Goal: Task Accomplishment & Management: Use online tool/utility

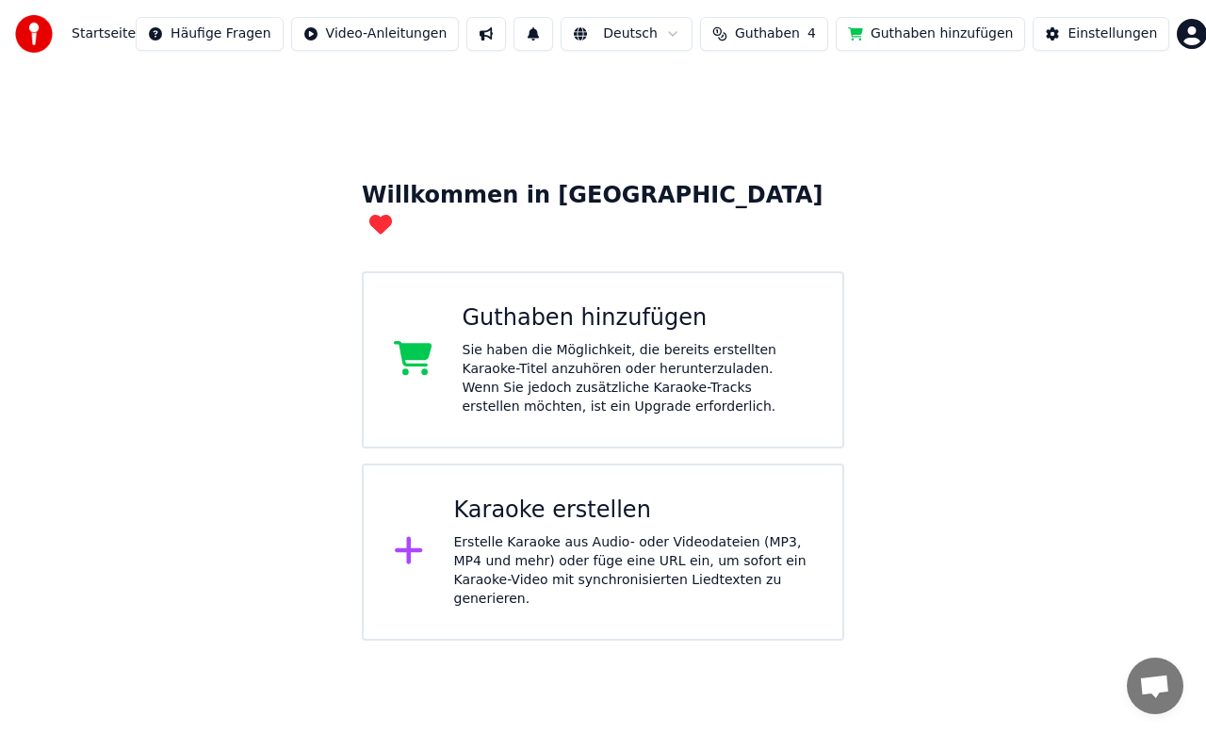
click at [623, 555] on div "Erstelle Karaoke aus Audio- oder Videodateien (MP3, MP4 und mehr) oder füge ein…" at bounding box center [633, 570] width 359 height 75
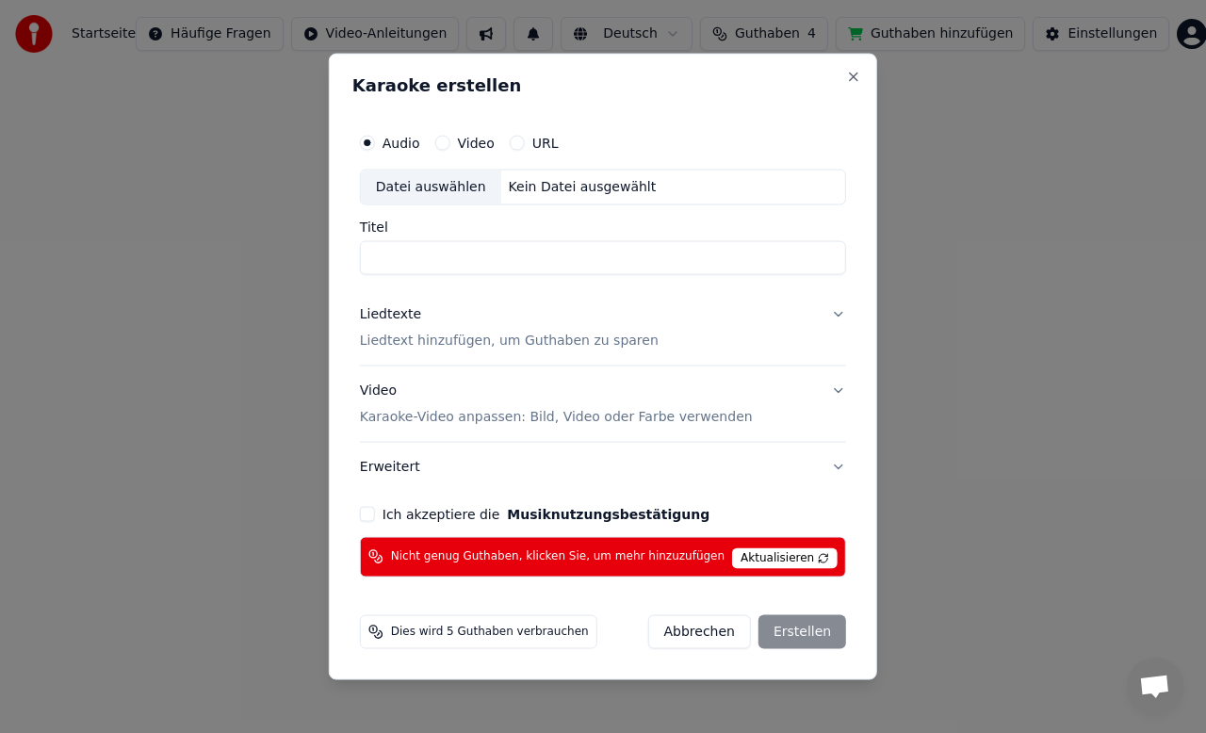
click at [525, 140] on button "URL" at bounding box center [517, 143] width 15 height 15
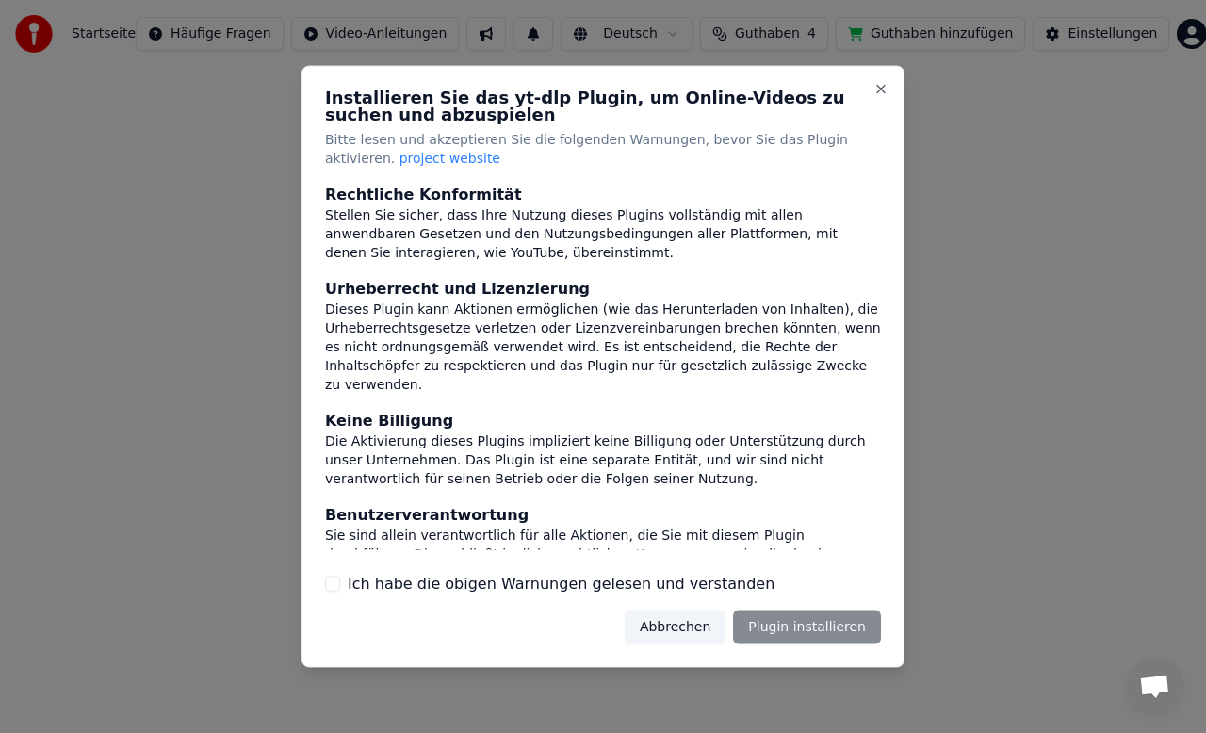
scroll to position [184, 0]
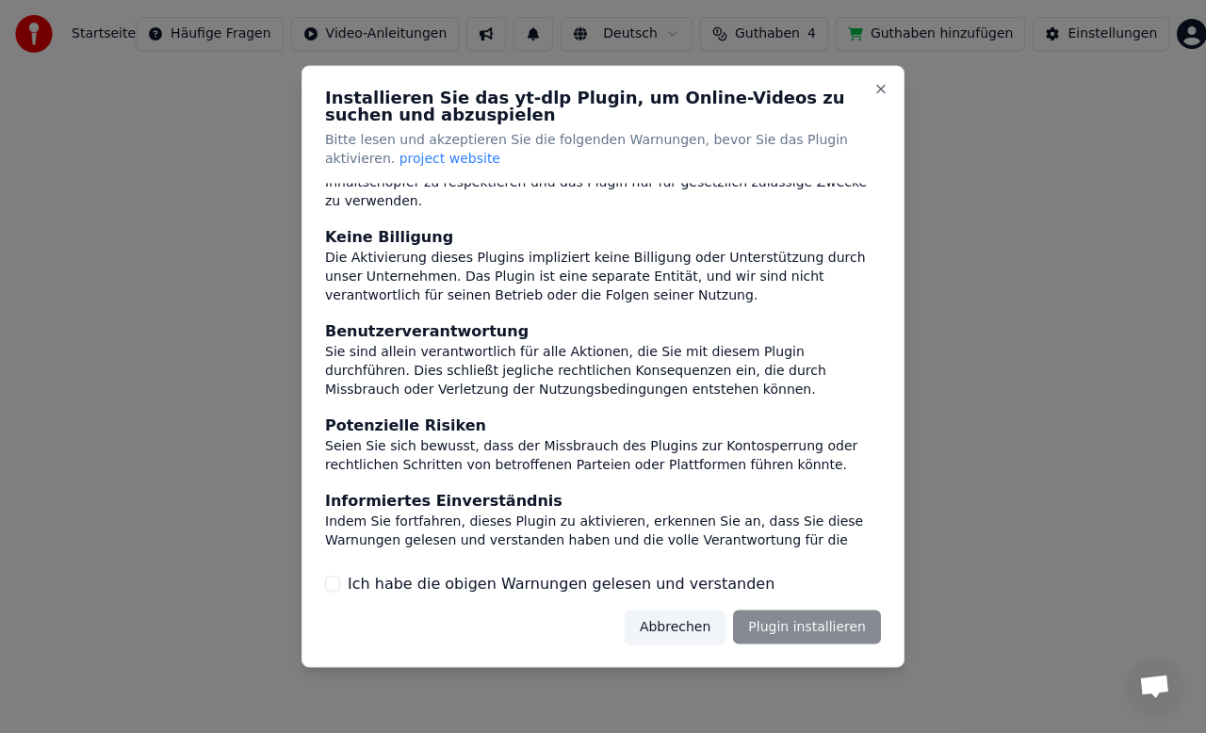
click at [332, 584] on button "Ich habe die obigen Warnungen gelesen und verstanden" at bounding box center [332, 583] width 15 height 15
click at [781, 630] on button "Plugin installieren" at bounding box center [807, 626] width 148 height 34
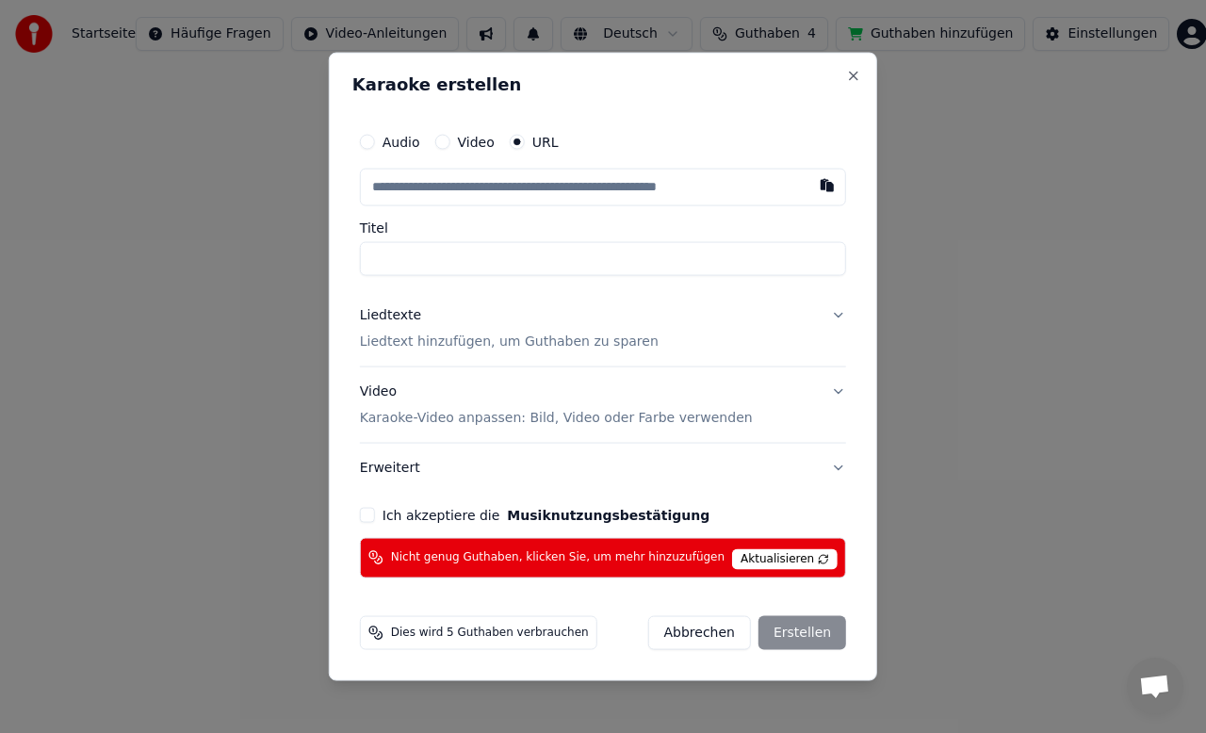
paste input "**********"
type input "**********"
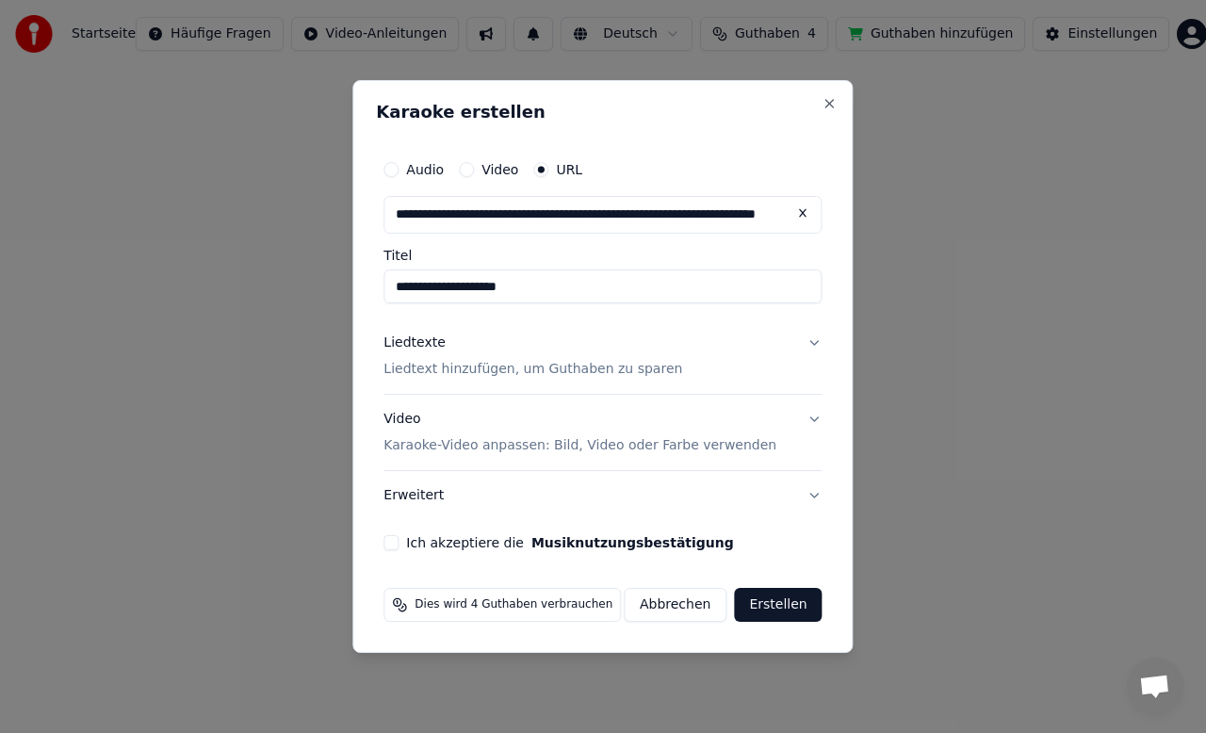
type input "**********"
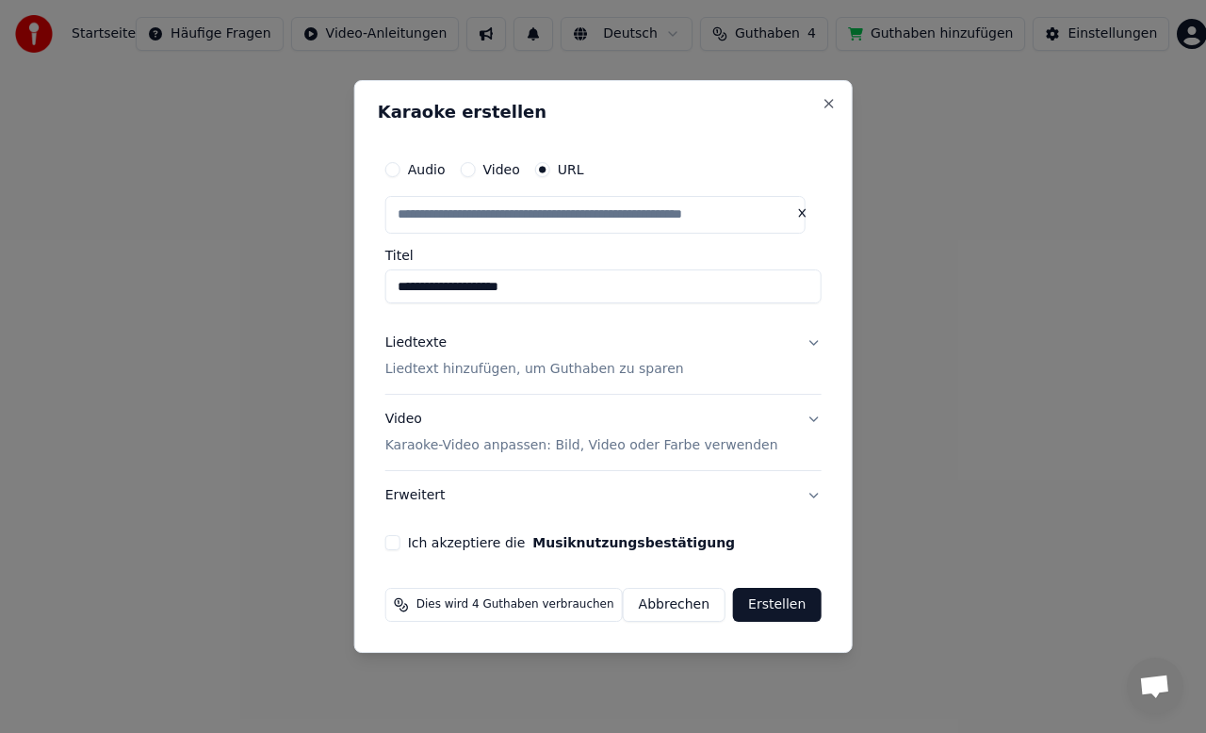
click at [561, 295] on input "**********" at bounding box center [603, 286] width 436 height 34
type input "**********"
type input "*"
type input "**********"
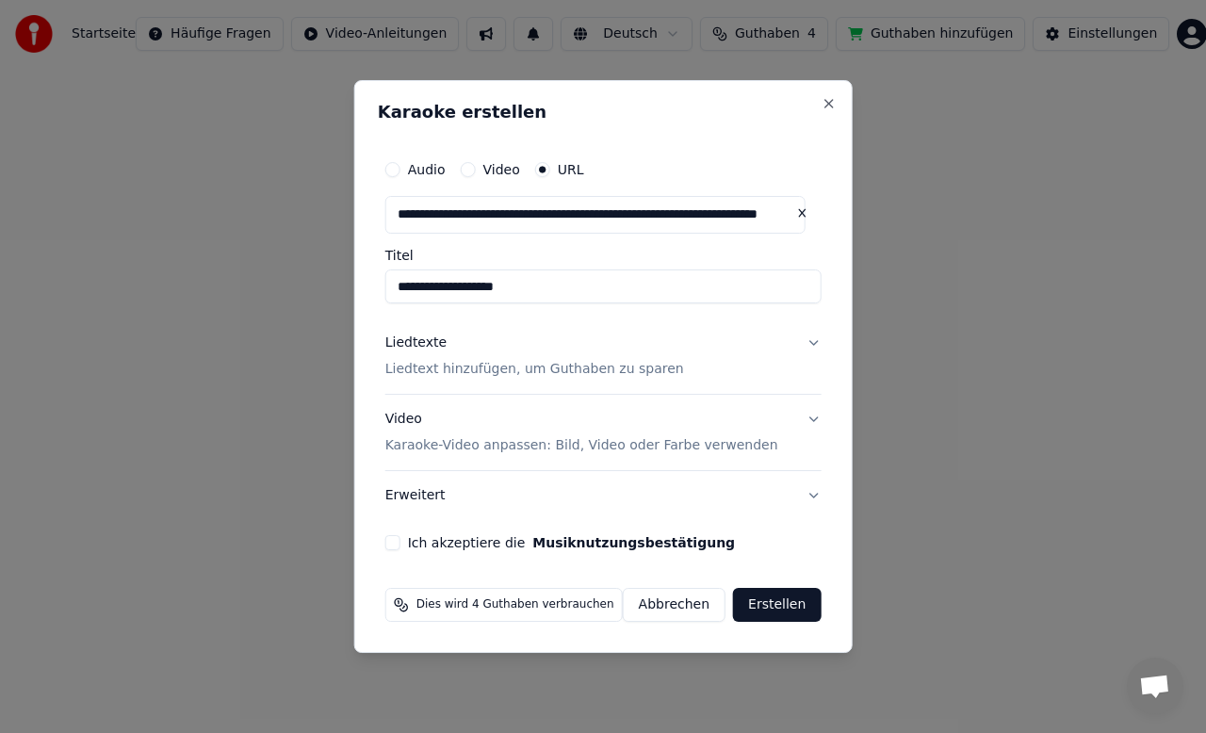
click at [583, 374] on p "Liedtext hinzufügen, um Guthaben zu sparen" at bounding box center [534, 369] width 299 height 19
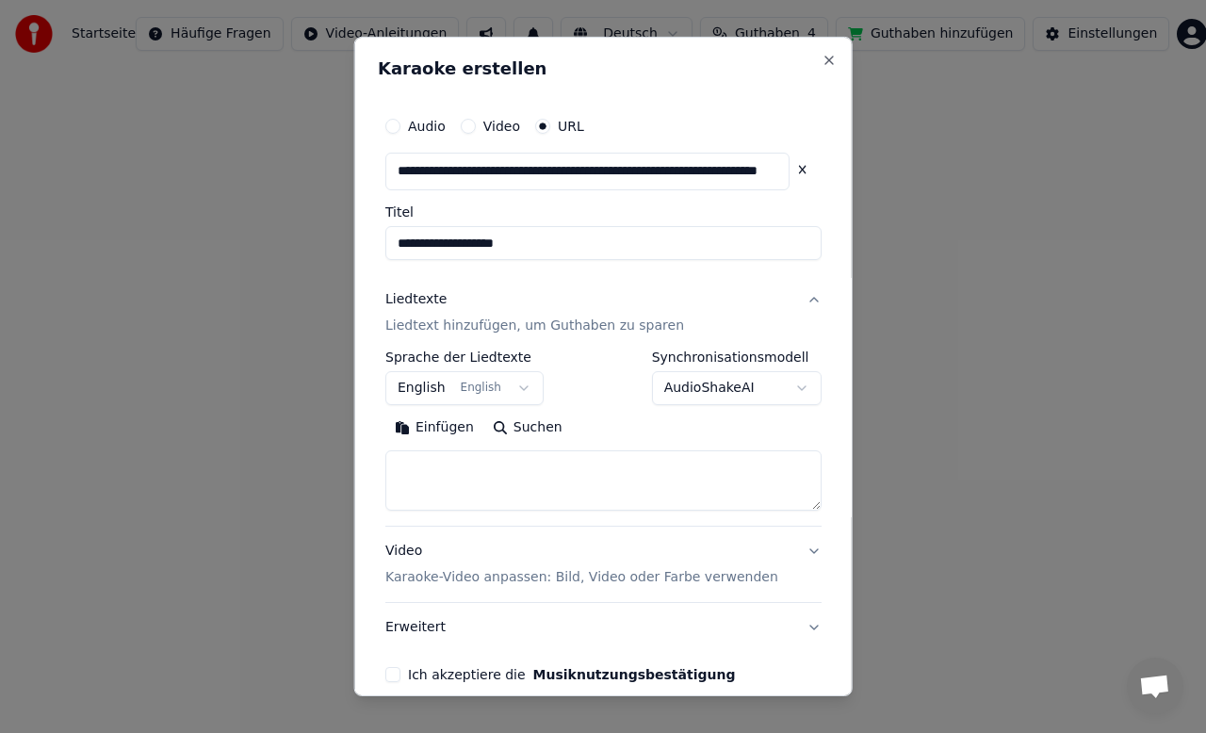
scroll to position [89, 0]
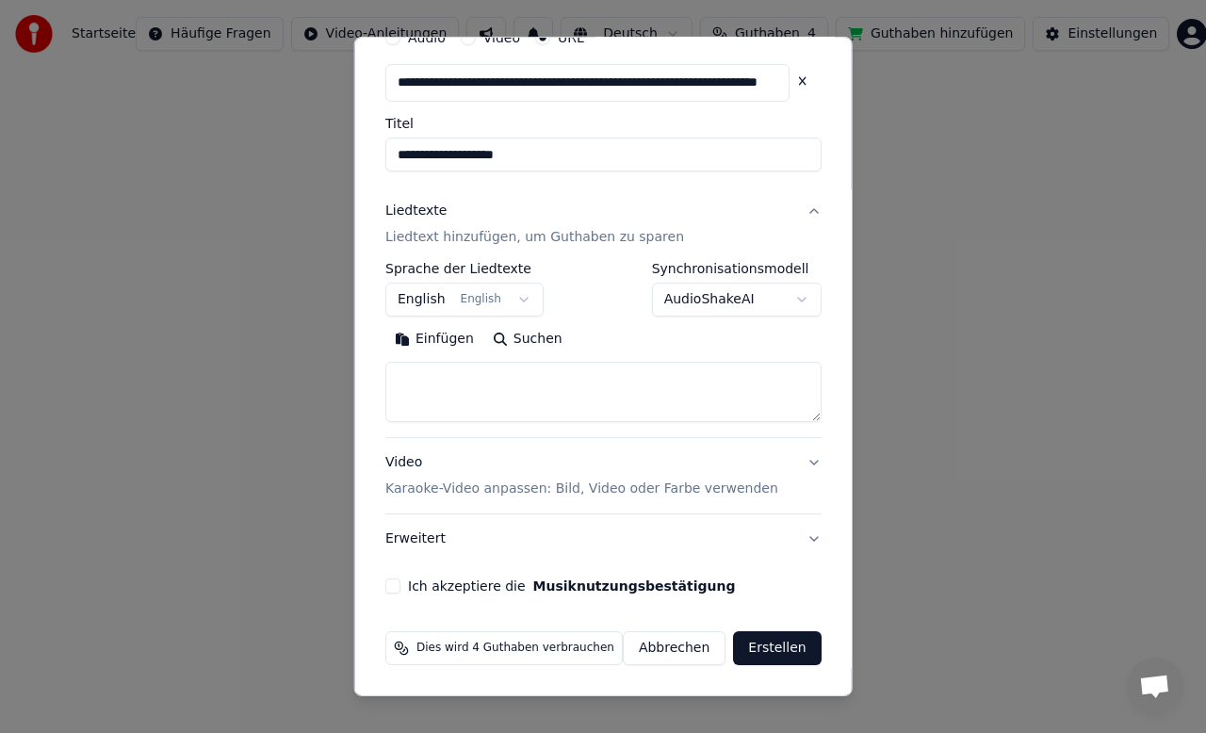
click at [786, 210] on button "Liedtexte Liedtext hinzufügen, um Guthaben zu sparen" at bounding box center [603, 223] width 436 height 75
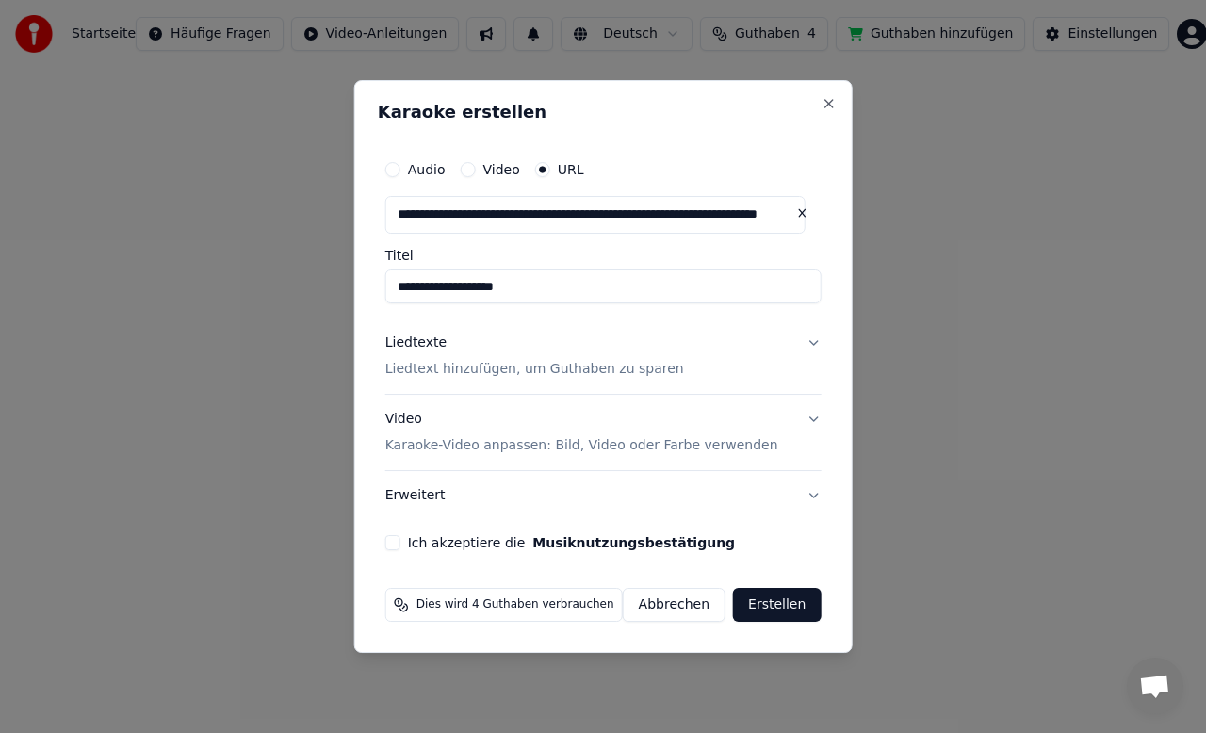
click at [805, 418] on button "Video Karaoke-Video anpassen: Bild, Video oder Farbe verwenden" at bounding box center [603, 432] width 436 height 75
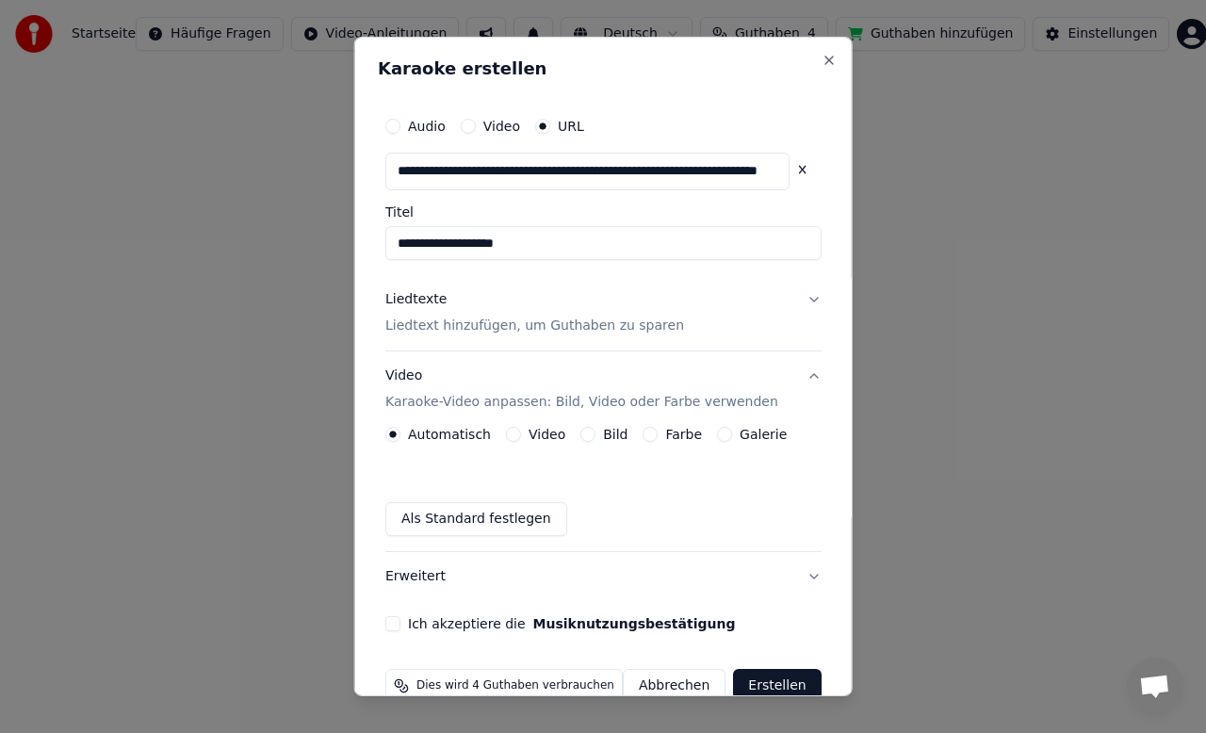
scroll to position [38, 0]
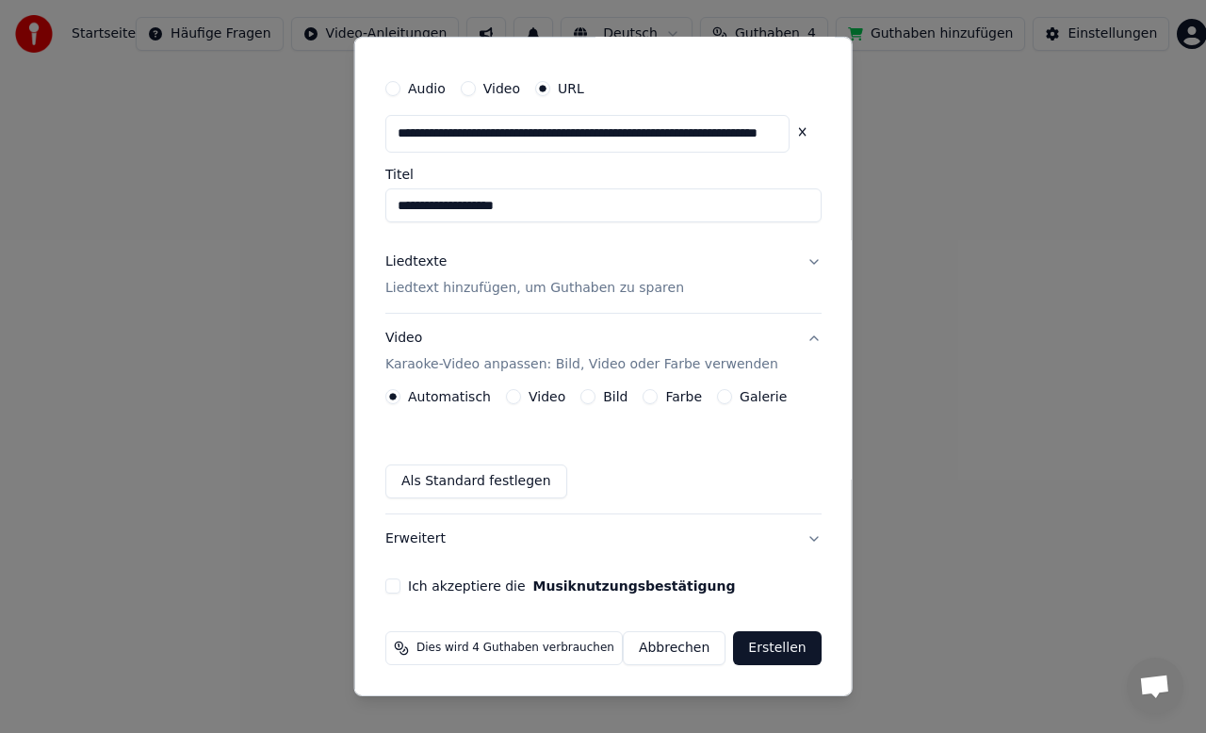
click at [592, 399] on button "Bild" at bounding box center [587, 396] width 15 height 15
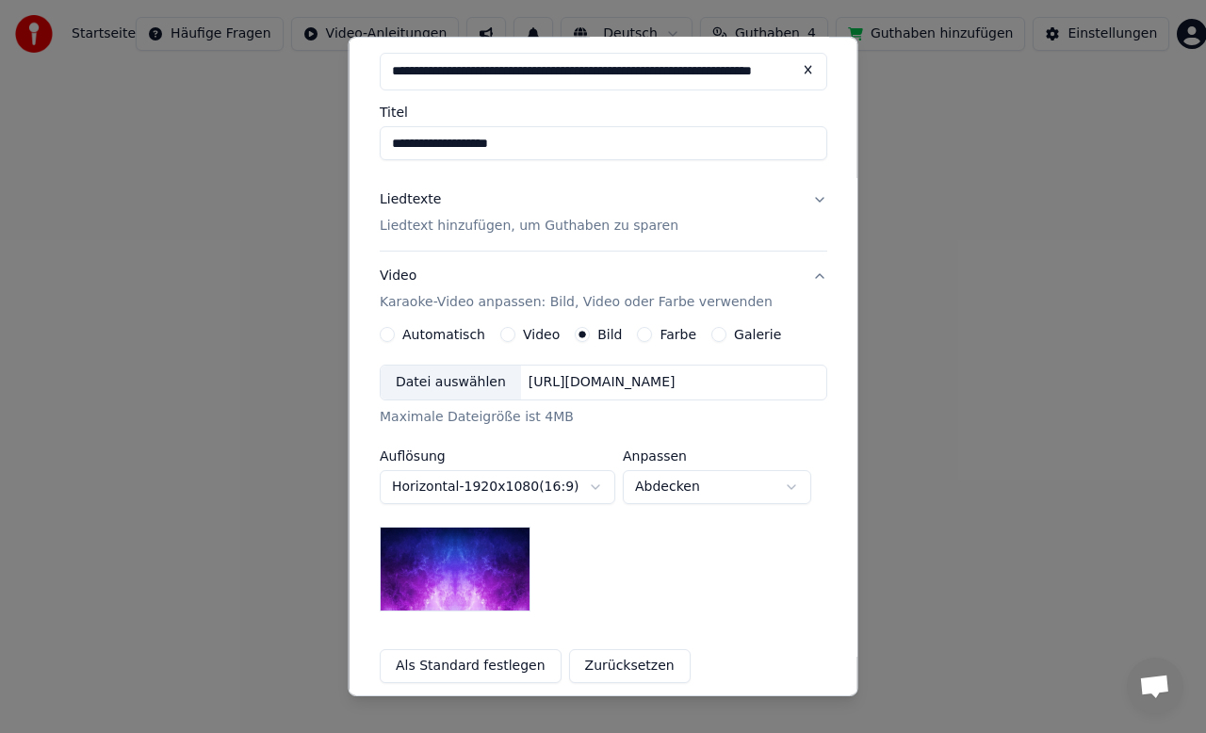
scroll to position [98, 0]
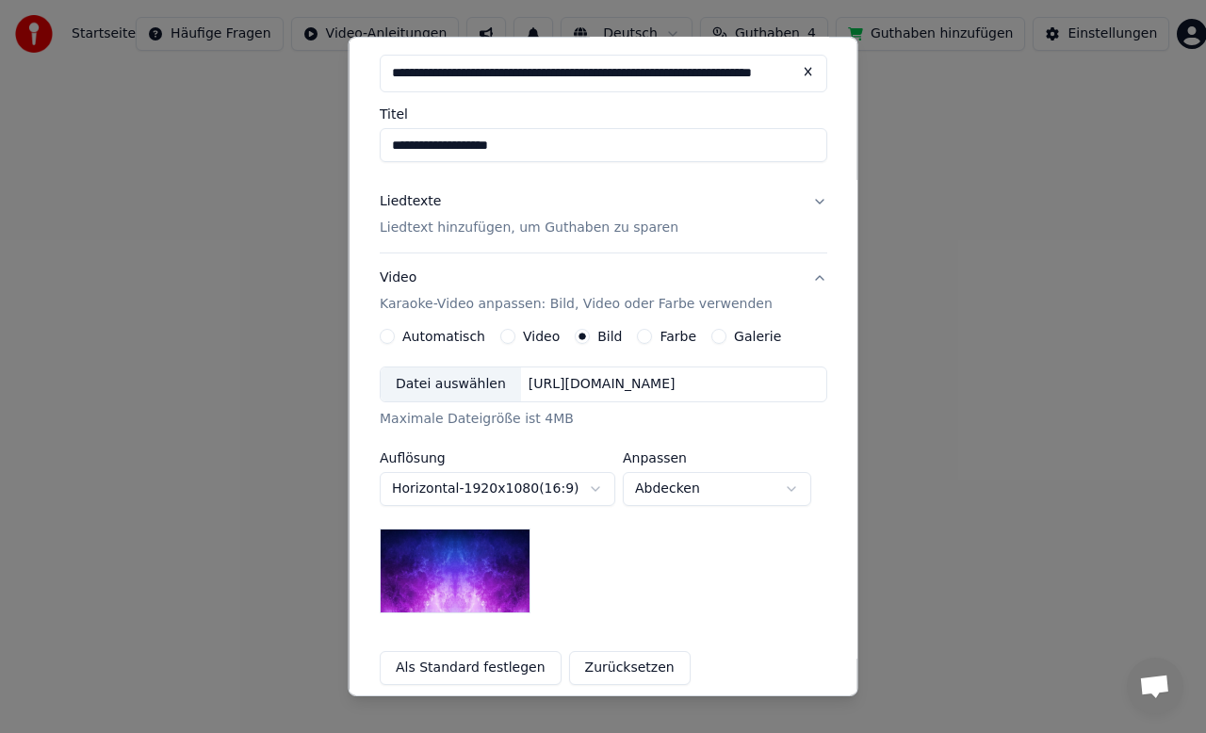
click at [444, 393] on div "Datei auswählen" at bounding box center [451, 384] width 140 height 34
click at [537, 391] on div "[URL][DOMAIN_NAME]" at bounding box center [601, 384] width 162 height 19
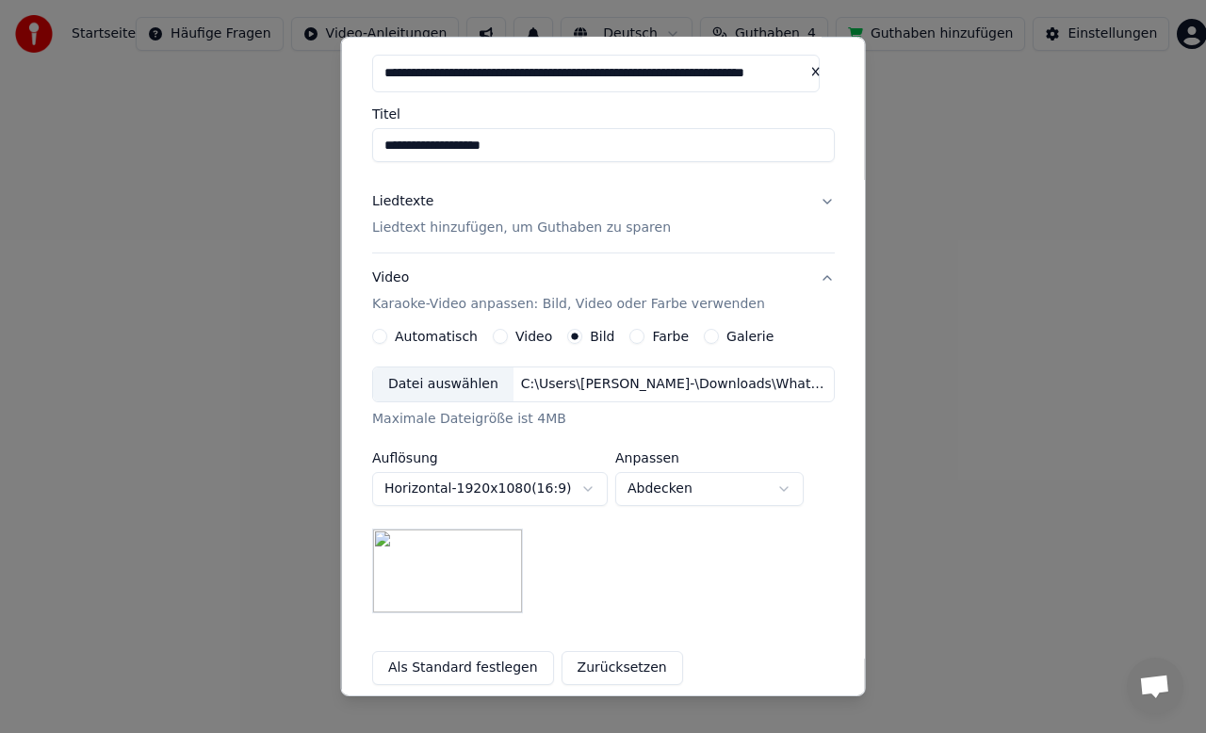
click at [564, 482] on body "**********" at bounding box center [603, 320] width 1206 height 640
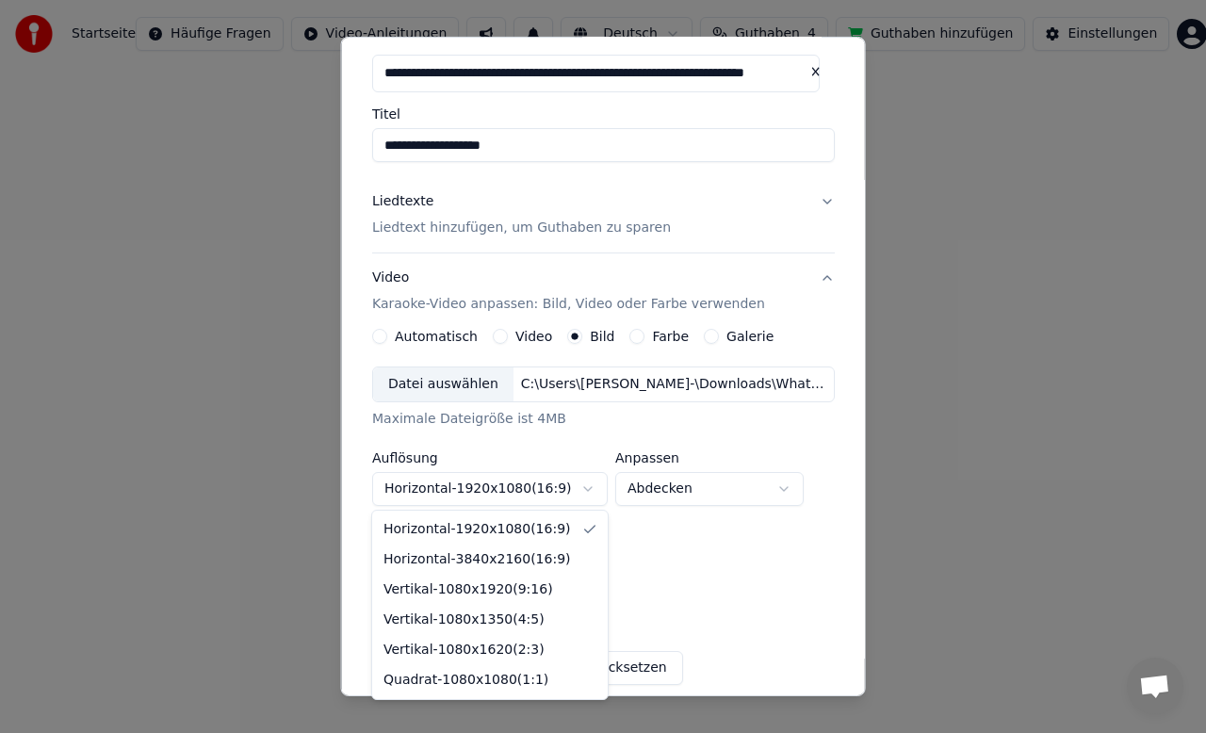
click at [675, 575] on body "**********" at bounding box center [603, 320] width 1206 height 640
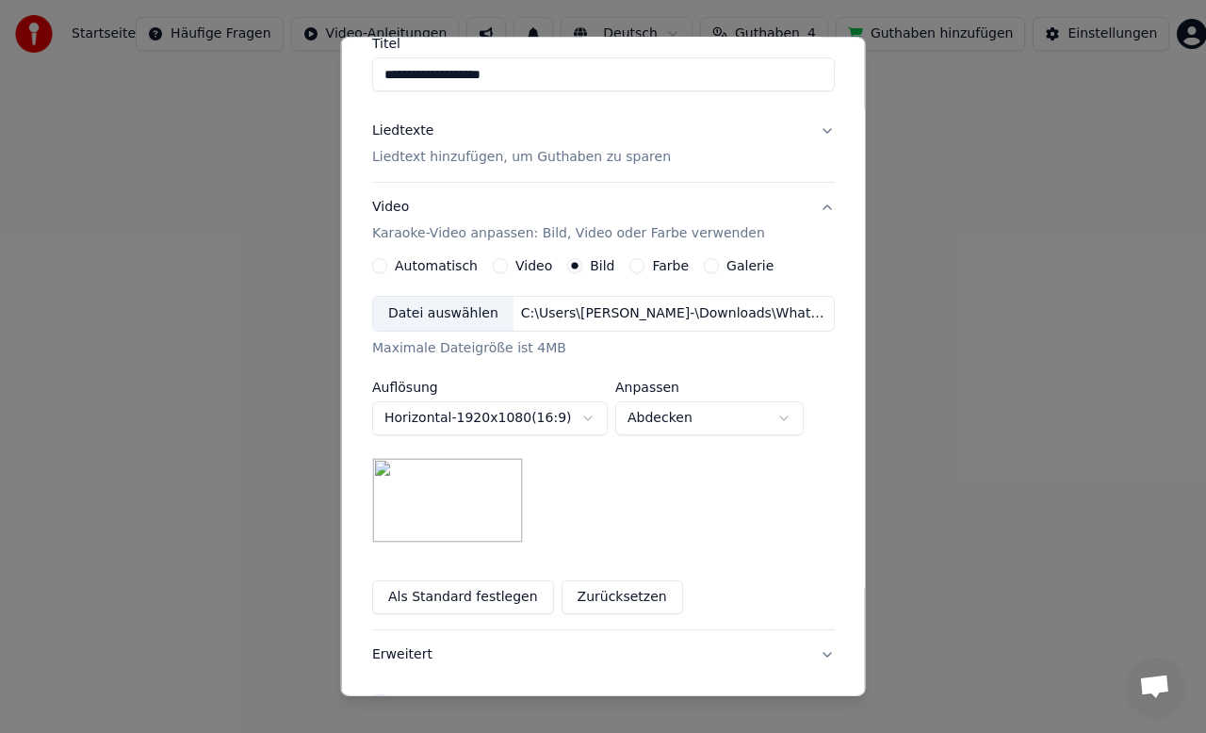
scroll to position [284, 0]
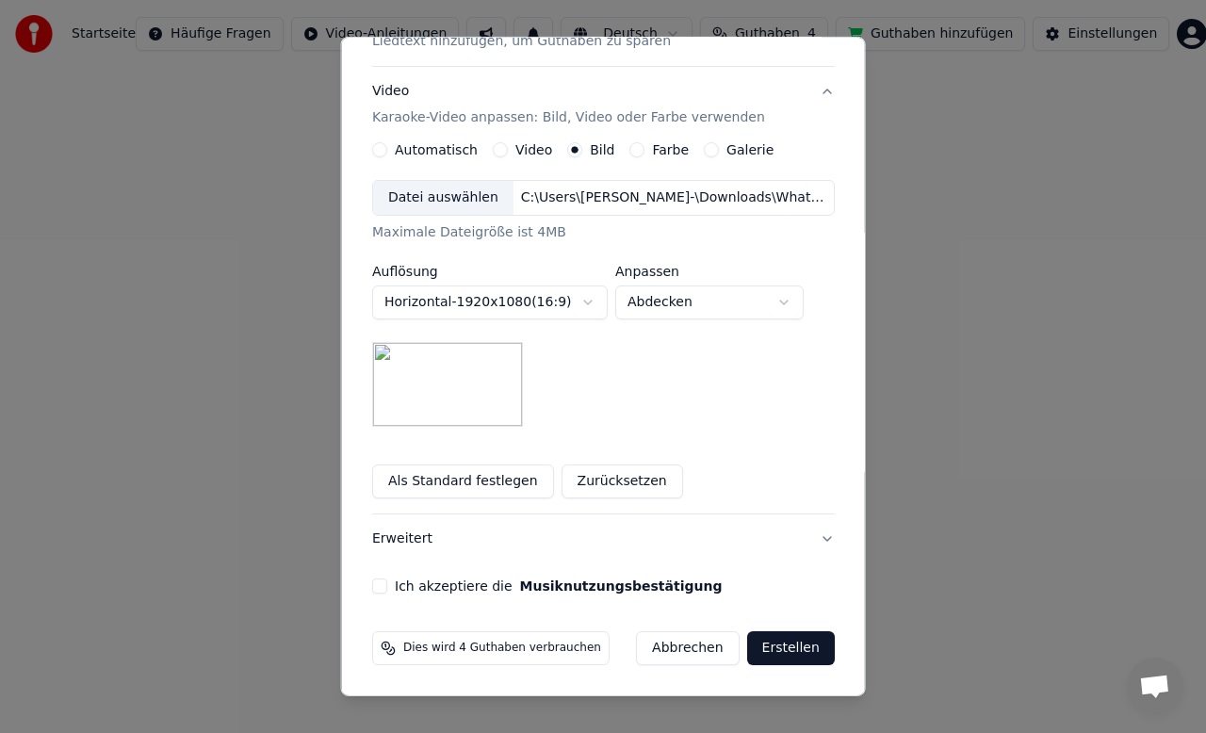
click at [381, 583] on button "Ich akzeptiere die Musiknutzungsbestätigung" at bounding box center [379, 585] width 15 height 15
click at [787, 651] on button "Erstellen" at bounding box center [790, 648] width 88 height 34
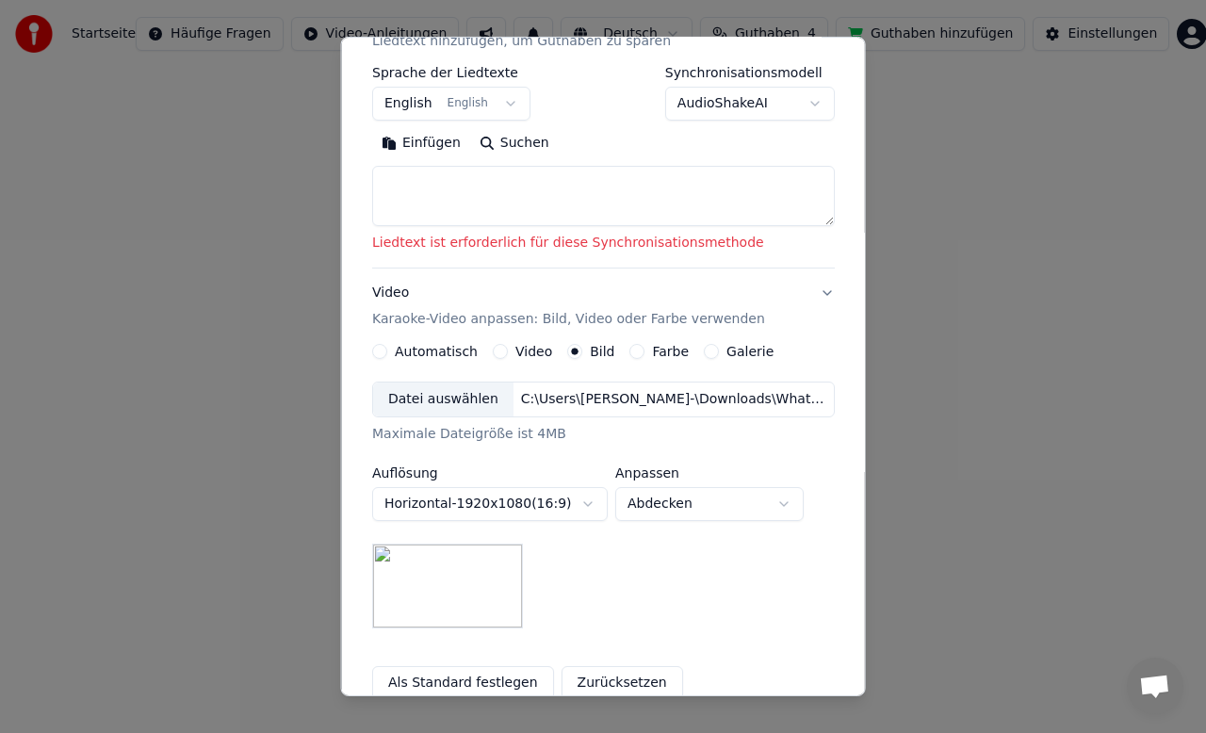
scroll to position [115, 0]
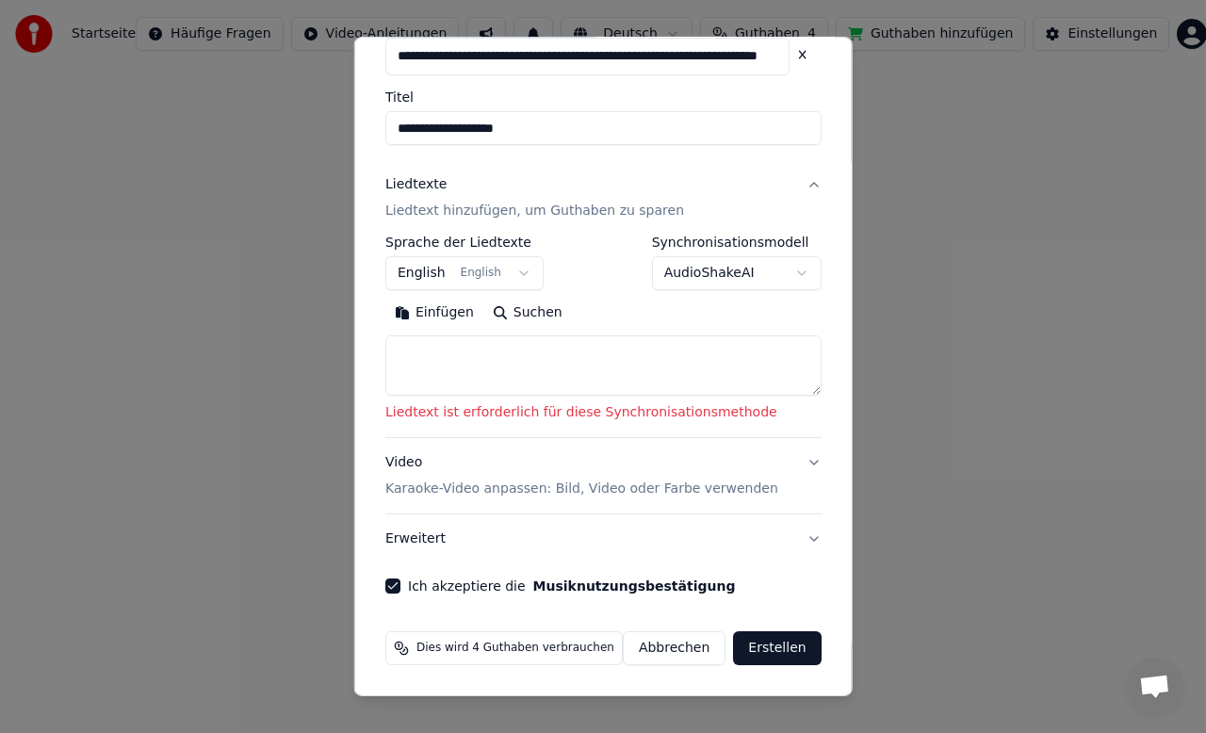
click at [632, 377] on textarea at bounding box center [603, 365] width 436 height 60
click at [576, 364] on textarea at bounding box center [603, 365] width 436 height 60
paste textarea "**********"
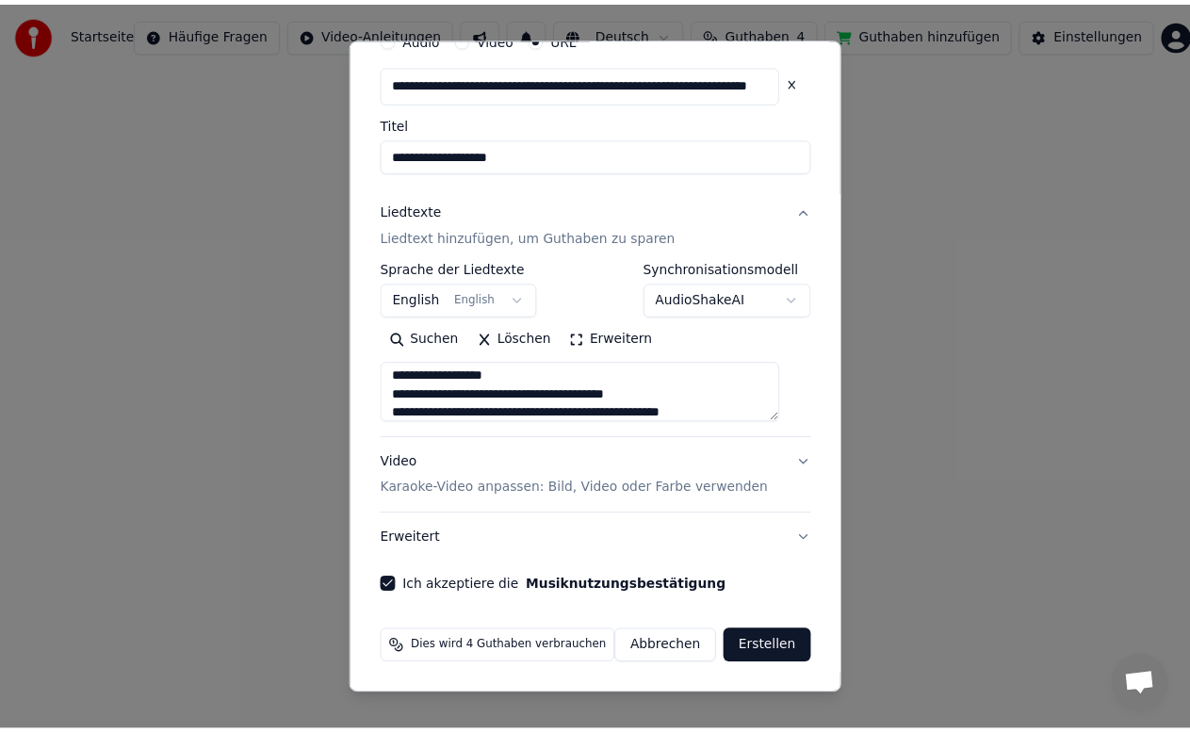
scroll to position [191, 0]
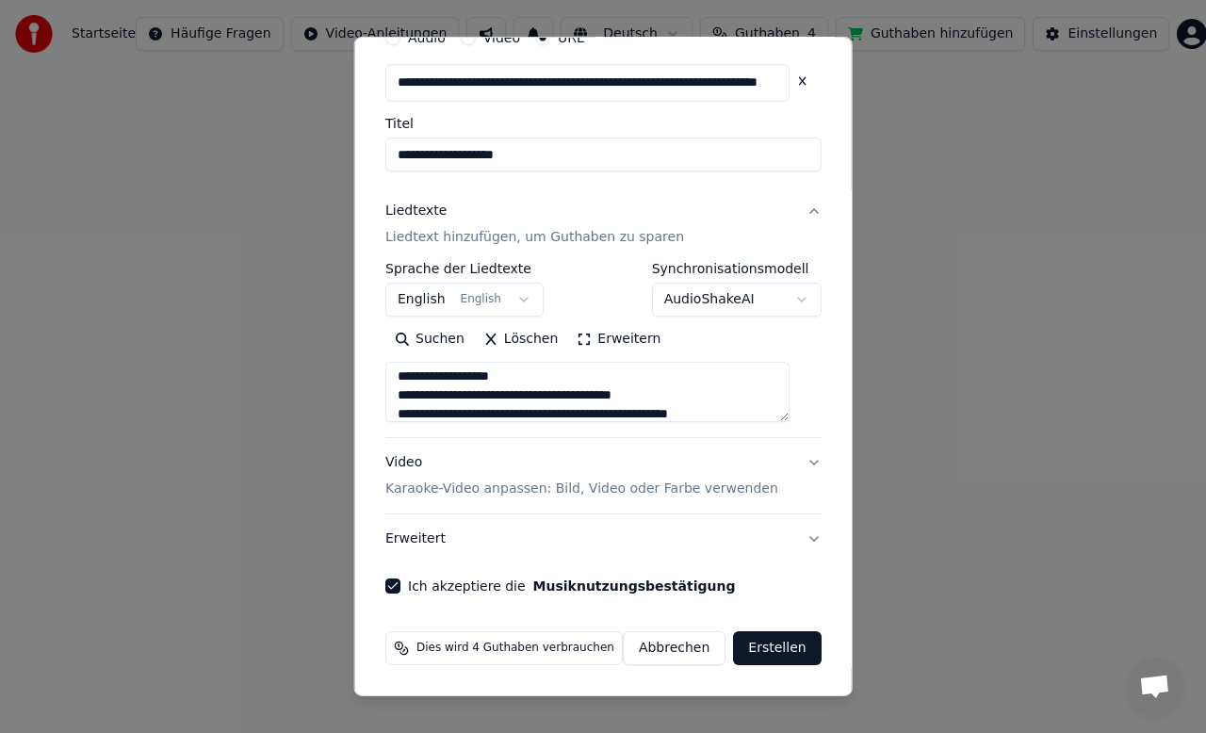
type textarea "**********"
click at [756, 647] on button "Erstellen" at bounding box center [777, 648] width 88 height 34
select select "**"
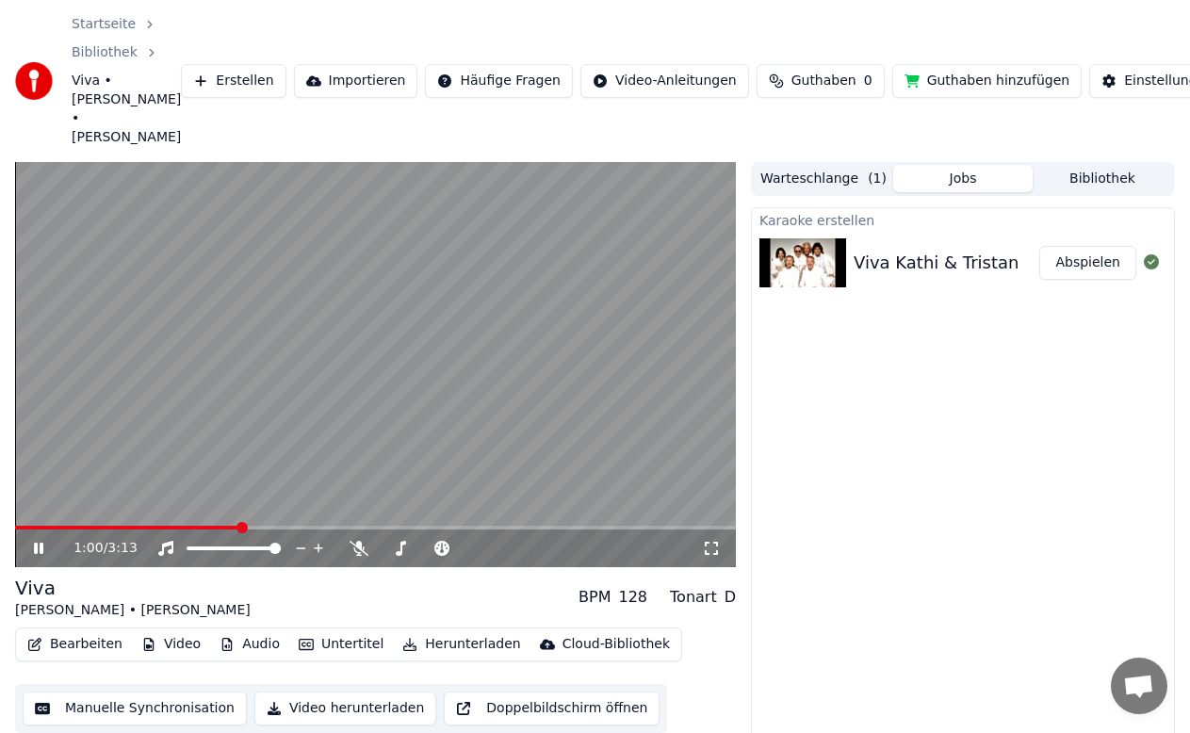
click at [488, 345] on video at bounding box center [375, 364] width 721 height 405
click at [894, 243] on div "Viva Kathi & Tristan Abspielen" at bounding box center [963, 263] width 422 height 64
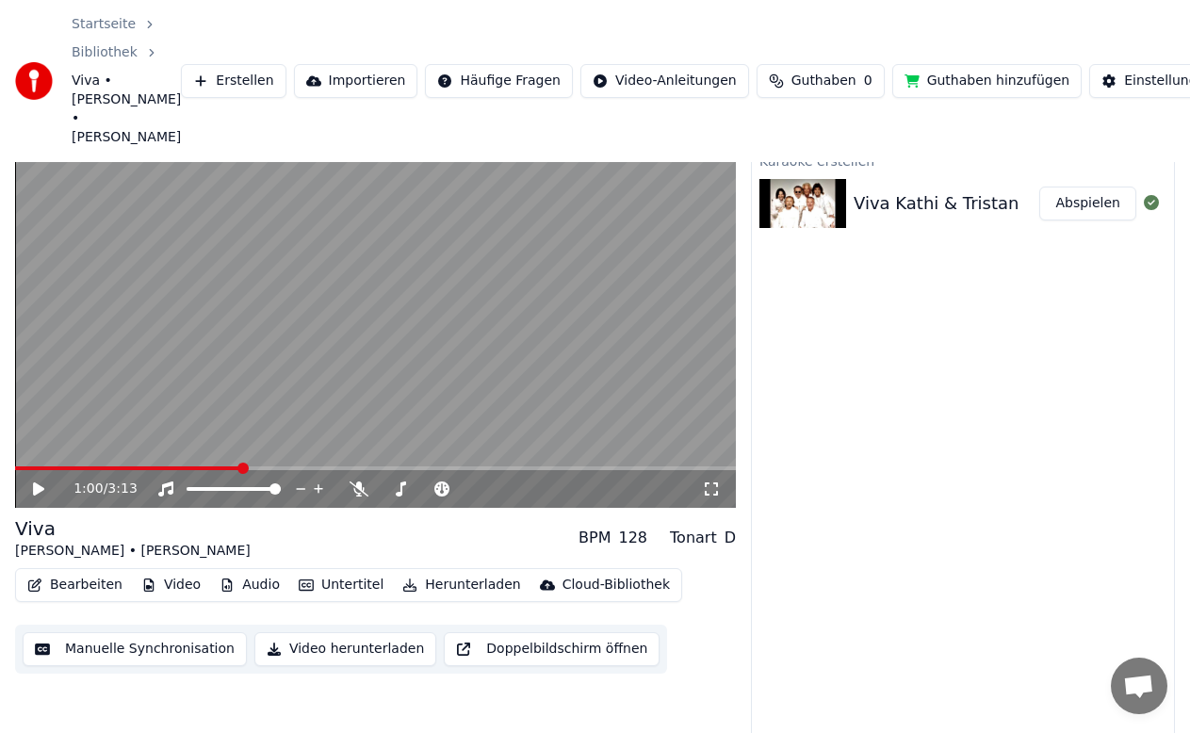
click at [169, 632] on button "Manuelle Synchronisation" at bounding box center [135, 649] width 224 height 34
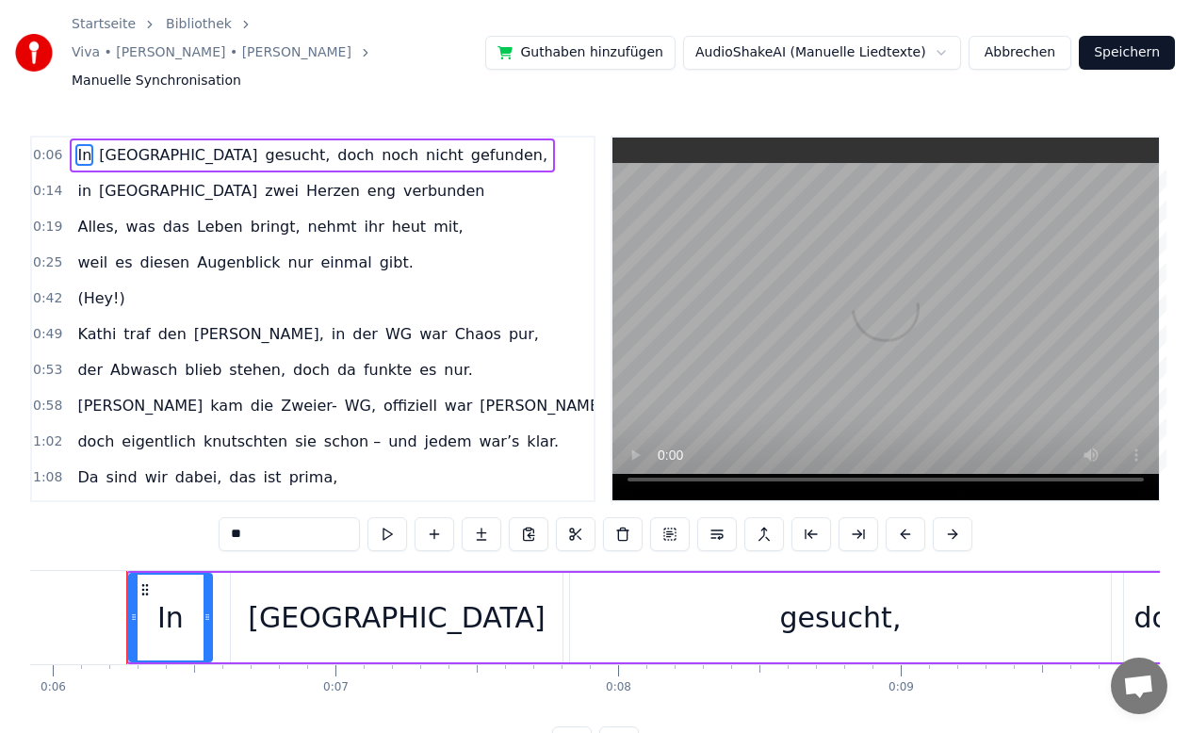
scroll to position [0, 1675]
click at [394, 517] on button at bounding box center [387, 534] width 40 height 34
click at [379, 596] on div "[GEOGRAPHIC_DATA]" at bounding box center [394, 617] width 297 height 42
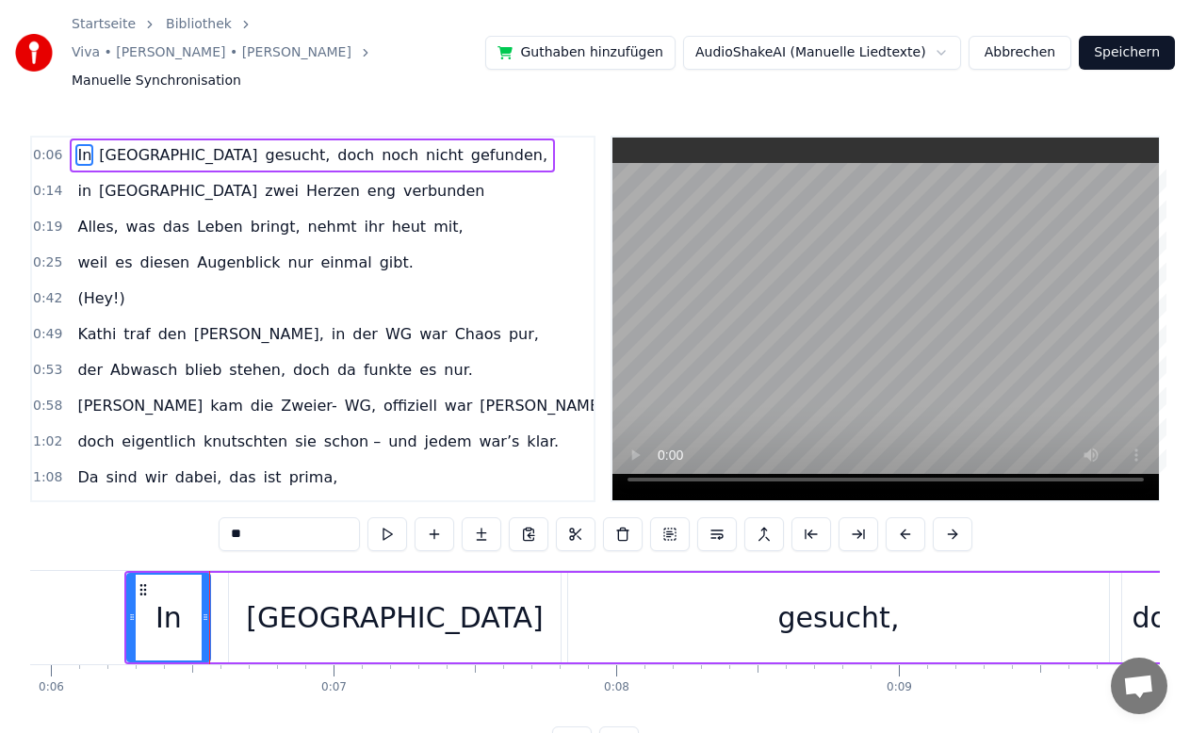
type input "********"
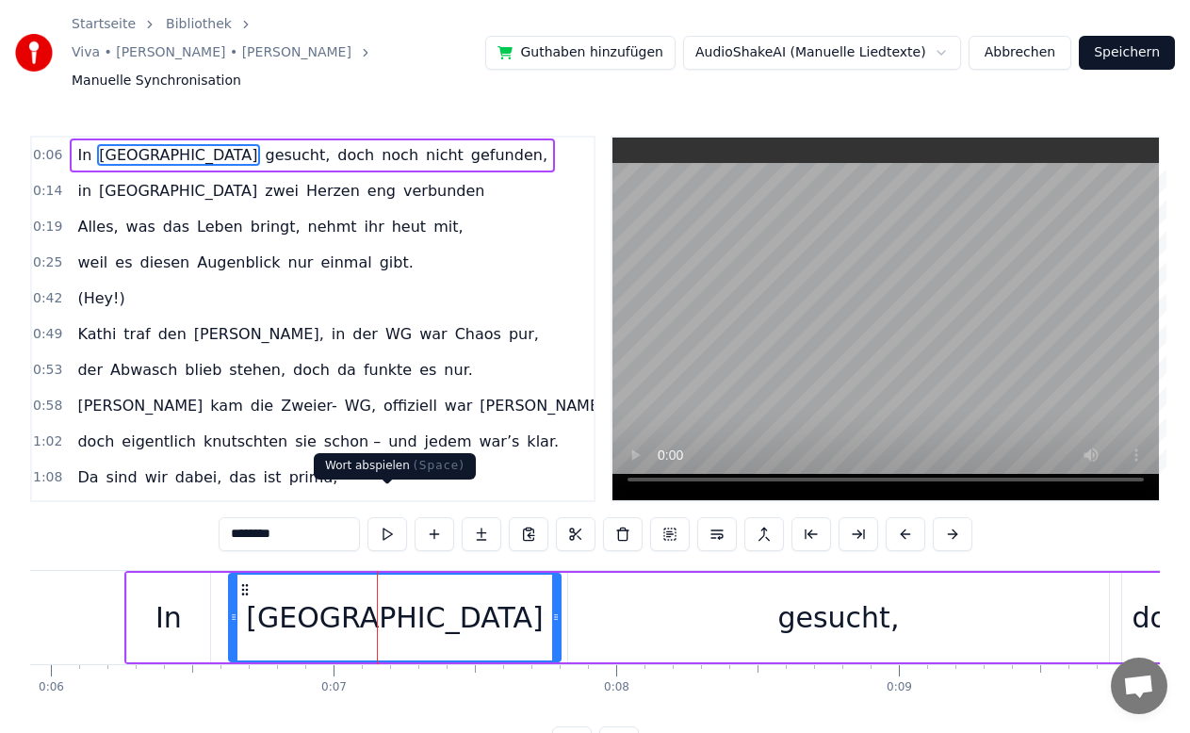
click at [378, 517] on button at bounding box center [387, 534] width 40 height 34
click at [1085, 91] on div "Startseite Bibliothek Viva • [PERSON_NAME] • [PERSON_NAME] Synchronisation Guth…" at bounding box center [595, 380] width 1190 height 760
drag, startPoint x: 537, startPoint y: 581, endPoint x: 705, endPoint y: 570, distance: 169.0
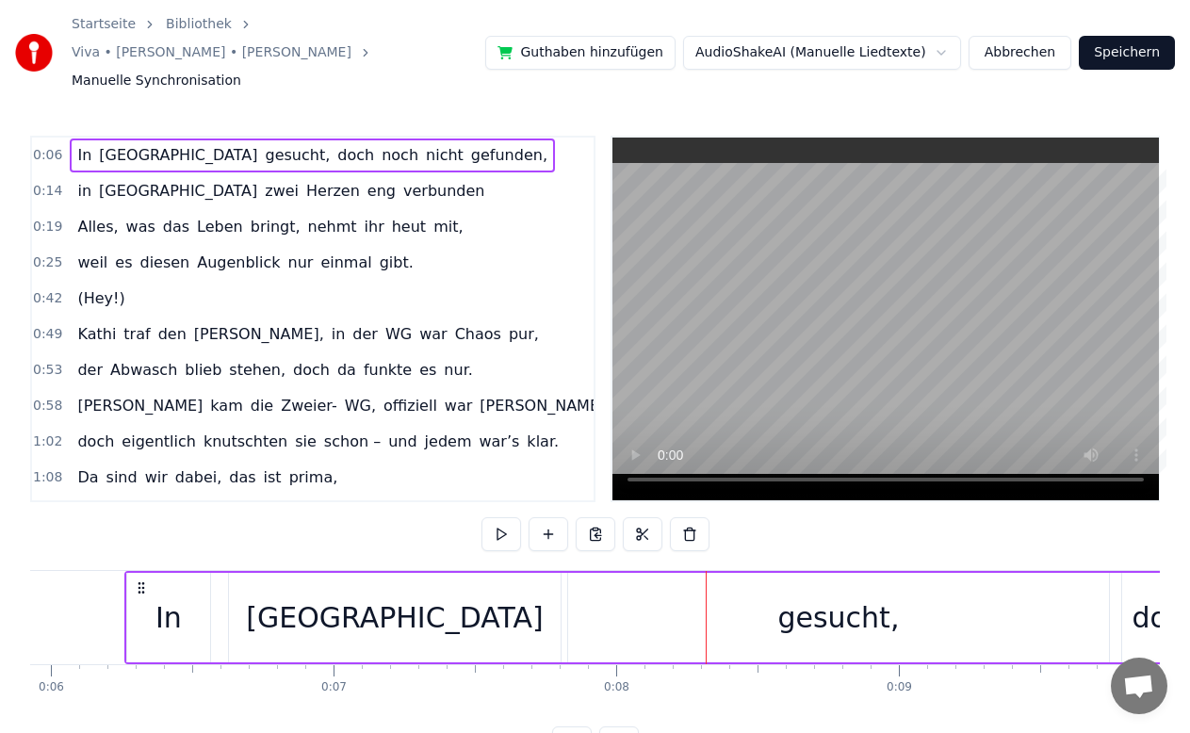
click at [654, 600] on div "gesucht," at bounding box center [838, 617] width 541 height 89
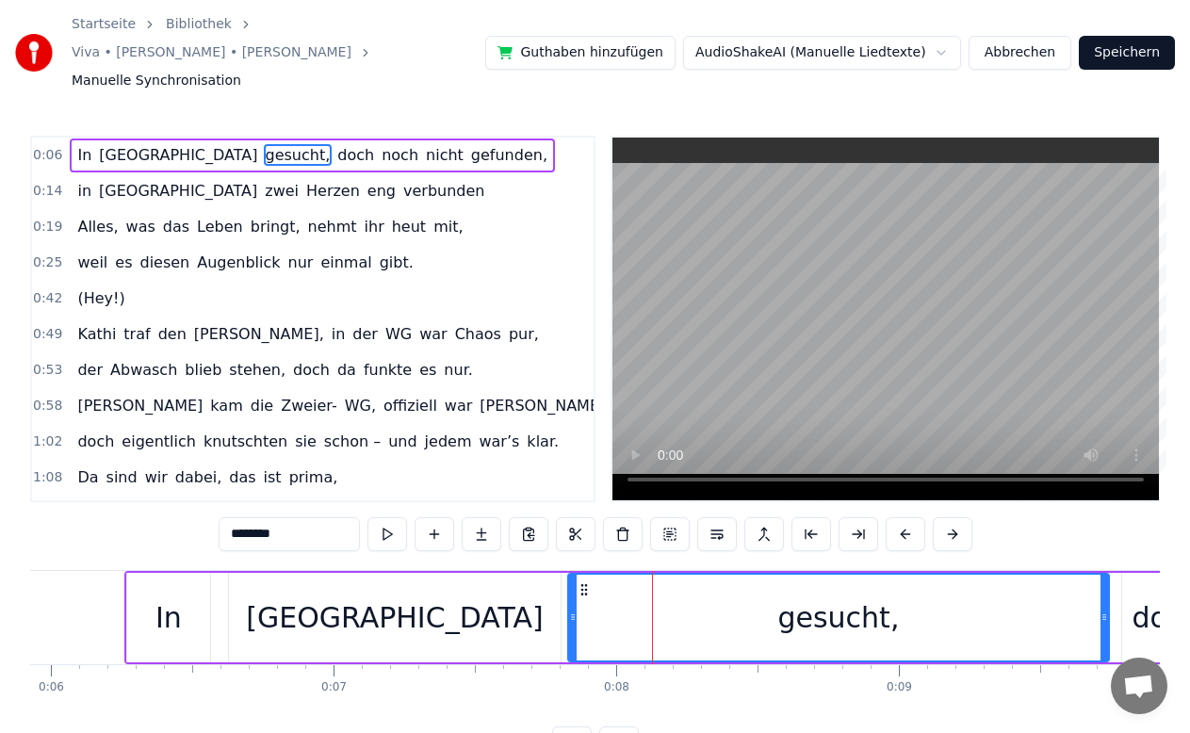
click at [801, 596] on div "gesucht," at bounding box center [838, 617] width 122 height 42
click at [514, 281] on div "0:42 (Hey!)" at bounding box center [312, 299] width 561 height 36
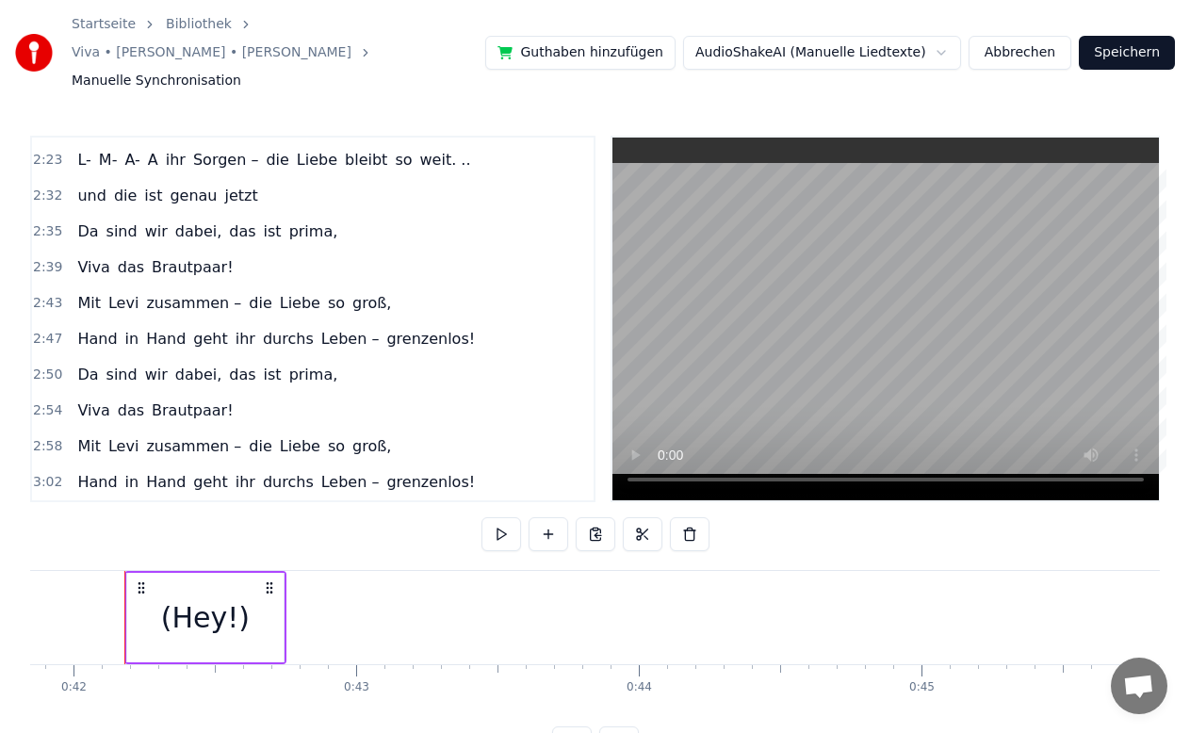
scroll to position [45, 0]
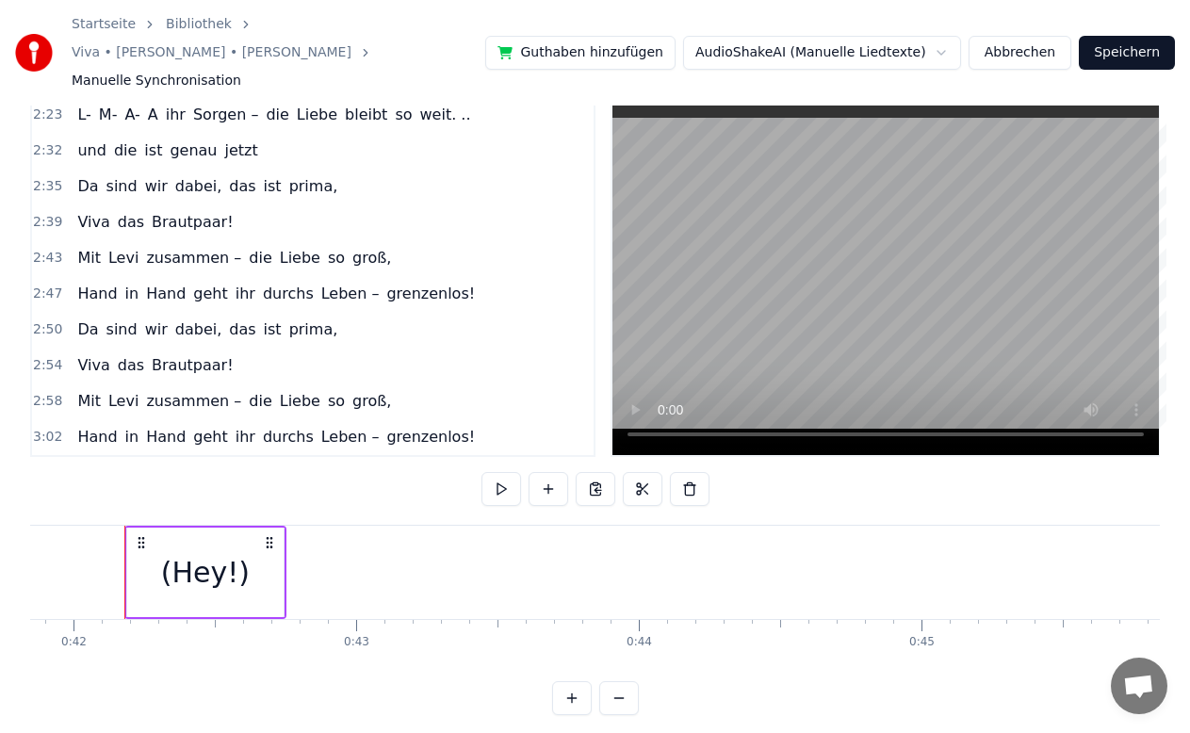
click at [624, 684] on button at bounding box center [619, 698] width 40 height 34
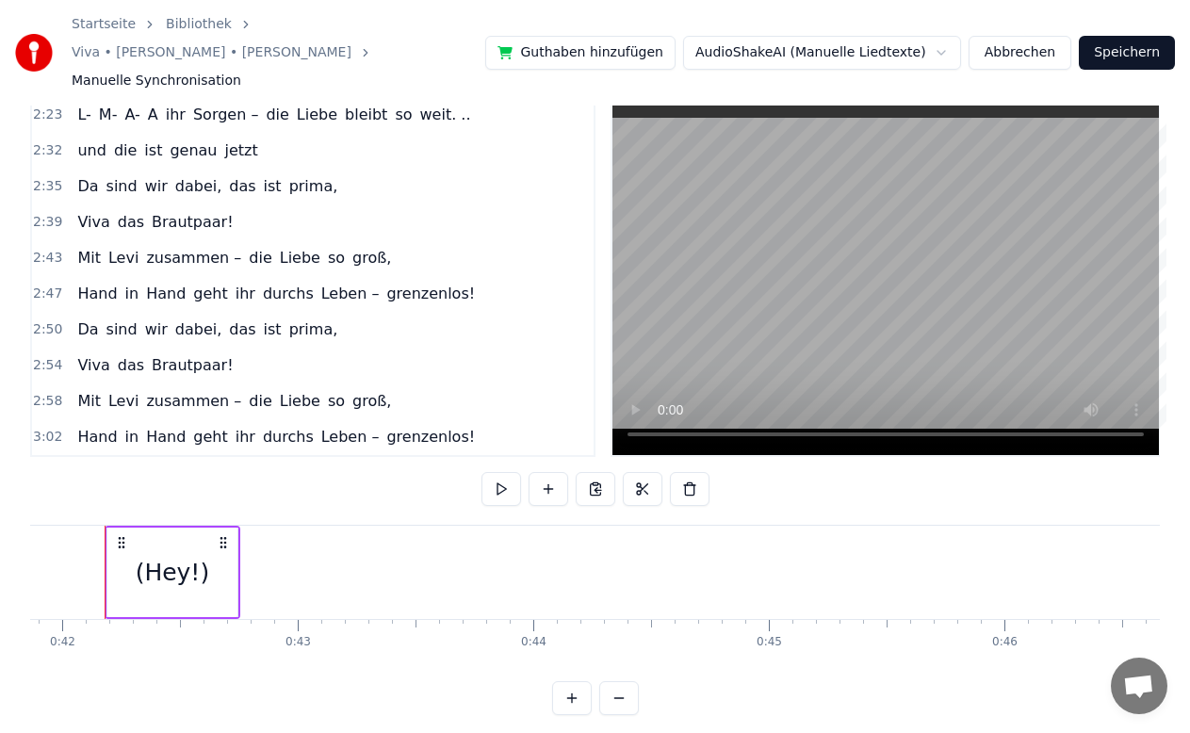
scroll to position [0, 9838]
click at [573, 692] on button at bounding box center [572, 698] width 40 height 34
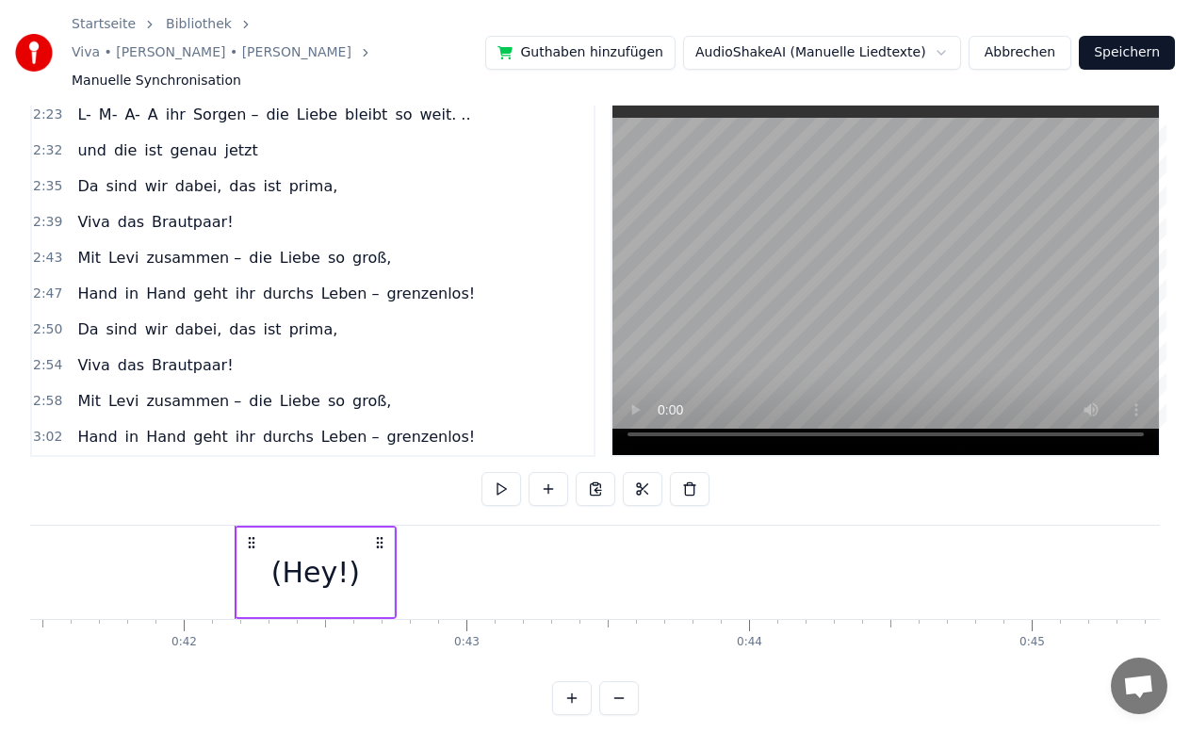
scroll to position [0, 11825]
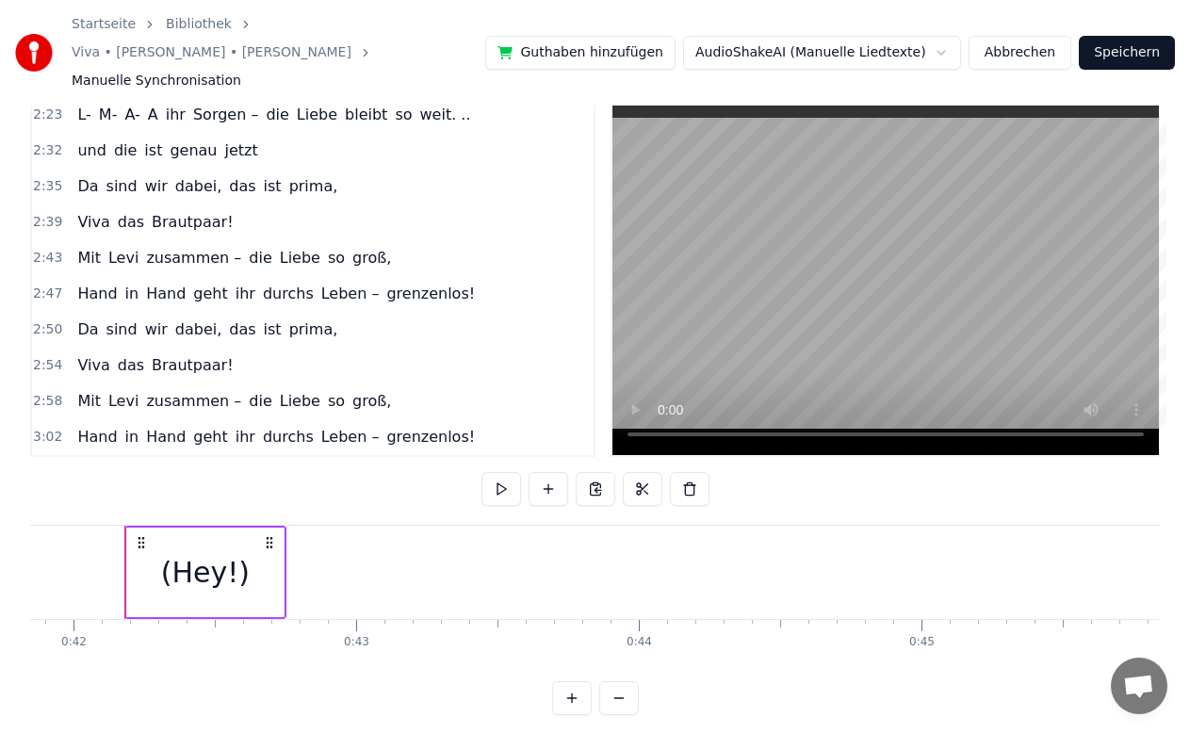
click at [608, 691] on button at bounding box center [619, 698] width 40 height 34
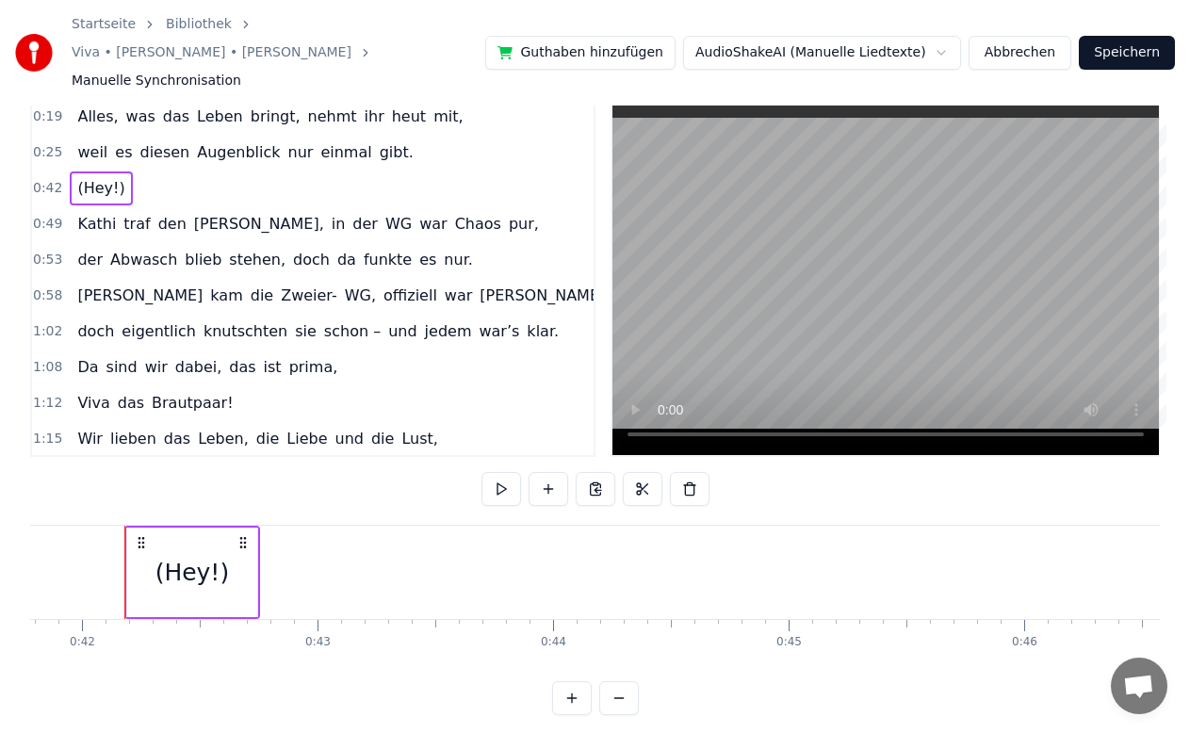
scroll to position [0, 0]
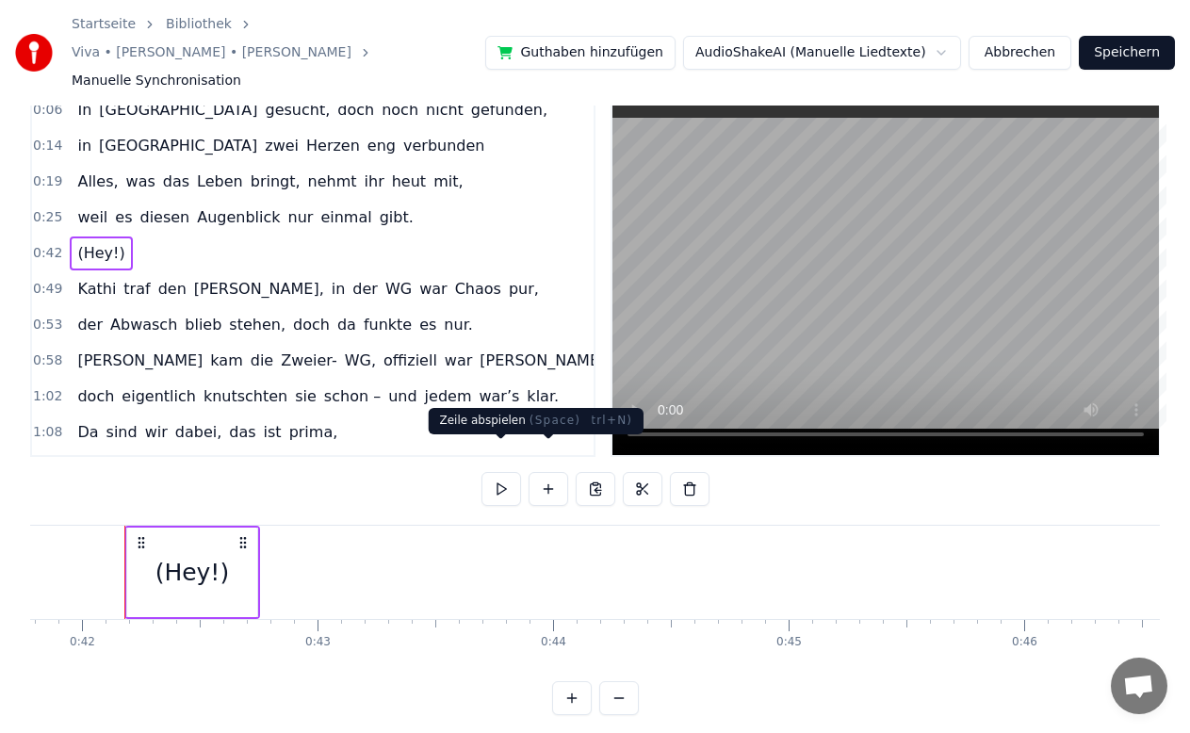
click at [500, 472] on button at bounding box center [501, 489] width 40 height 34
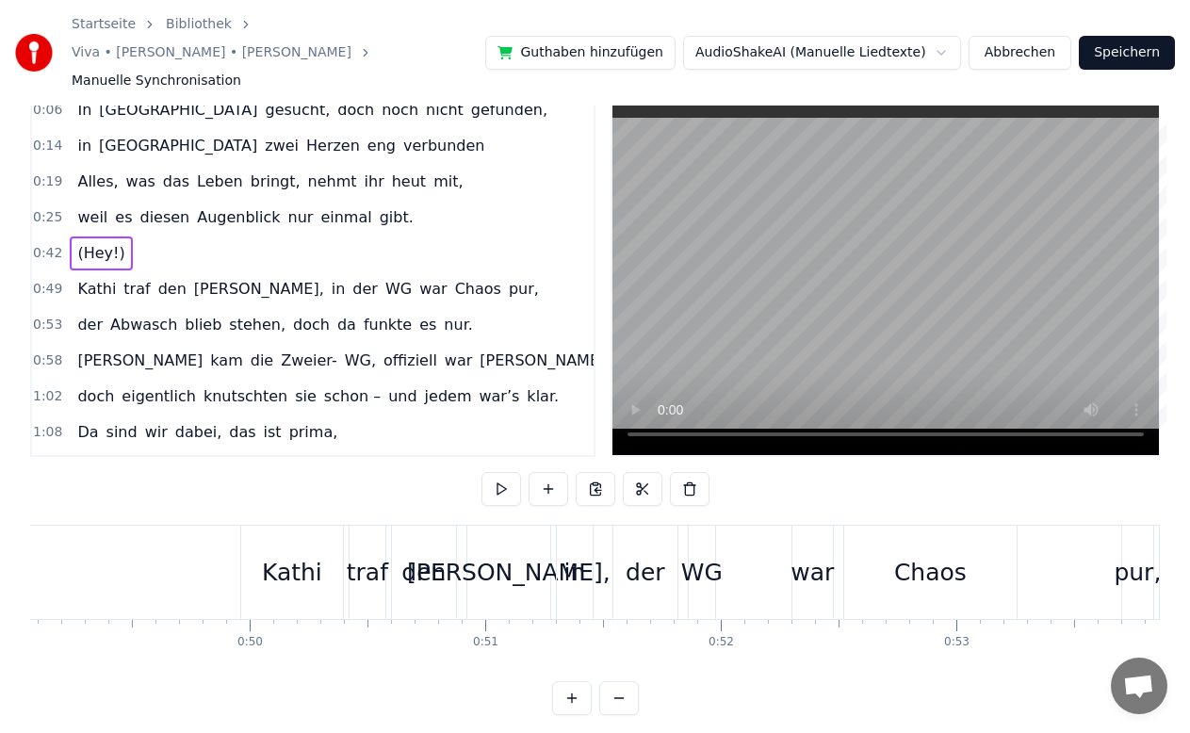
scroll to position [0, 11652]
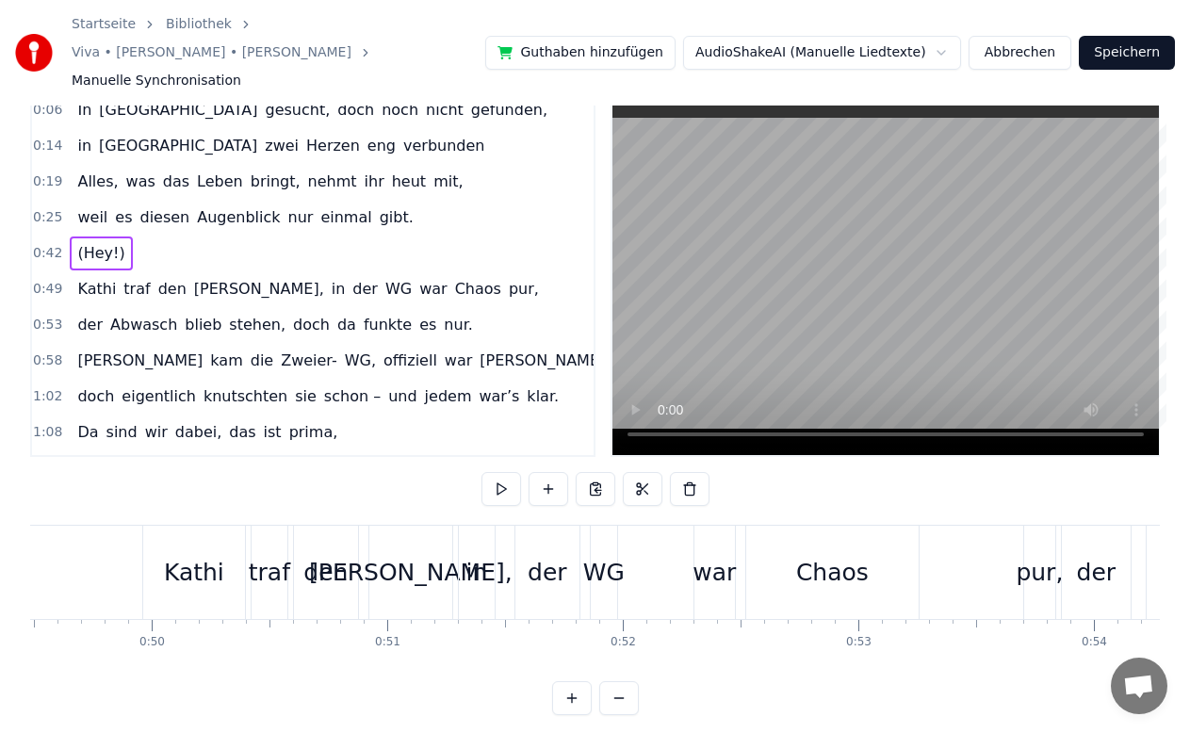
click at [222, 572] on div "Kathi" at bounding box center [194, 572] width 102 height 93
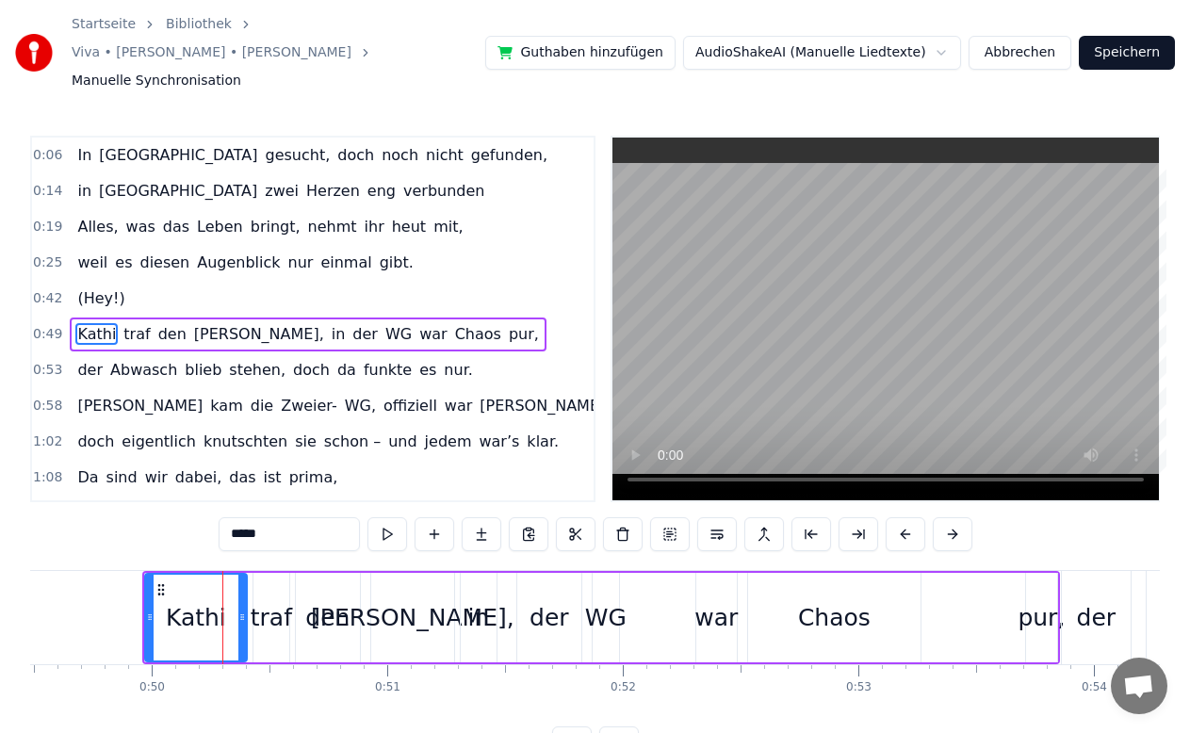
scroll to position [15, 0]
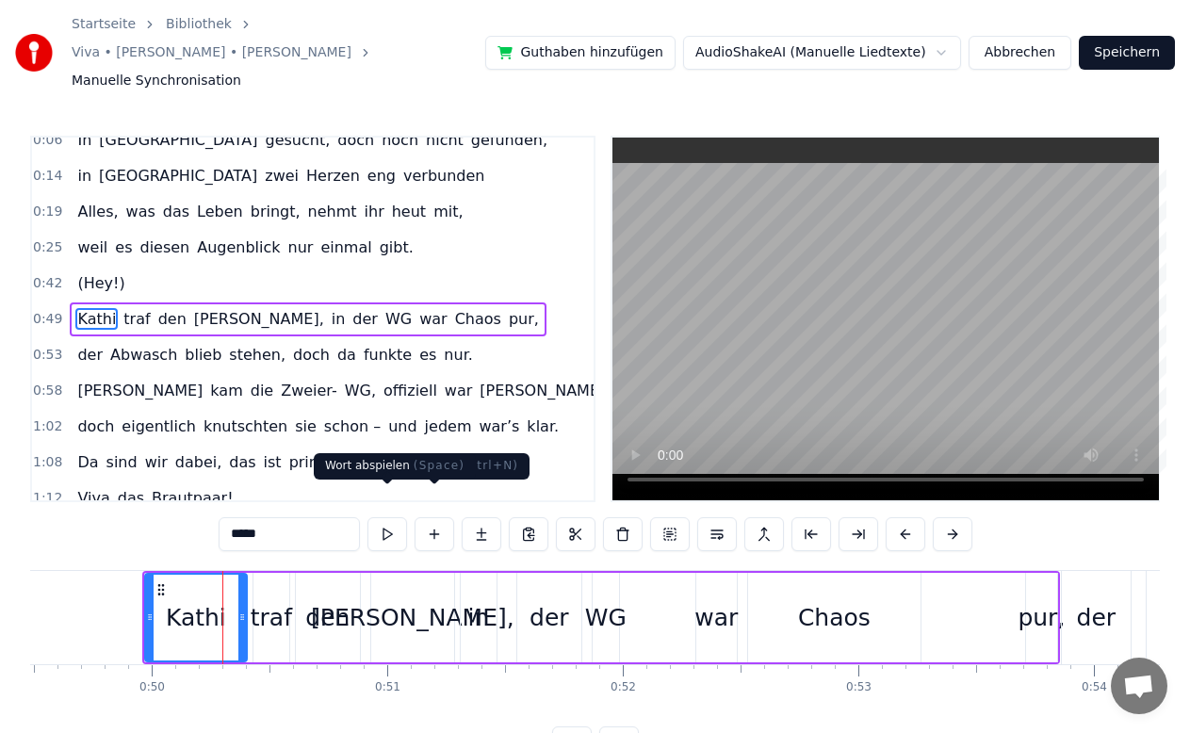
click at [399, 517] on button at bounding box center [387, 534] width 40 height 34
click at [392, 480] on div "1:12 Viva das Brautpaar!" at bounding box center [312, 498] width 561 height 36
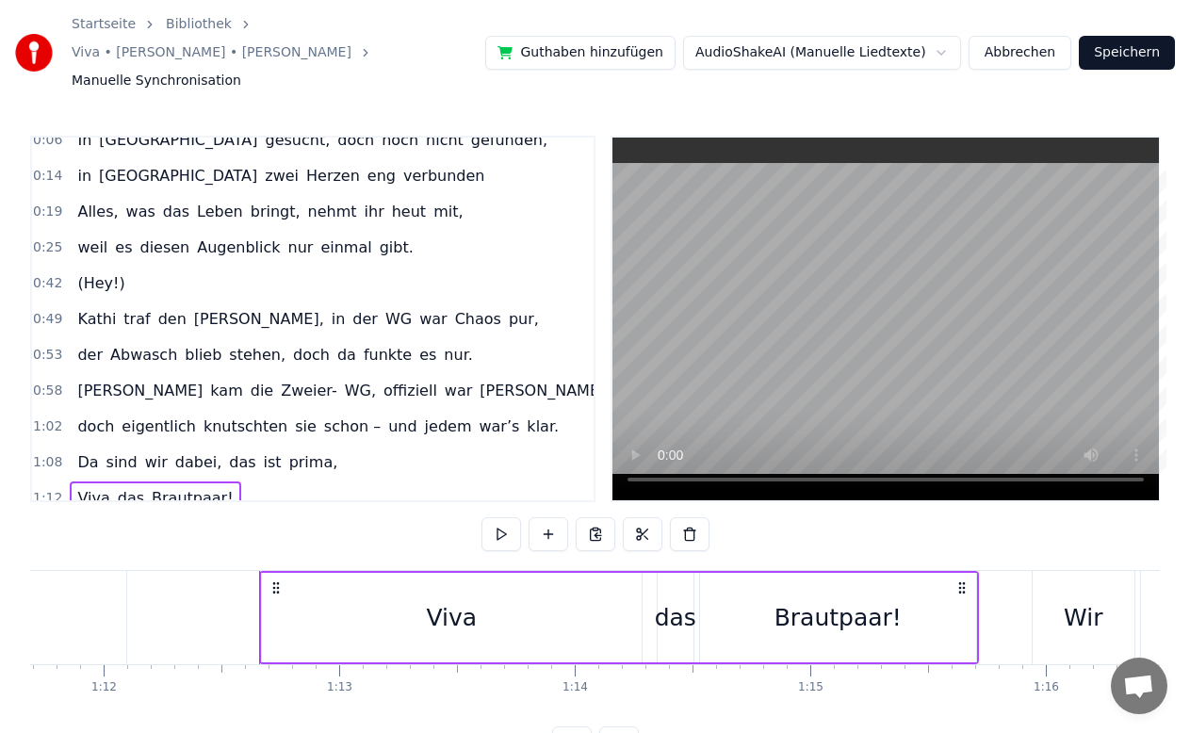
scroll to position [0, 17015]
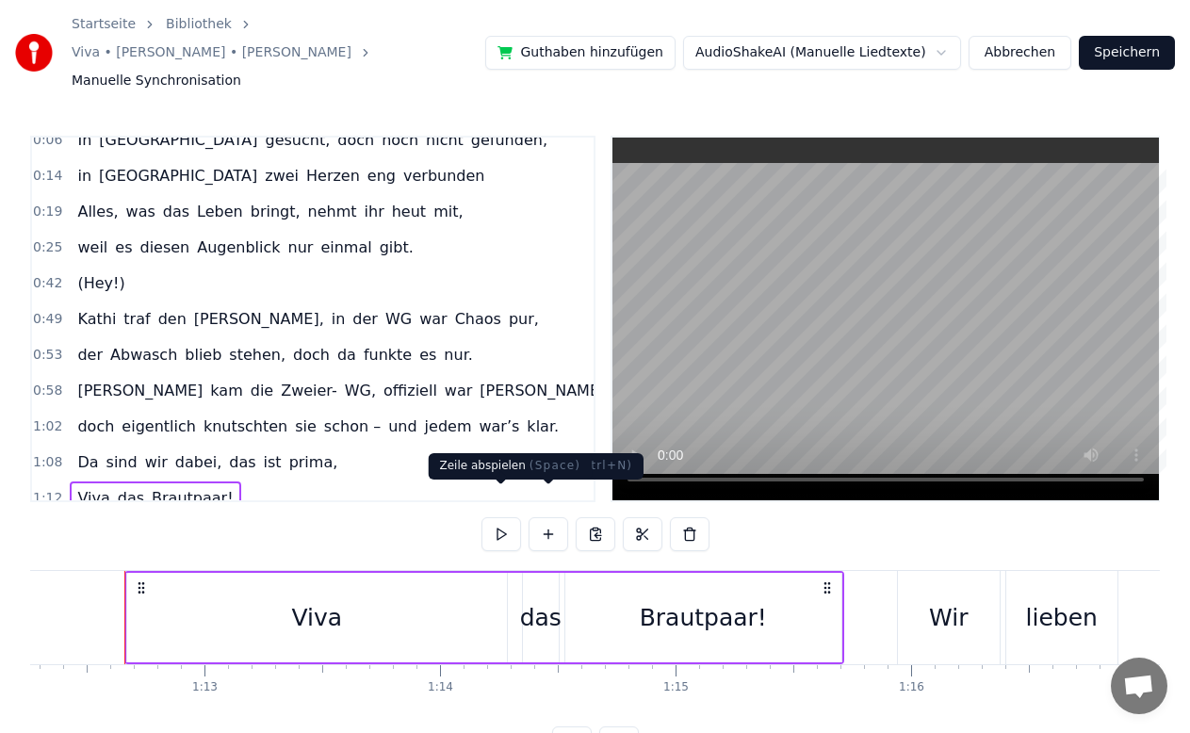
click at [499, 518] on button at bounding box center [501, 534] width 40 height 34
click at [511, 517] on button at bounding box center [501, 534] width 40 height 34
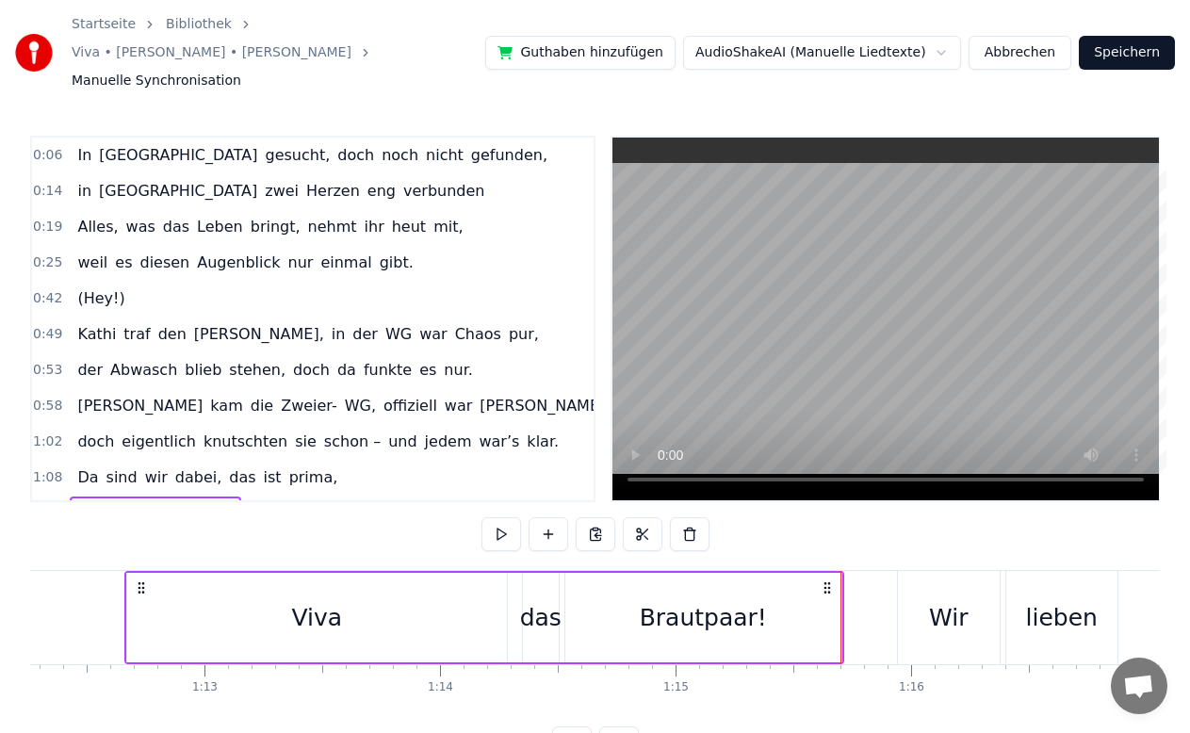
click at [134, 180] on span "[GEOGRAPHIC_DATA]" at bounding box center [178, 191] width 162 height 22
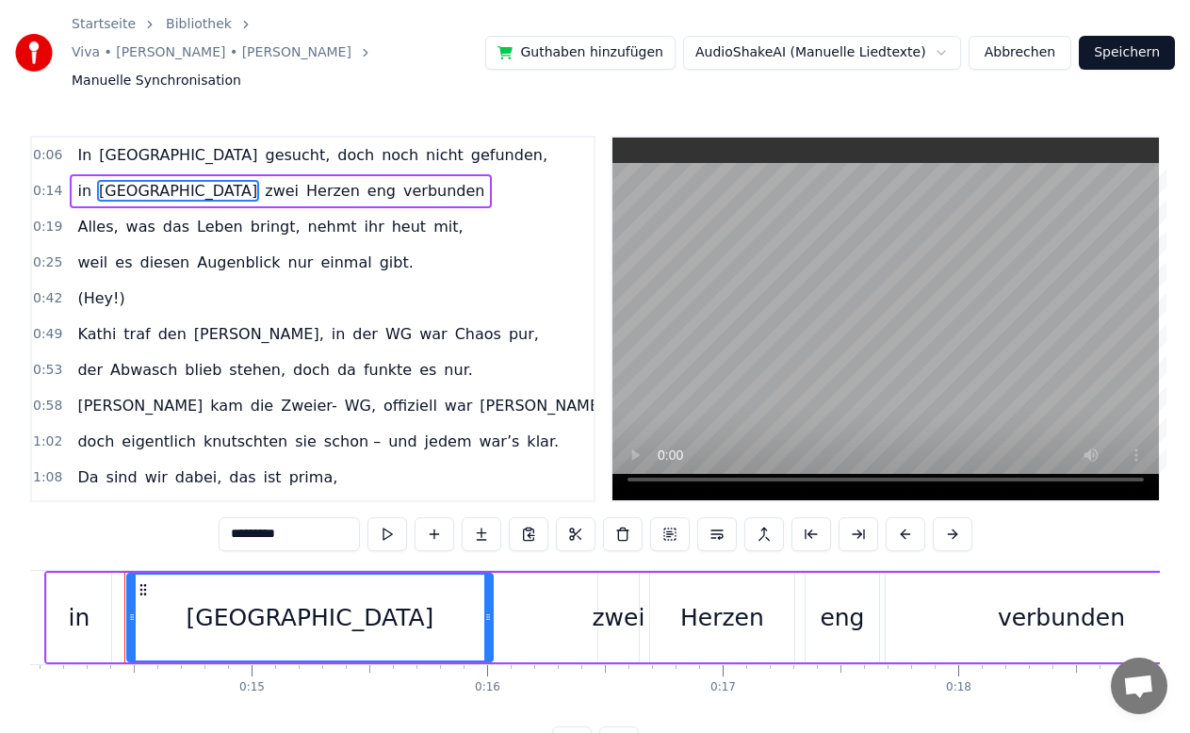
click at [70, 174] on div "in [GEOGRAPHIC_DATA] zwei Herzen eng verbunden" at bounding box center [281, 191] width 422 height 34
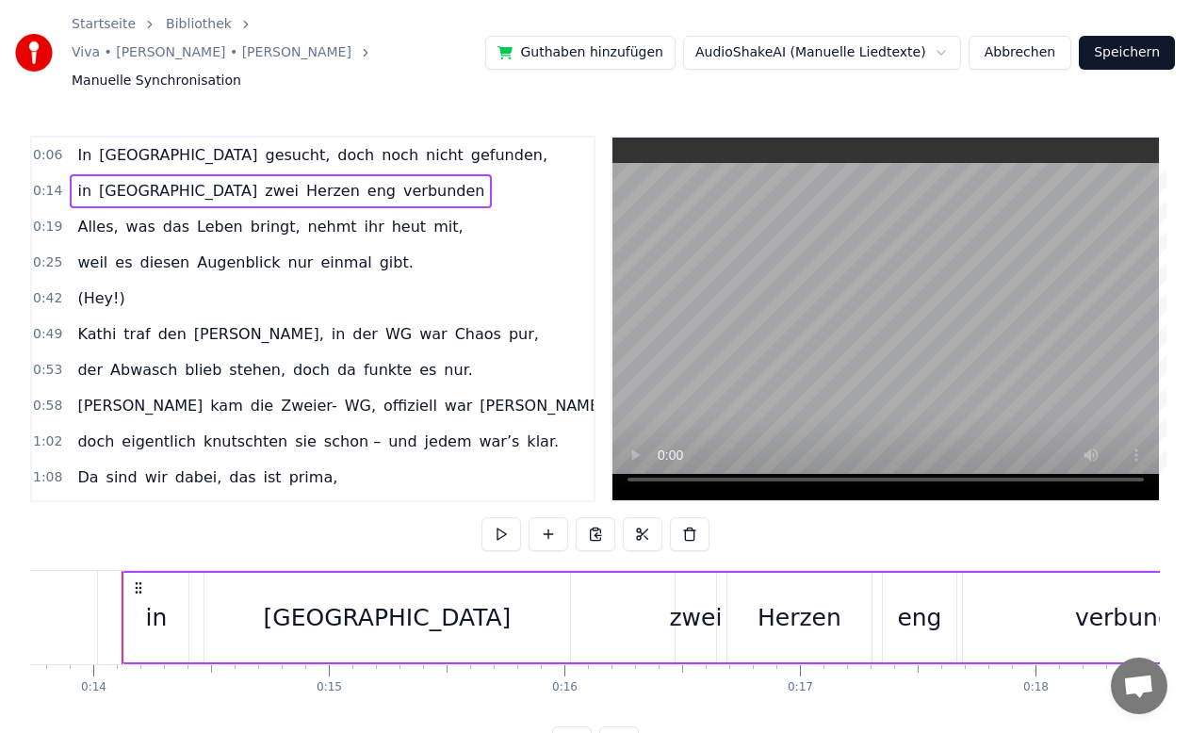
scroll to position [0, 3231]
click at [499, 517] on button at bounding box center [501, 534] width 40 height 34
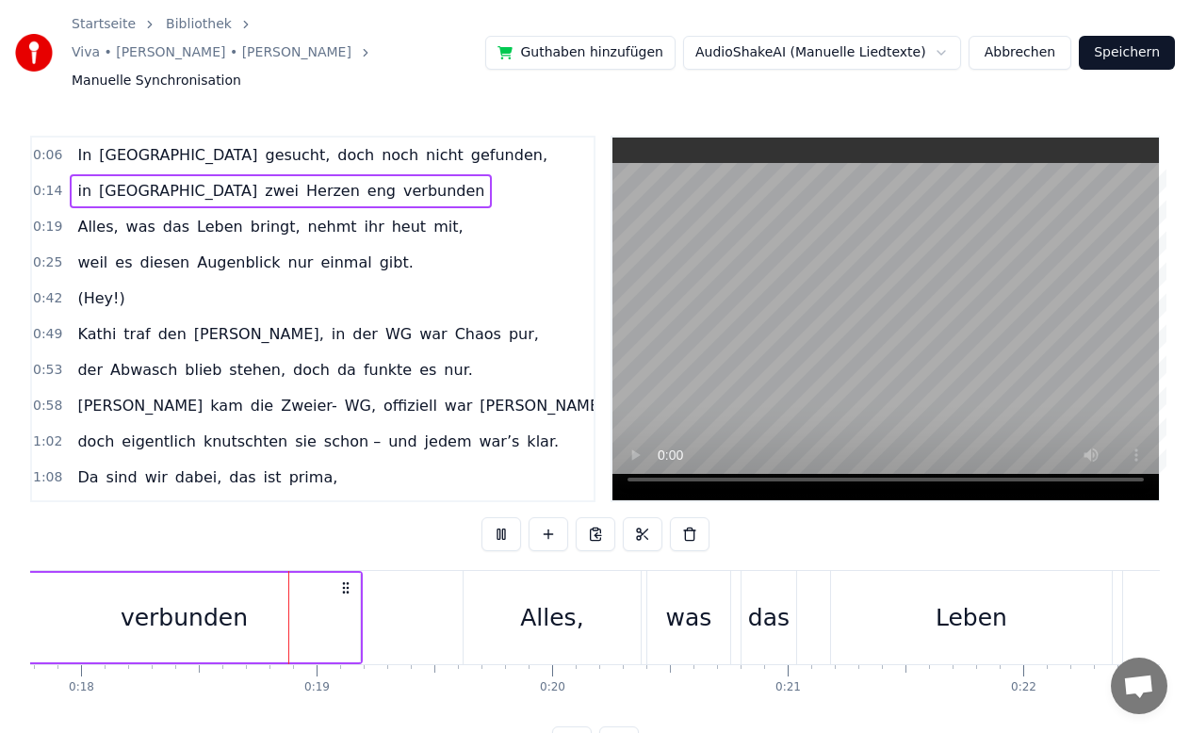
scroll to position [0, 4189]
click at [323, 573] on div "verbunden" at bounding box center [183, 617] width 351 height 89
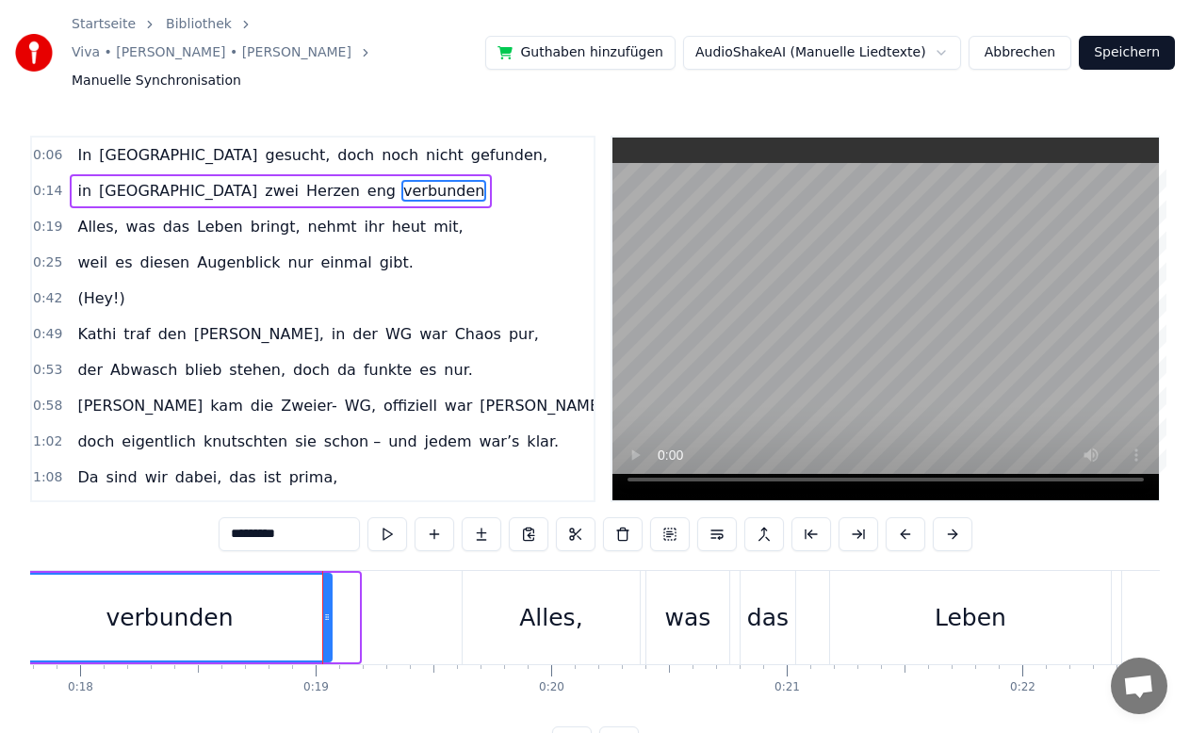
drag, startPoint x: 353, startPoint y: 591, endPoint x: 326, endPoint y: 592, distance: 27.3
click at [326, 609] on icon at bounding box center [327, 616] width 8 height 15
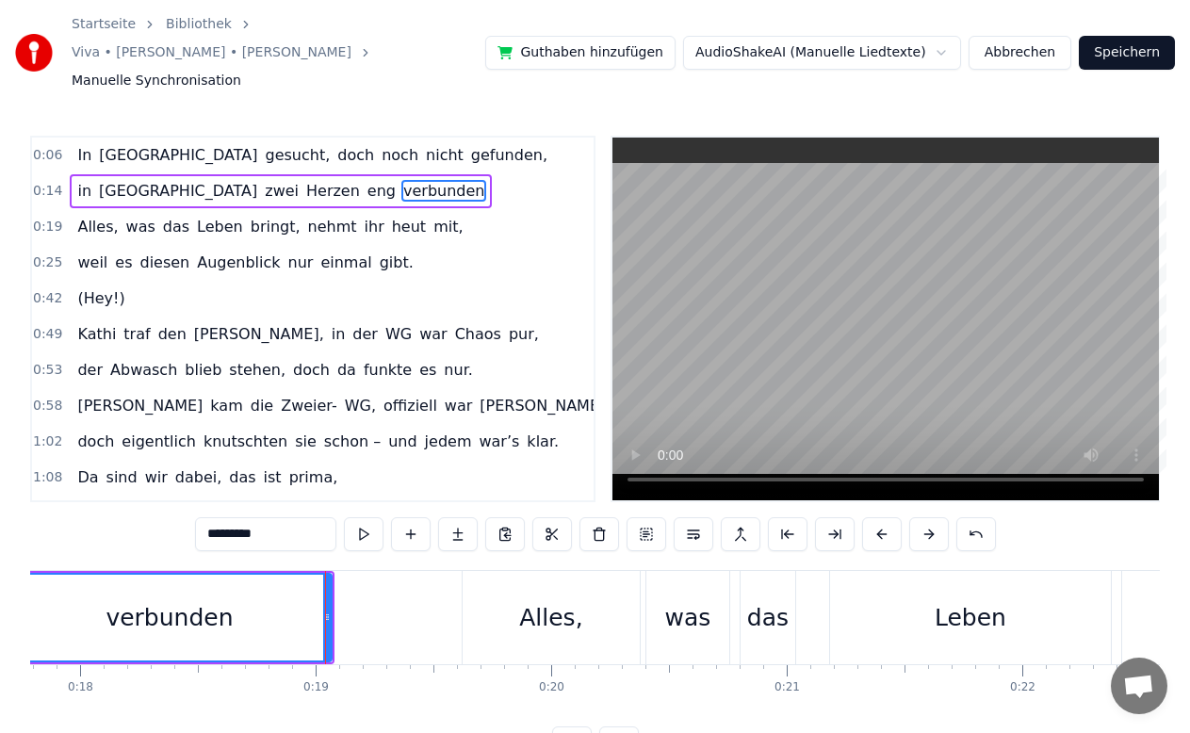
drag, startPoint x: 122, startPoint y: 566, endPoint x: 319, endPoint y: 615, distance: 202.9
click at [319, 615] on div "verbunden" at bounding box center [169, 618] width 322 height 86
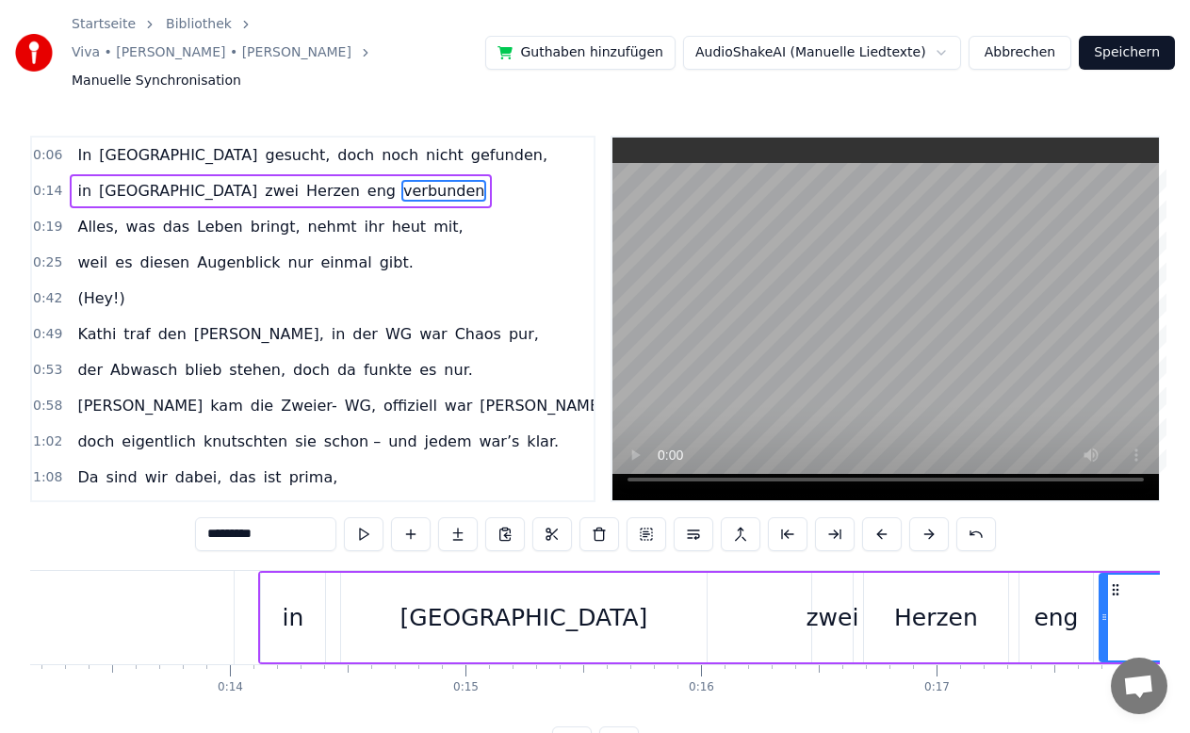
scroll to position [0, 3077]
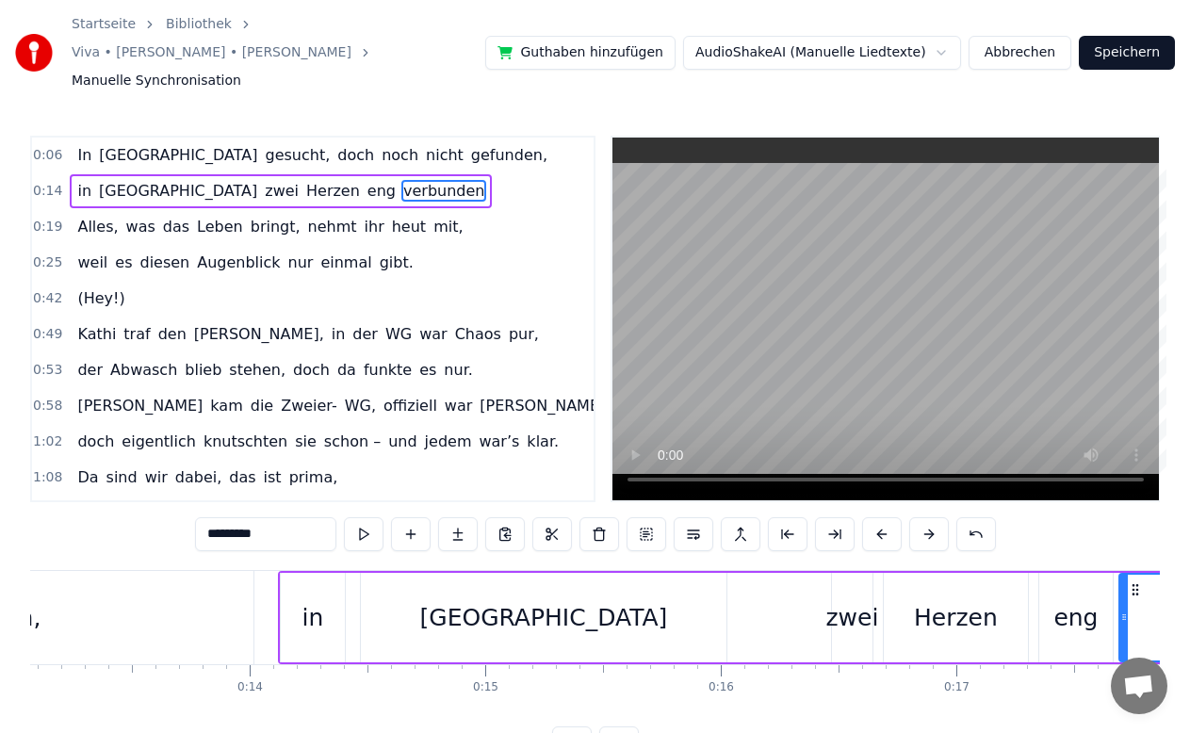
click at [433, 603] on div "[GEOGRAPHIC_DATA]" at bounding box center [543, 617] width 365 height 89
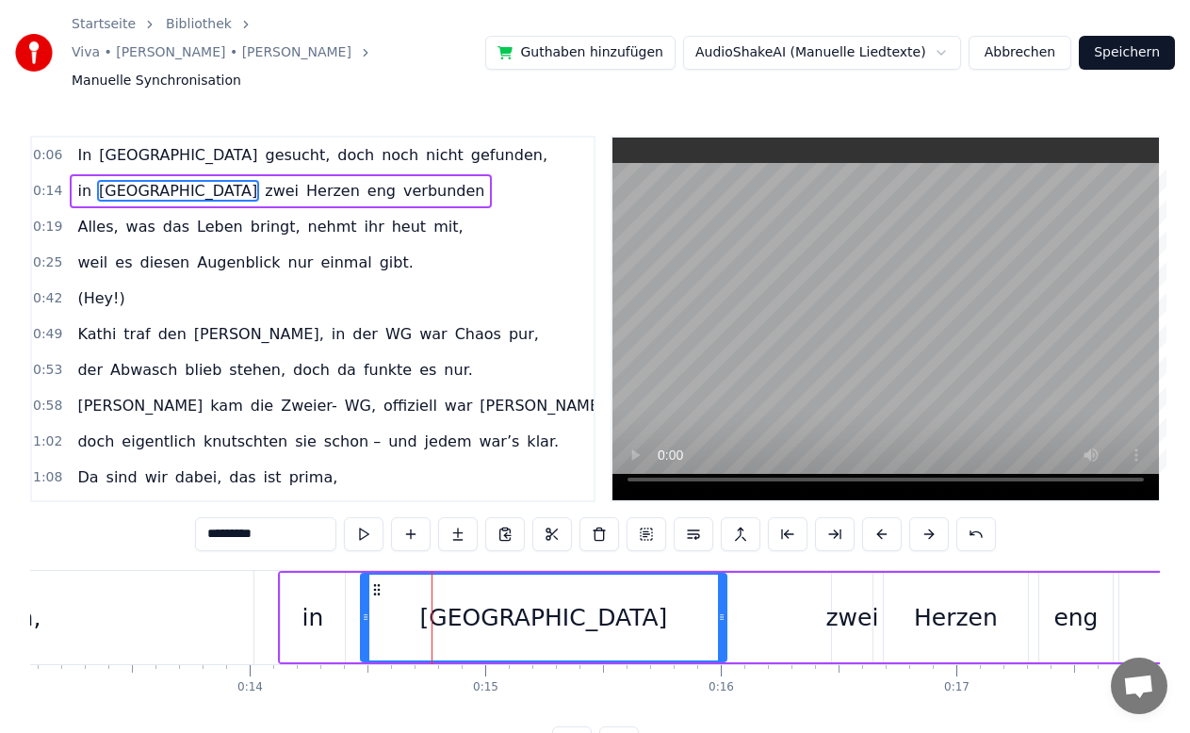
click at [438, 590] on div "[GEOGRAPHIC_DATA]" at bounding box center [544, 618] width 364 height 86
click at [365, 619] on circle at bounding box center [365, 619] width 1 height 1
click at [511, 601] on div "[GEOGRAPHIC_DATA]" at bounding box center [544, 618] width 248 height 36
drag, startPoint x: 365, startPoint y: 589, endPoint x: 359, endPoint y: 577, distance: 13.1
click at [359, 577] on div at bounding box center [360, 618] width 8 height 86
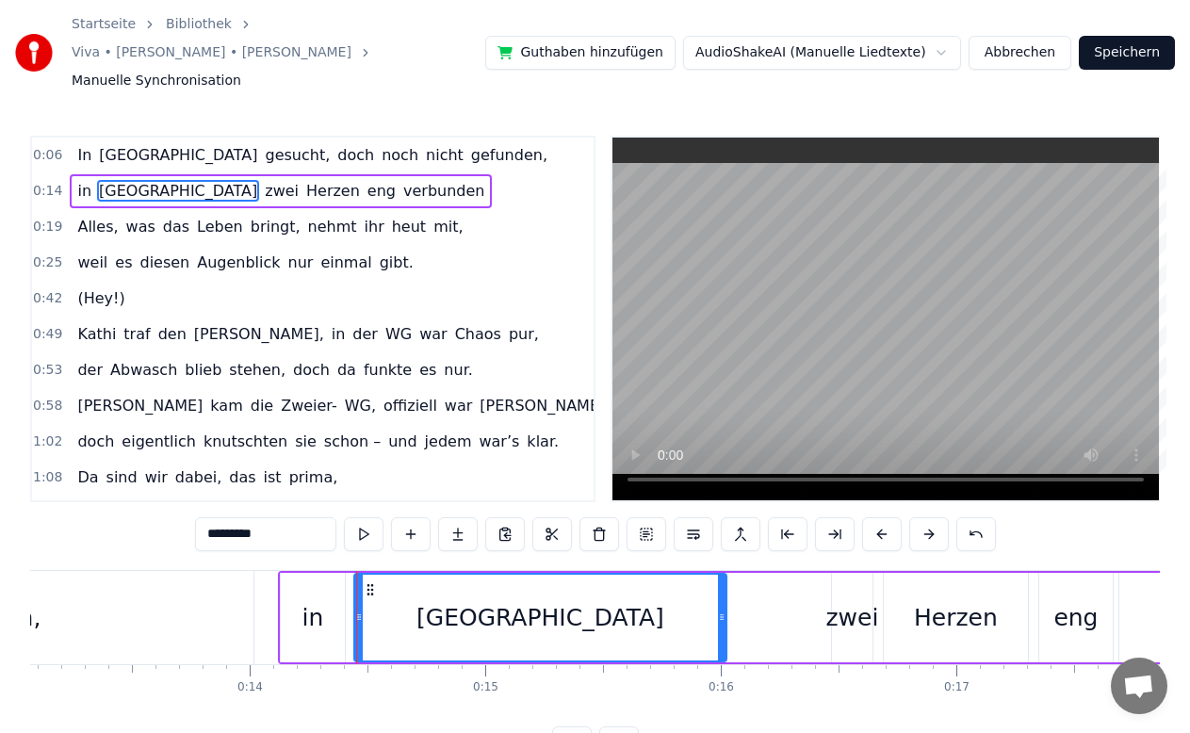
click at [316, 573] on div "in" at bounding box center [313, 617] width 64 height 89
type input "**"
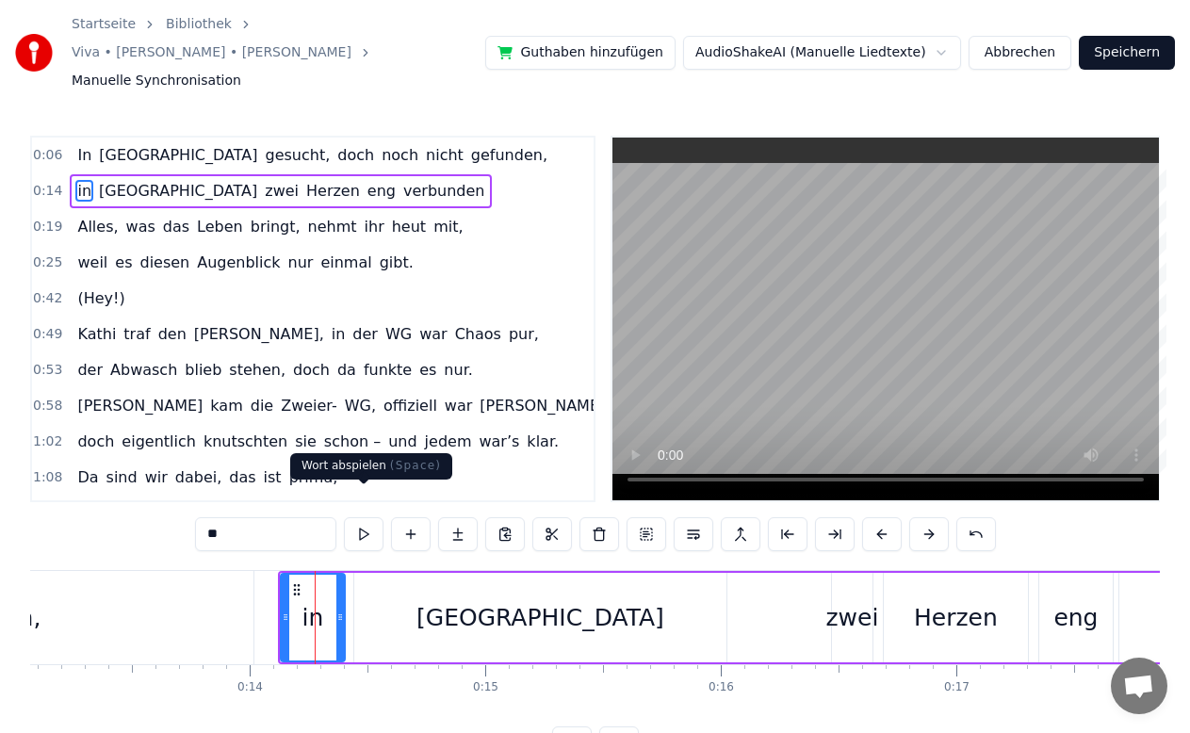
click at [355, 517] on button at bounding box center [364, 534] width 40 height 34
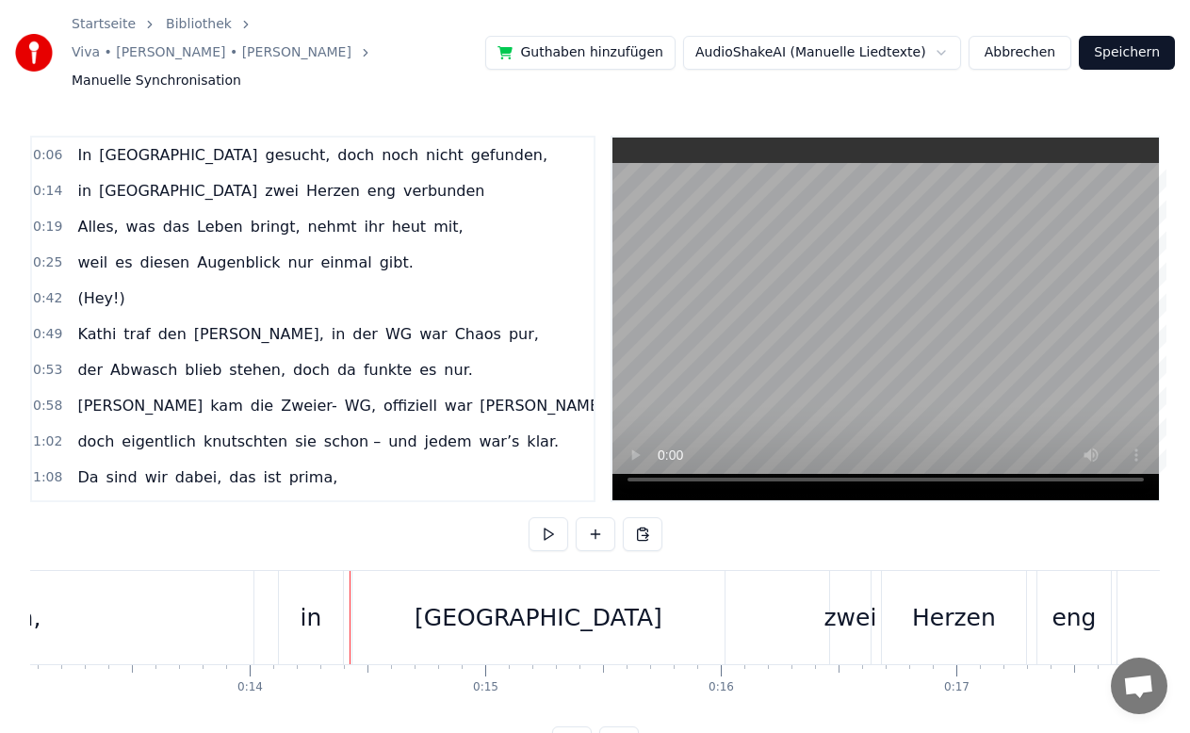
click at [343, 587] on div "in" at bounding box center [311, 617] width 66 height 93
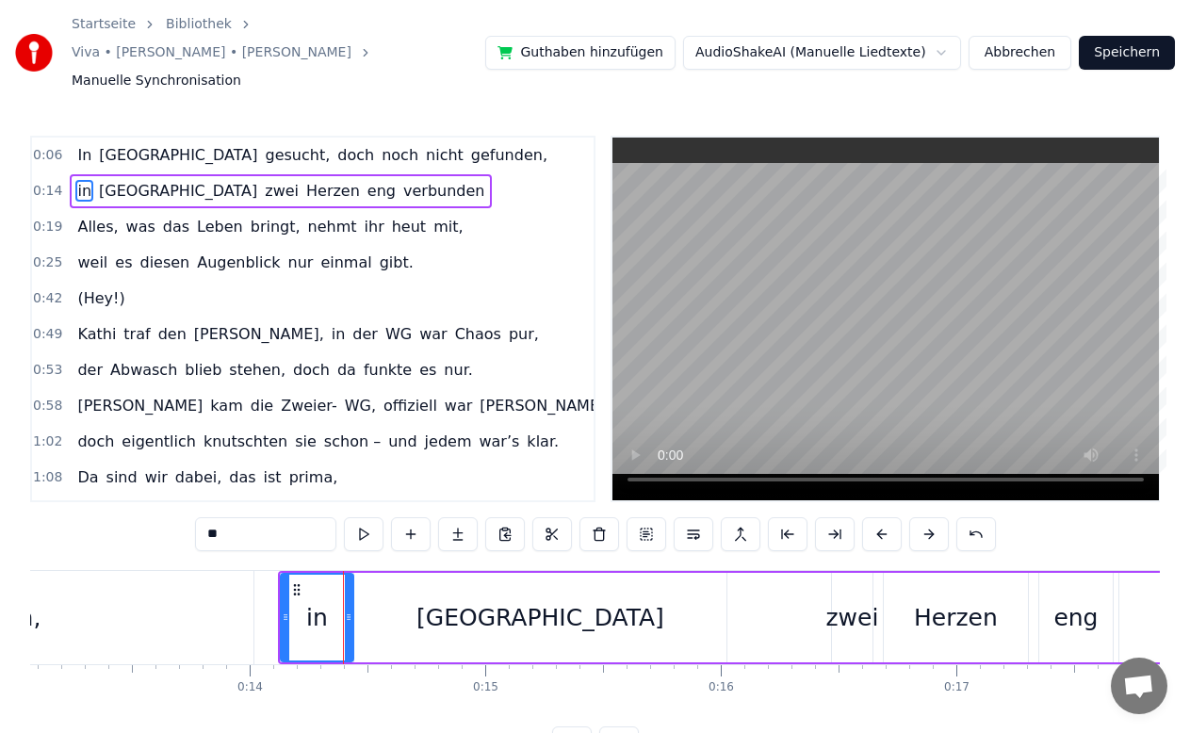
click at [347, 609] on icon at bounding box center [349, 616] width 8 height 15
click at [360, 518] on button at bounding box center [364, 534] width 40 height 34
click at [113, 180] on span "[GEOGRAPHIC_DATA]" at bounding box center [178, 191] width 162 height 22
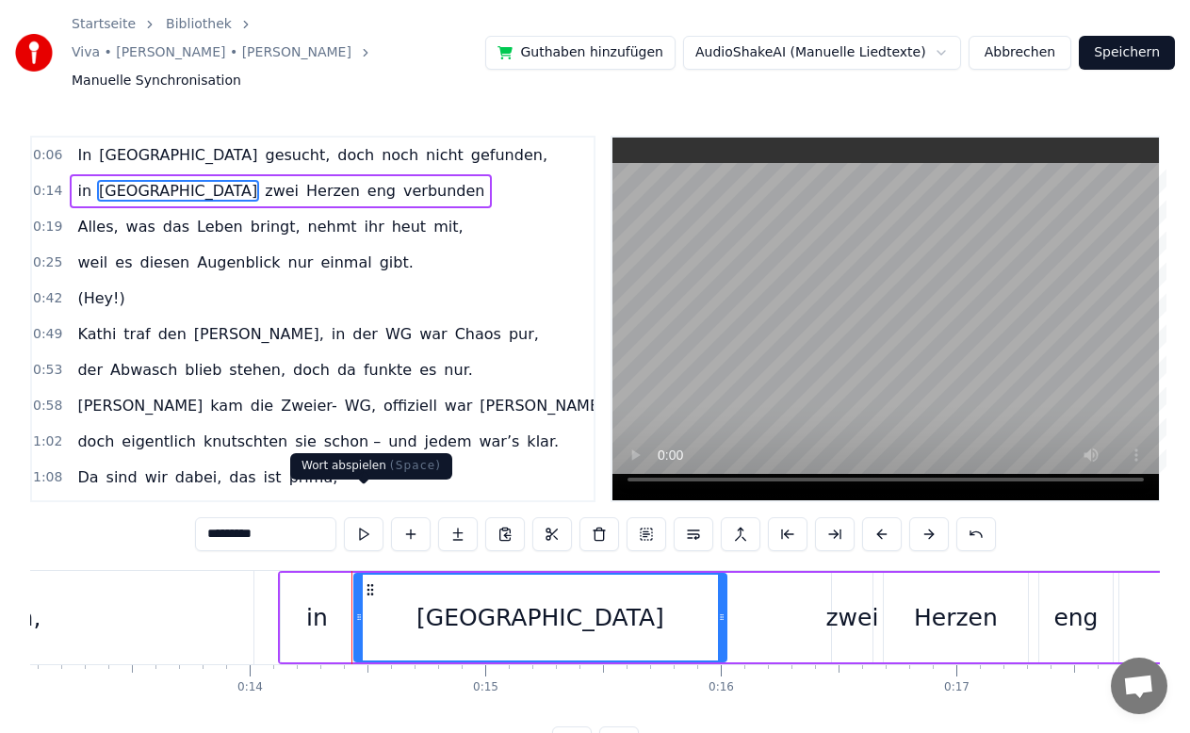
click at [348, 533] on div "0:06 In [GEOGRAPHIC_DATA] gesucht, doch noch nicht gefunden, 0:14 in [GEOGRAPHI…" at bounding box center [594, 448] width 1129 height 624
click at [354, 523] on div "*********" at bounding box center [595, 536] width 801 height 38
click at [358, 517] on button at bounding box center [364, 534] width 40 height 34
click at [847, 606] on div "zwei" at bounding box center [851, 618] width 53 height 36
type input "****"
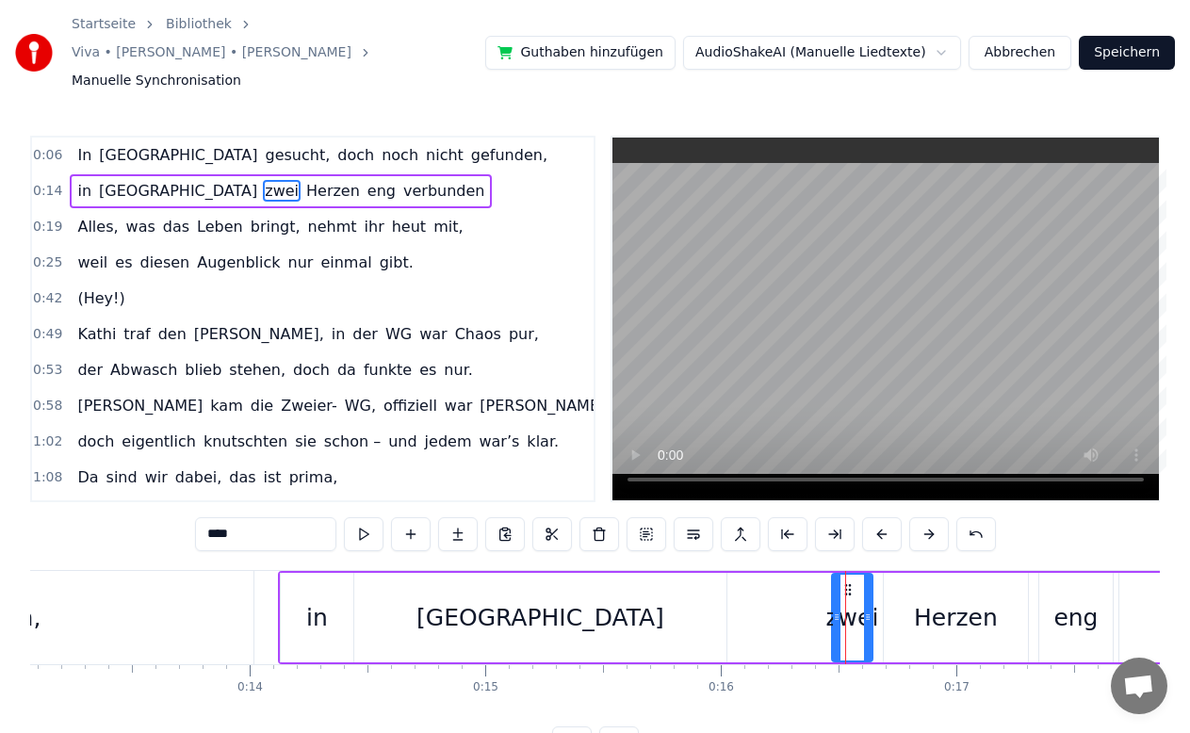
click at [753, 624] on div "in [GEOGRAPHIC_DATA] zwei Herzen eng verbunden" at bounding box center [862, 617] width 1168 height 93
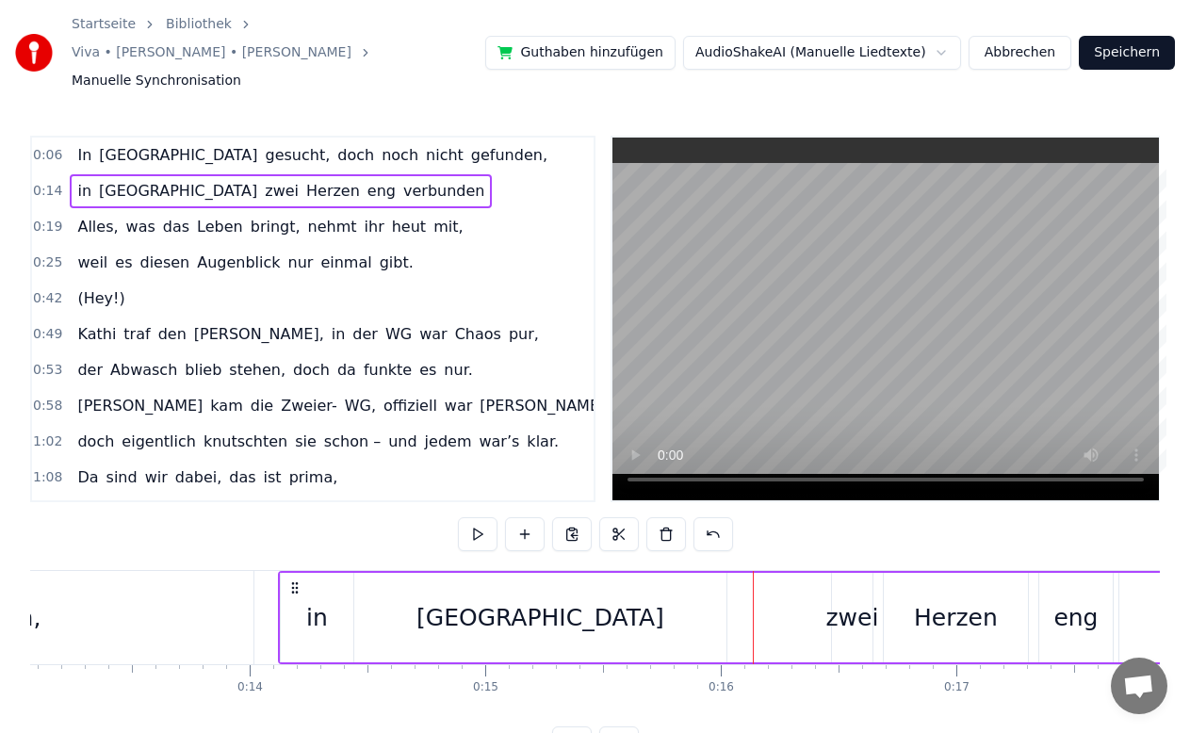
click at [840, 607] on div "zwei" at bounding box center [852, 617] width 41 height 89
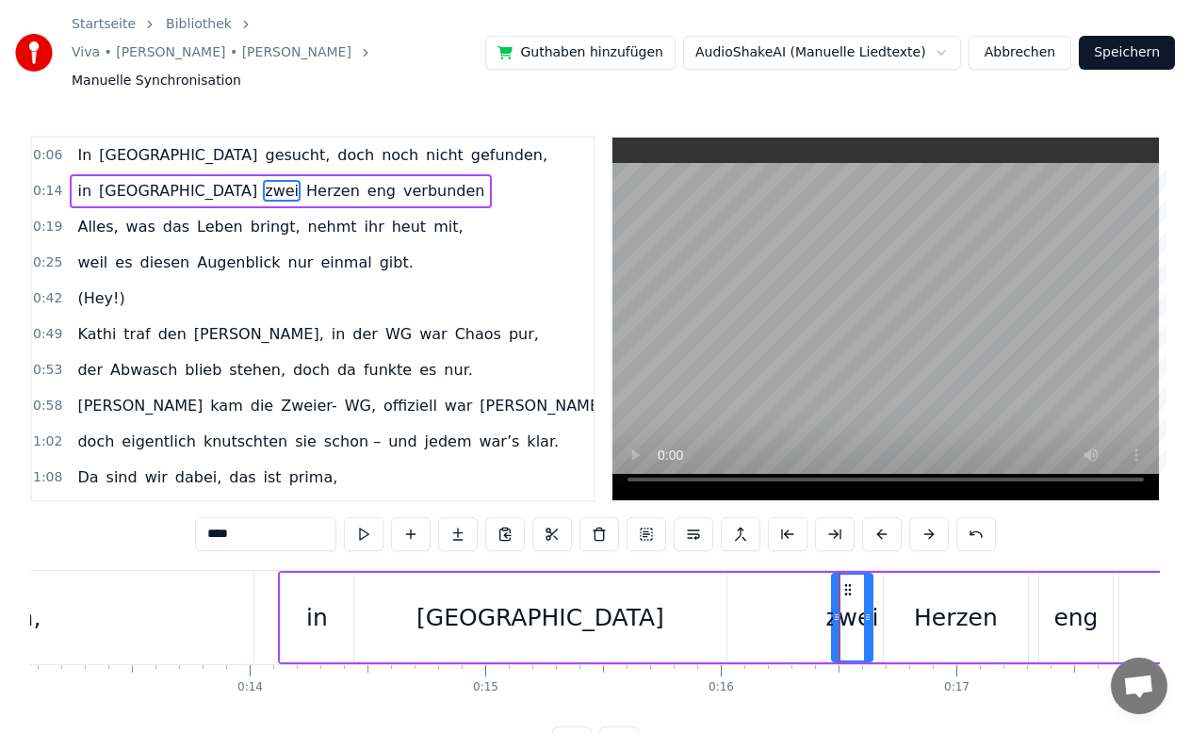
drag, startPoint x: 871, startPoint y: 592, endPoint x: 899, endPoint y: 572, distance: 33.7
click at [899, 572] on div "in [GEOGRAPHIC_DATA] zwei Herzen eng verbunden" at bounding box center [862, 617] width 1168 height 93
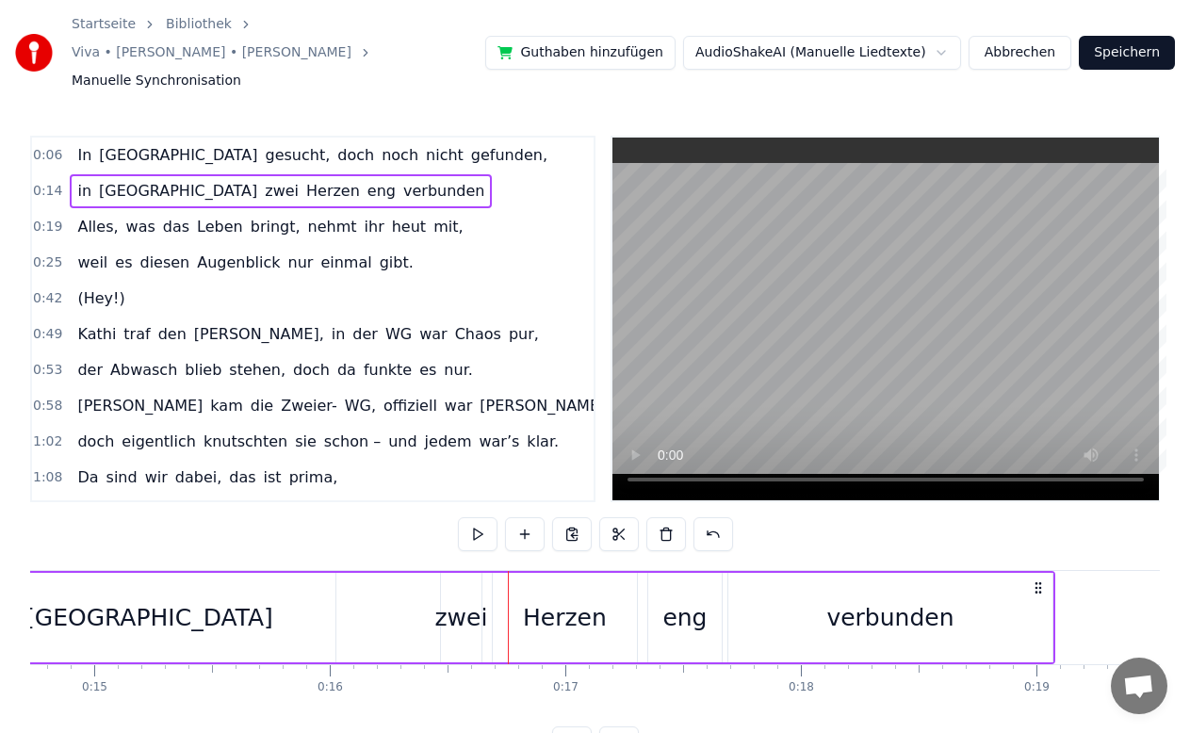
scroll to position [0, 3470]
click at [462, 606] on div "zwei" at bounding box center [458, 618] width 53 height 36
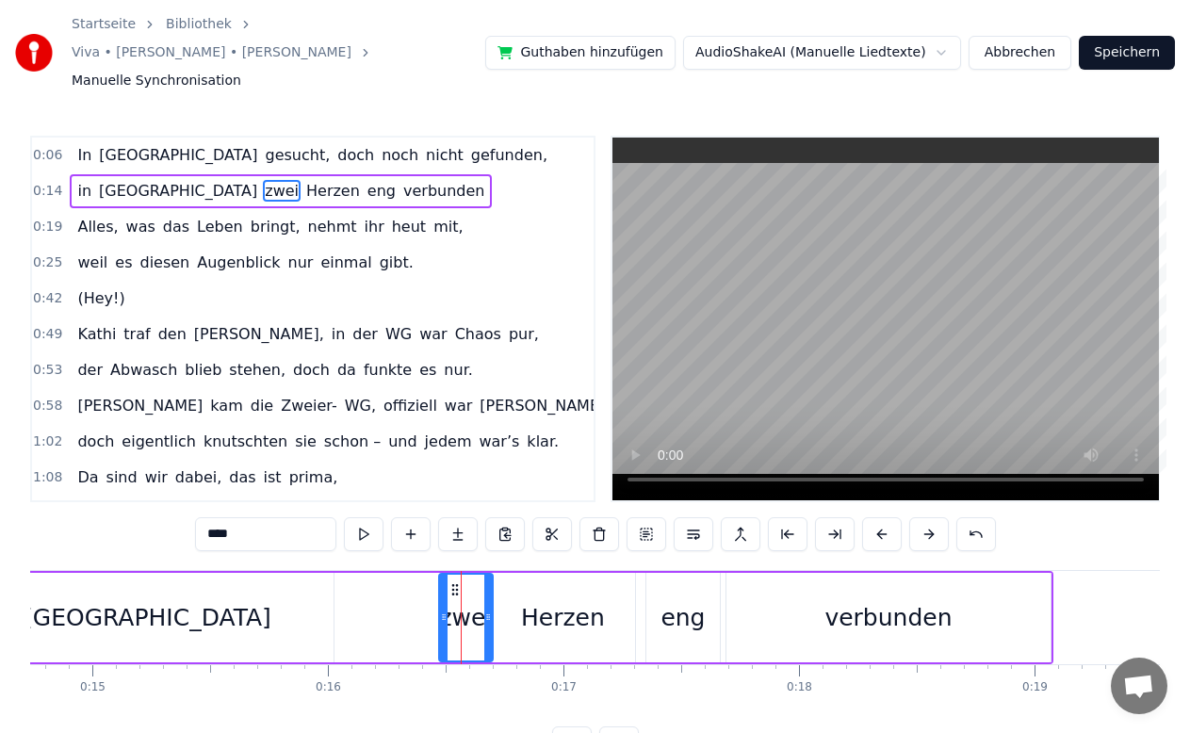
drag, startPoint x: 475, startPoint y: 606, endPoint x: 488, endPoint y: 609, distance: 13.7
click at [488, 609] on div at bounding box center [488, 618] width 8 height 86
click at [571, 600] on div "Herzen" at bounding box center [563, 618] width 84 height 36
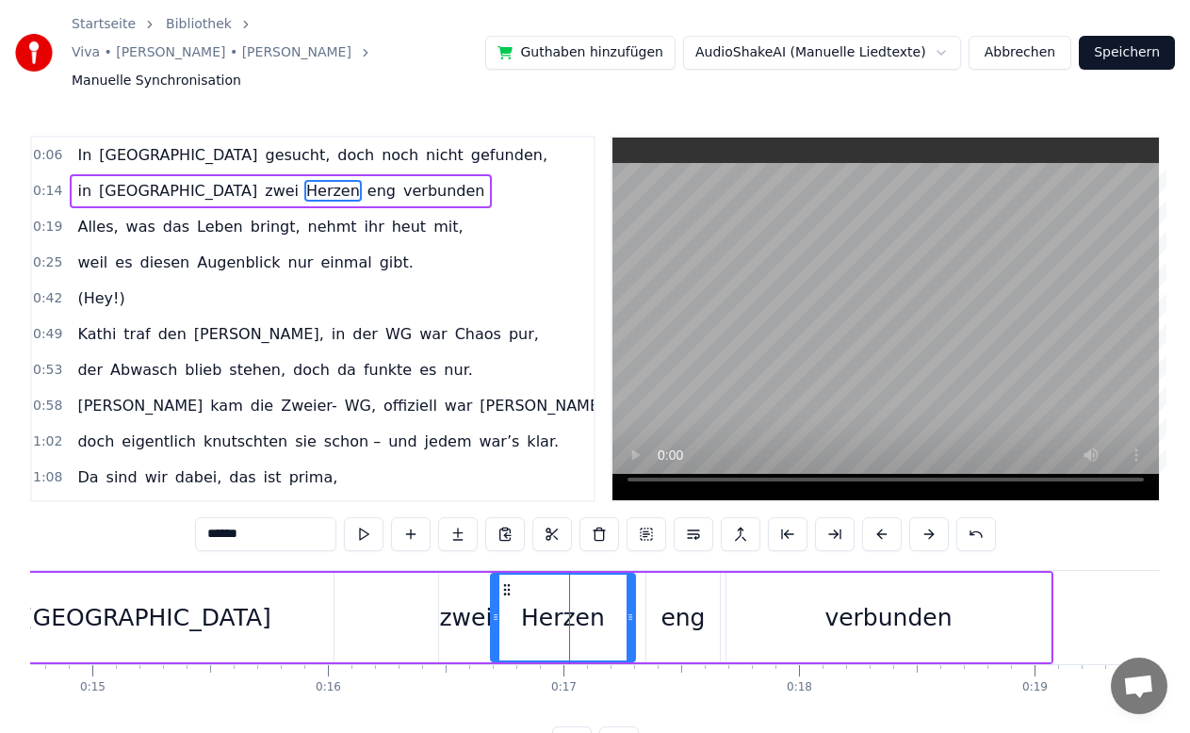
click at [654, 592] on div "eng" at bounding box center [682, 617] width 73 height 89
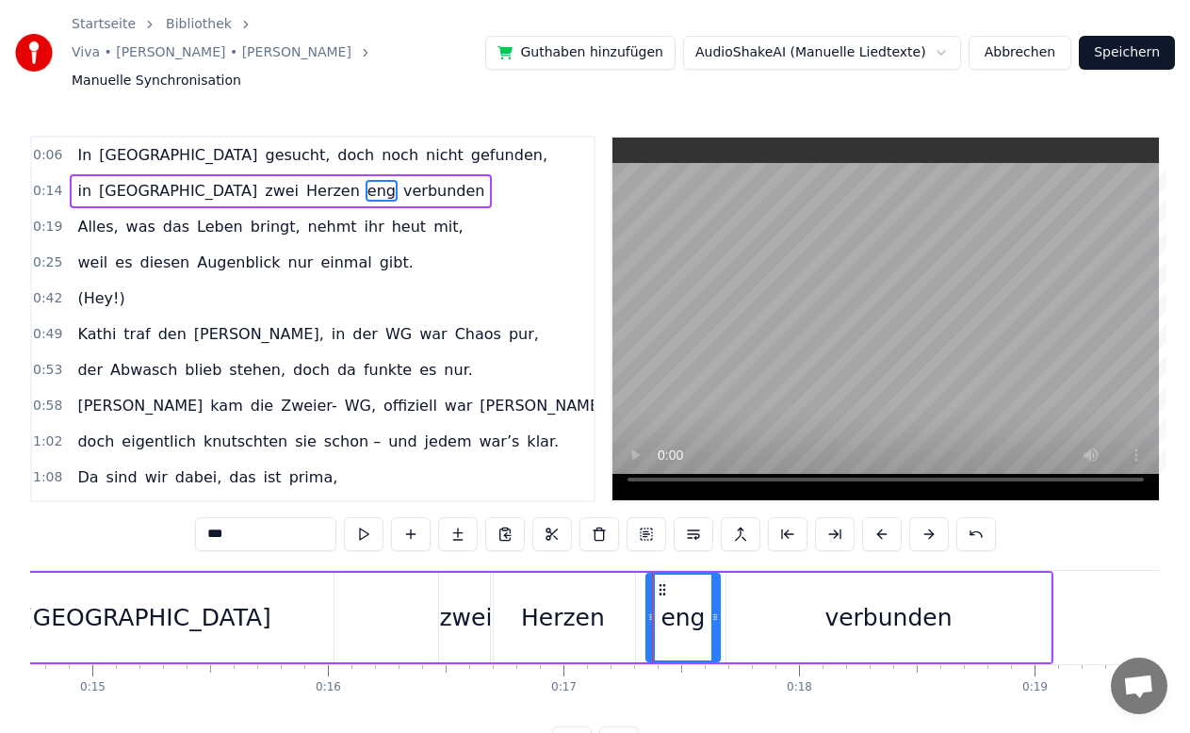
click at [863, 608] on div "verbunden" at bounding box center [888, 617] width 324 height 89
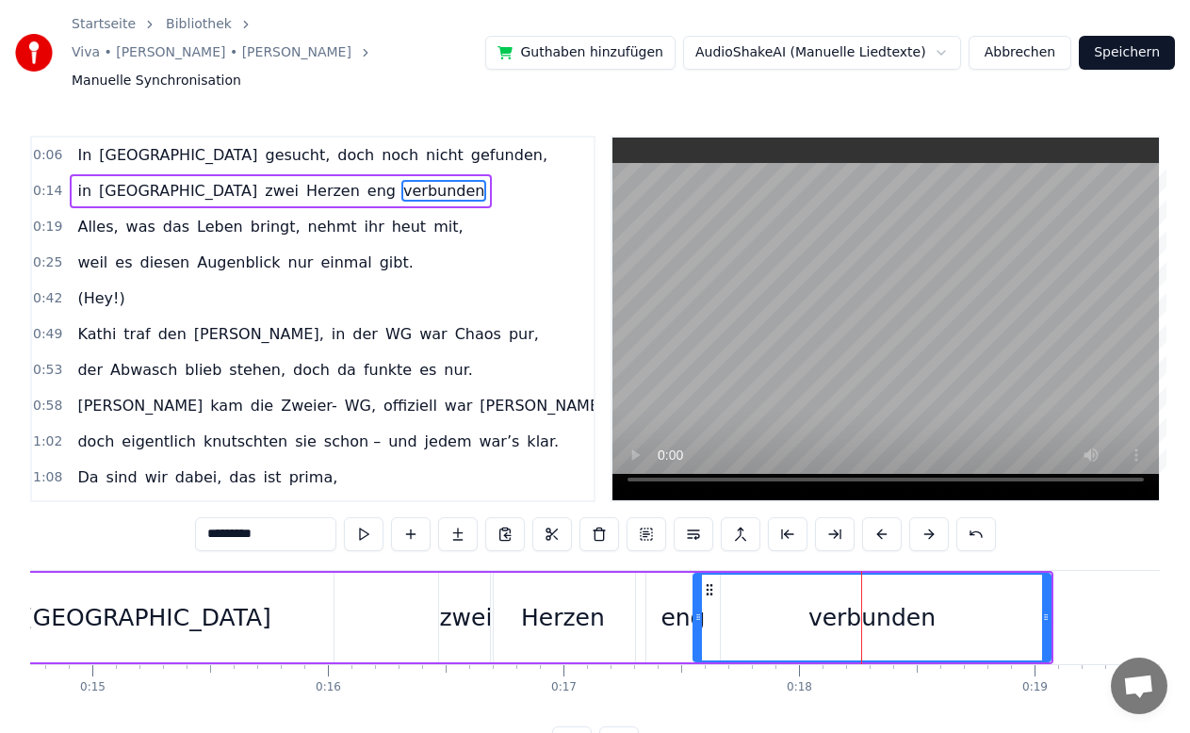
drag, startPoint x: 730, startPoint y: 589, endPoint x: 697, endPoint y: 602, distance: 35.5
click at [697, 602] on div at bounding box center [698, 618] width 8 height 86
click at [676, 600] on div "eng" at bounding box center [682, 618] width 44 height 36
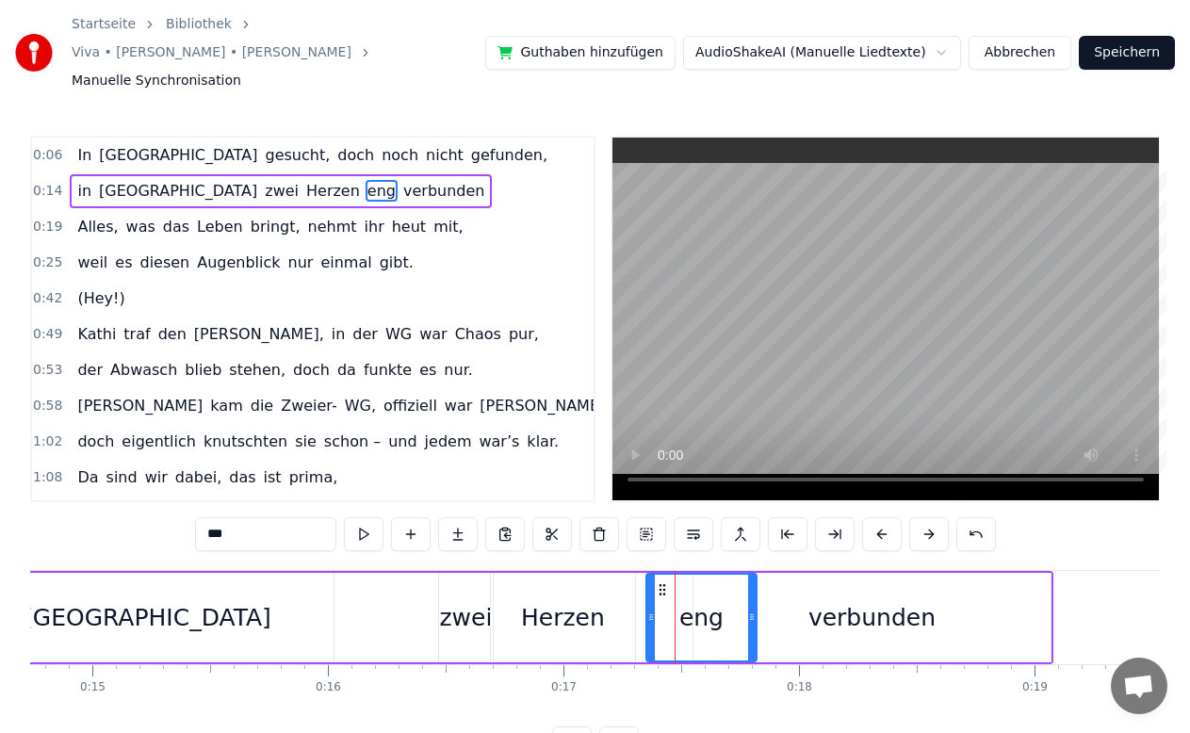
drag, startPoint x: 713, startPoint y: 590, endPoint x: 750, endPoint y: 582, distance: 37.5
click at [750, 609] on icon at bounding box center [752, 616] width 8 height 15
click at [616, 580] on div "Herzen" at bounding box center [563, 617] width 144 height 89
type input "******"
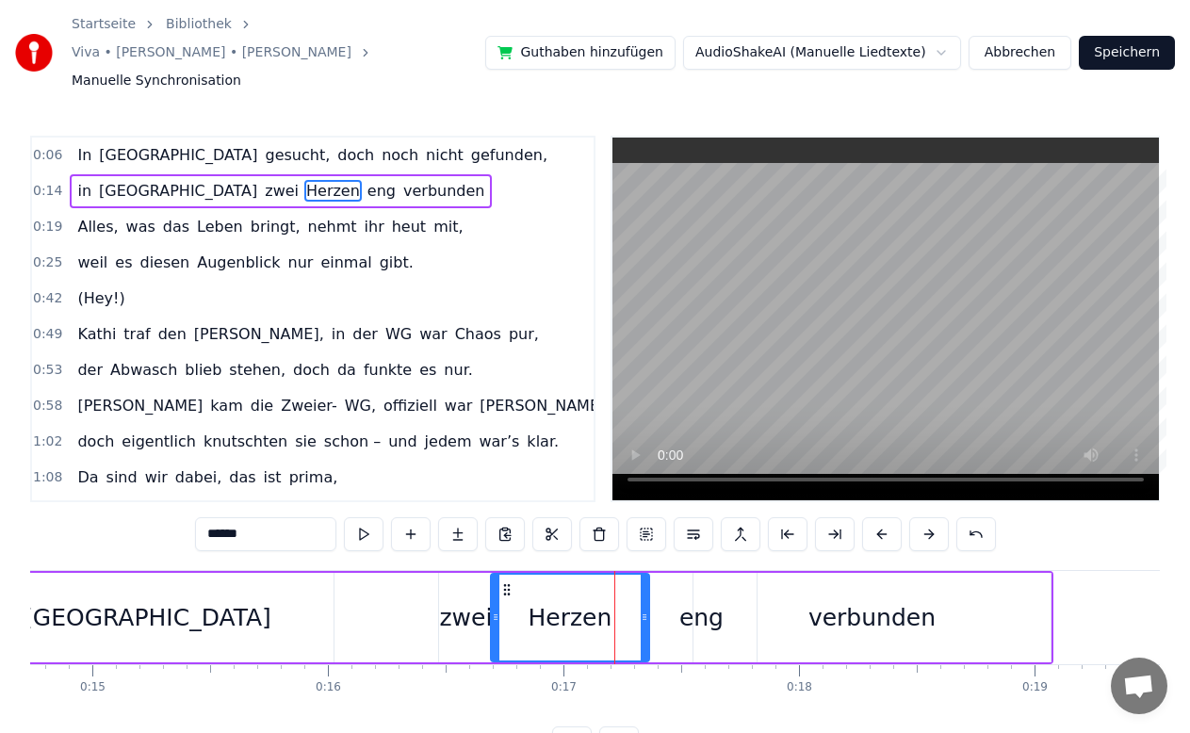
drag, startPoint x: 630, startPoint y: 588, endPoint x: 644, endPoint y: 585, distance: 14.4
click at [644, 609] on icon at bounding box center [644, 616] width 8 height 15
click at [422, 585] on div "in [GEOGRAPHIC_DATA] zwei Herzen eng verbunden" at bounding box center [469, 617] width 1168 height 93
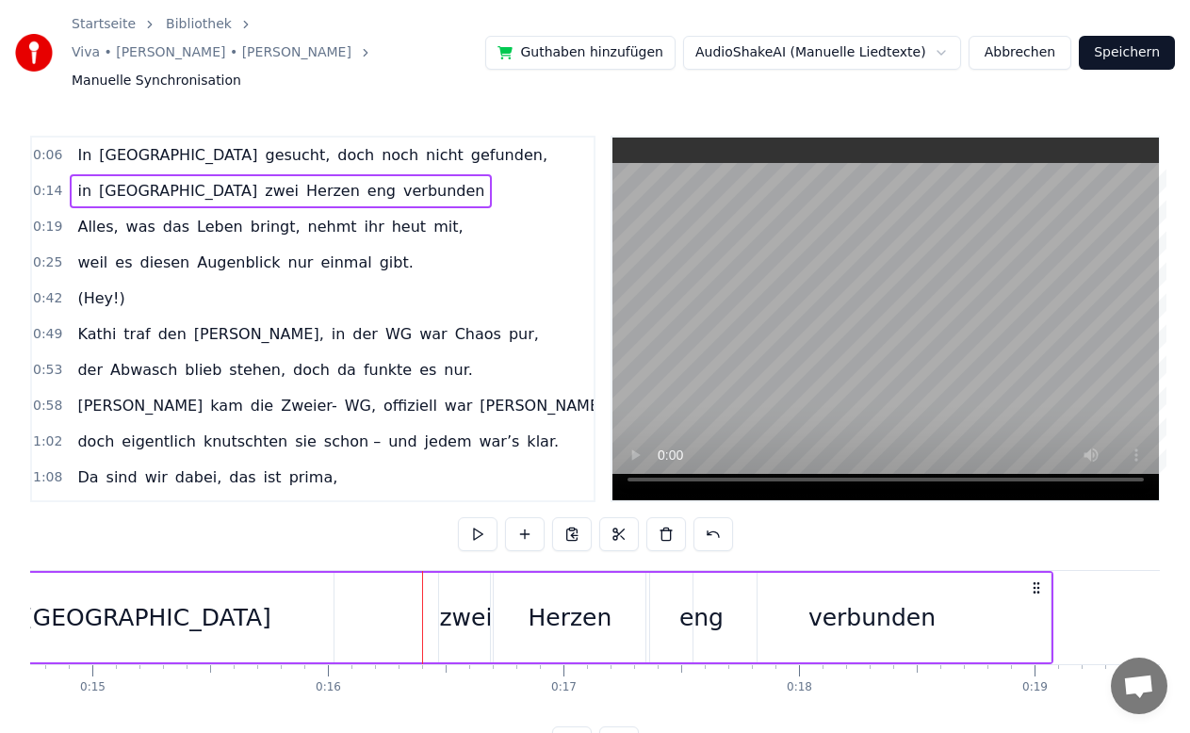
click at [443, 600] on div "zwei" at bounding box center [465, 618] width 53 height 36
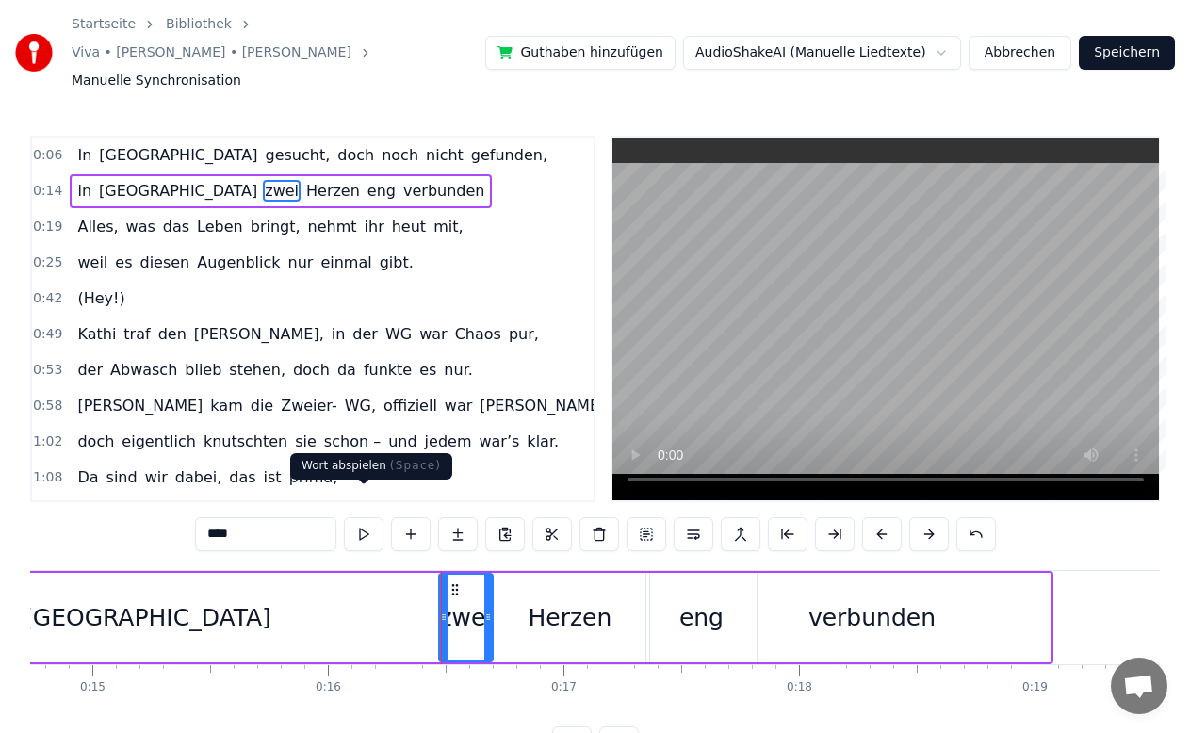
click at [363, 518] on button at bounding box center [364, 534] width 40 height 34
click at [466, 537] on div "0:06 In [GEOGRAPHIC_DATA] gesucht, doch noch nicht gefunden, 0:14 in [GEOGRAPHI…" at bounding box center [594, 448] width 1129 height 624
click at [359, 517] on button at bounding box center [364, 534] width 40 height 34
click at [363, 517] on button at bounding box center [364, 534] width 40 height 34
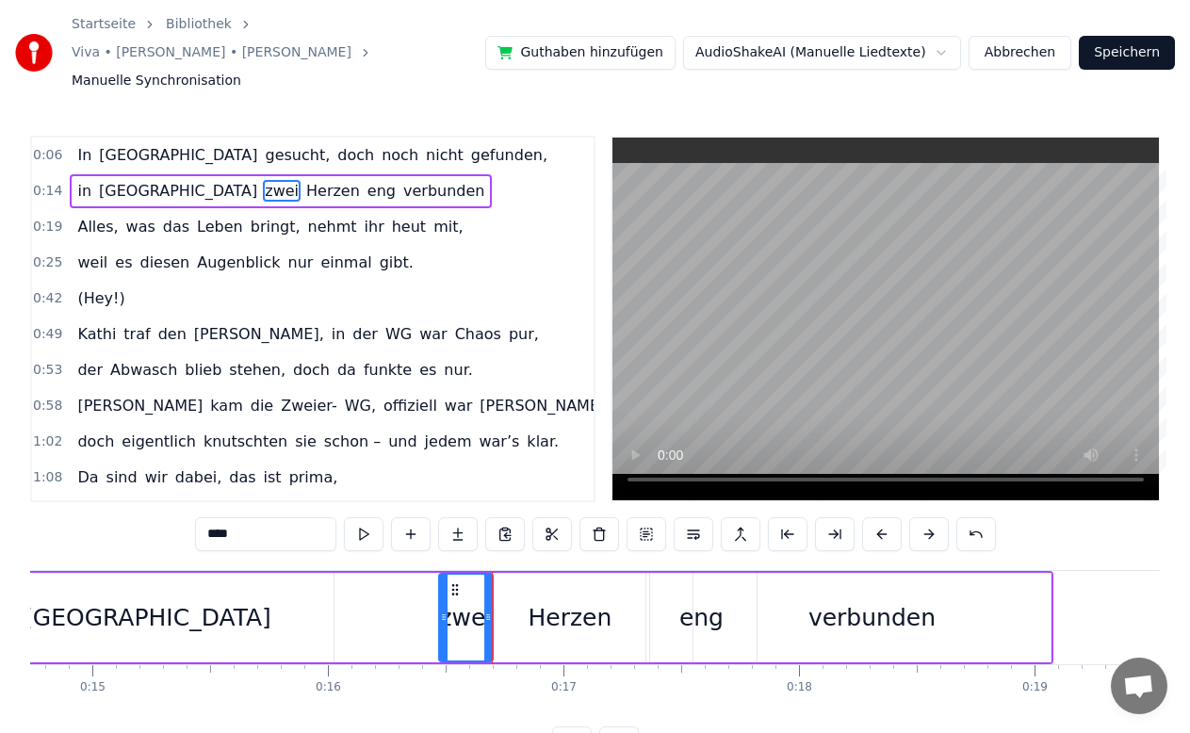
click at [93, 176] on div "in [GEOGRAPHIC_DATA] zwei Herzen eng verbunden" at bounding box center [281, 191] width 422 height 34
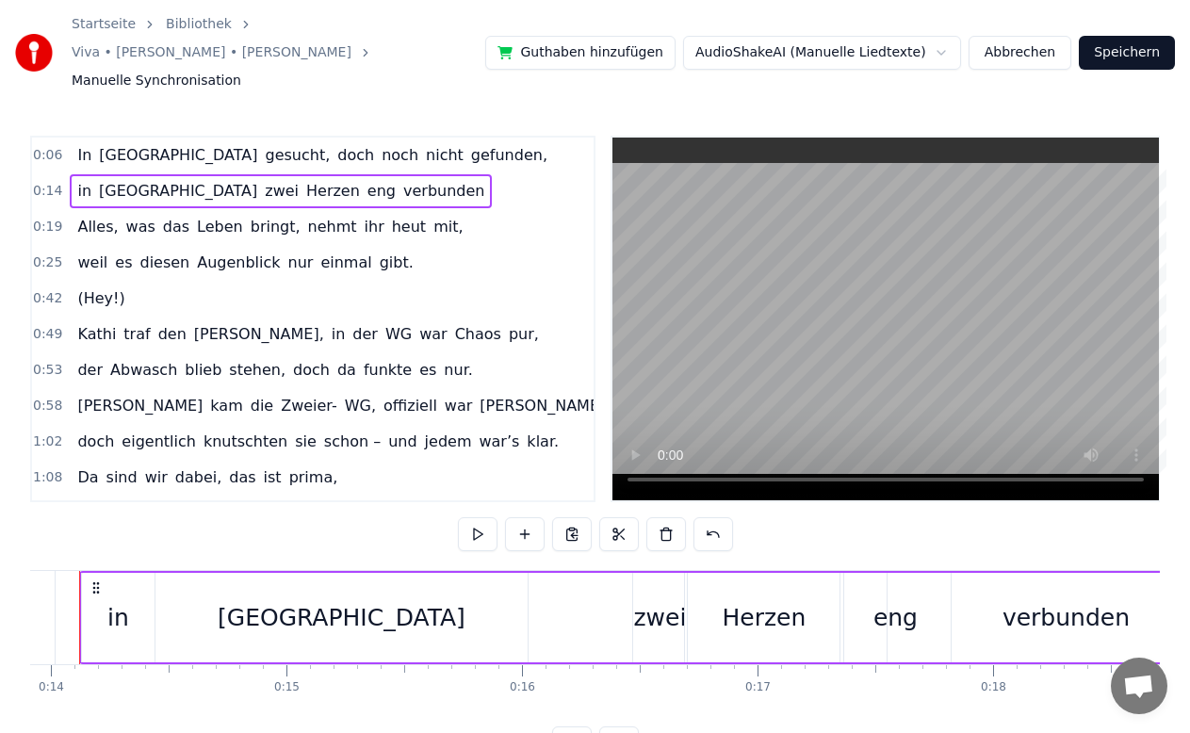
scroll to position [0, 3231]
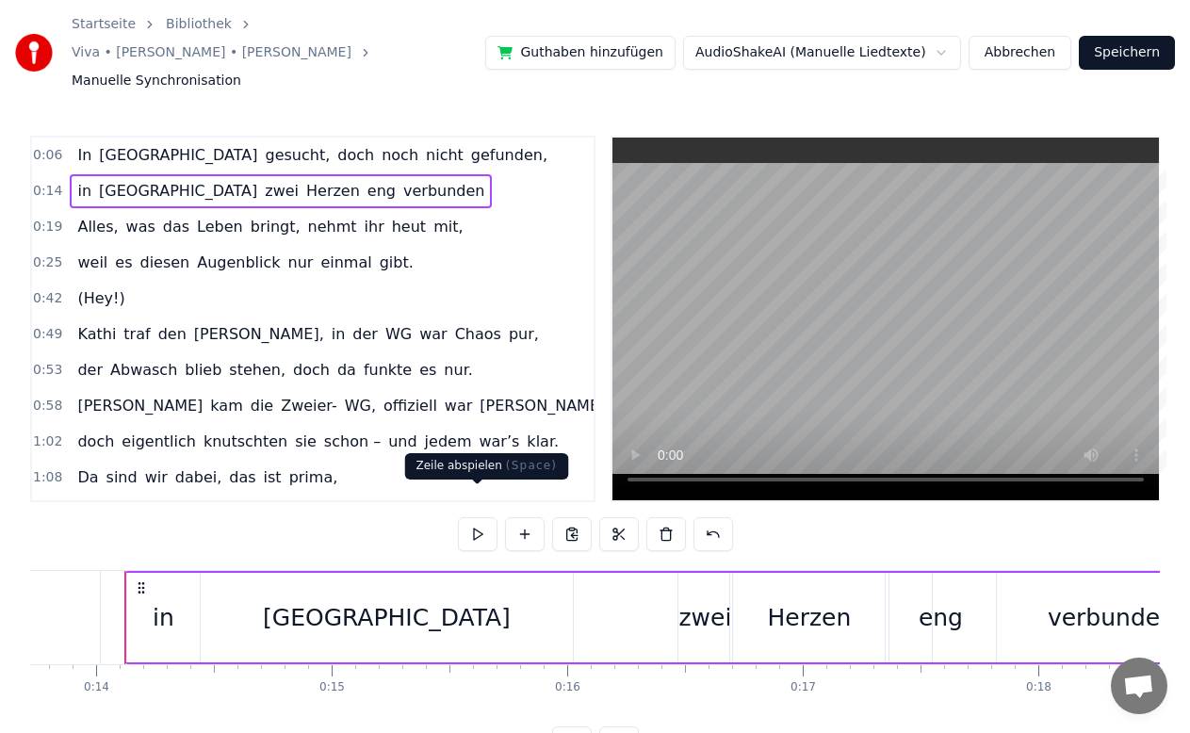
click at [471, 517] on button at bounding box center [478, 534] width 40 height 34
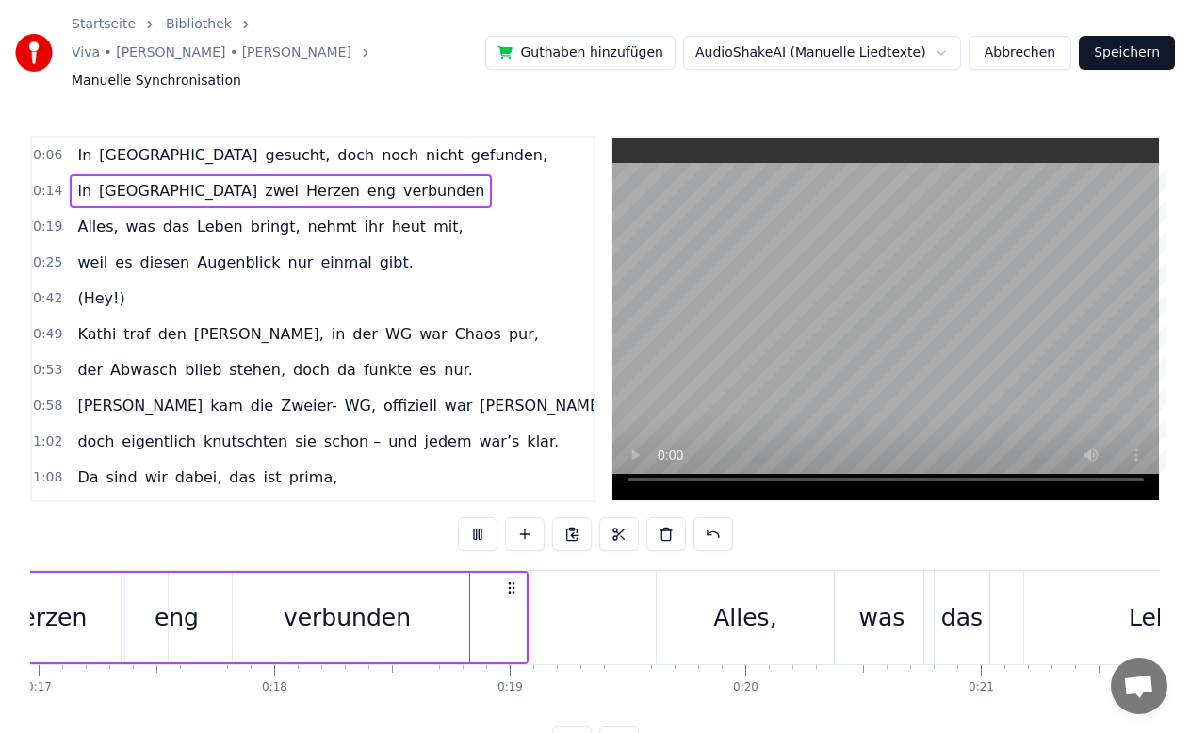
scroll to position [0, 4223]
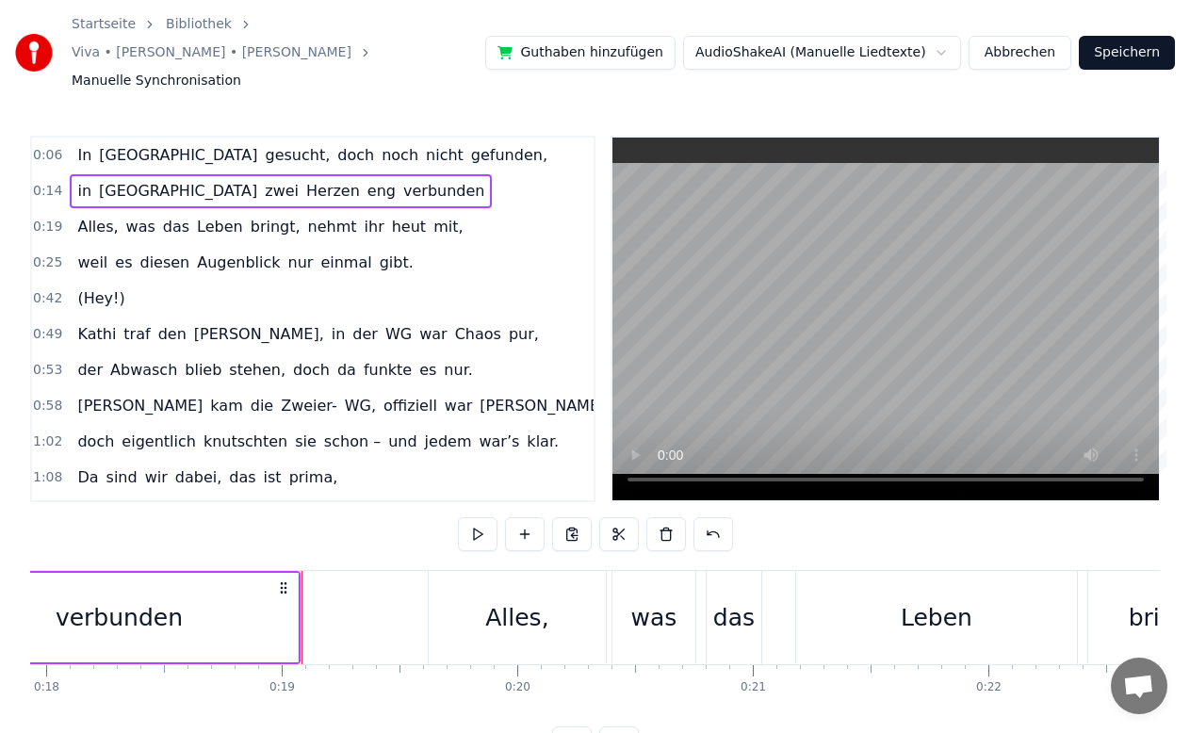
click at [298, 592] on div "verbunden" at bounding box center [119, 617] width 359 height 89
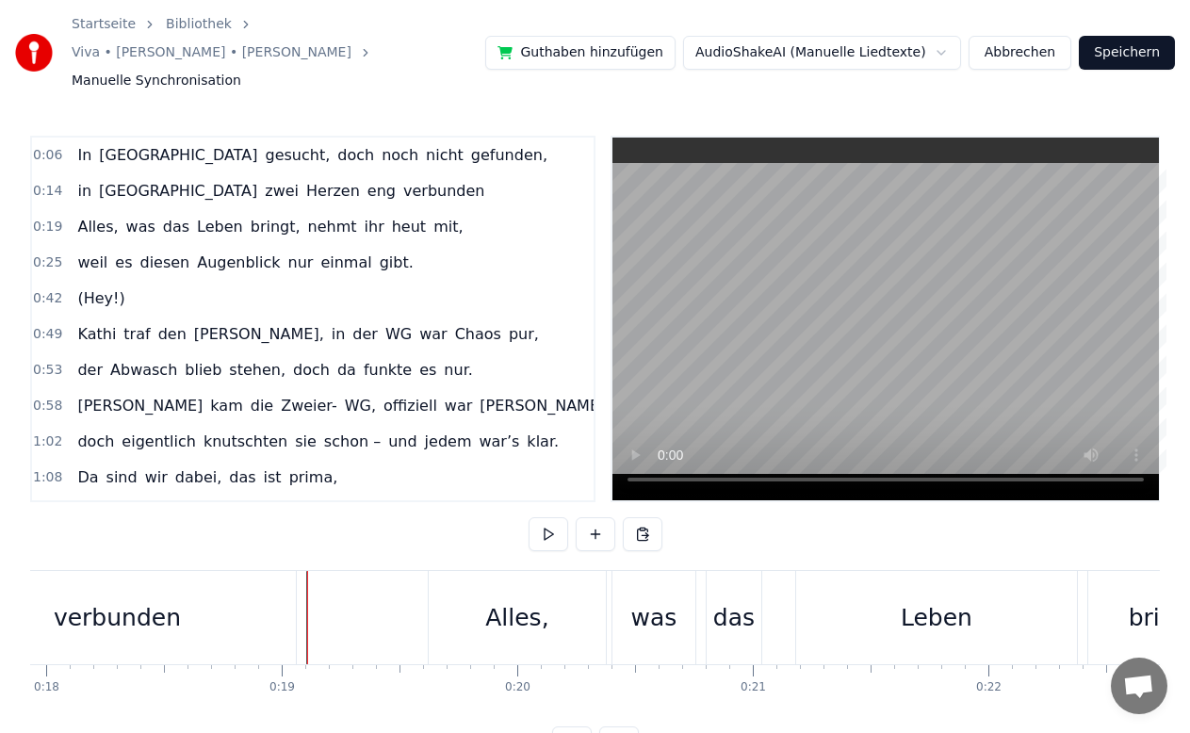
click at [288, 596] on div "verbunden" at bounding box center [117, 617] width 357 height 93
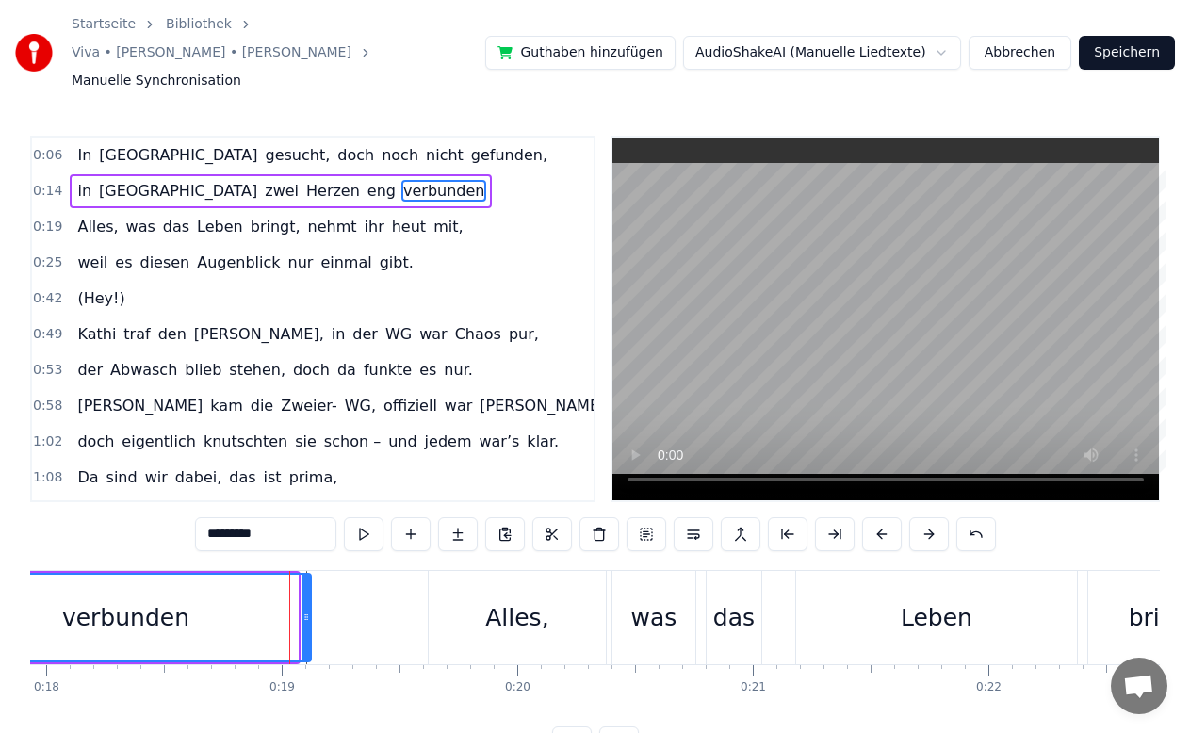
drag, startPoint x: 294, startPoint y: 596, endPoint x: 307, endPoint y: 594, distance: 13.3
click at [307, 609] on icon at bounding box center [306, 616] width 8 height 15
click at [503, 600] on div "Alles," at bounding box center [516, 618] width 63 height 36
type input "******"
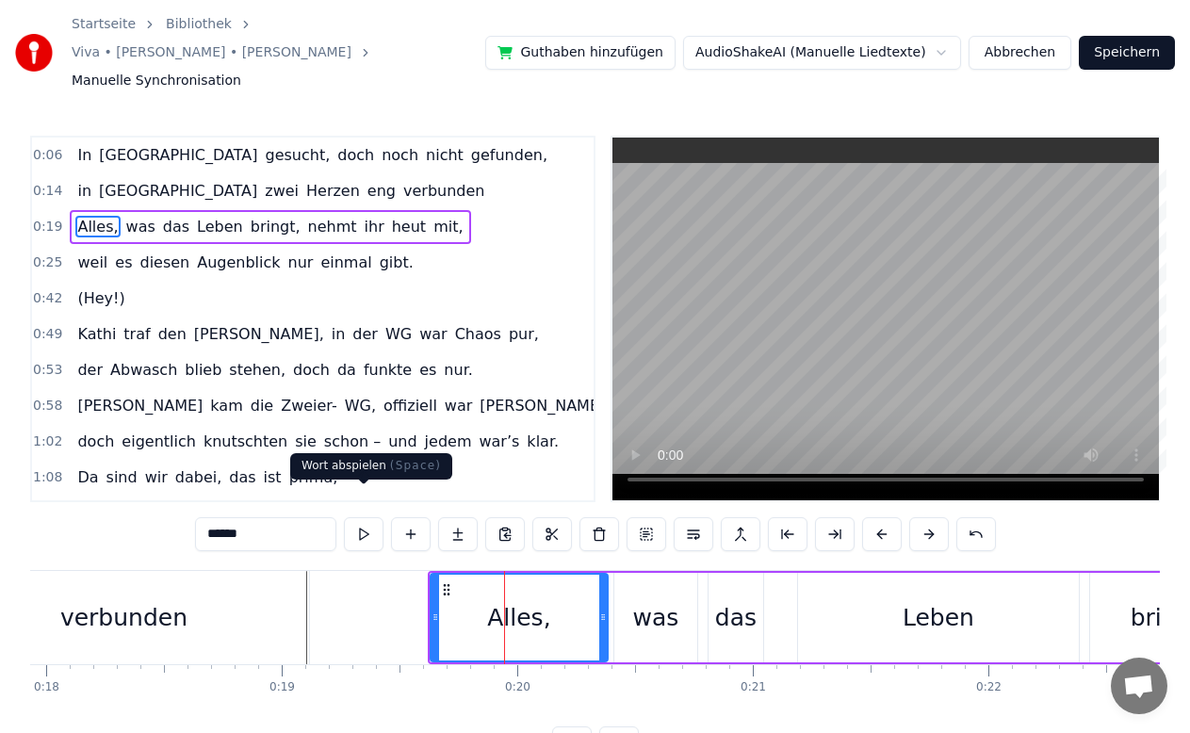
click at [353, 517] on button at bounding box center [364, 534] width 40 height 34
click at [68, 216] on div "0:19 Alles, was das Leben bringt, nehmt ihr heut mit," at bounding box center [312, 227] width 561 height 36
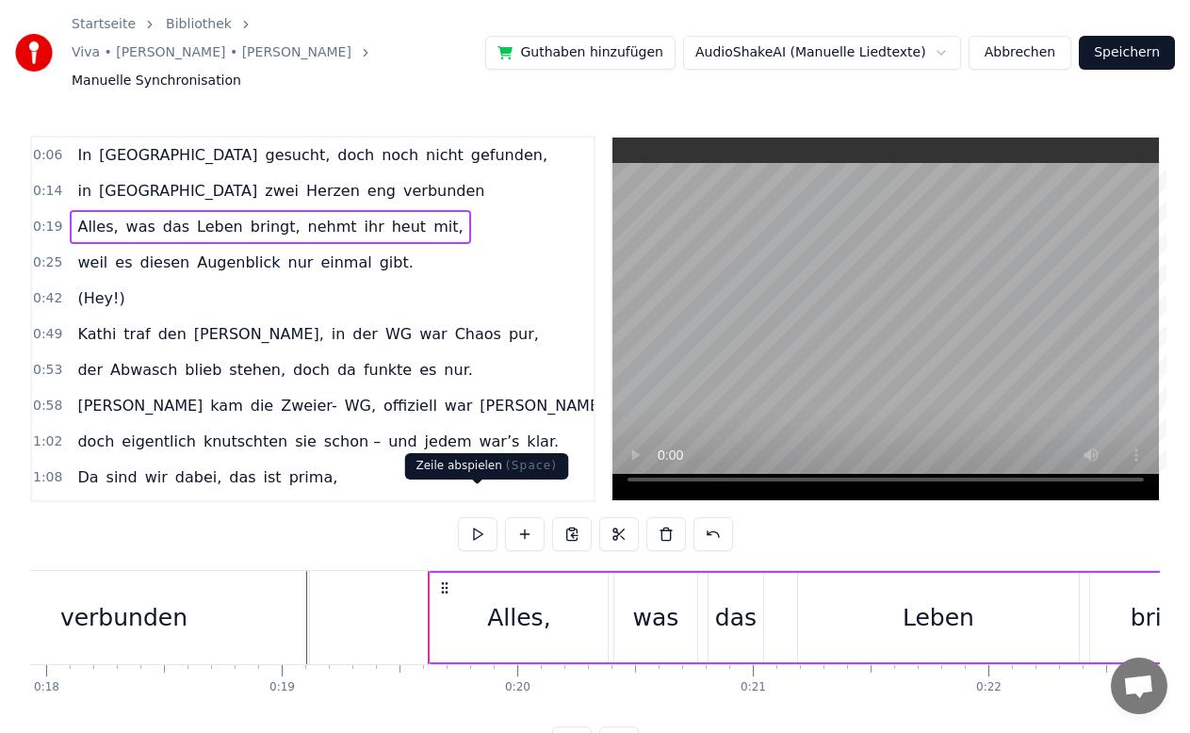
click at [465, 517] on button at bounding box center [478, 534] width 40 height 34
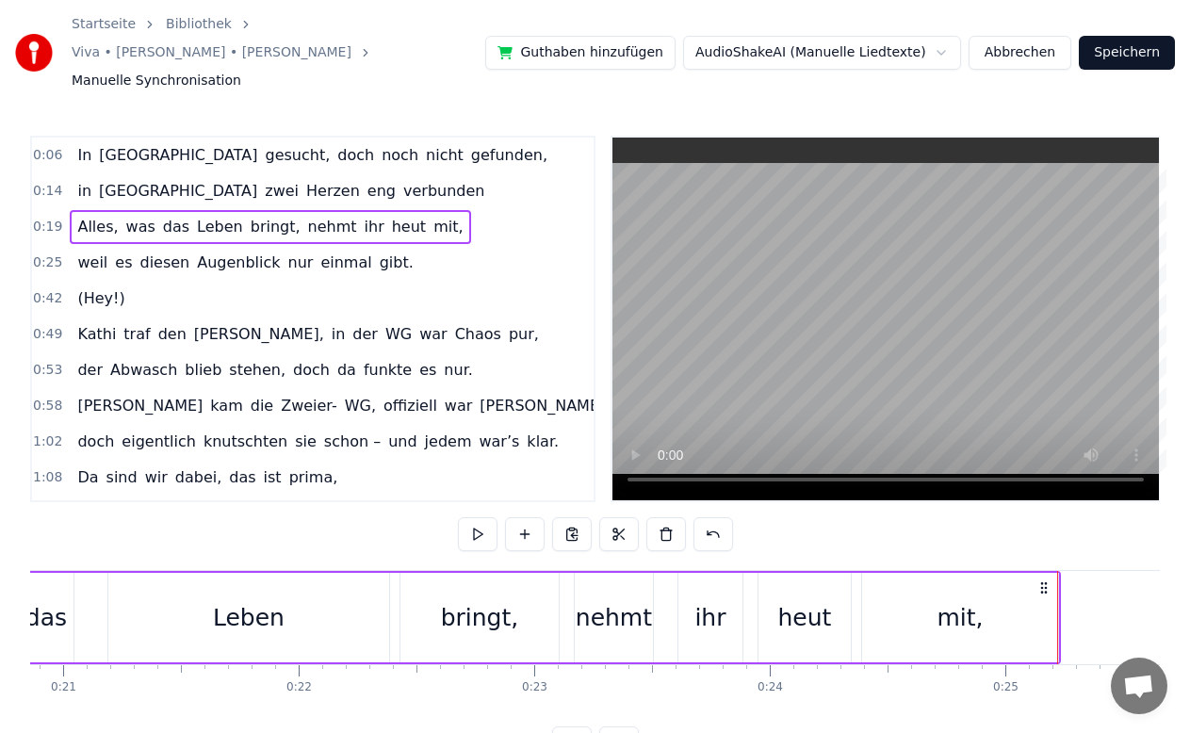
scroll to position [0, 4897]
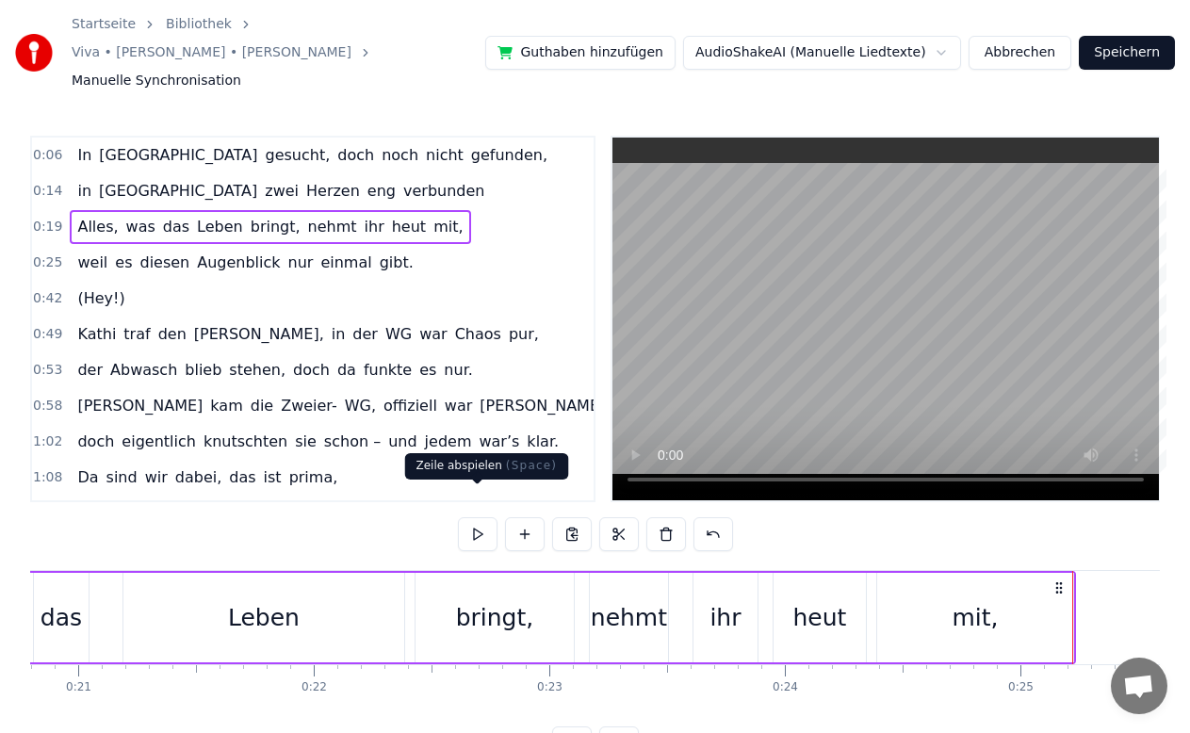
click at [488, 517] on button at bounding box center [478, 534] width 40 height 34
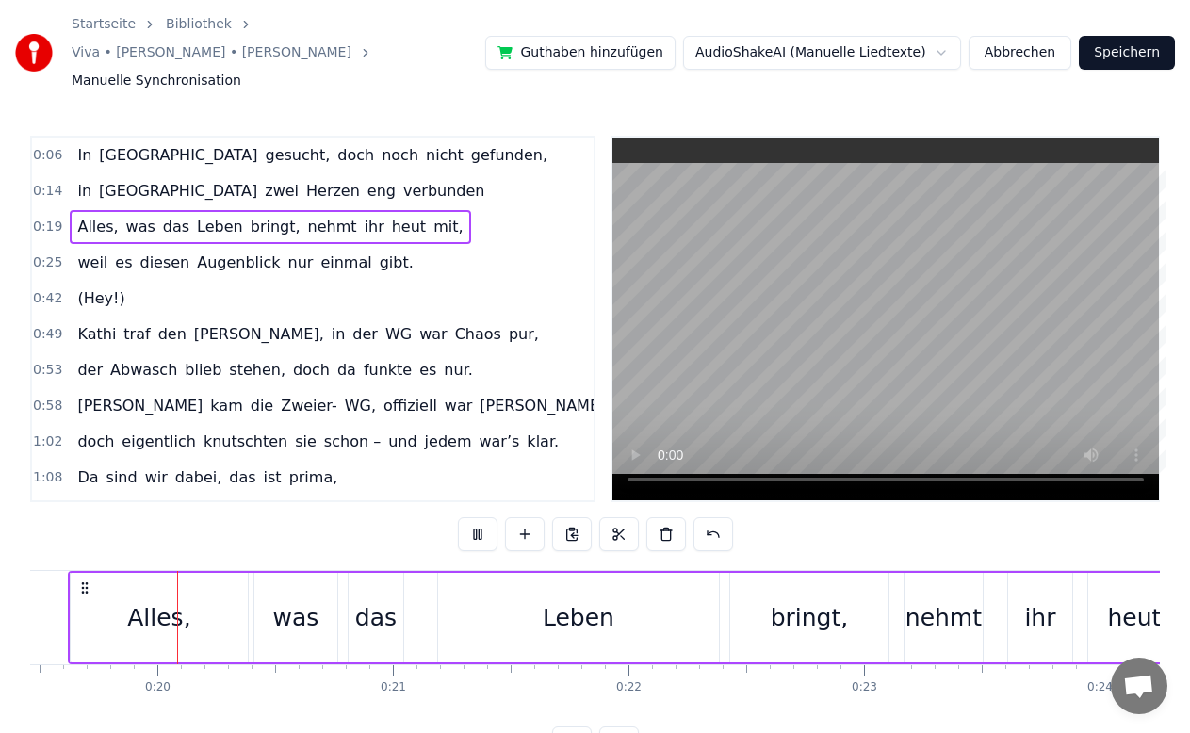
scroll to position [0, 4580]
click at [600, 622] on div "Leben" at bounding box center [580, 617] width 281 height 89
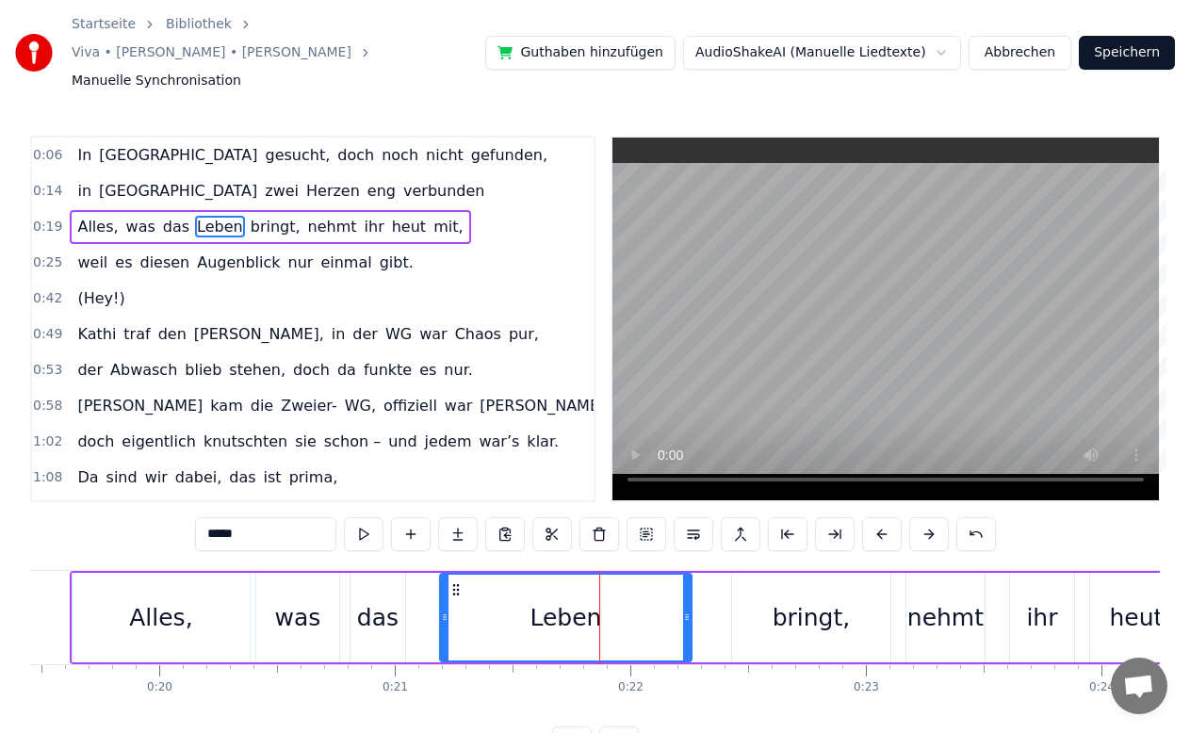
drag, startPoint x: 716, startPoint y: 606, endPoint x: 687, endPoint y: 612, distance: 29.9
click at [687, 612] on div at bounding box center [687, 618] width 8 height 86
click at [368, 517] on button at bounding box center [364, 534] width 40 height 34
click at [786, 623] on div "bringt," at bounding box center [811, 617] width 158 height 89
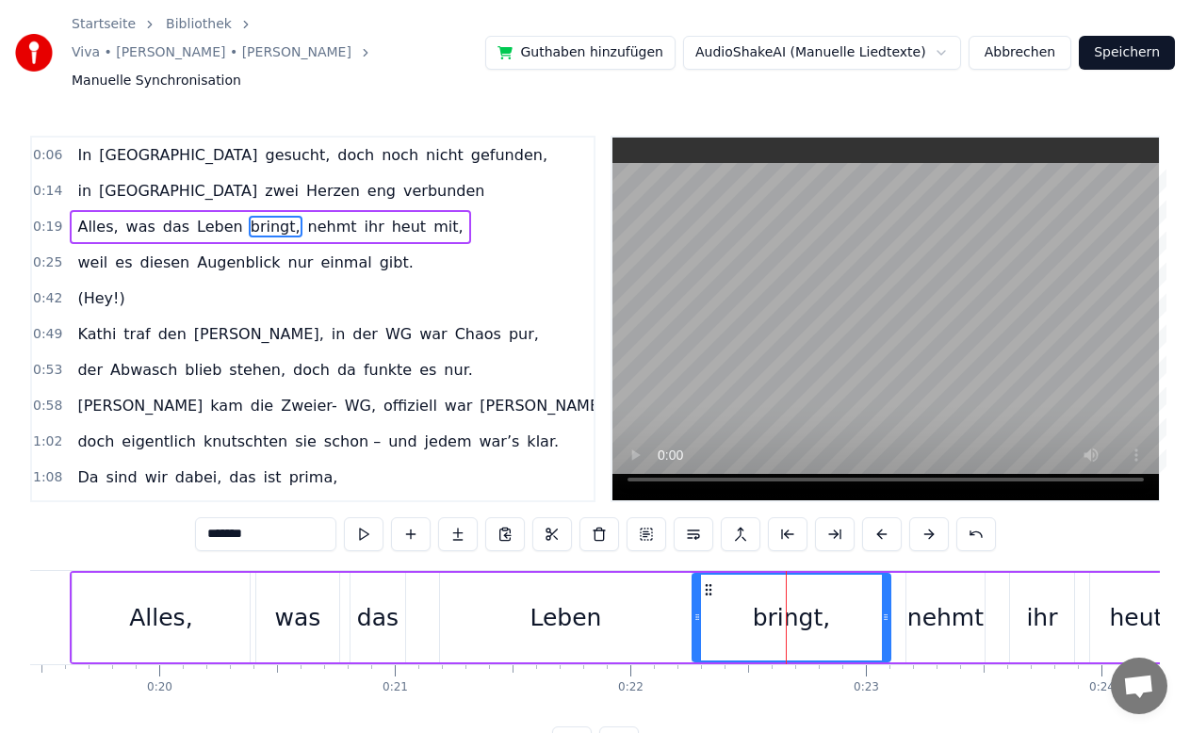
drag, startPoint x: 738, startPoint y: 598, endPoint x: 697, endPoint y: 608, distance: 41.8
click at [697, 608] on div at bounding box center [697, 618] width 8 height 86
click at [362, 517] on button at bounding box center [364, 534] width 40 height 34
click at [948, 606] on div "nehmt" at bounding box center [945, 618] width 76 height 36
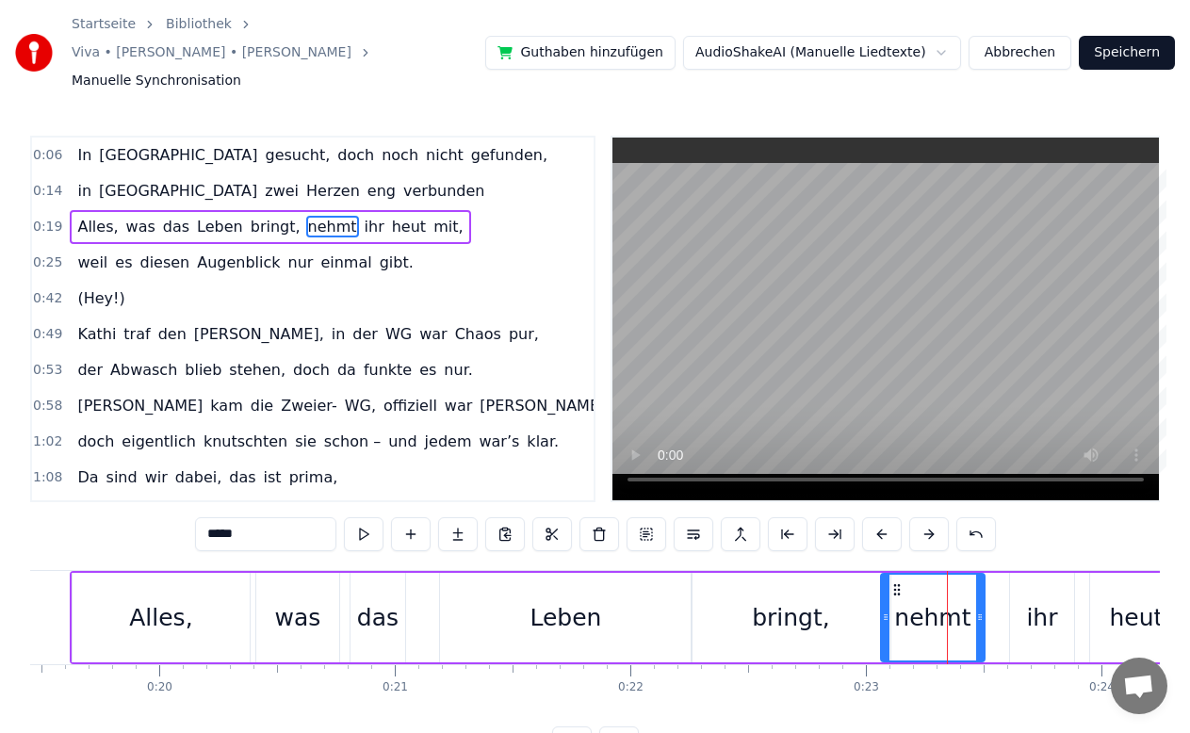
drag, startPoint x: 909, startPoint y: 599, endPoint x: 884, endPoint y: 609, distance: 27.5
click at [884, 609] on div at bounding box center [886, 618] width 8 height 86
click at [370, 517] on button at bounding box center [364, 534] width 40 height 34
click at [75, 216] on span "Alles," at bounding box center [97, 227] width 44 height 22
type input "******"
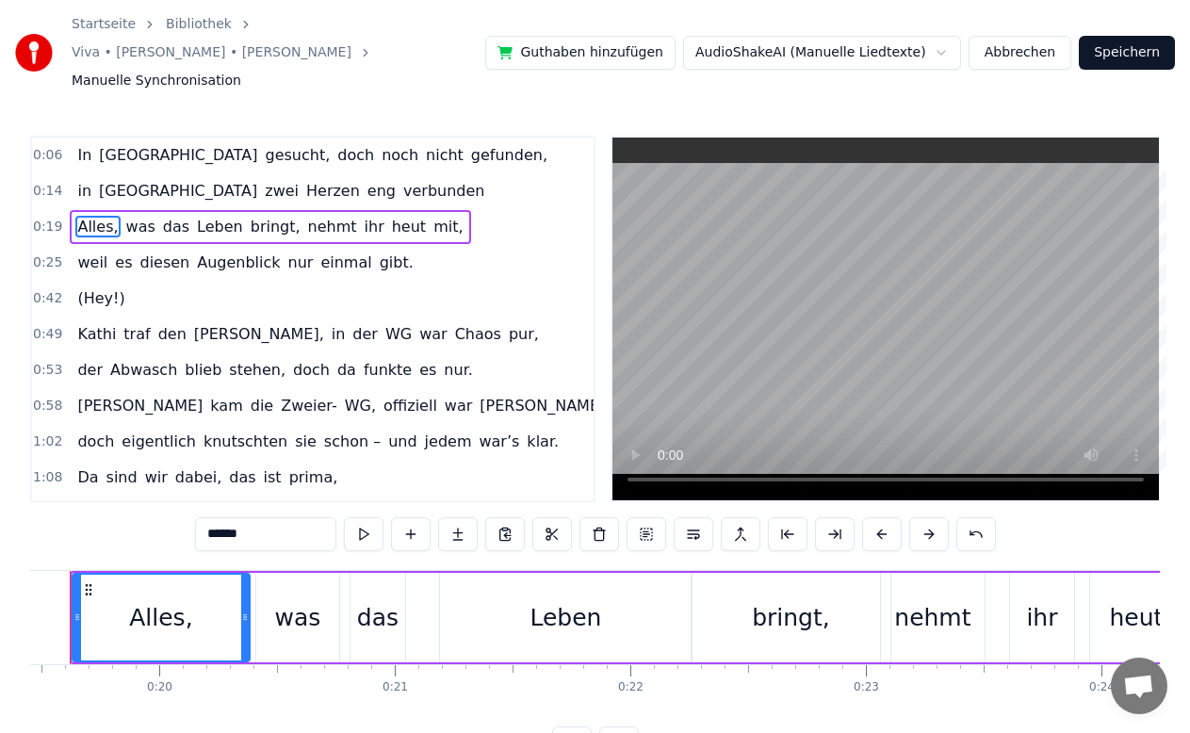
scroll to position [0, 4526]
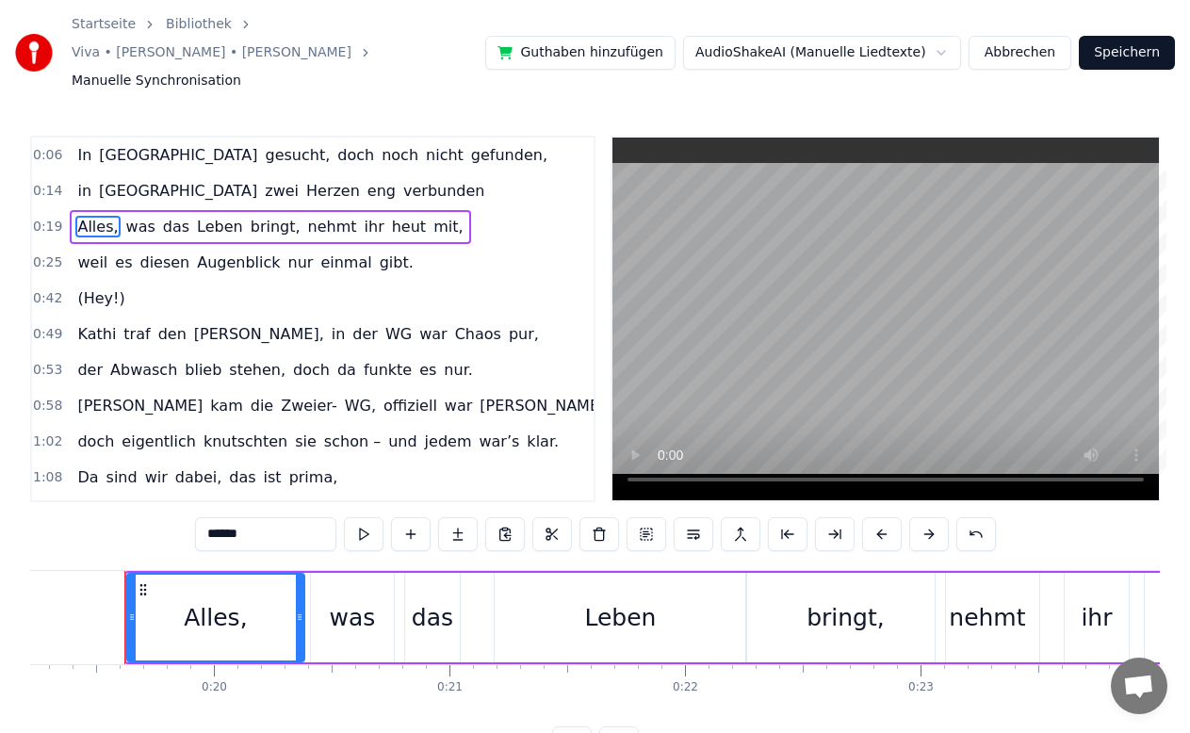
click at [70, 210] on div "Alles, was das Leben bringt, nehmt ihr heut mit," at bounding box center [270, 227] width 400 height 34
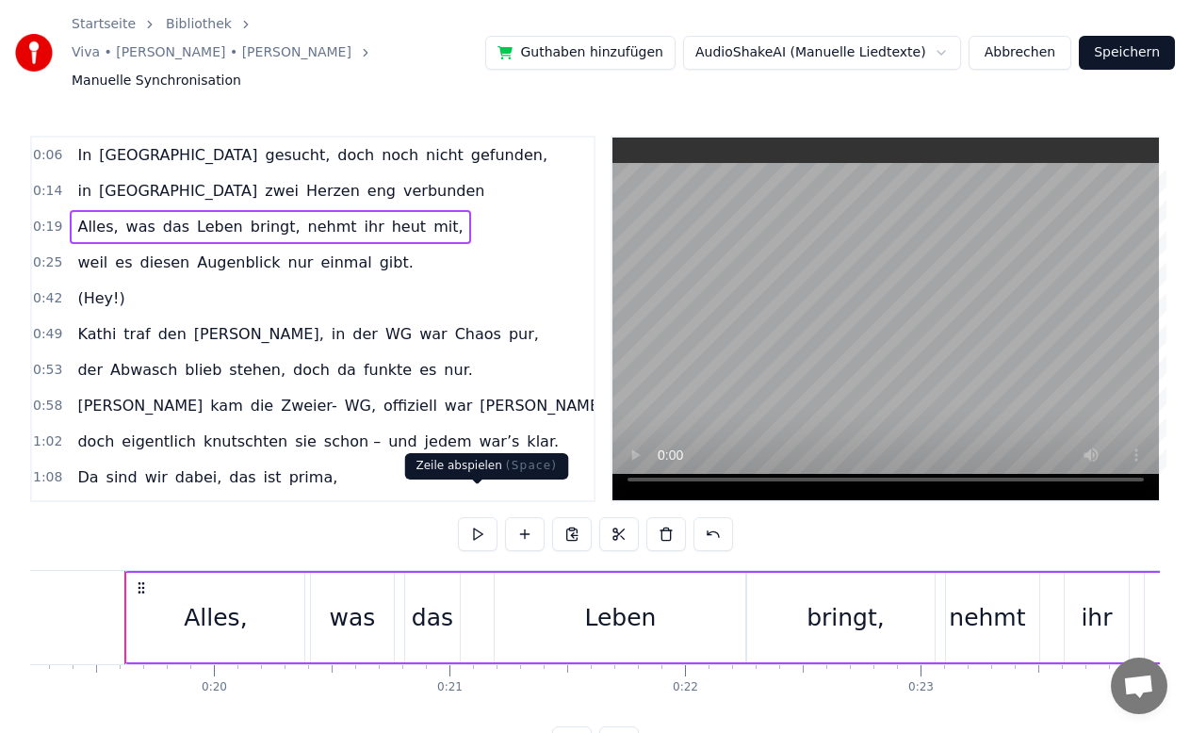
click at [485, 517] on button at bounding box center [478, 534] width 40 height 34
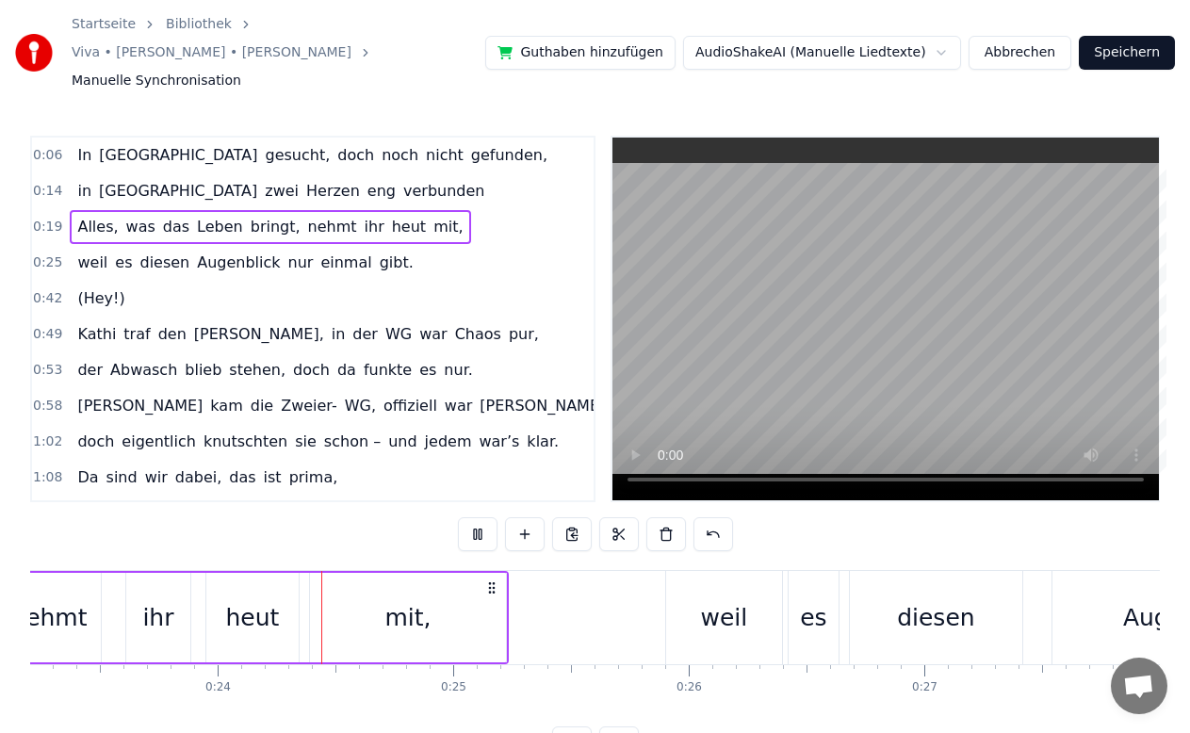
scroll to position [0, 5519]
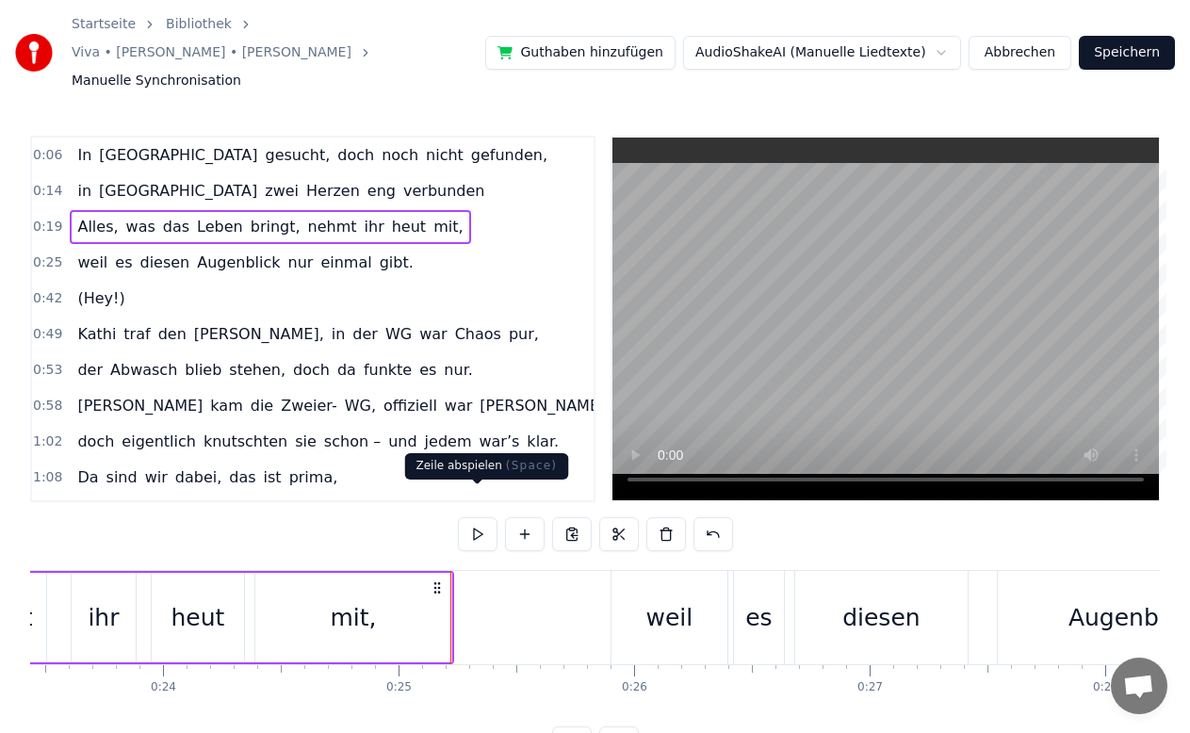
click at [478, 517] on button at bounding box center [478, 534] width 40 height 34
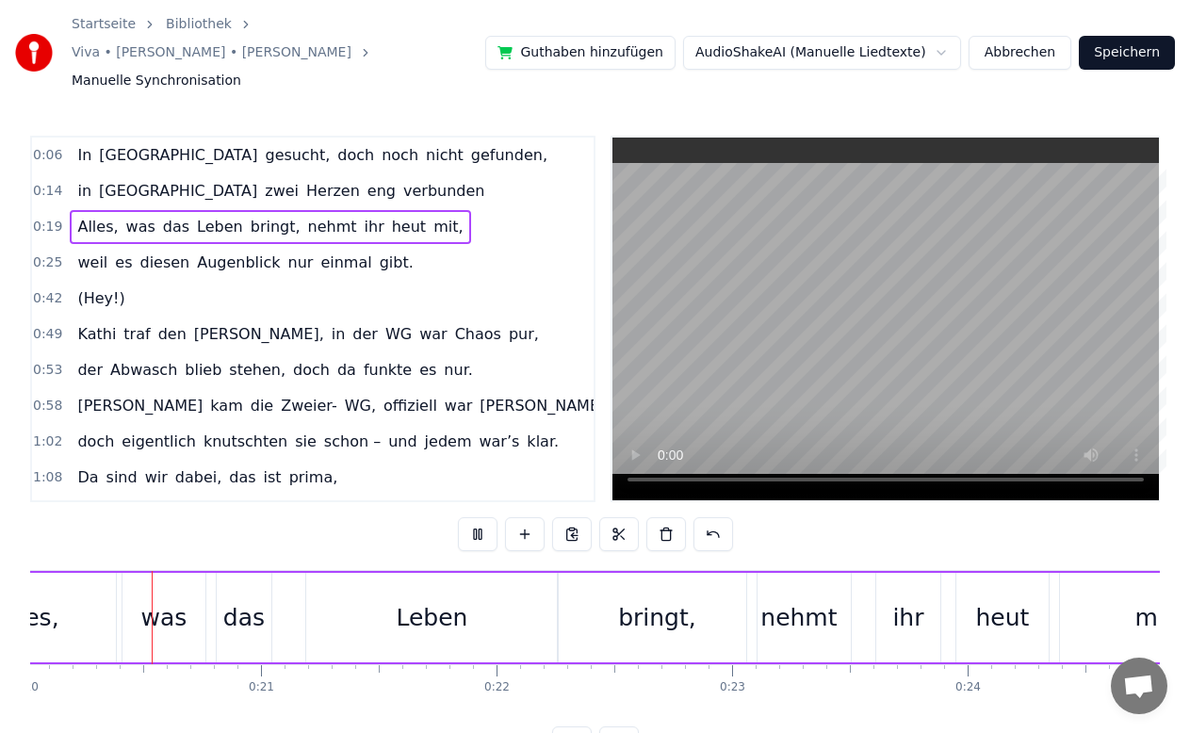
scroll to position [0, 4705]
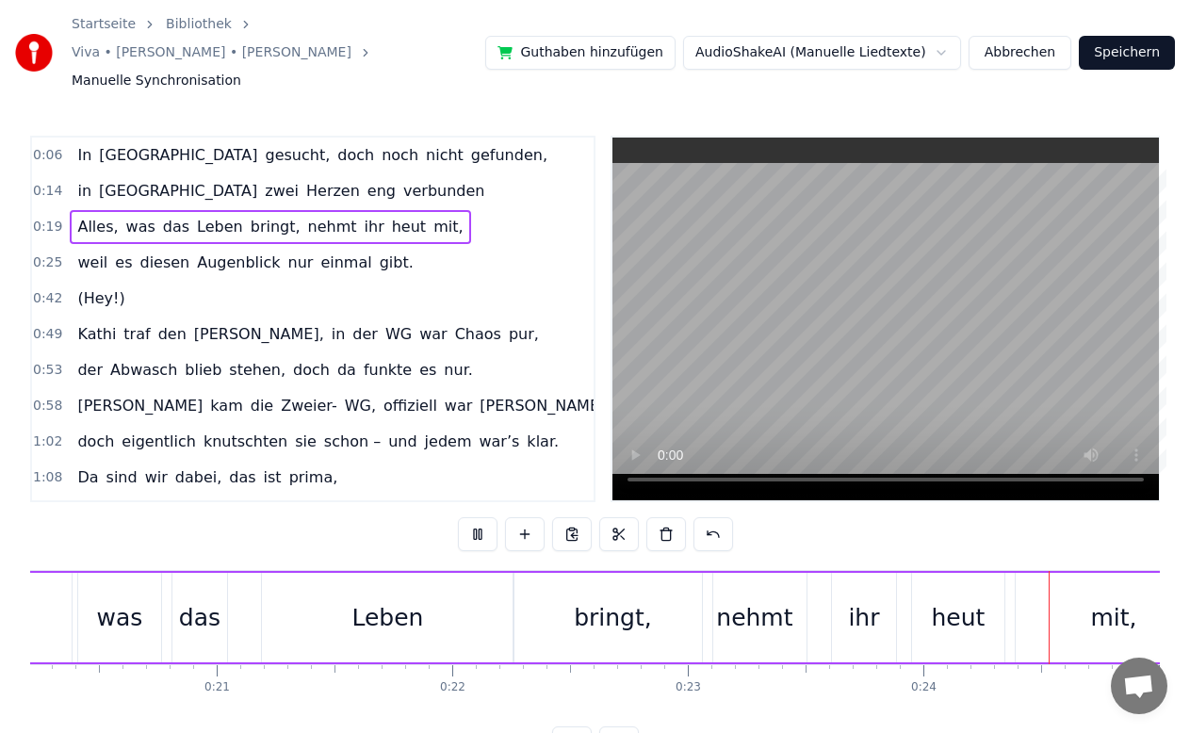
click at [659, 625] on div "bringt," at bounding box center [612, 617] width 199 height 89
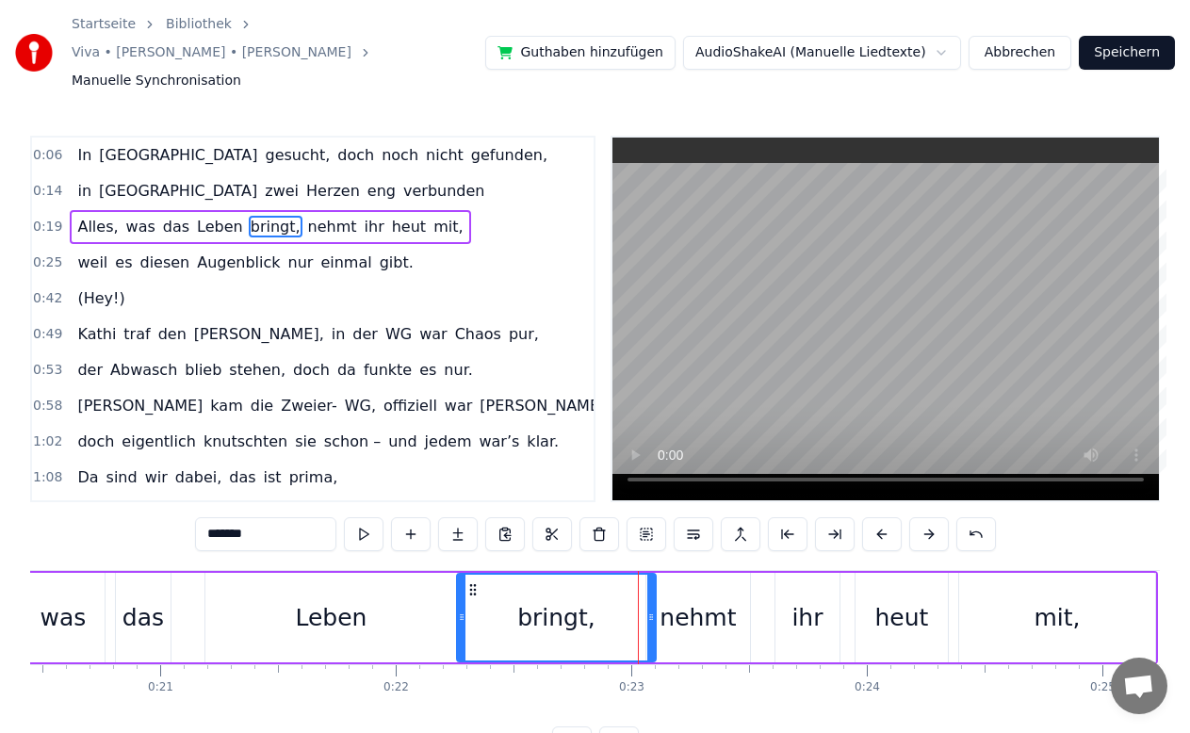
scroll to position [0, 4814]
drag, startPoint x: 461, startPoint y: 603, endPoint x: 404, endPoint y: 599, distance: 56.6
click at [410, 599] on div at bounding box center [414, 618] width 8 height 86
click at [105, 216] on span "Alles," at bounding box center [97, 227] width 44 height 22
type input "******"
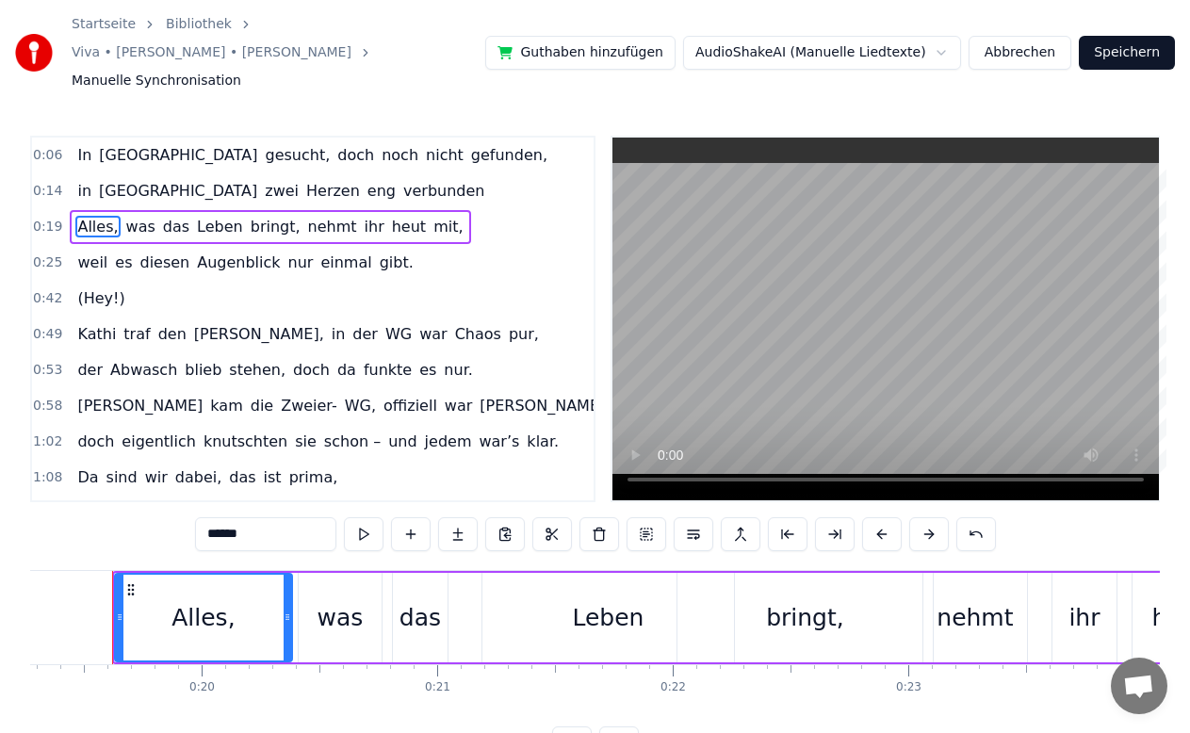
scroll to position [0, 4526]
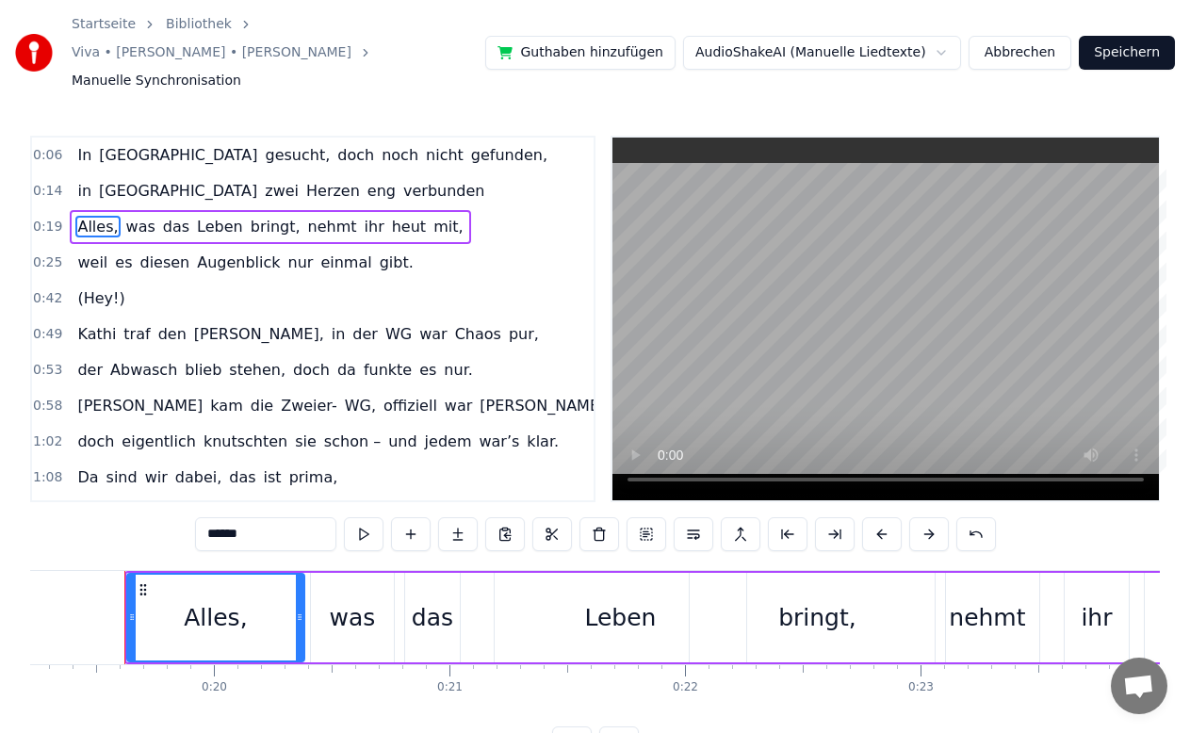
click at [95, 216] on div "0:19 Alles, was das Leben bringt, nehmt ihr heut mit," at bounding box center [312, 227] width 561 height 36
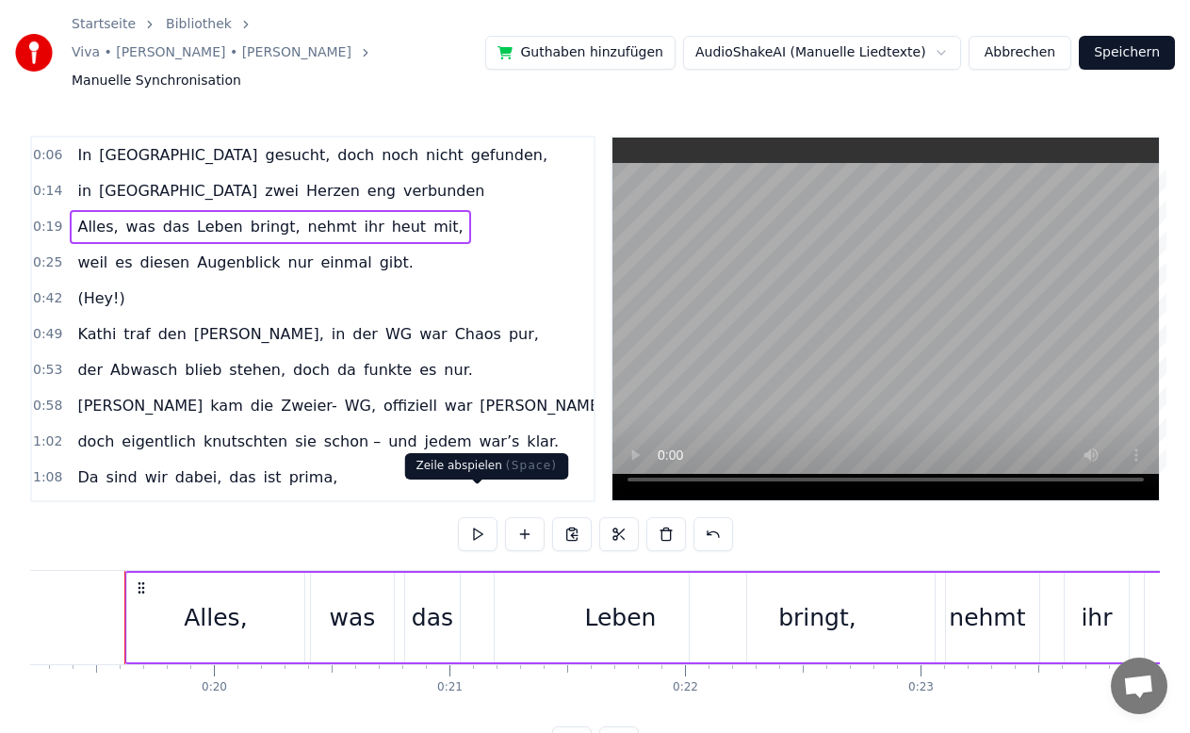
click at [474, 518] on button at bounding box center [478, 534] width 40 height 34
click at [657, 603] on div "Leben" at bounding box center [619, 617] width 251 height 89
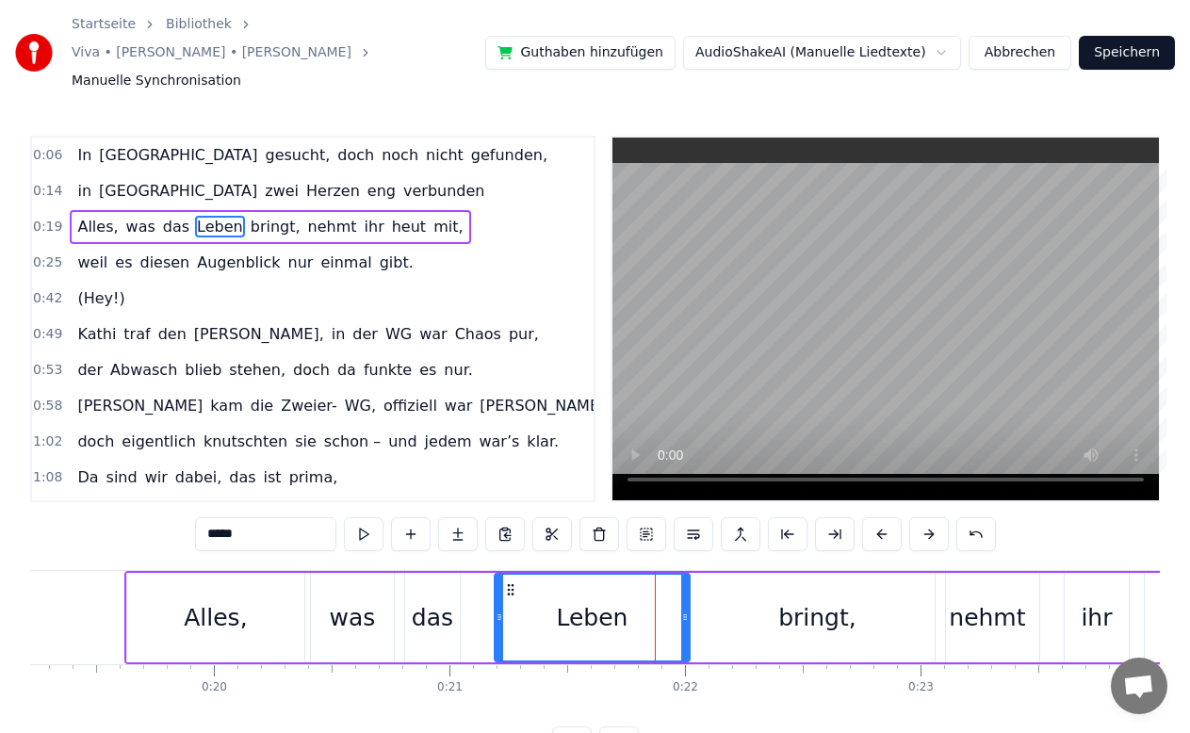
drag, startPoint x: 740, startPoint y: 602, endPoint x: 681, endPoint y: 606, distance: 59.5
click at [681, 606] on div at bounding box center [685, 618] width 8 height 86
click at [808, 600] on div "bringt," at bounding box center [817, 618] width 78 height 36
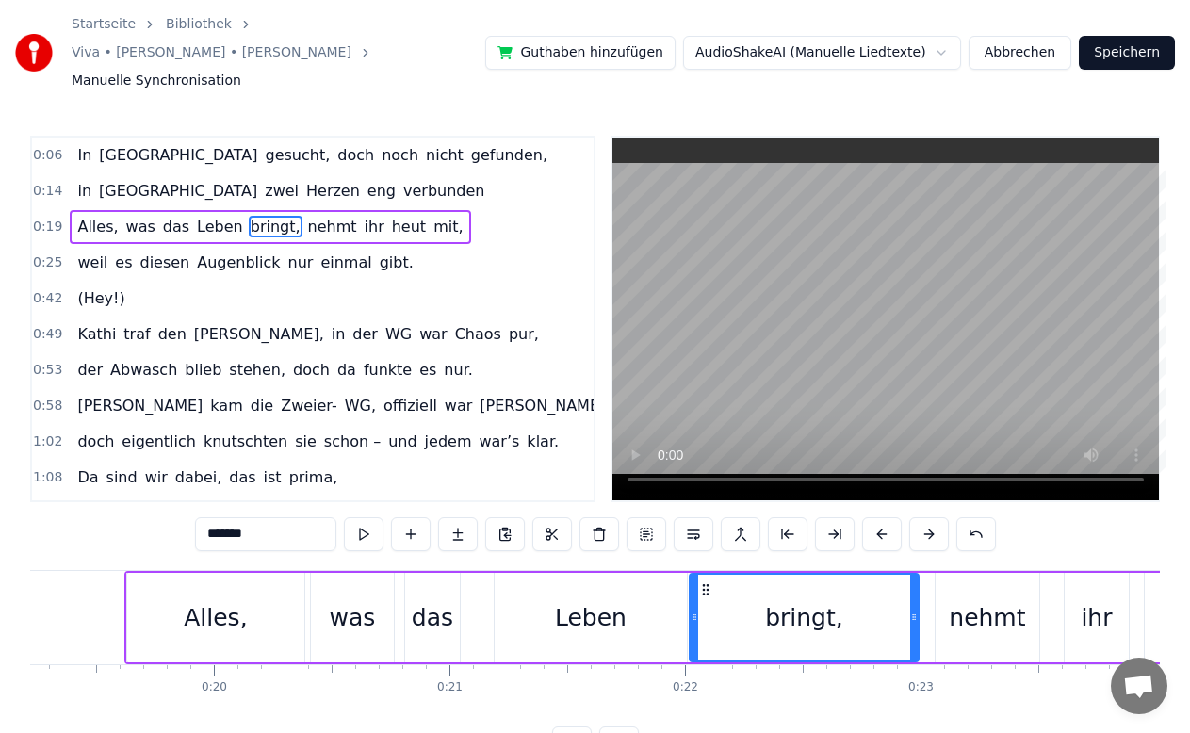
drag, startPoint x: 938, startPoint y: 600, endPoint x: 912, endPoint y: 608, distance: 27.4
click at [912, 608] on div at bounding box center [914, 618] width 8 height 86
click at [960, 600] on div "nehmt" at bounding box center [986, 618] width 76 height 36
type input "*****"
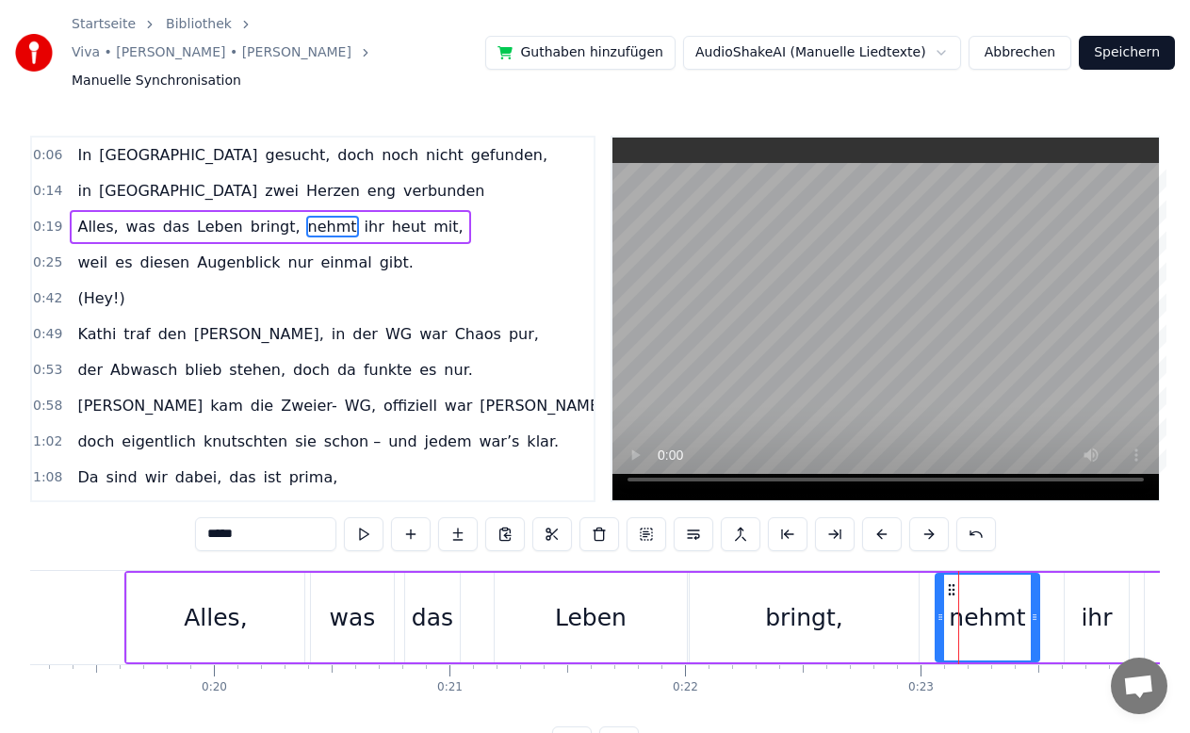
click at [944, 593] on div "nehmt" at bounding box center [987, 618] width 102 height 86
drag, startPoint x: 941, startPoint y: 595, endPoint x: 923, endPoint y: 604, distance: 19.8
click at [923, 604] on div at bounding box center [922, 618] width 8 height 86
click at [70, 210] on div "Alles, was das Leben bringt, nehmt ihr heut mit," at bounding box center [270, 227] width 400 height 34
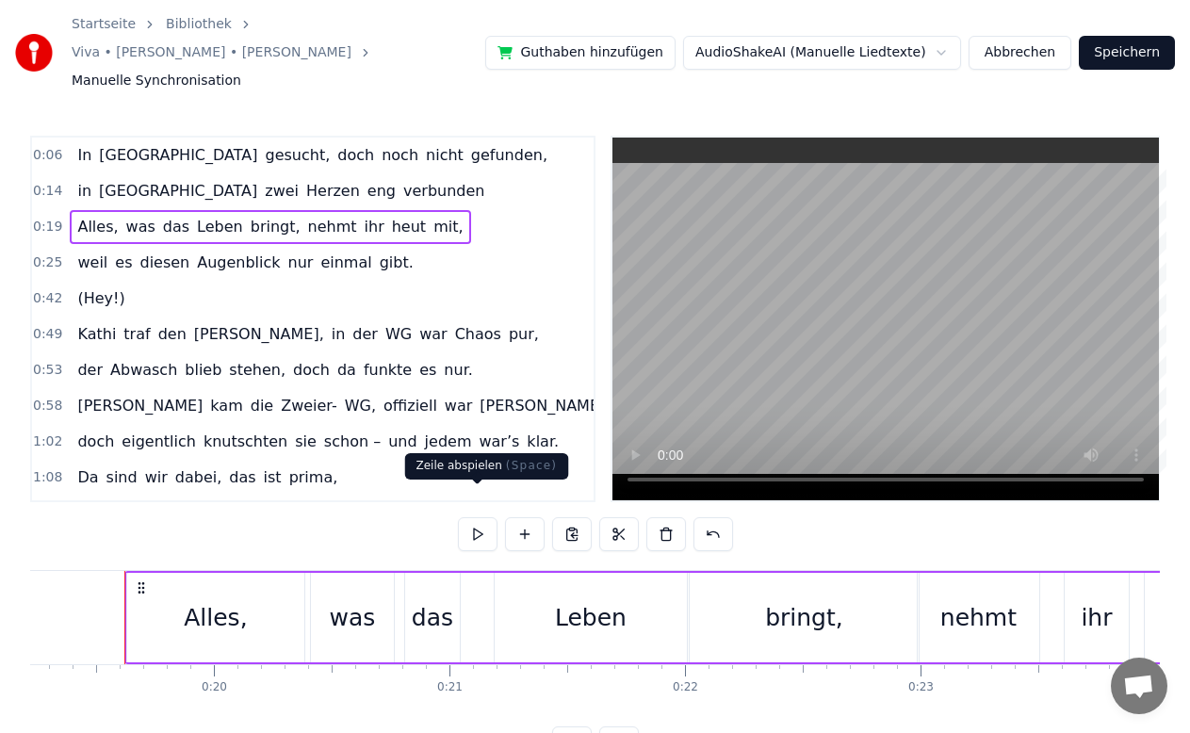
click at [472, 517] on button at bounding box center [478, 534] width 40 height 34
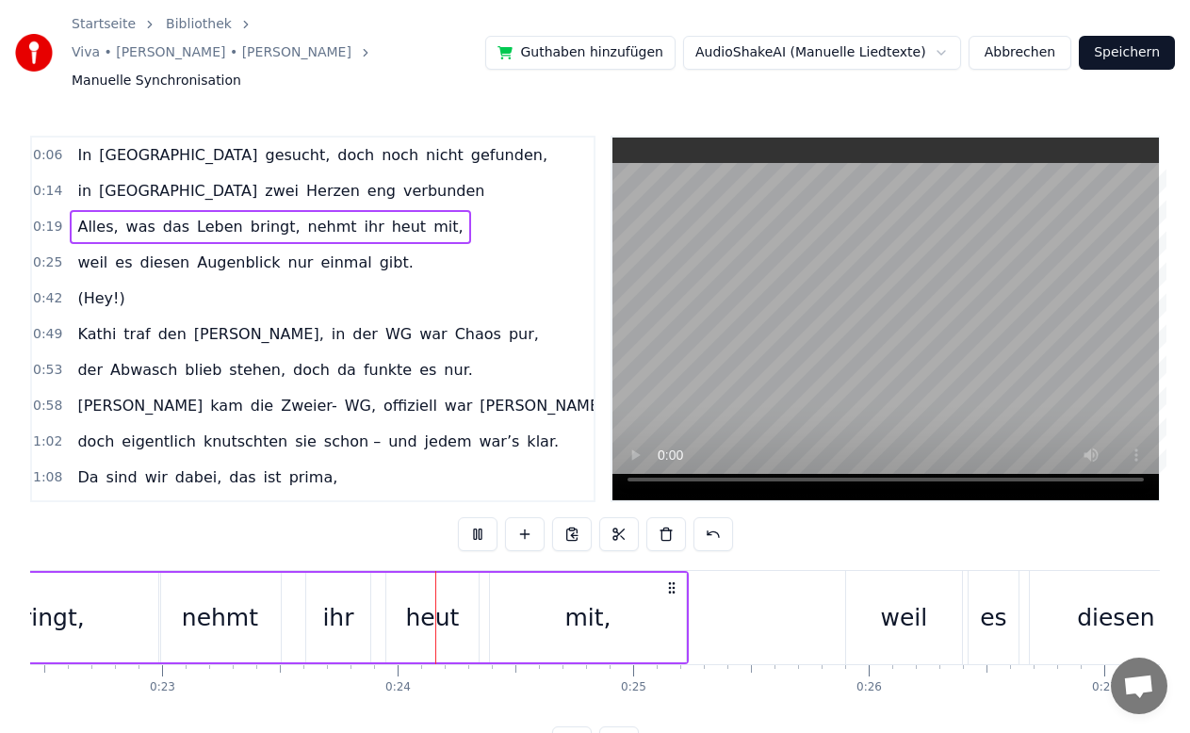
scroll to position [0, 5472]
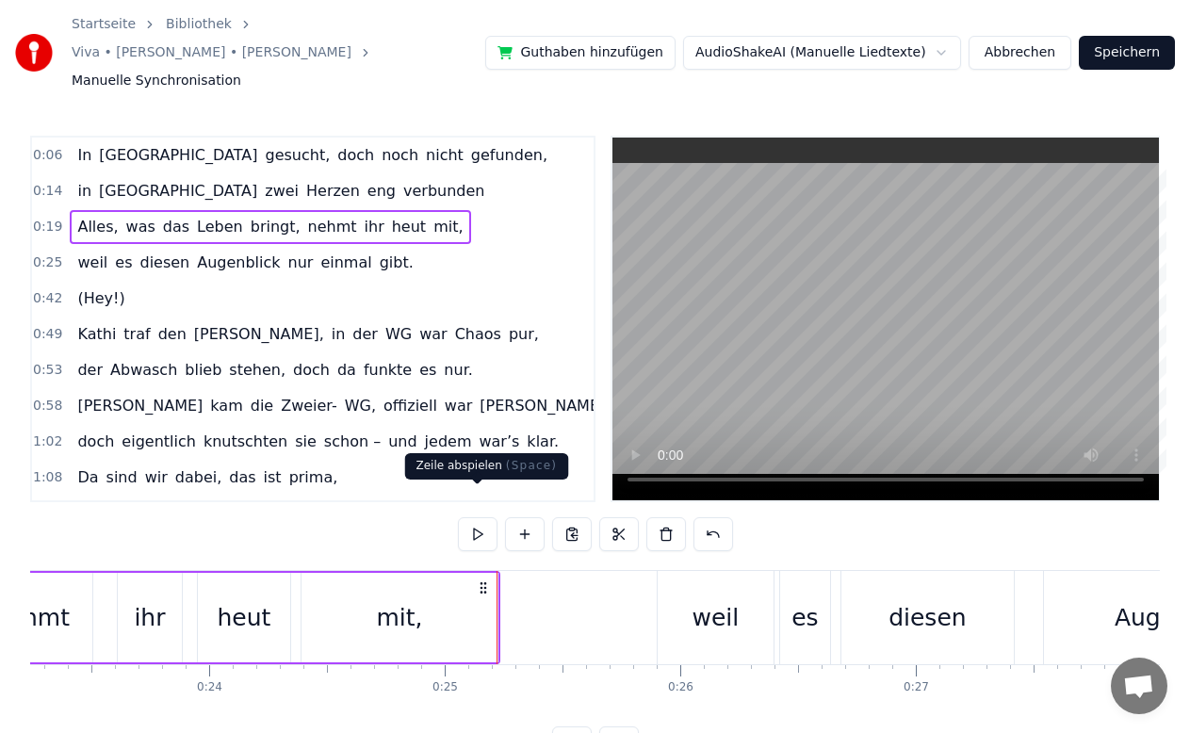
click at [480, 517] on button at bounding box center [478, 534] width 40 height 34
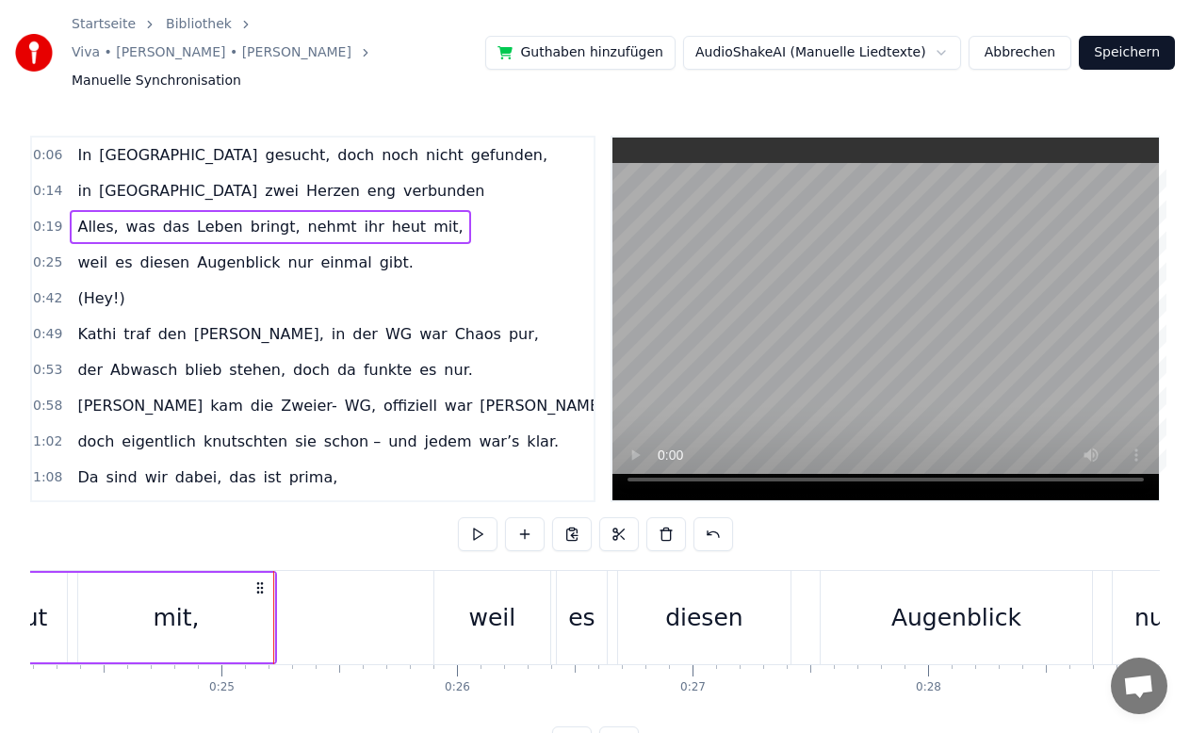
scroll to position [0, 5699]
click at [468, 613] on div "weil" at bounding box center [488, 617] width 116 height 93
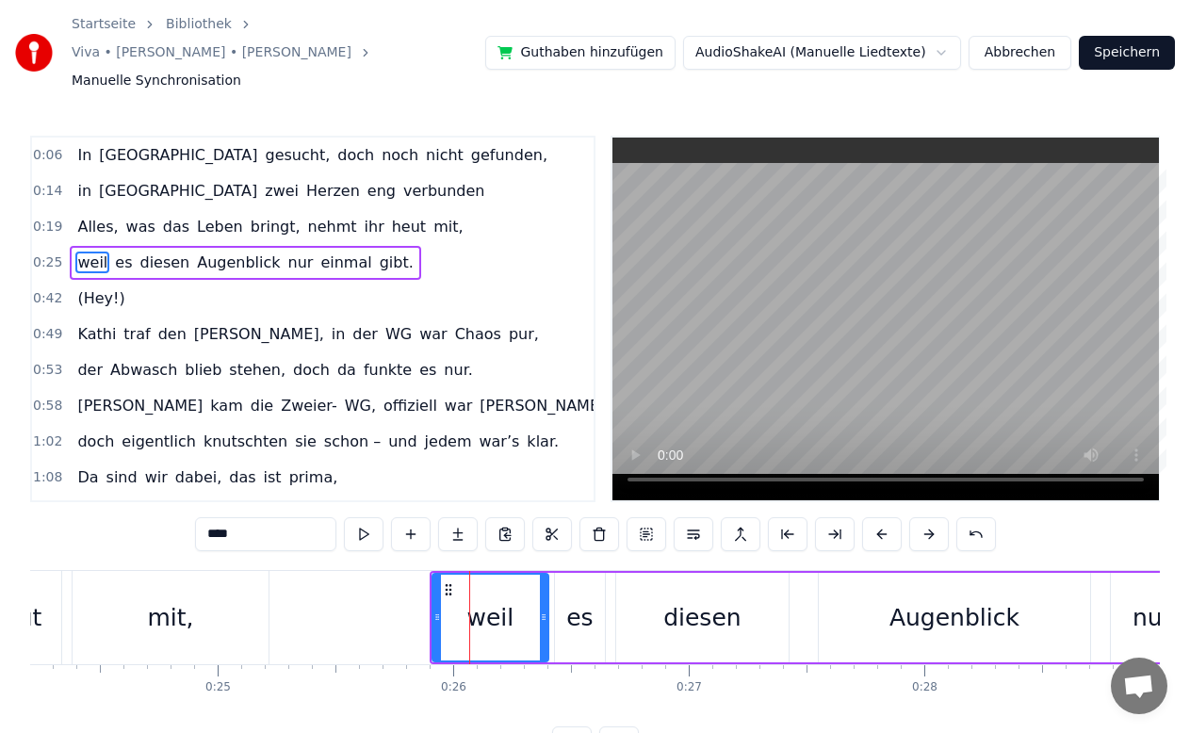
click at [125, 246] on div "weil es diesen Augenblick nur einmal gibt." at bounding box center [245, 263] width 350 height 34
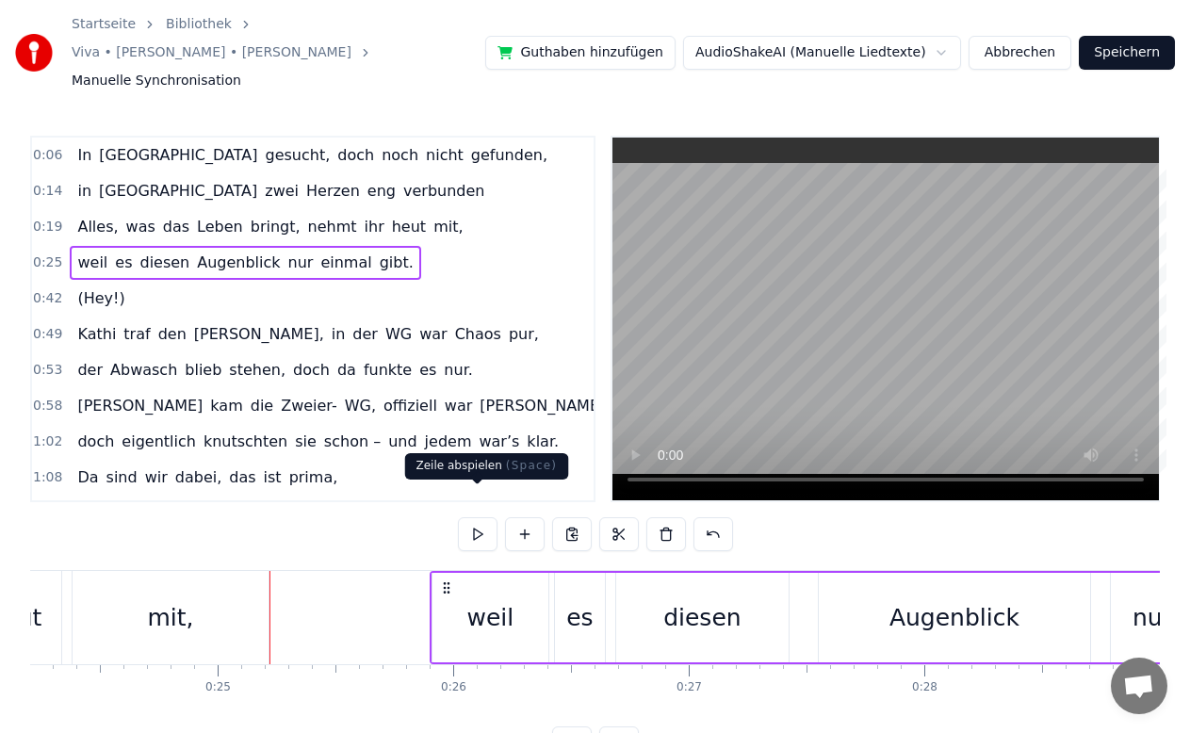
click at [478, 517] on button at bounding box center [478, 534] width 40 height 34
click at [477, 517] on button at bounding box center [478, 534] width 40 height 34
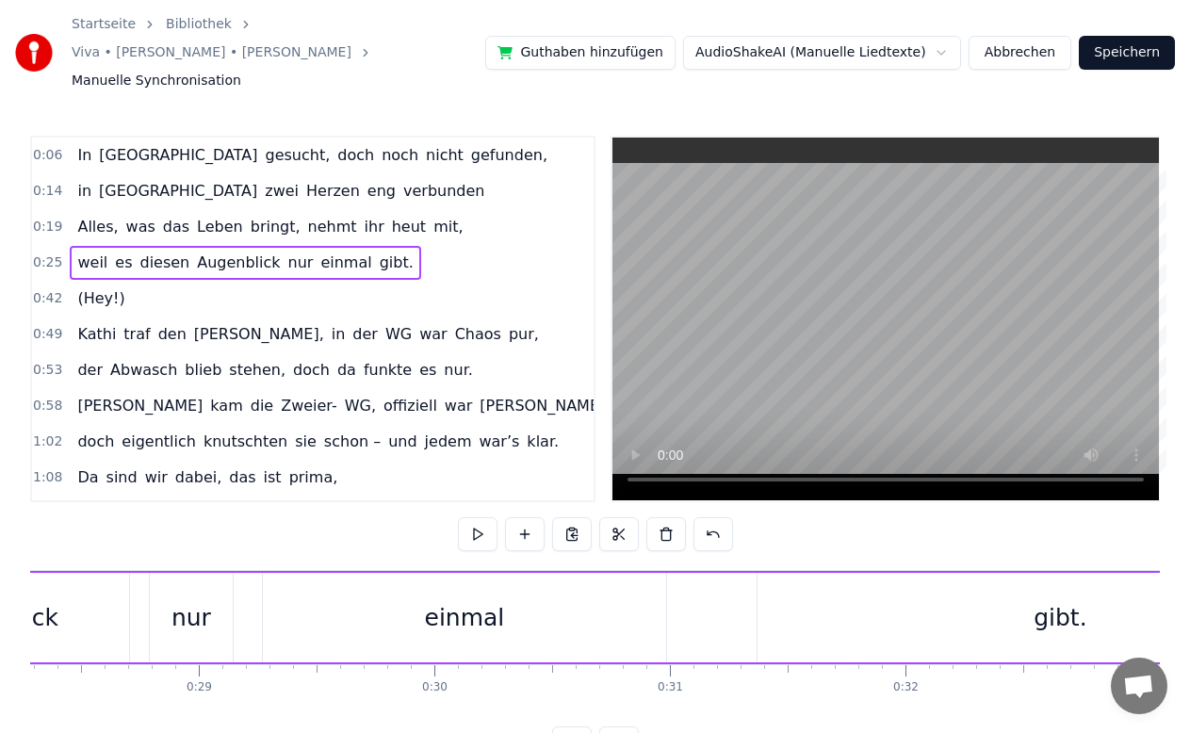
scroll to position [0, 6659]
click at [474, 517] on button at bounding box center [478, 534] width 40 height 34
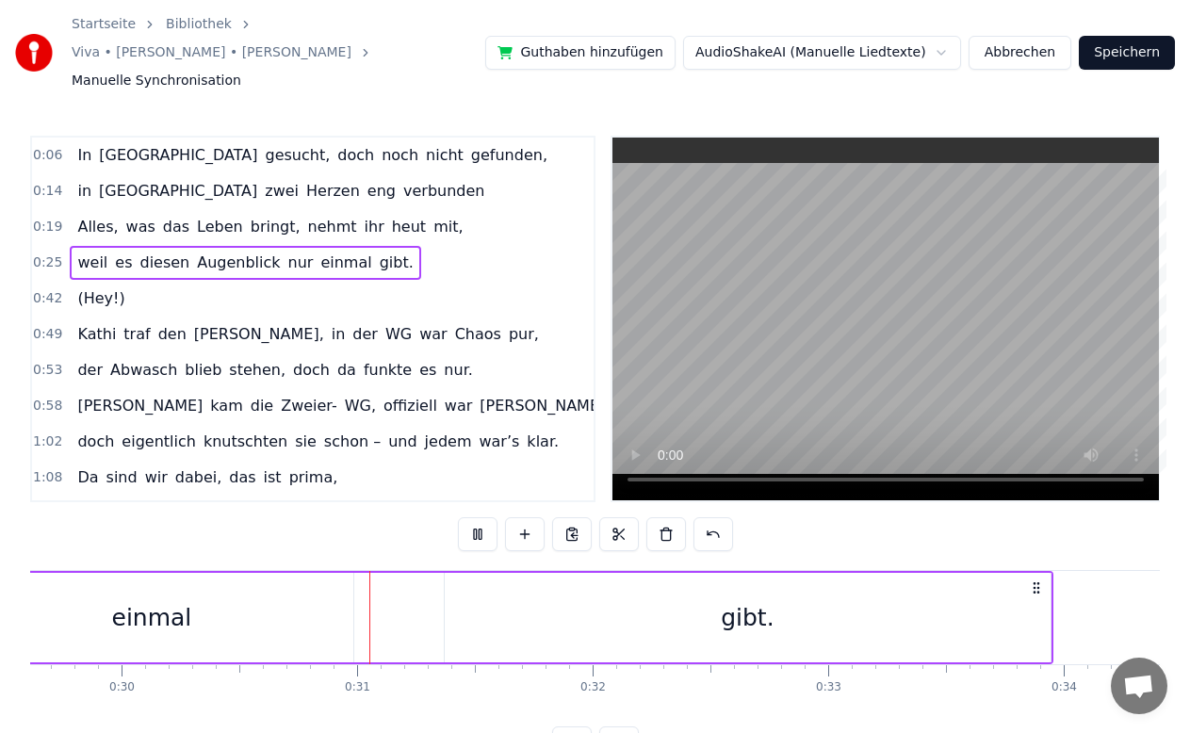
scroll to position [0, 7060]
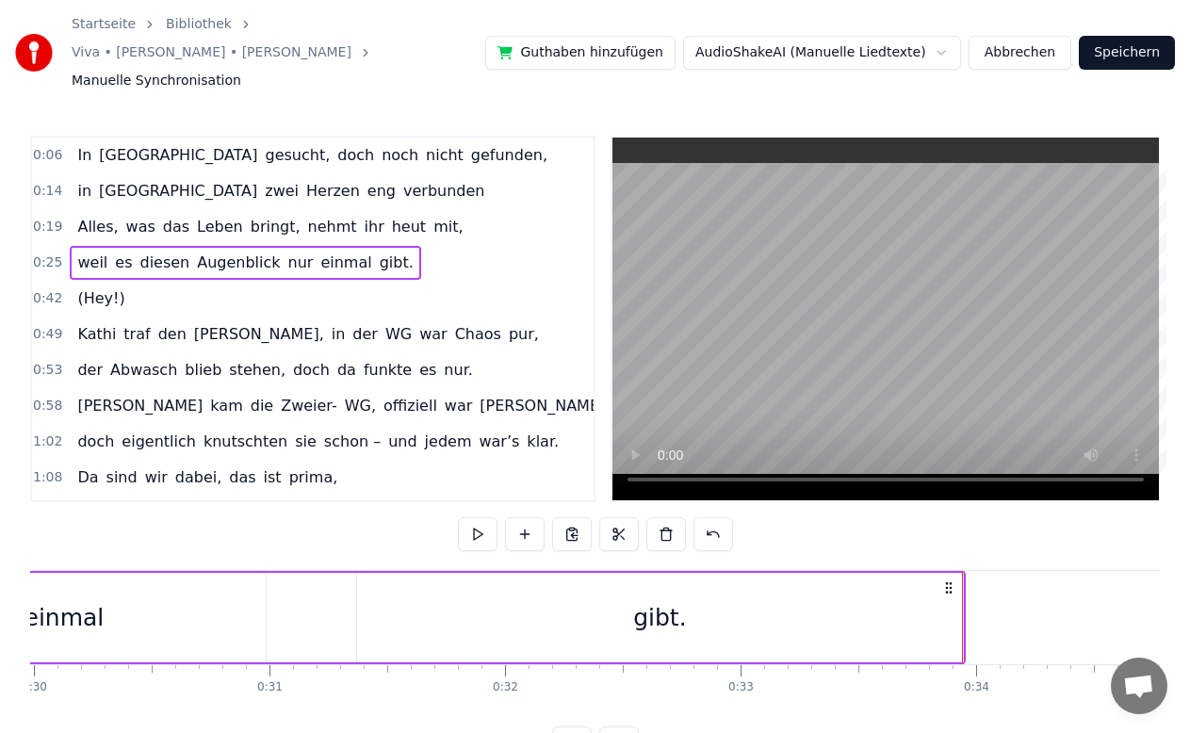
click at [75, 287] on span "(Hey!)" at bounding box center [100, 298] width 51 height 23
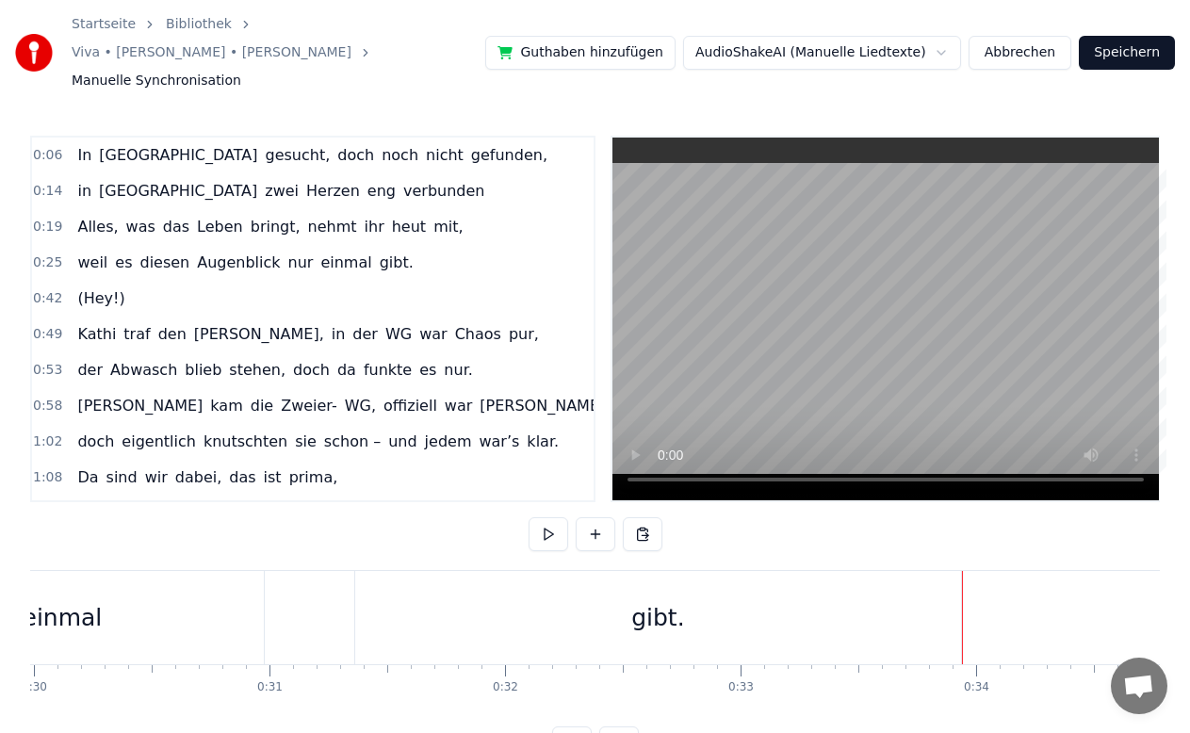
click at [111, 287] on span "(Hey!)" at bounding box center [100, 298] width 51 height 22
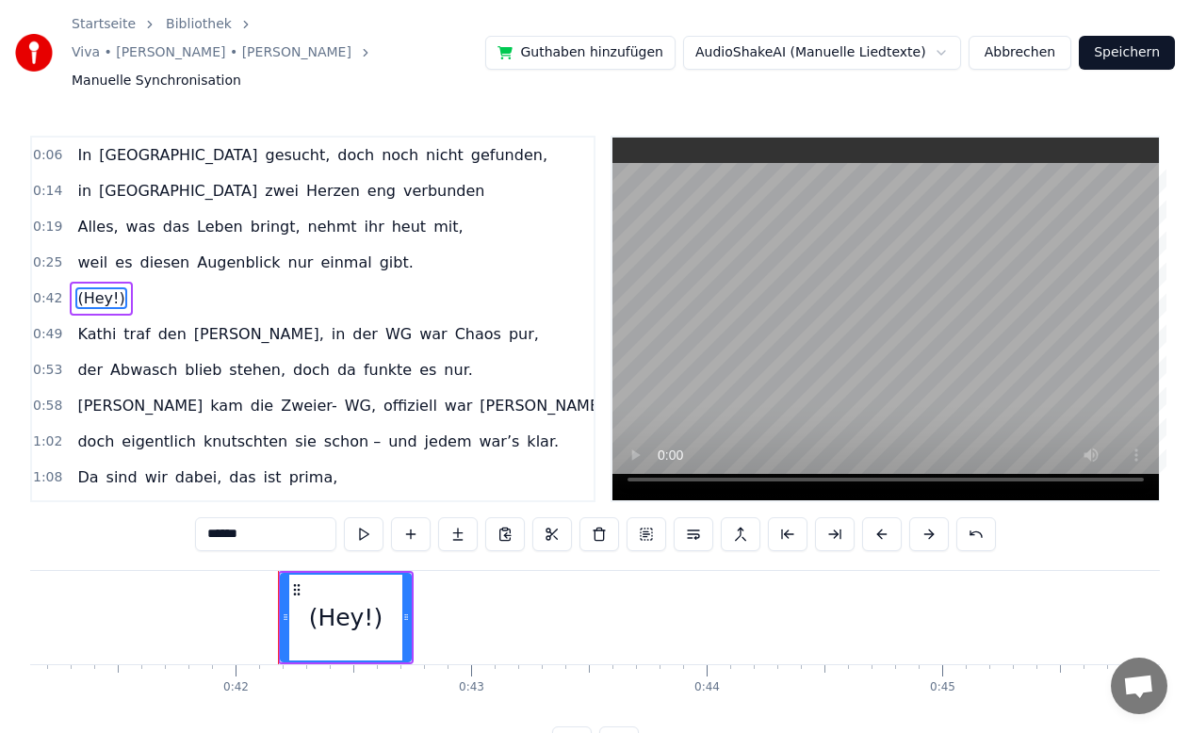
scroll to position [0, 9838]
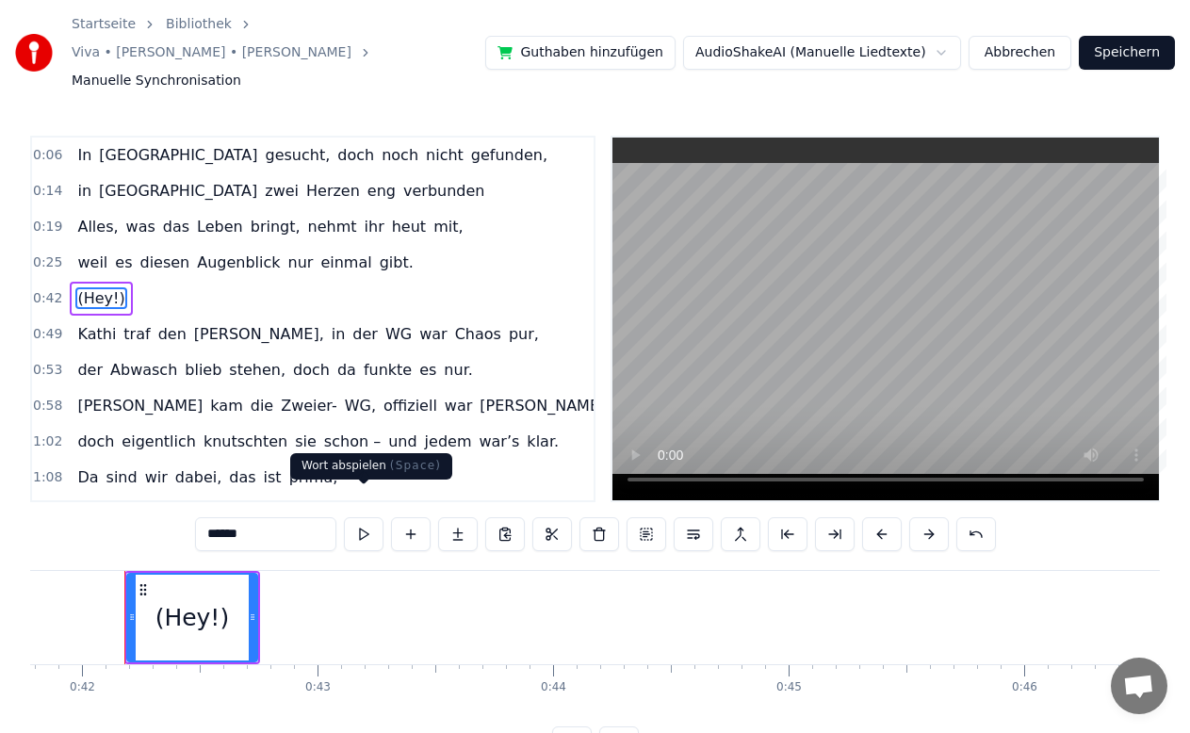
click at [363, 517] on button at bounding box center [364, 534] width 40 height 34
click at [192, 323] on span "[PERSON_NAME]," at bounding box center [259, 334] width 134 height 22
type input "********"
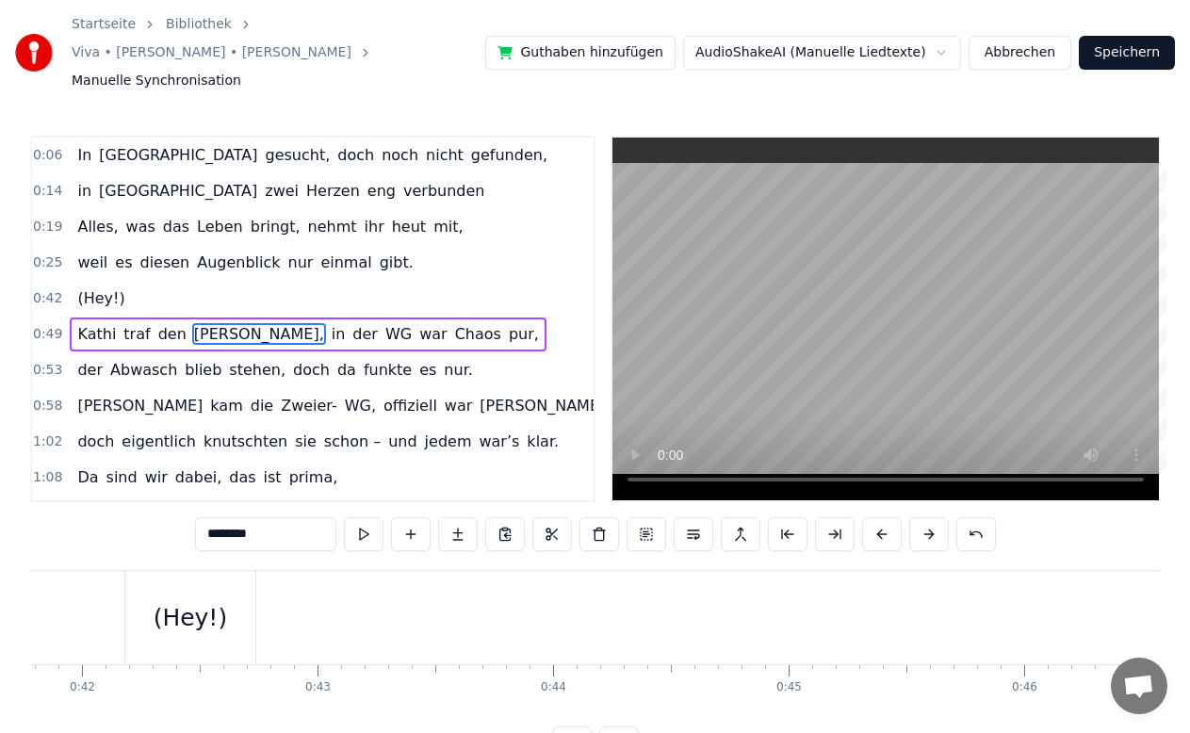
scroll to position [4, 0]
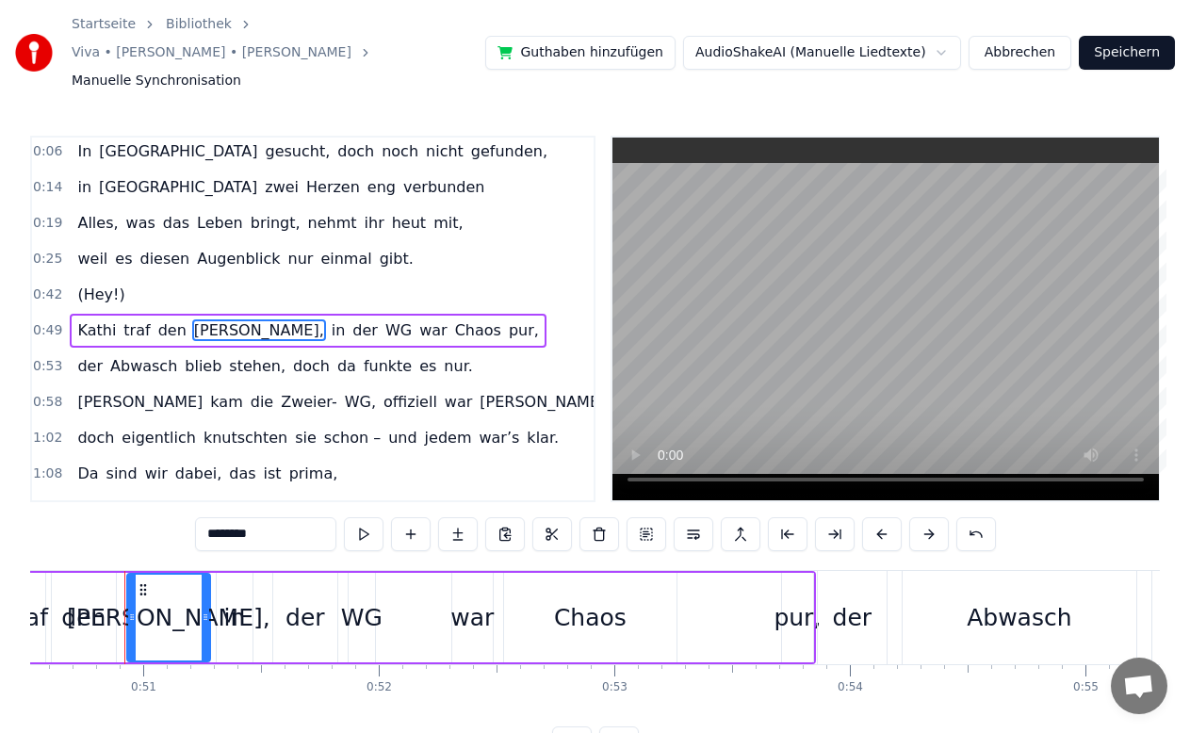
click at [74, 315] on div "[PERSON_NAME] traf den [PERSON_NAME], in der WG war Chaos pur," at bounding box center [308, 331] width 476 height 34
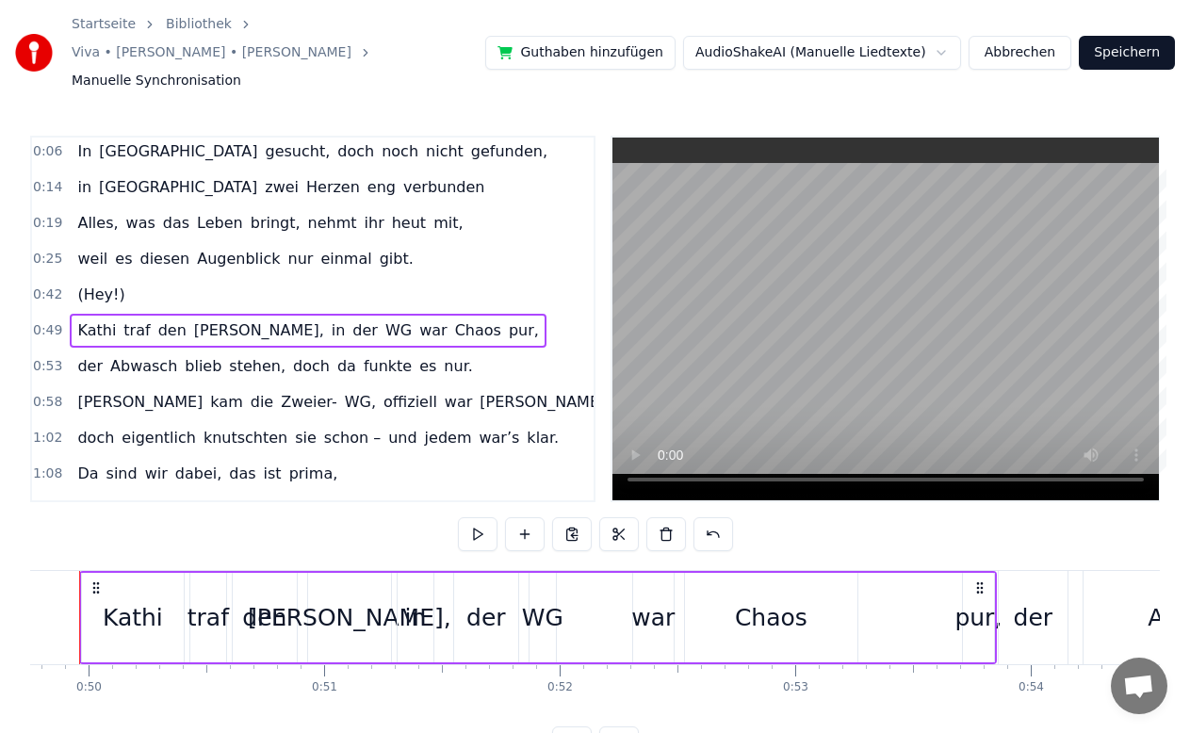
scroll to position [0, 11670]
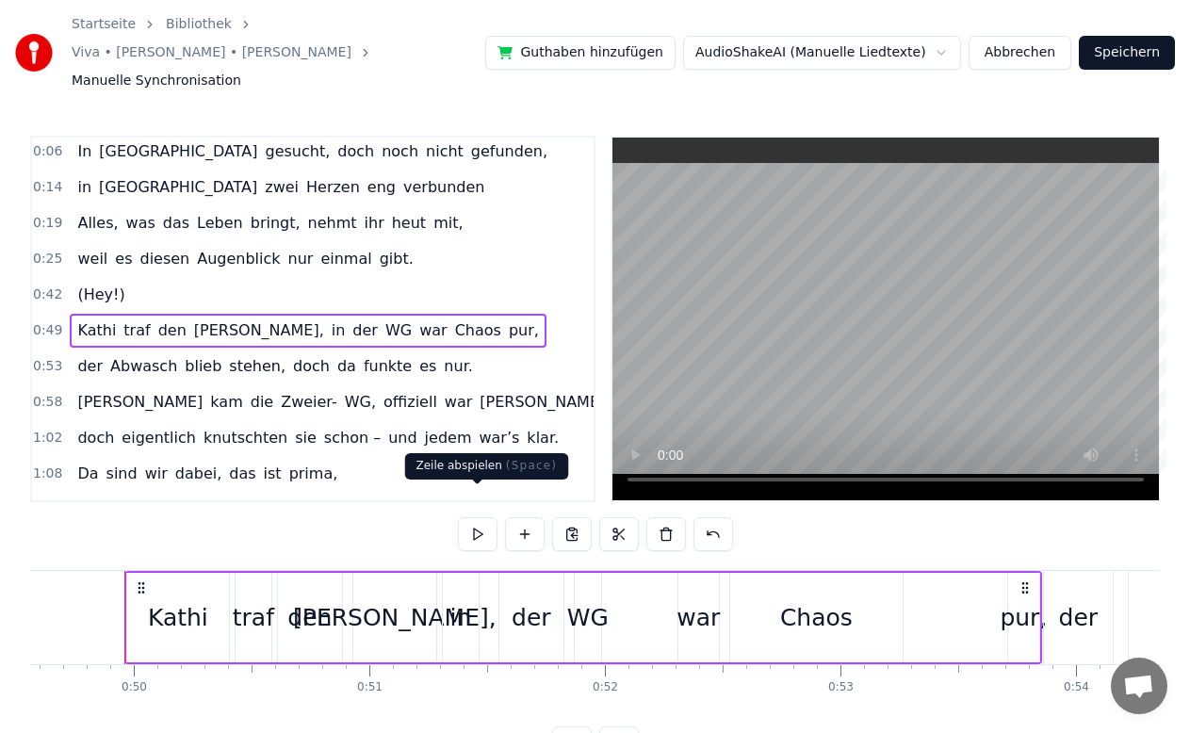
click at [479, 517] on button at bounding box center [478, 534] width 40 height 34
click at [377, 600] on div "[PERSON_NAME]," at bounding box center [394, 618] width 203 height 36
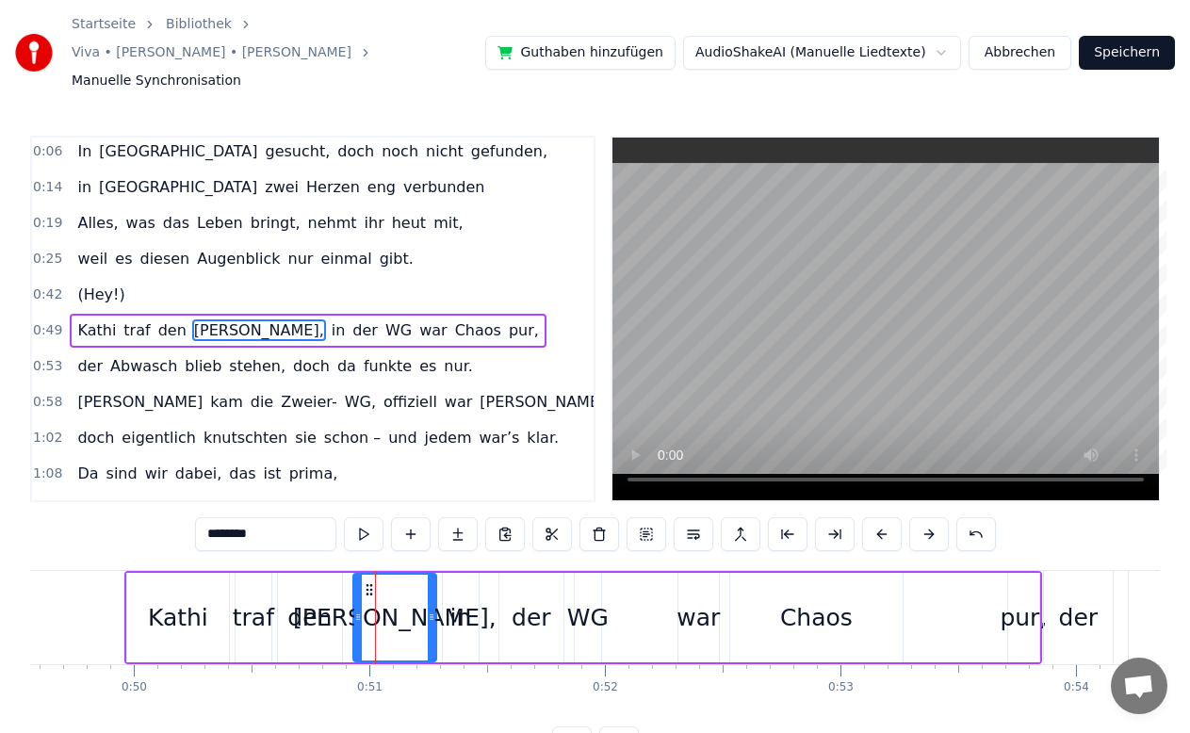
scroll to position [15, 0]
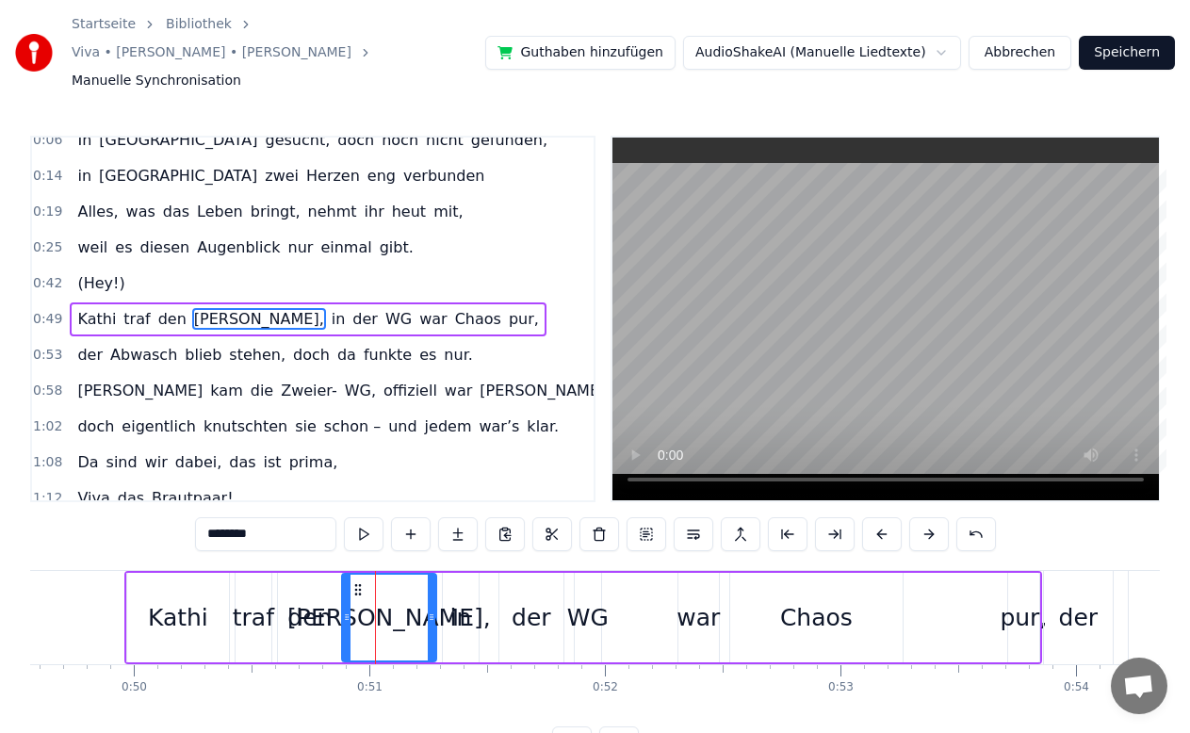
drag, startPoint x: 355, startPoint y: 599, endPoint x: 342, endPoint y: 603, distance: 13.7
click at [343, 603] on div at bounding box center [347, 618] width 8 height 86
click at [493, 592] on div "[PERSON_NAME] traf den [PERSON_NAME], in der WG war Chaos pur," at bounding box center [582, 617] width 917 height 93
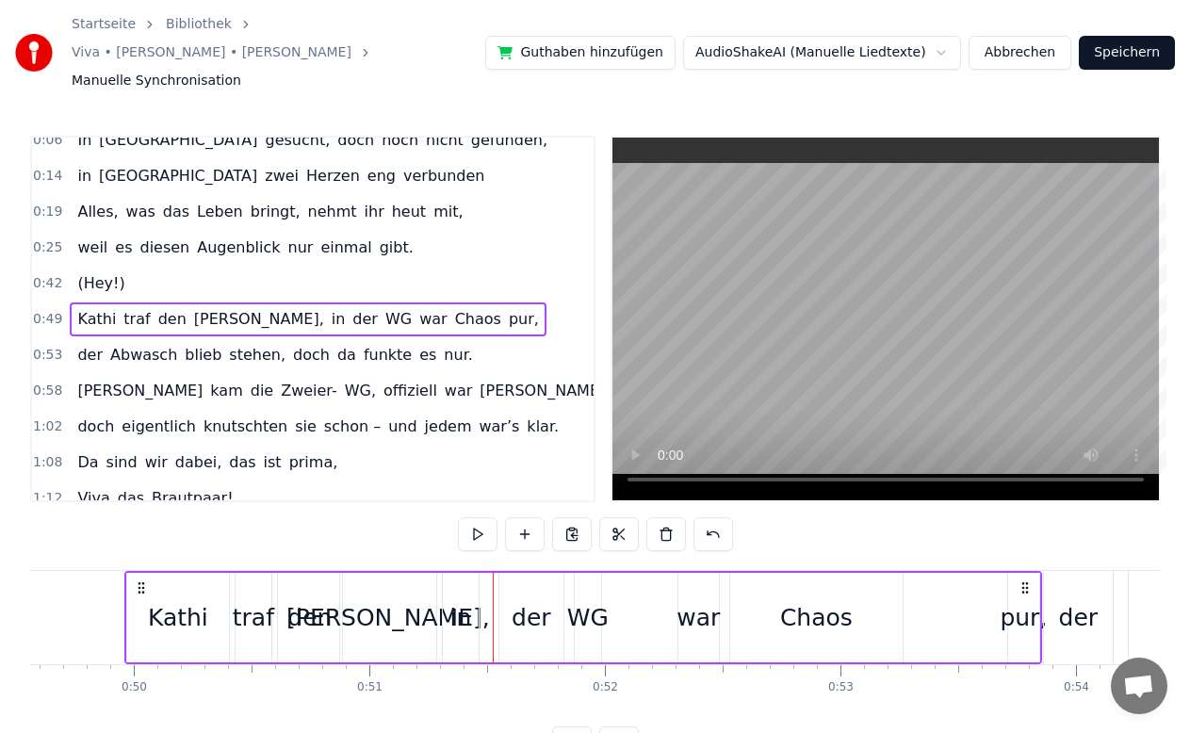
click at [477, 593] on div "in" at bounding box center [461, 617] width 36 height 89
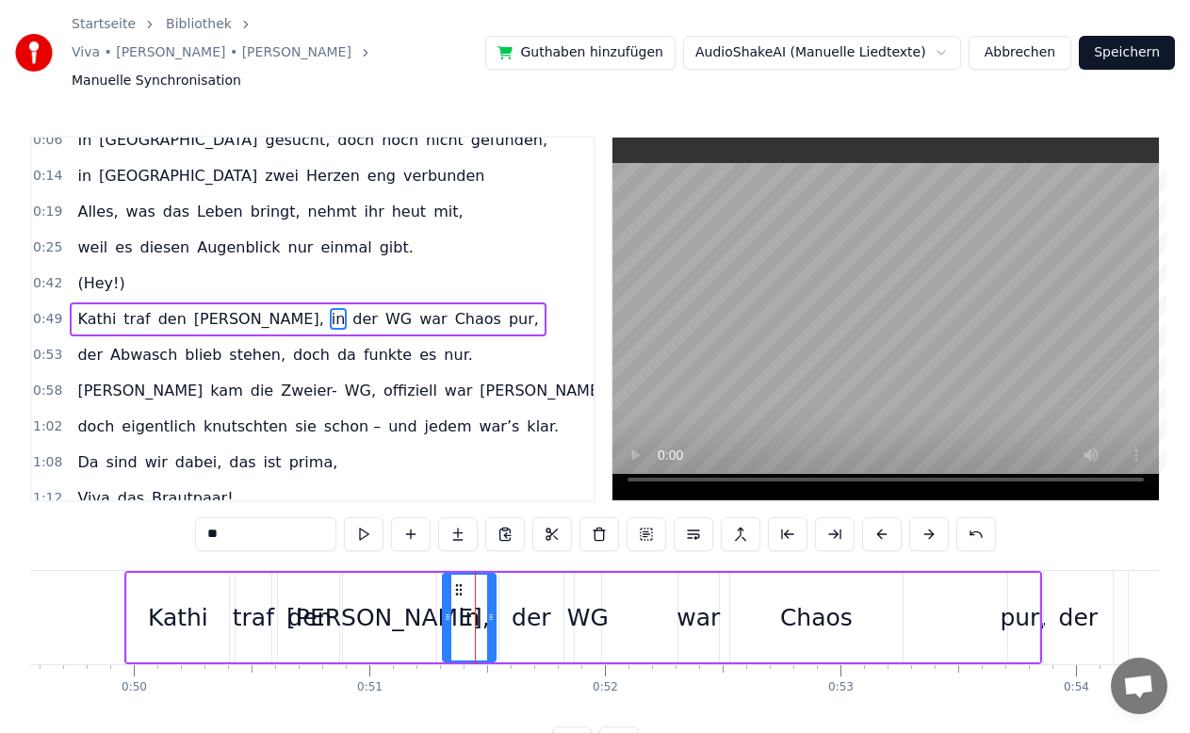
drag, startPoint x: 477, startPoint y: 593, endPoint x: 494, endPoint y: 596, distance: 17.2
click at [494, 609] on icon at bounding box center [491, 616] width 8 height 15
click at [527, 600] on div "der" at bounding box center [531, 618] width 40 height 36
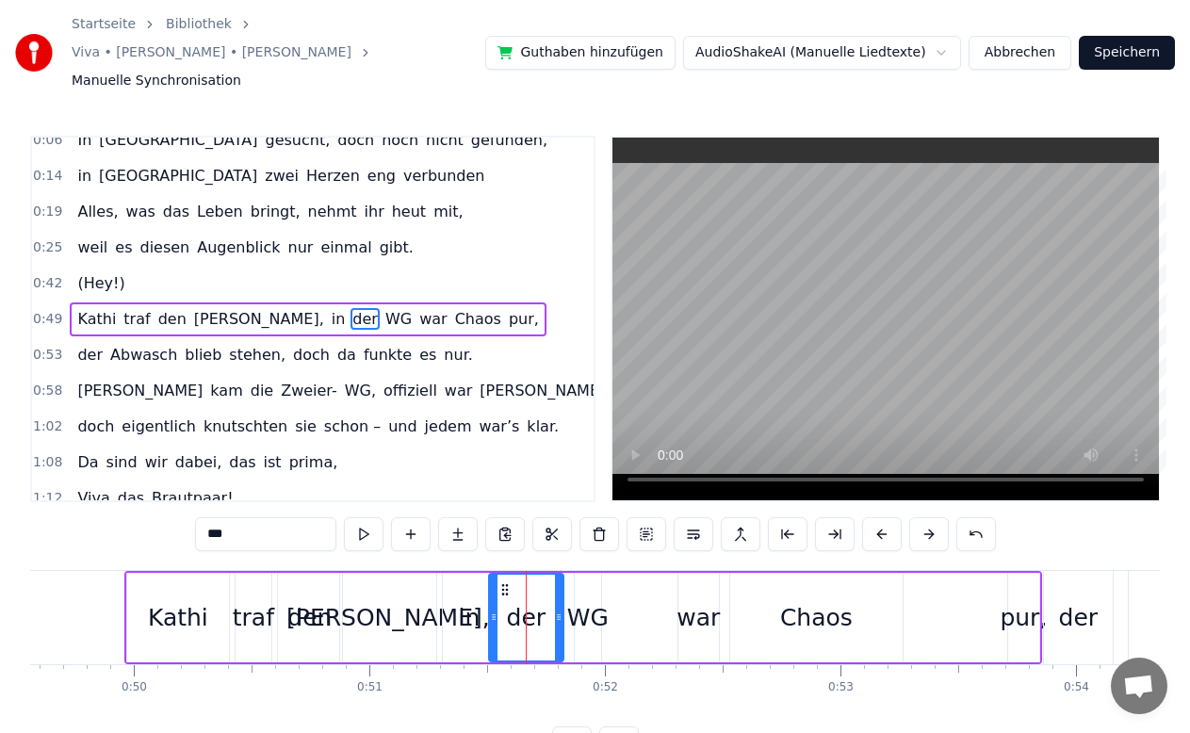
drag, startPoint x: 503, startPoint y: 587, endPoint x: 491, endPoint y: 588, distance: 12.3
click at [491, 609] on icon at bounding box center [494, 616] width 8 height 15
click at [592, 607] on div "WG" at bounding box center [588, 617] width 26 height 89
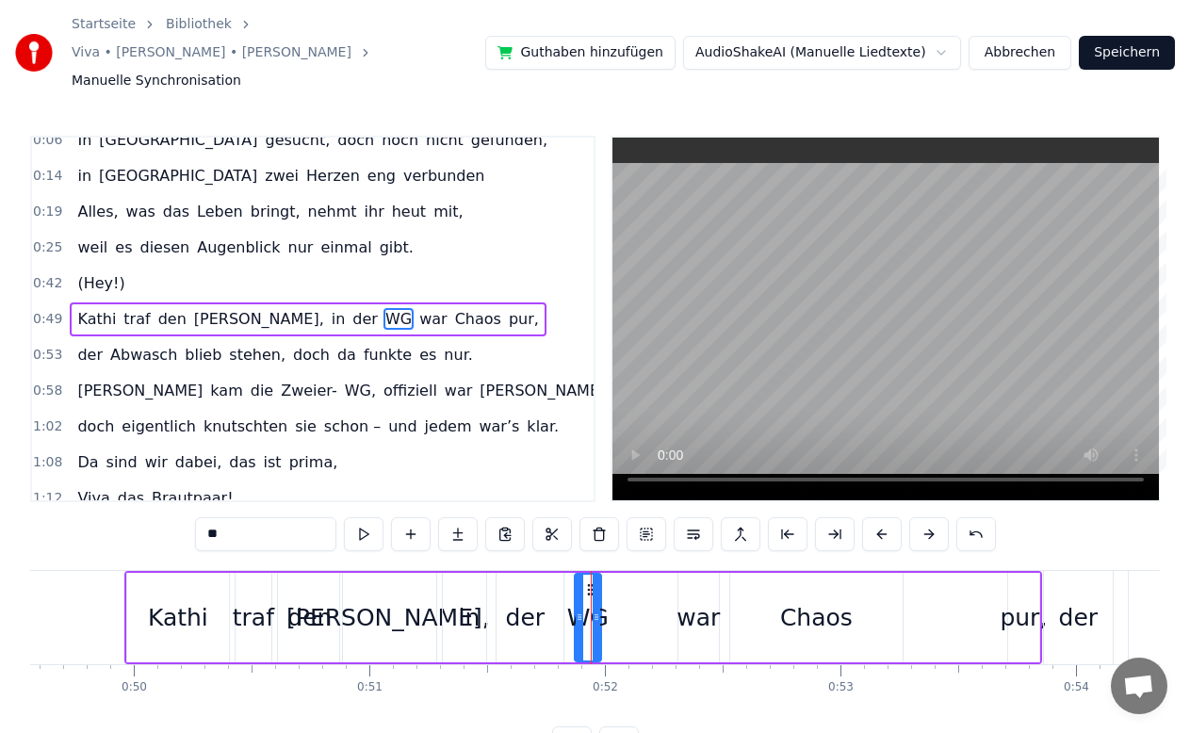
click at [574, 600] on div "WG" at bounding box center [587, 618] width 41 height 36
drag, startPoint x: 598, startPoint y: 591, endPoint x: 614, endPoint y: 592, distance: 16.1
click at [614, 609] on icon at bounding box center [612, 616] width 8 height 15
click at [703, 600] on div "war" at bounding box center [697, 618] width 43 height 36
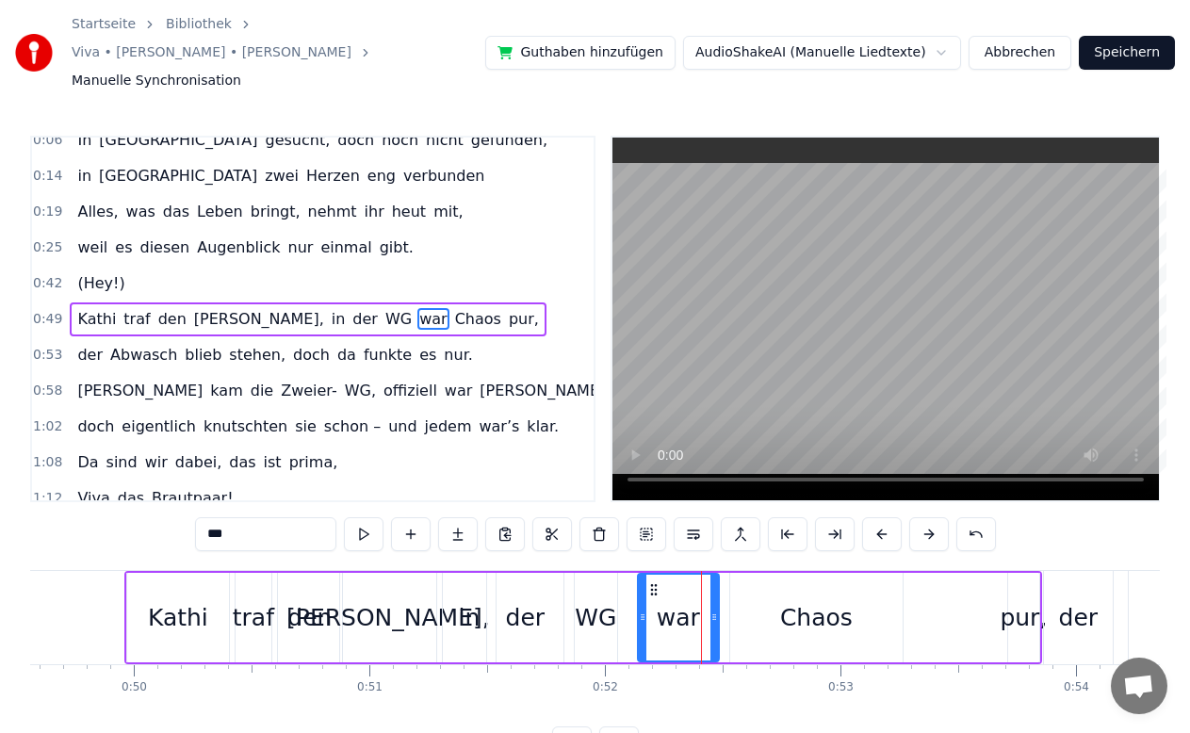
drag, startPoint x: 681, startPoint y: 591, endPoint x: 640, endPoint y: 606, distance: 43.2
click at [640, 606] on div at bounding box center [643, 618] width 8 height 86
click at [800, 600] on div "Chaos" at bounding box center [816, 618] width 73 height 36
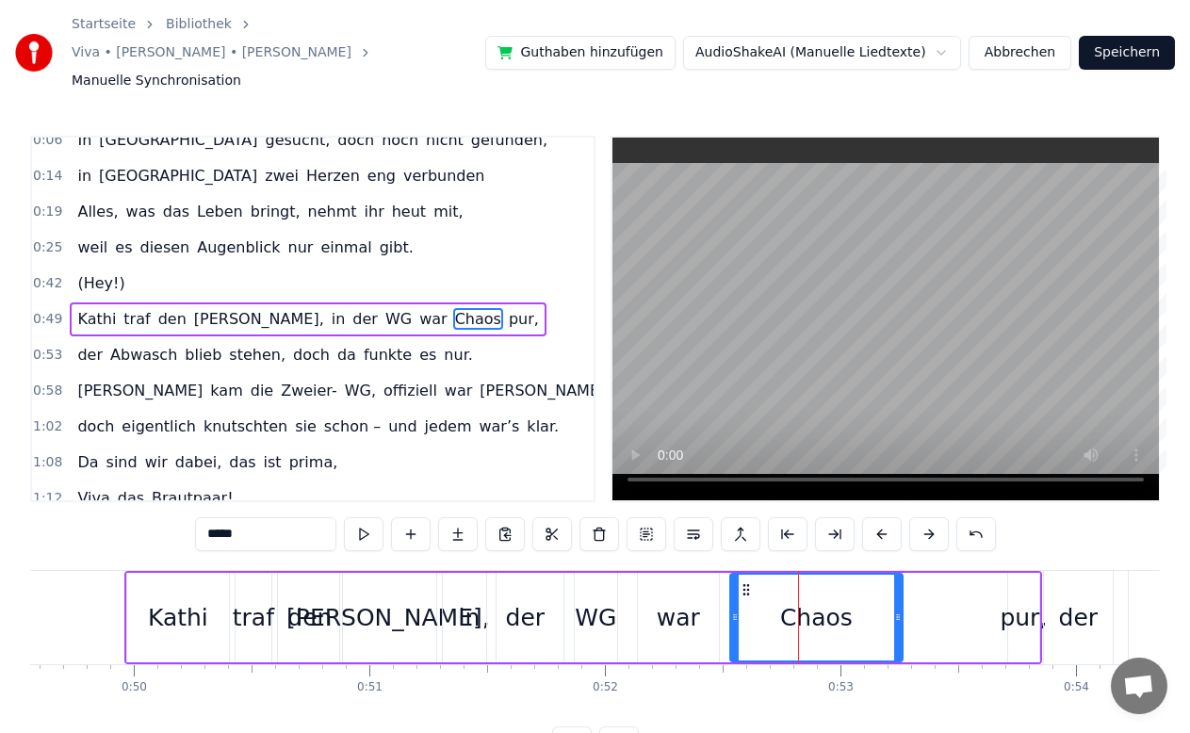
click at [717, 592] on div "war" at bounding box center [678, 617] width 81 height 89
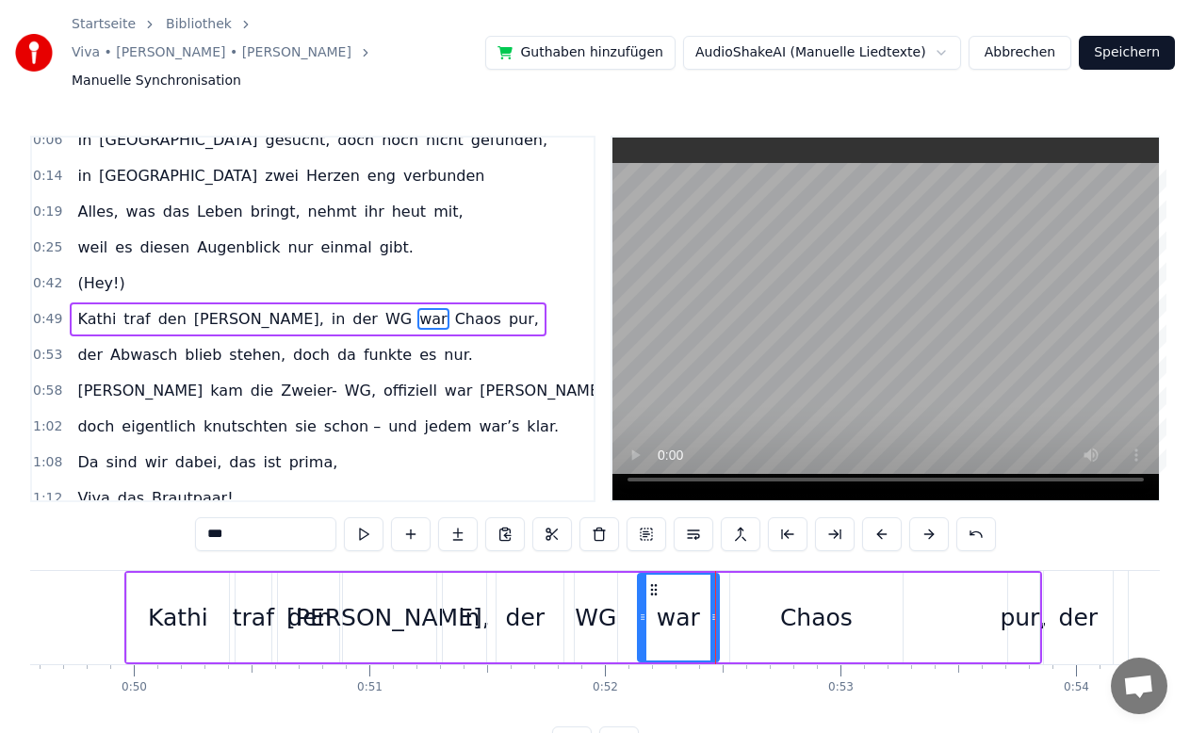
click at [717, 609] on icon at bounding box center [714, 616] width 8 height 15
drag, startPoint x: 717, startPoint y: 592, endPoint x: 707, endPoint y: 594, distance: 9.6
click at [707, 609] on icon at bounding box center [705, 616] width 8 height 15
click at [794, 600] on div "Chaos" at bounding box center [816, 618] width 73 height 36
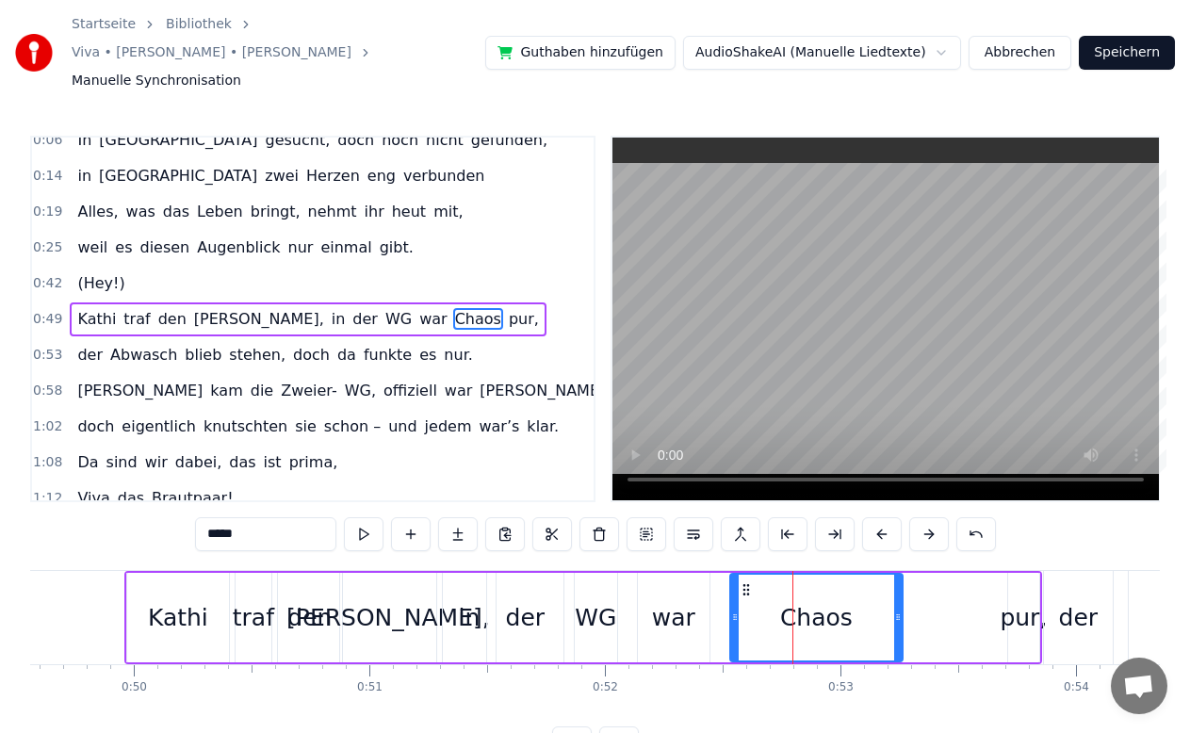
click at [1006, 606] on div "pur," at bounding box center [1022, 618] width 47 height 36
type input "****"
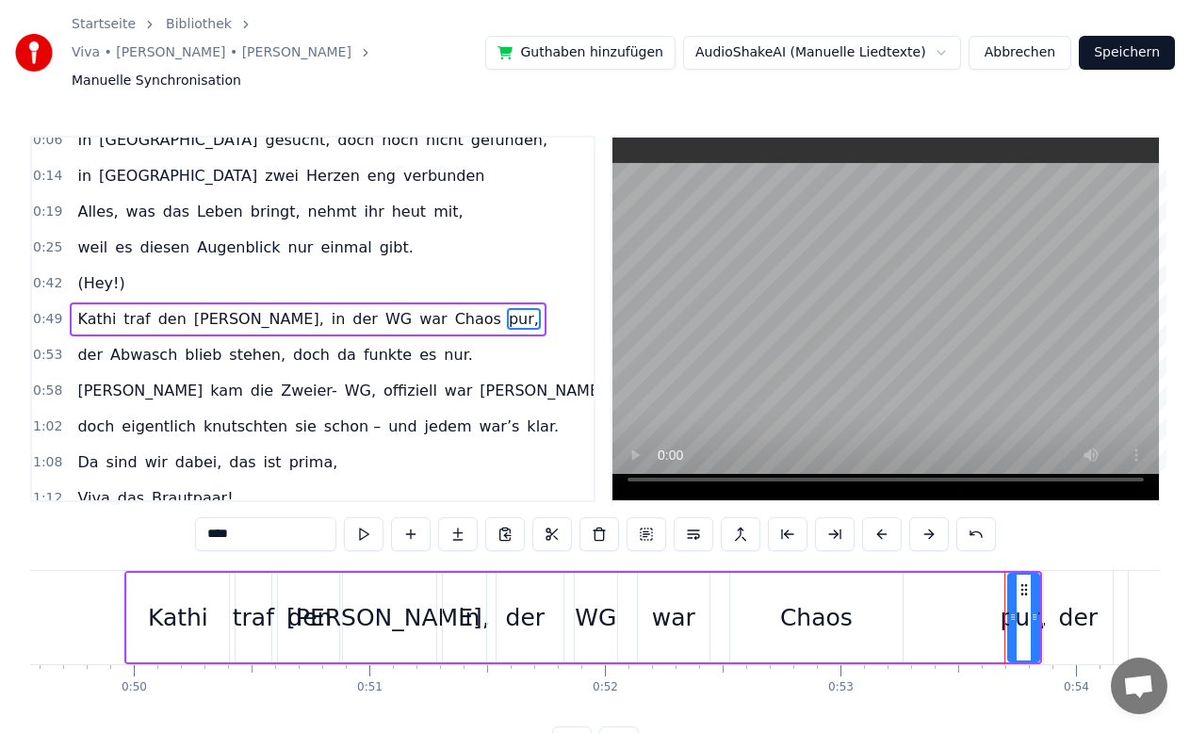
drag, startPoint x: 1021, startPoint y: 596, endPoint x: 970, endPoint y: 603, distance: 51.3
click at [970, 603] on div "[PERSON_NAME] traf den [PERSON_NAME], in der WG war Chaos pur," at bounding box center [582, 617] width 917 height 93
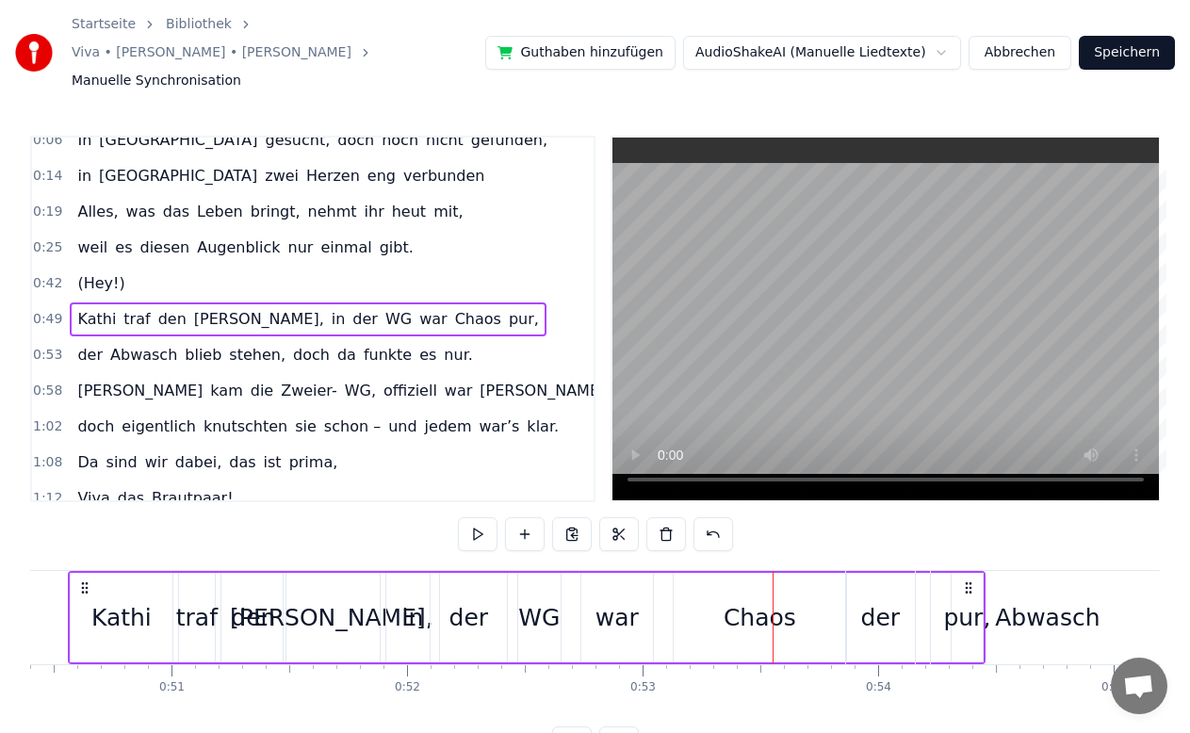
scroll to position [0, 11872]
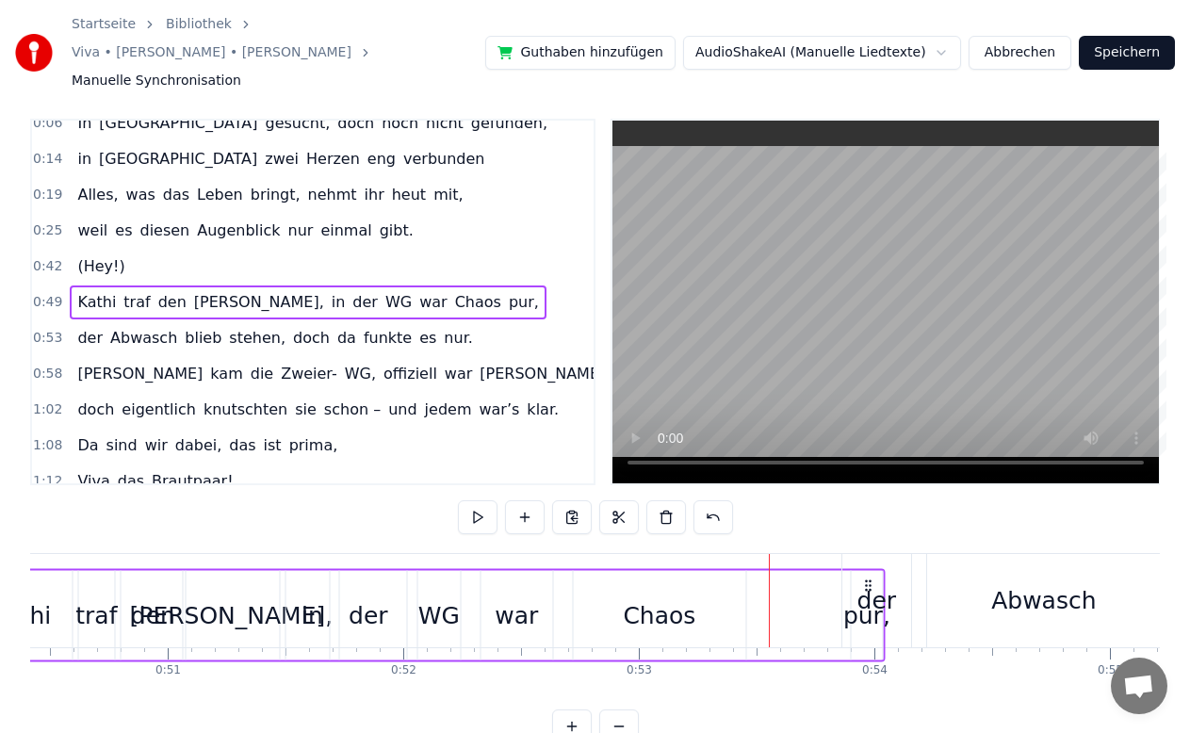
drag, startPoint x: 1028, startPoint y: 561, endPoint x: 870, endPoint y: 598, distance: 161.5
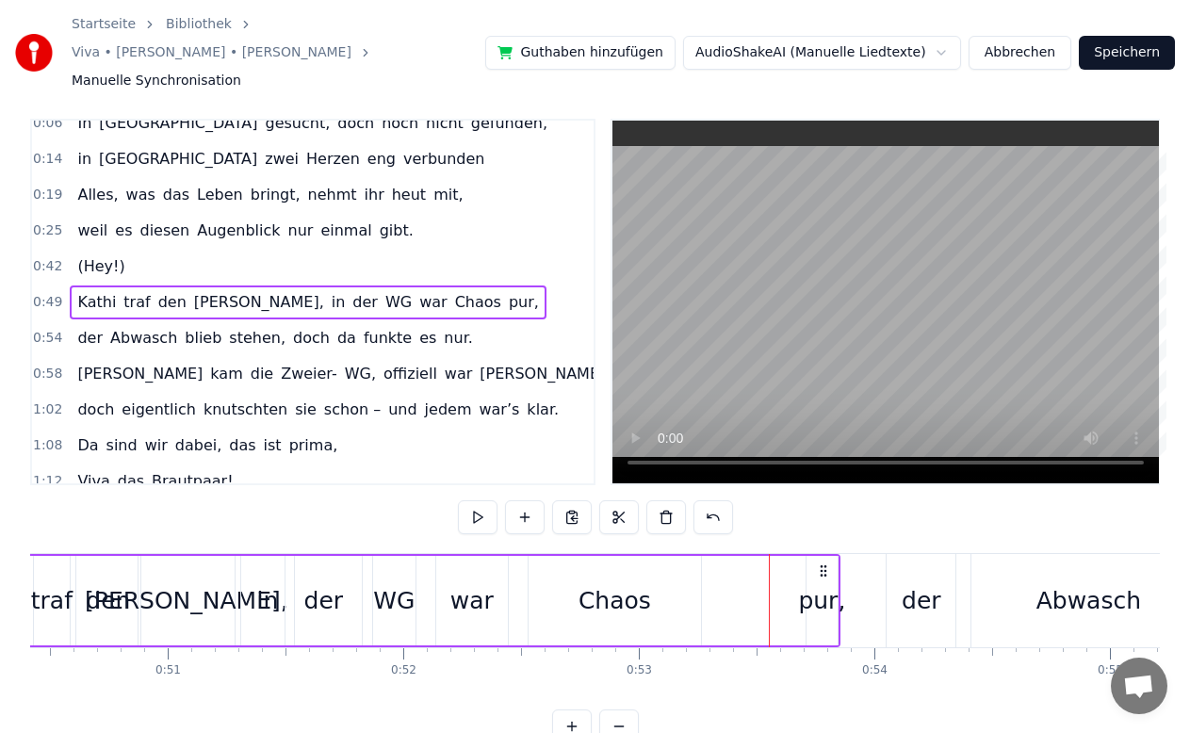
scroll to position [19, 0]
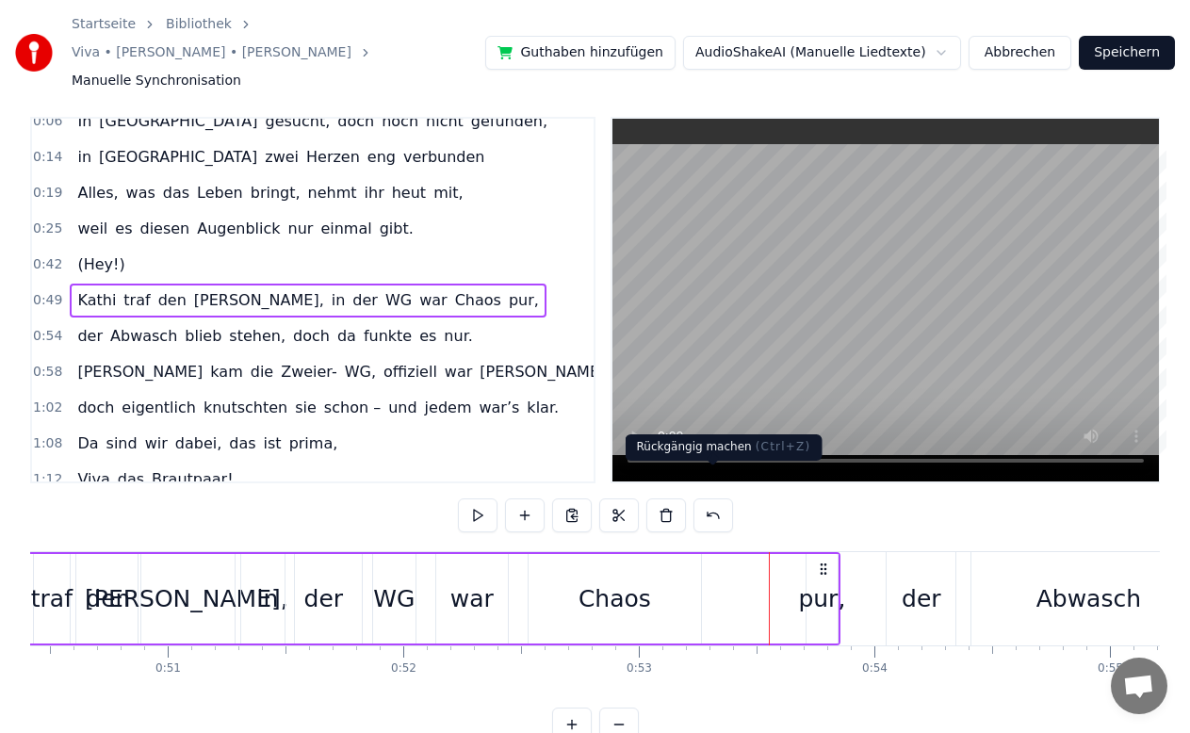
click at [709, 498] on button at bounding box center [713, 515] width 40 height 34
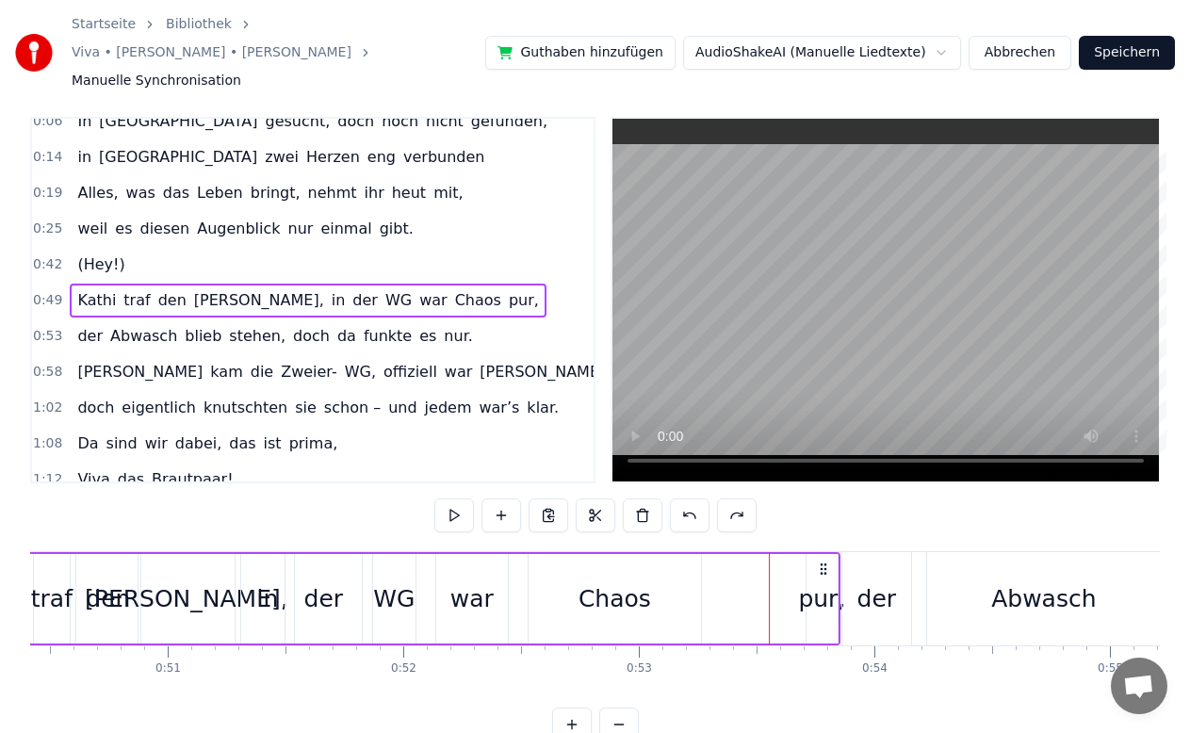
click at [709, 498] on div at bounding box center [595, 515] width 322 height 34
click at [690, 500] on button at bounding box center [690, 515] width 40 height 34
click at [722, 498] on button at bounding box center [737, 515] width 40 height 34
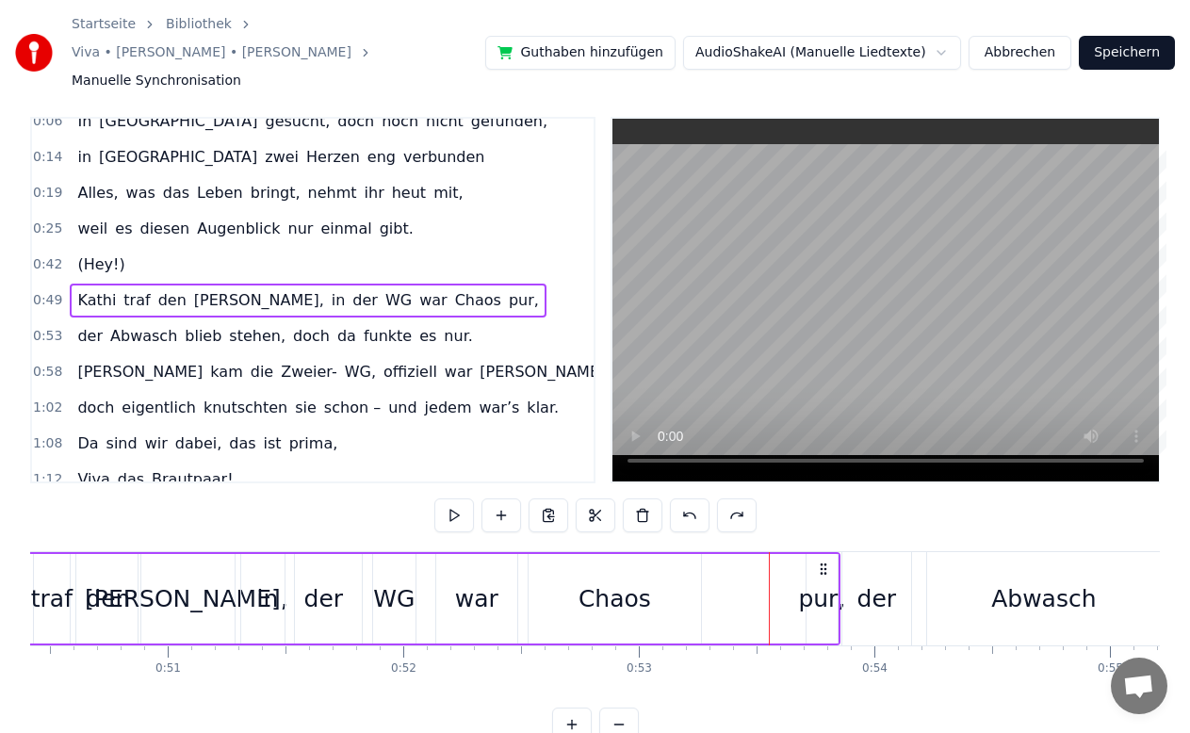
click at [722, 498] on button at bounding box center [737, 515] width 40 height 34
click at [699, 498] on button at bounding box center [690, 515] width 40 height 34
click at [860, 495] on div "0:06 In [GEOGRAPHIC_DATA] gesucht, doch noch nicht gefunden, 0:14 in [GEOGRAPHI…" at bounding box center [594, 429] width 1129 height 624
click at [460, 498] on button at bounding box center [454, 515] width 40 height 34
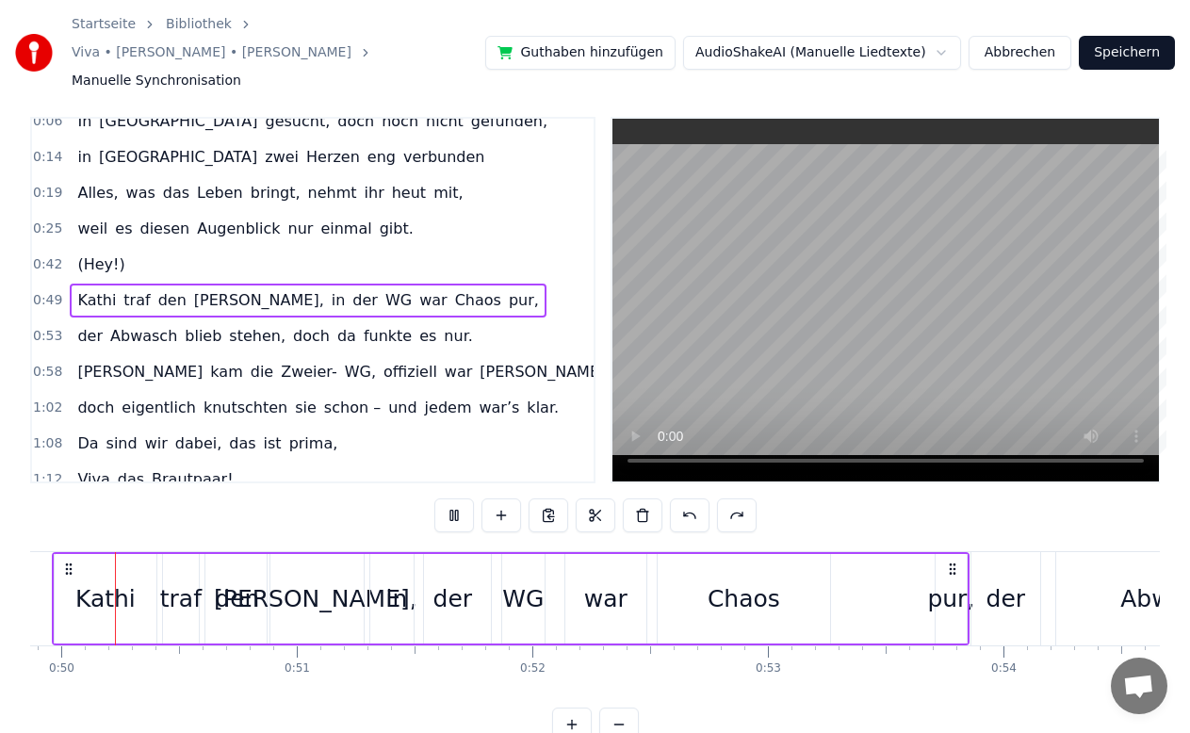
scroll to position [0, 11670]
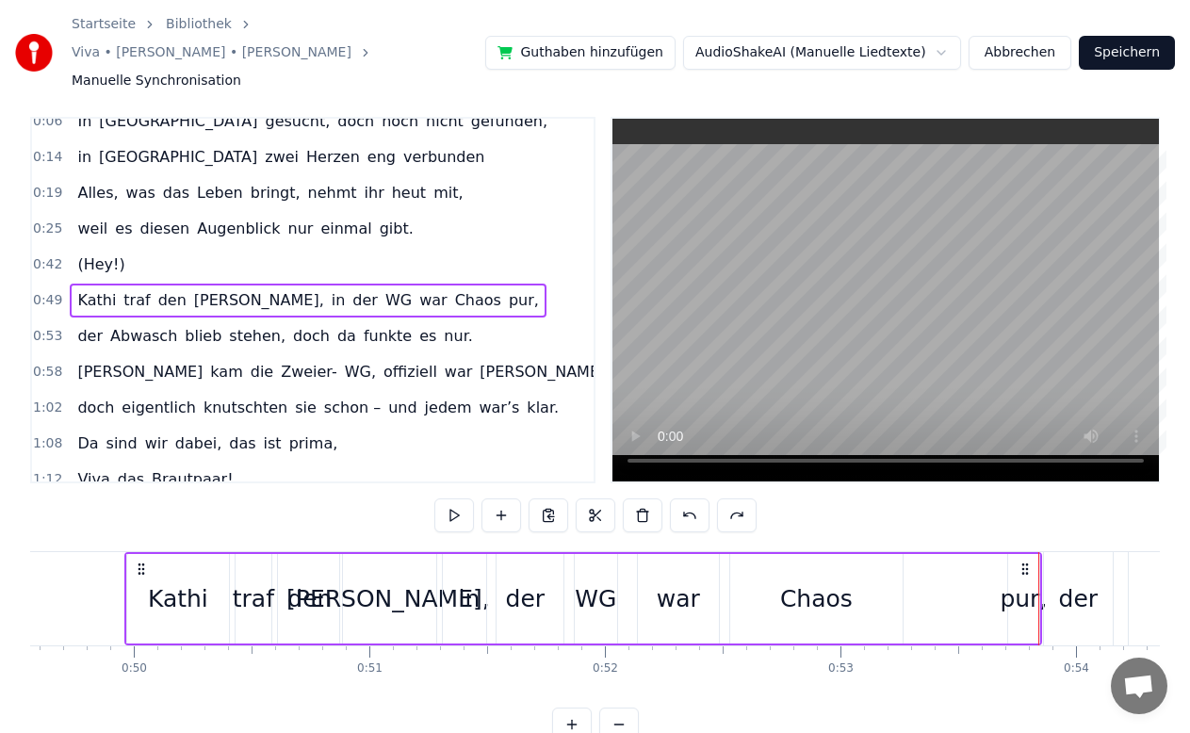
click at [1001, 596] on div "[PERSON_NAME] traf den [PERSON_NAME], in der WG war Chaos pur," at bounding box center [582, 598] width 917 height 93
click at [1013, 581] on div "pur," at bounding box center [1022, 599] width 47 height 36
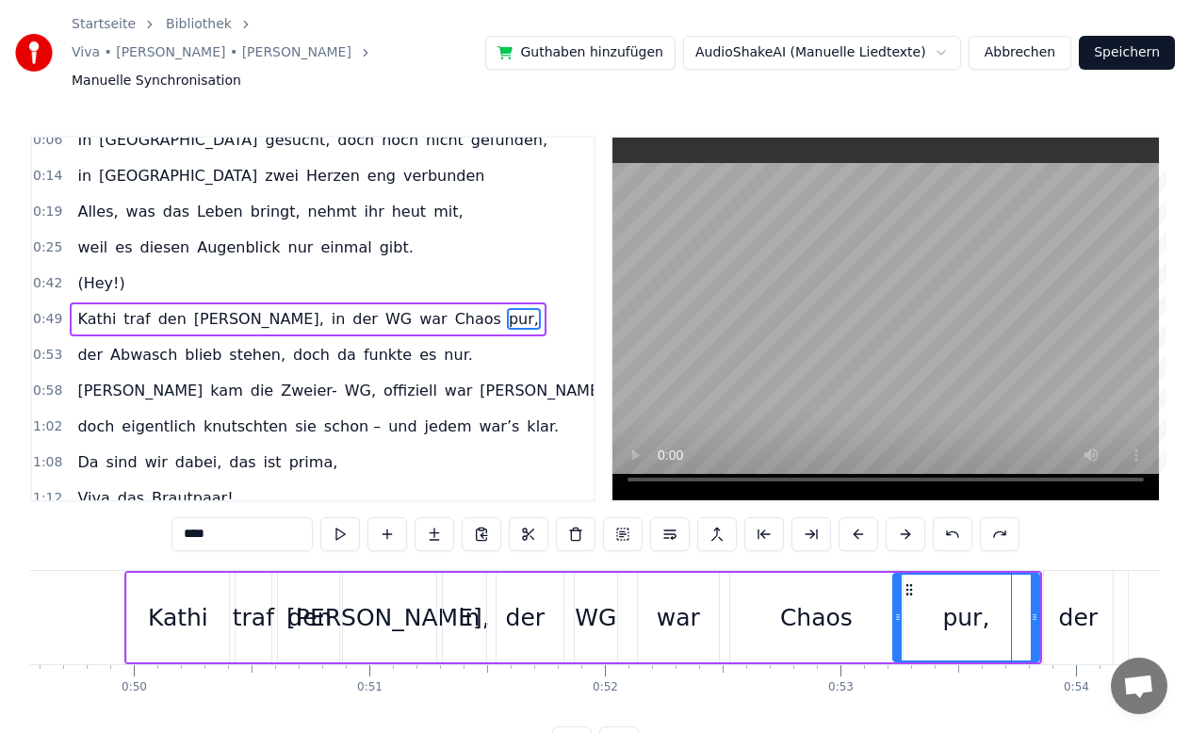
drag, startPoint x: 1009, startPoint y: 598, endPoint x: 895, endPoint y: 596, distance: 114.0
click at [895, 596] on div at bounding box center [898, 618] width 8 height 86
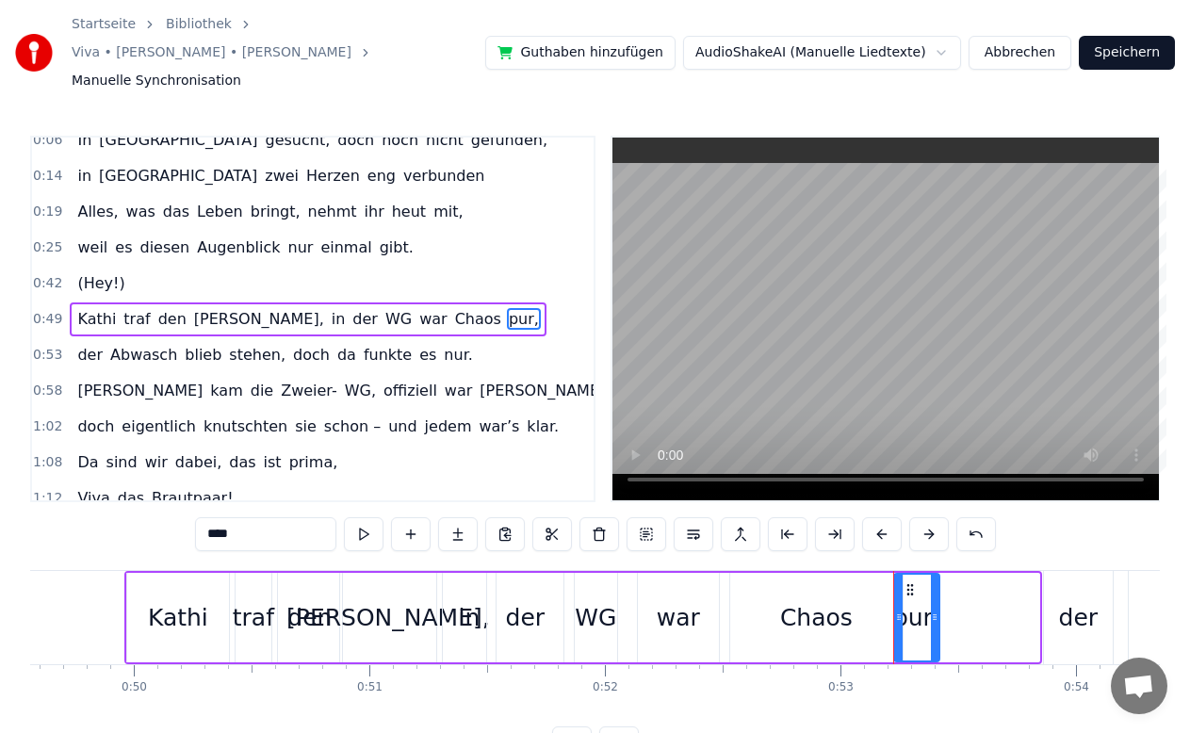
drag, startPoint x: 1034, startPoint y: 595, endPoint x: 932, endPoint y: 608, distance: 102.5
click at [932, 608] on div at bounding box center [935, 618] width 8 height 86
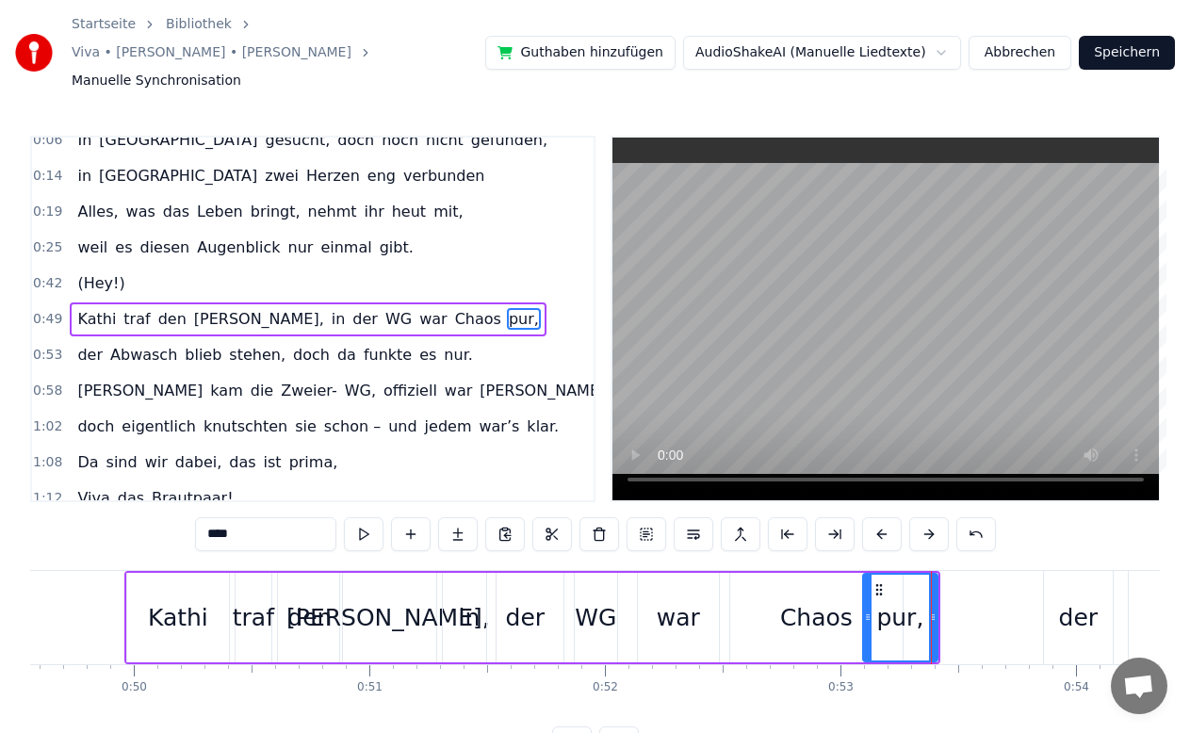
drag, startPoint x: 895, startPoint y: 596, endPoint x: 864, endPoint y: 595, distance: 31.1
click at [864, 595] on div at bounding box center [868, 618] width 8 height 86
click at [923, 609] on icon at bounding box center [924, 616] width 8 height 15
click at [73, 306] on div "[PERSON_NAME] traf den [PERSON_NAME], in der WG war Chaos pur," at bounding box center [308, 319] width 476 height 34
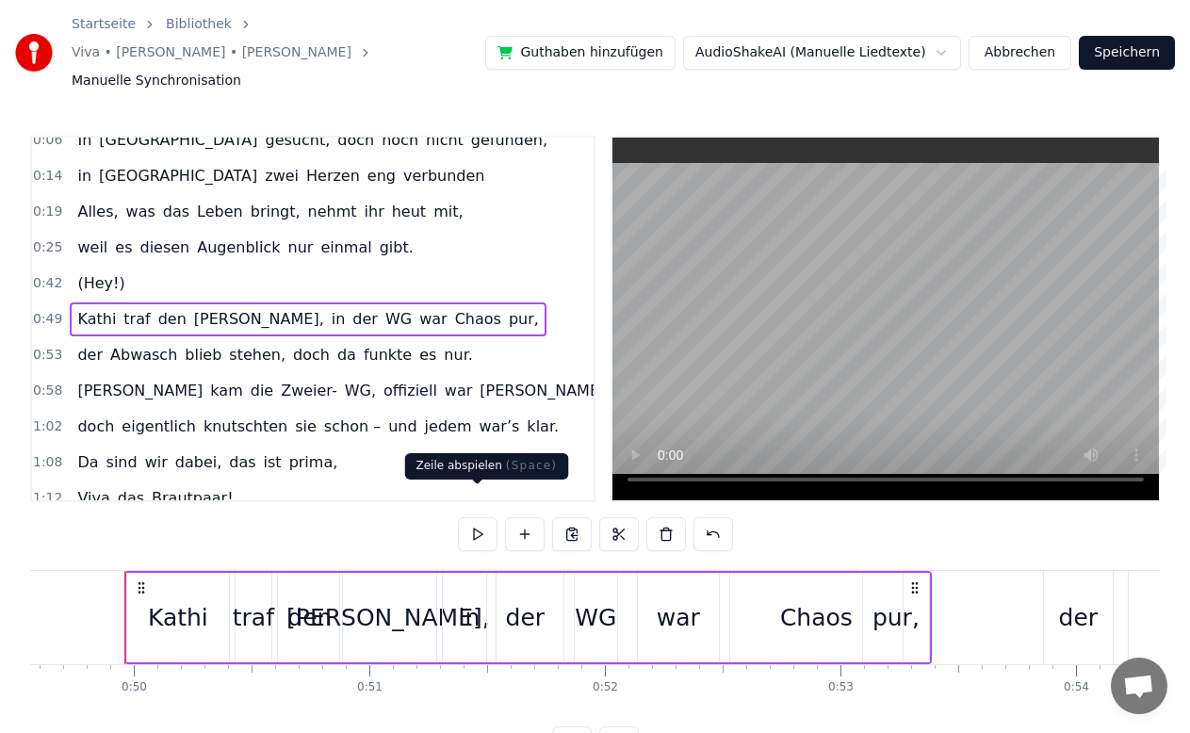
click at [476, 517] on button at bounding box center [478, 534] width 40 height 34
click at [928, 596] on div at bounding box center [928, 617] width 1 height 93
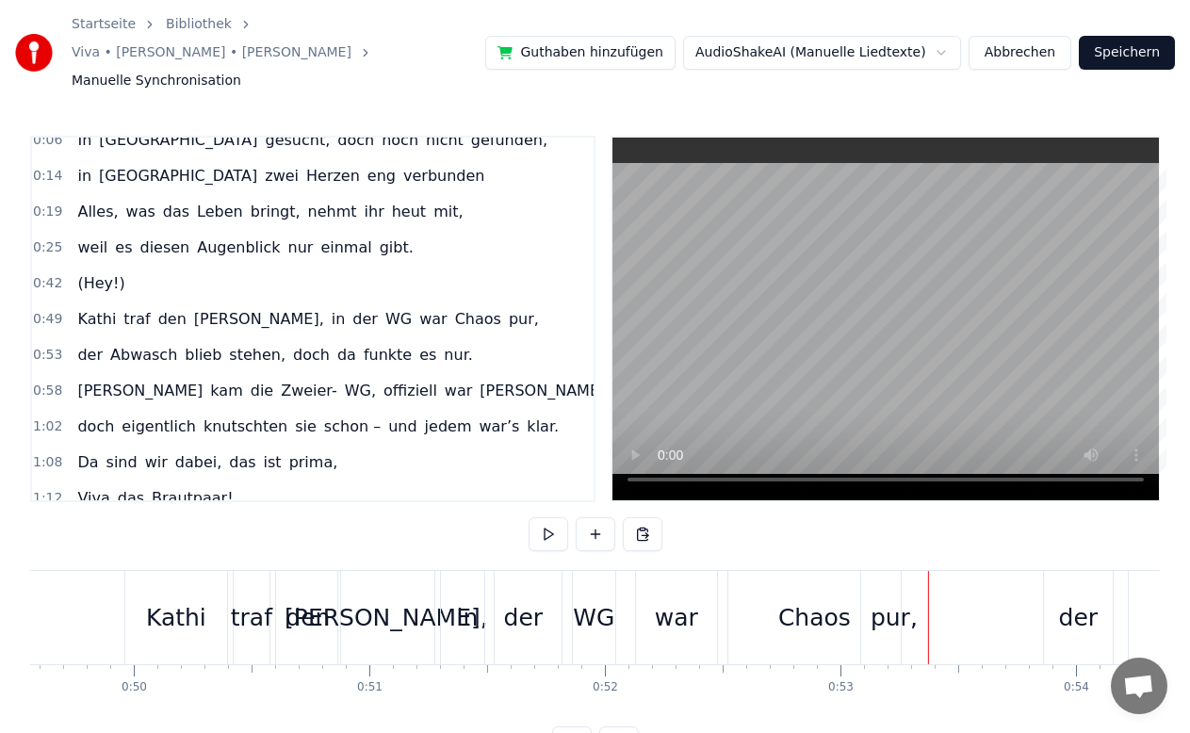
click at [924, 596] on div "pur," at bounding box center [894, 617] width 66 height 93
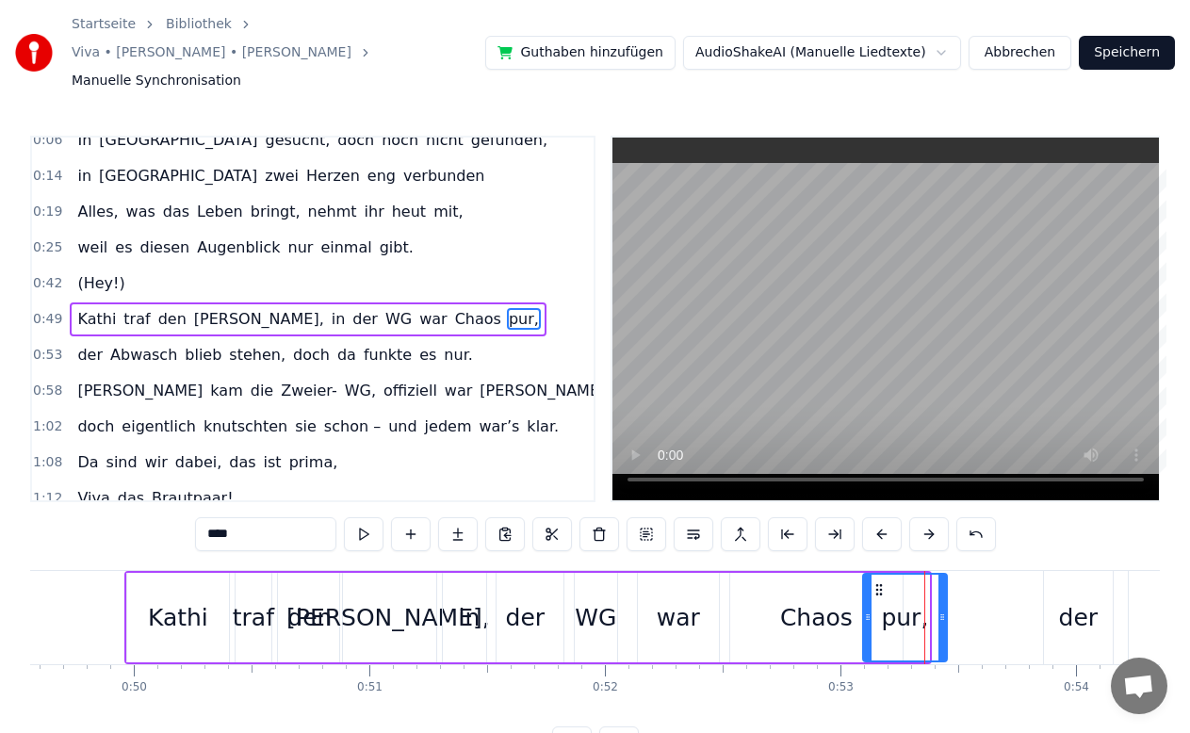
drag, startPoint x: 925, startPoint y: 596, endPoint x: 943, endPoint y: 597, distance: 17.9
click at [943, 597] on div at bounding box center [942, 618] width 8 height 86
click at [75, 304] on div "[PERSON_NAME] traf den [PERSON_NAME], in der WG war Chaos pur," at bounding box center [308, 319] width 476 height 34
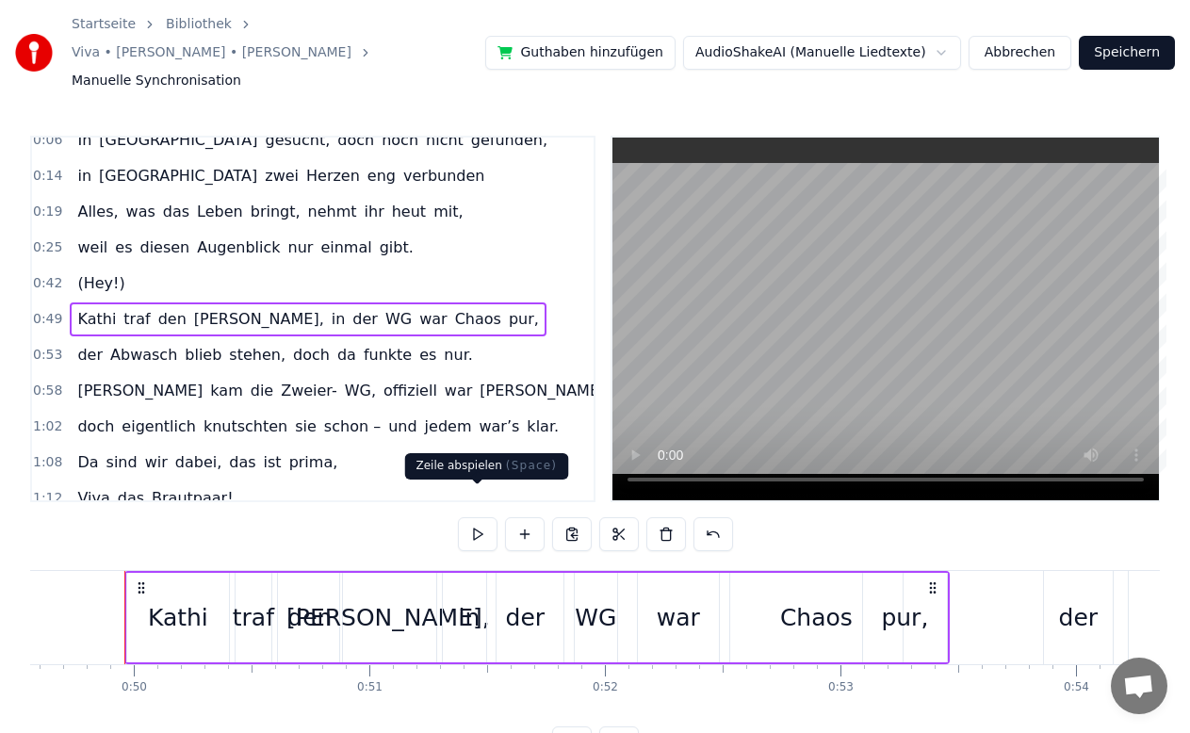
click at [478, 517] on button at bounding box center [478, 534] width 40 height 34
click at [462, 600] on div "in" at bounding box center [469, 618] width 22 height 36
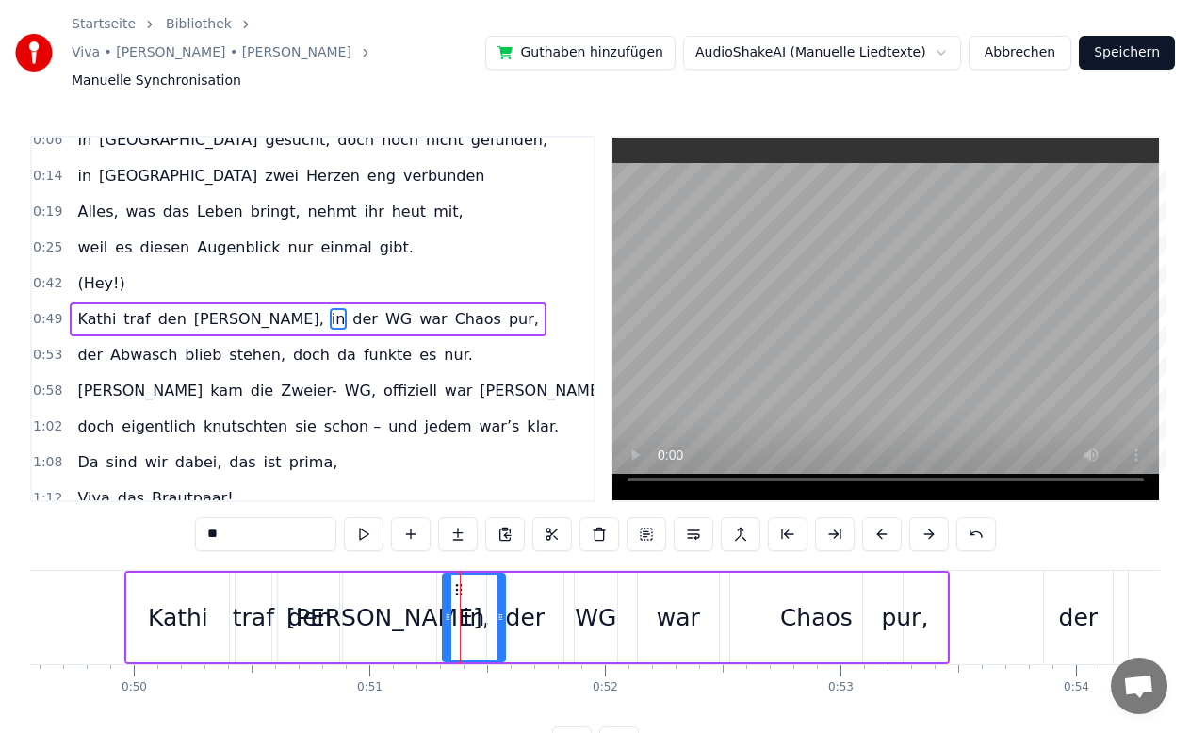
click at [502, 609] on icon at bounding box center [500, 616] width 8 height 15
click at [451, 609] on icon at bounding box center [452, 616] width 8 height 15
click at [70, 302] on div "[PERSON_NAME] traf den [PERSON_NAME], in der WG war Chaos pur," at bounding box center [308, 319] width 476 height 34
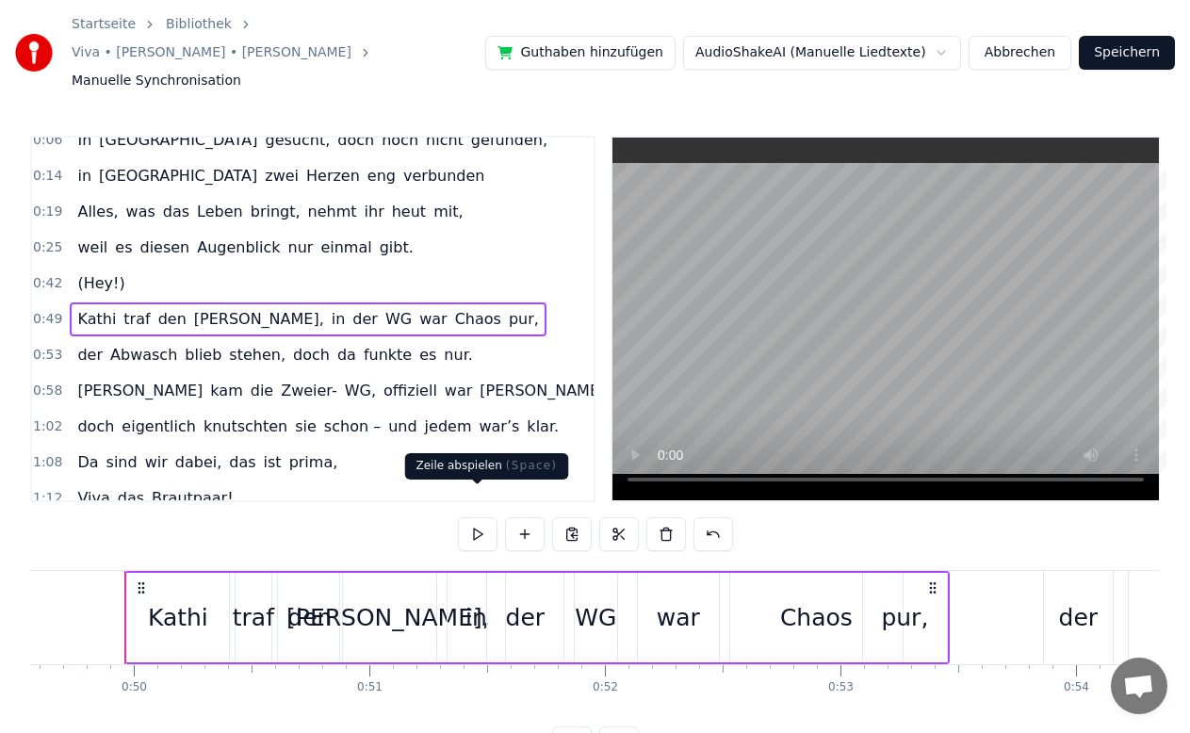
click at [473, 517] on button at bounding box center [478, 534] width 40 height 34
click at [948, 593] on div "[PERSON_NAME] traf den [PERSON_NAME], in der WG war Chaos pur," at bounding box center [536, 617] width 825 height 93
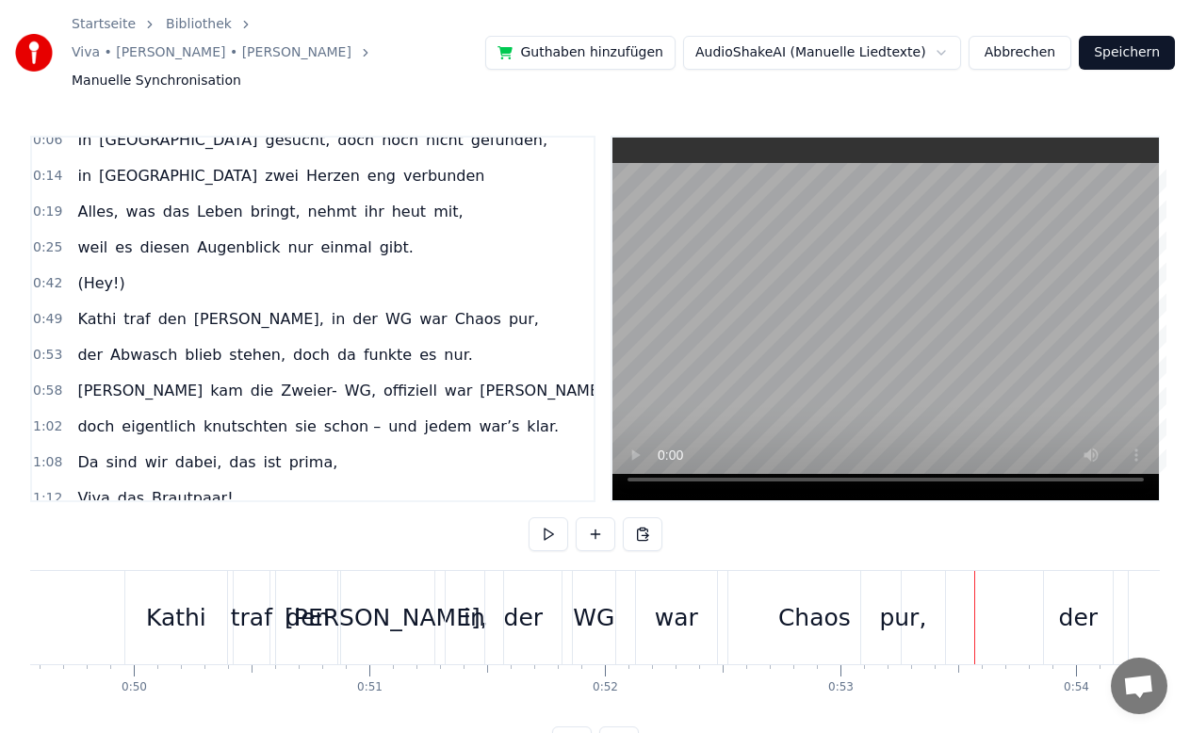
click at [1052, 595] on div "der" at bounding box center [1078, 617] width 69 height 93
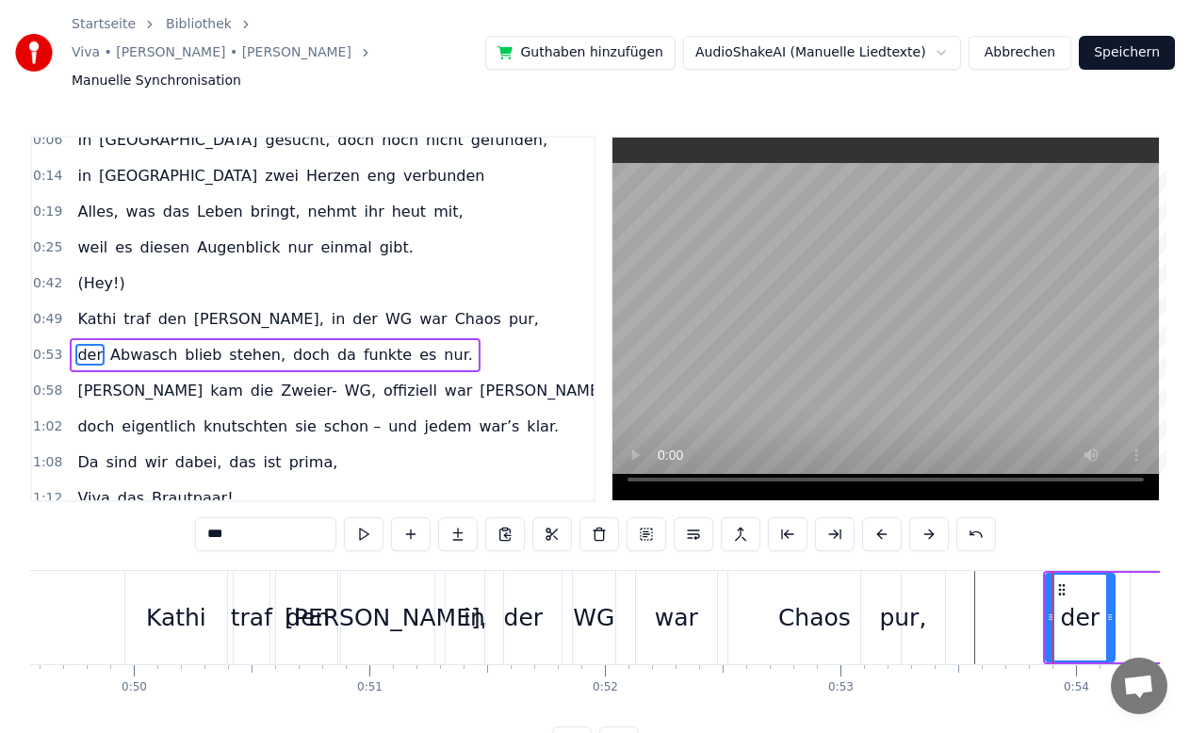
scroll to position [51, 0]
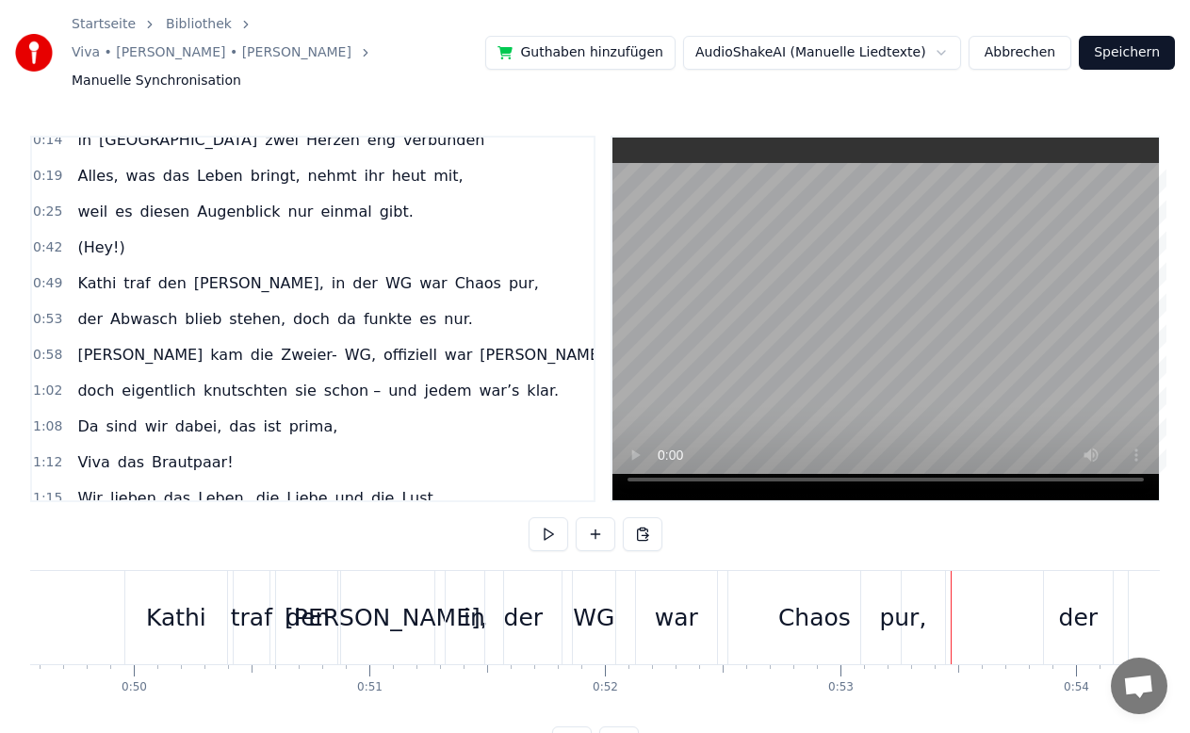
click at [937, 592] on div "pur," at bounding box center [903, 617] width 84 height 93
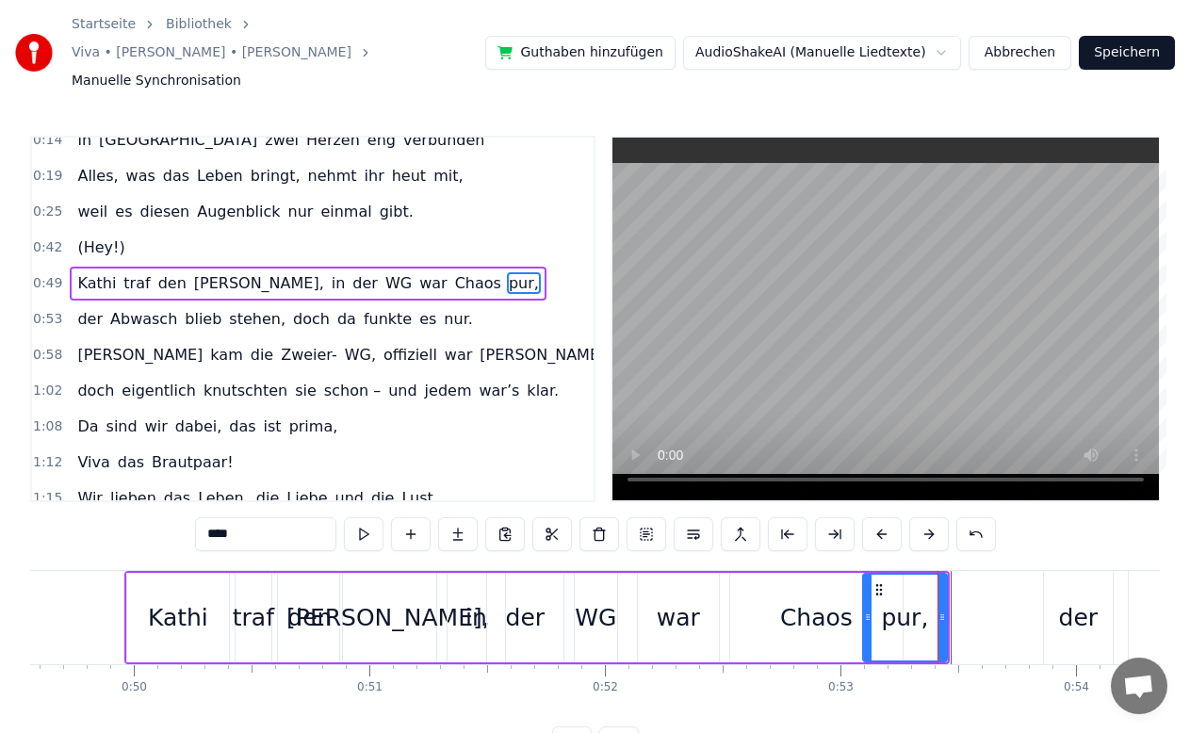
scroll to position [15, 0]
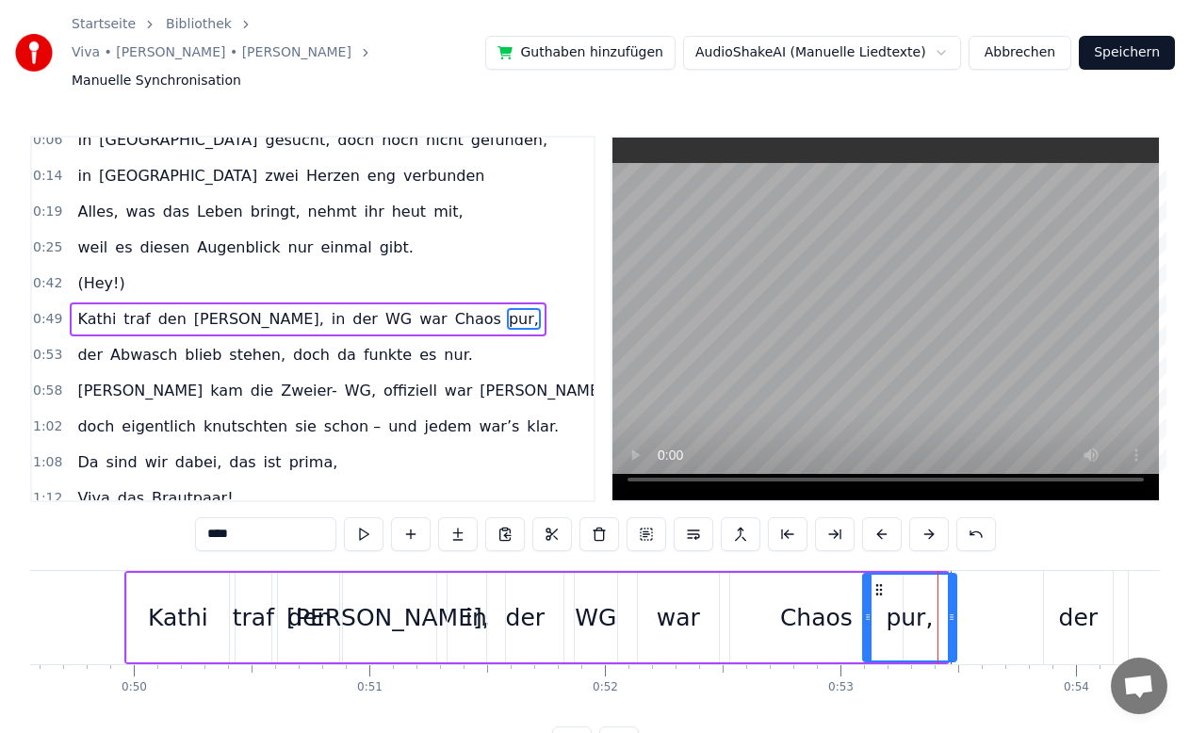
click at [951, 609] on icon at bounding box center [952, 616] width 8 height 15
click at [954, 588] on div "pur," at bounding box center [909, 617] width 95 height 89
drag, startPoint x: 951, startPoint y: 587, endPoint x: 920, endPoint y: 590, distance: 31.2
click at [920, 609] on icon at bounding box center [920, 616] width 8 height 15
click at [150, 573] on div "Kathi" at bounding box center [178, 617] width 102 height 89
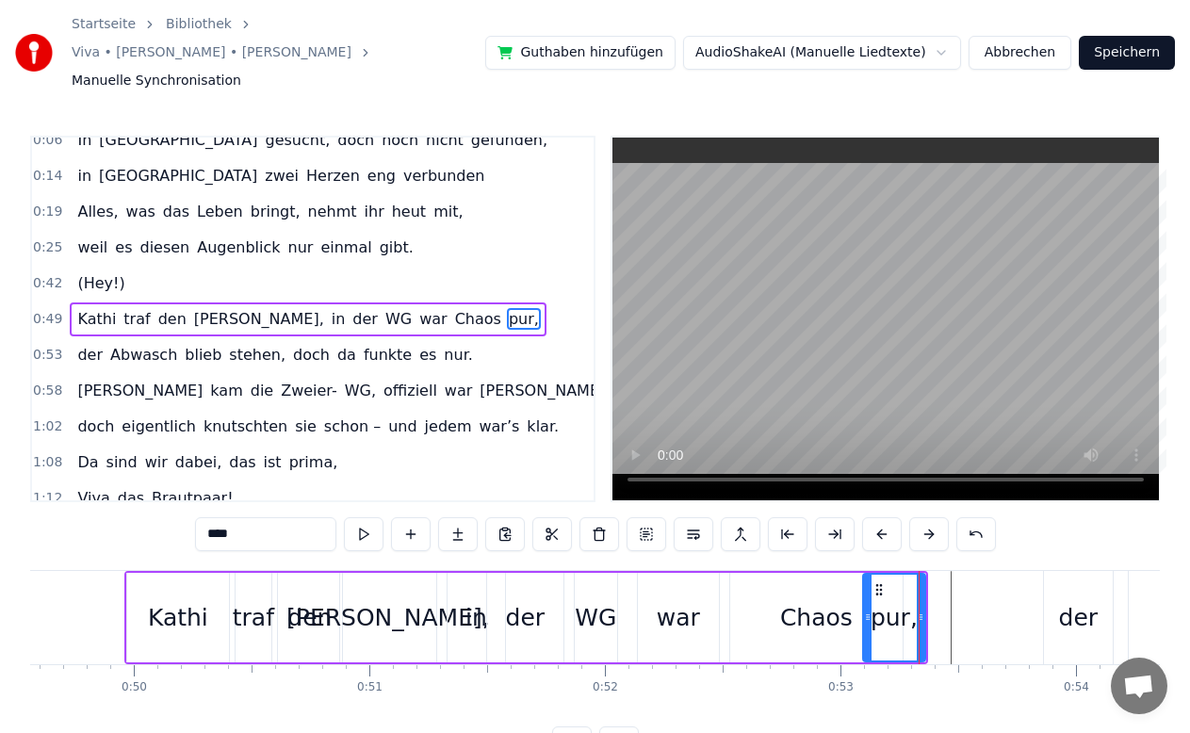
type input "*****"
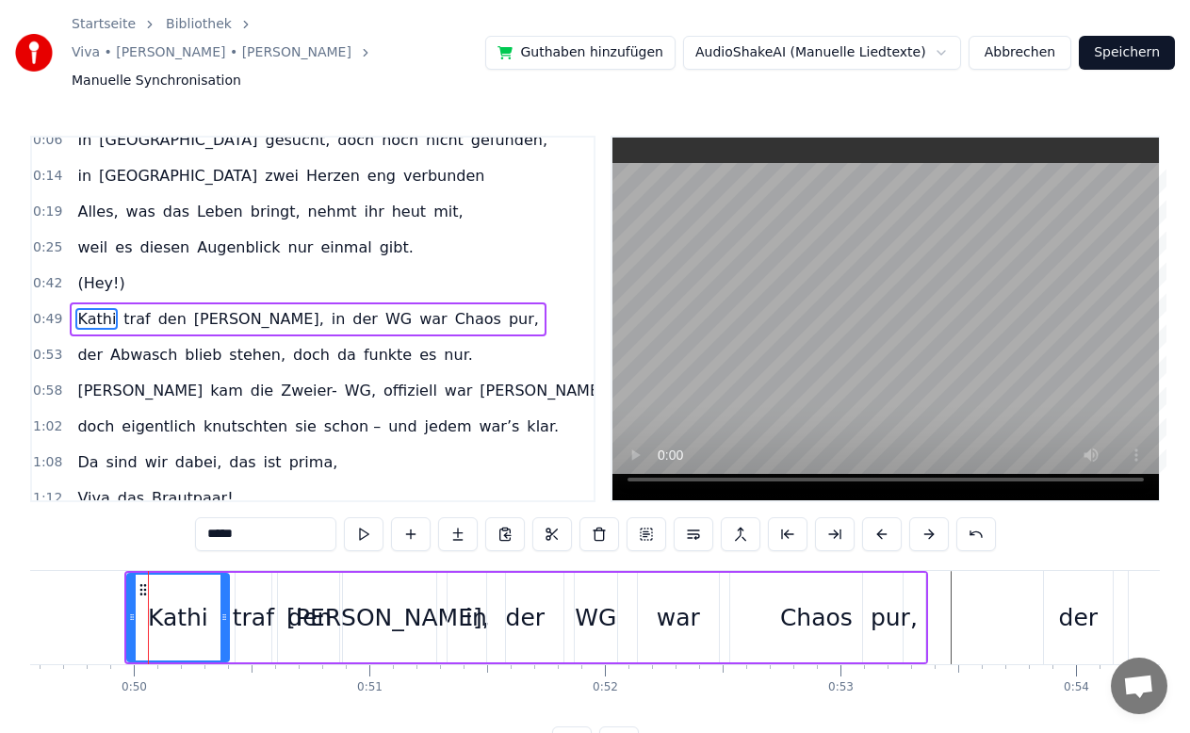
click at [70, 306] on div "[PERSON_NAME] traf den [PERSON_NAME], in der WG war Chaos pur," at bounding box center [308, 319] width 476 height 34
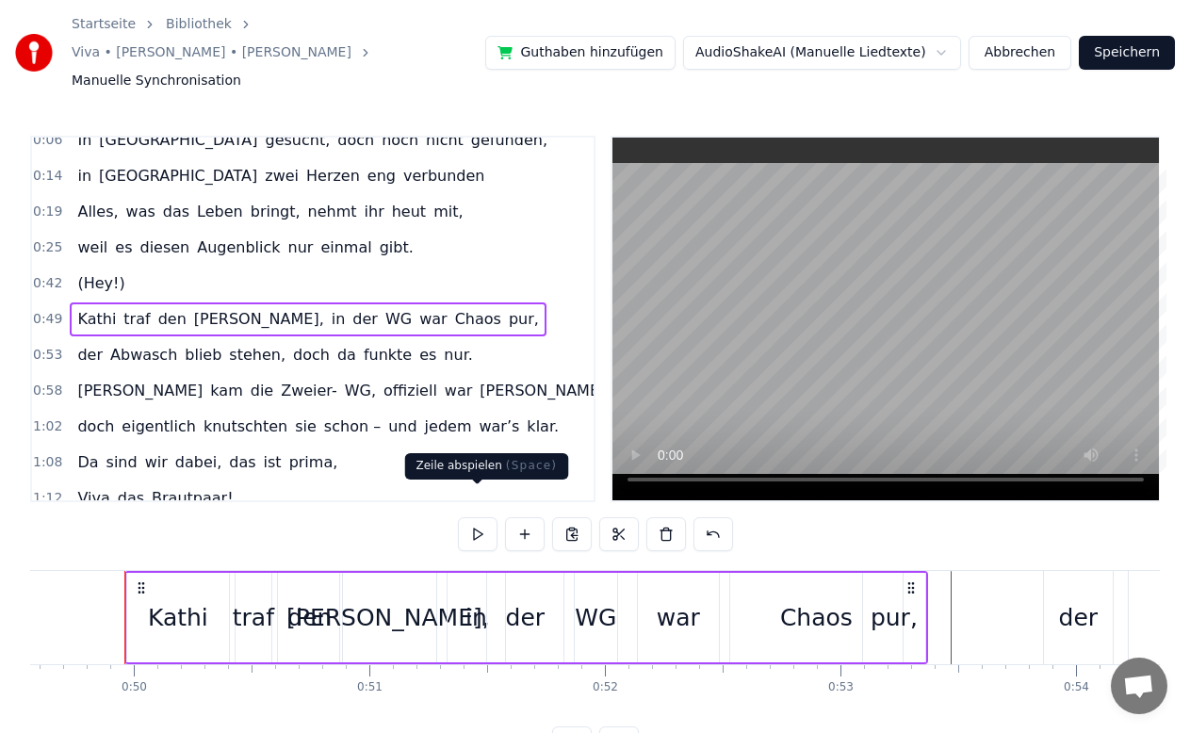
click at [487, 517] on button at bounding box center [478, 534] width 40 height 34
click at [485, 605] on div "in" at bounding box center [476, 618] width 22 height 36
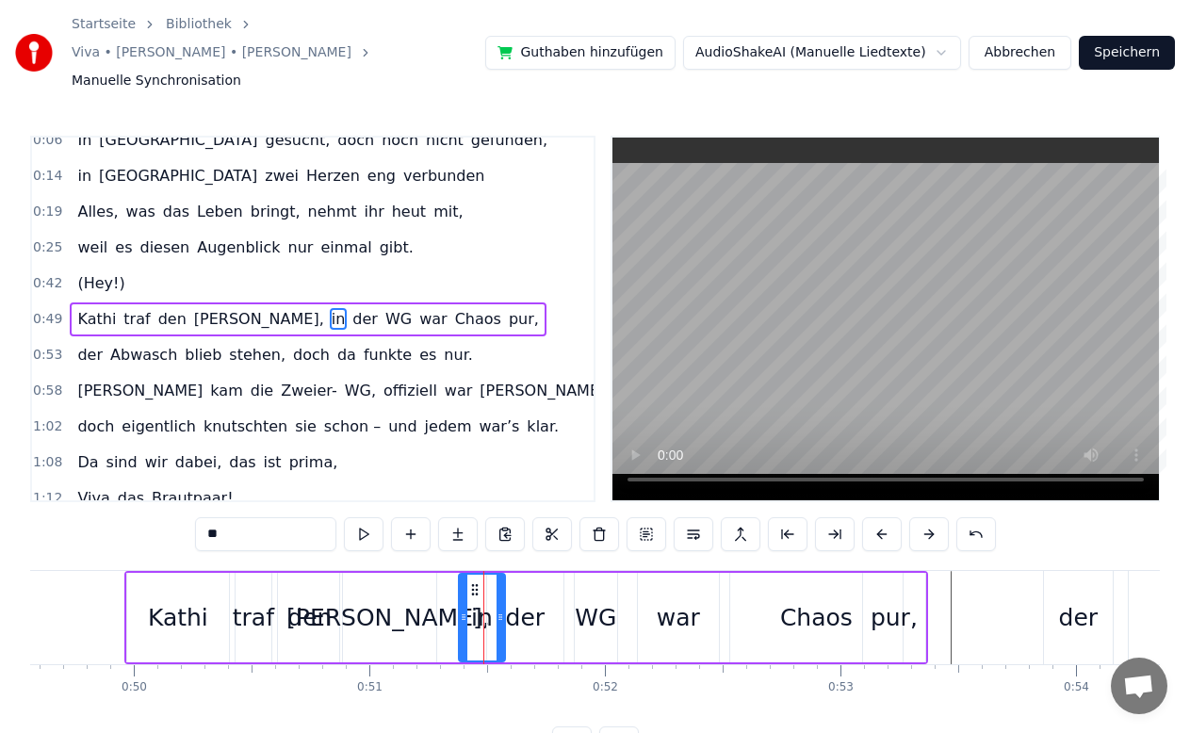
drag, startPoint x: 453, startPoint y: 592, endPoint x: 464, endPoint y: 592, distance: 11.3
click at [464, 609] on icon at bounding box center [464, 616] width 8 height 15
click at [506, 609] on icon at bounding box center [504, 616] width 8 height 15
click at [366, 517] on button at bounding box center [364, 534] width 40 height 34
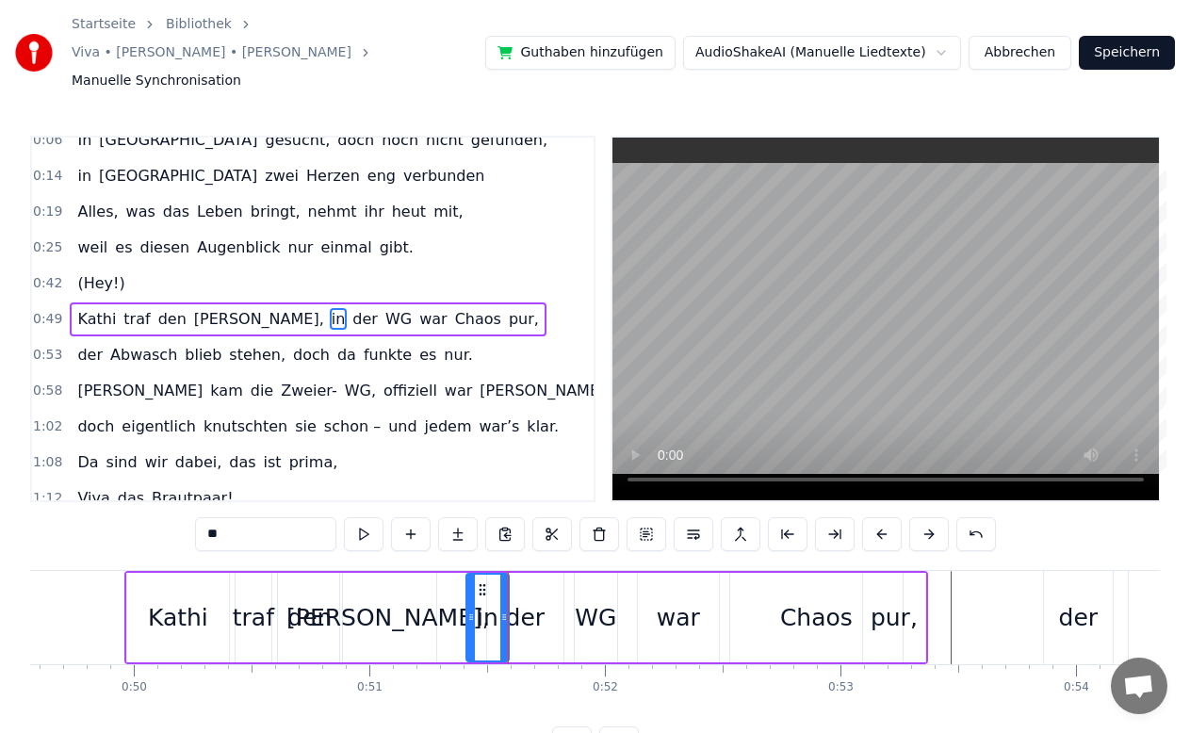
click at [469, 609] on icon at bounding box center [471, 616] width 8 height 15
click at [513, 609] on icon at bounding box center [513, 616] width 8 height 15
click at [374, 517] on button at bounding box center [364, 534] width 40 height 34
click at [150, 573] on div "Kathi" at bounding box center [178, 617] width 102 height 89
type input "*****"
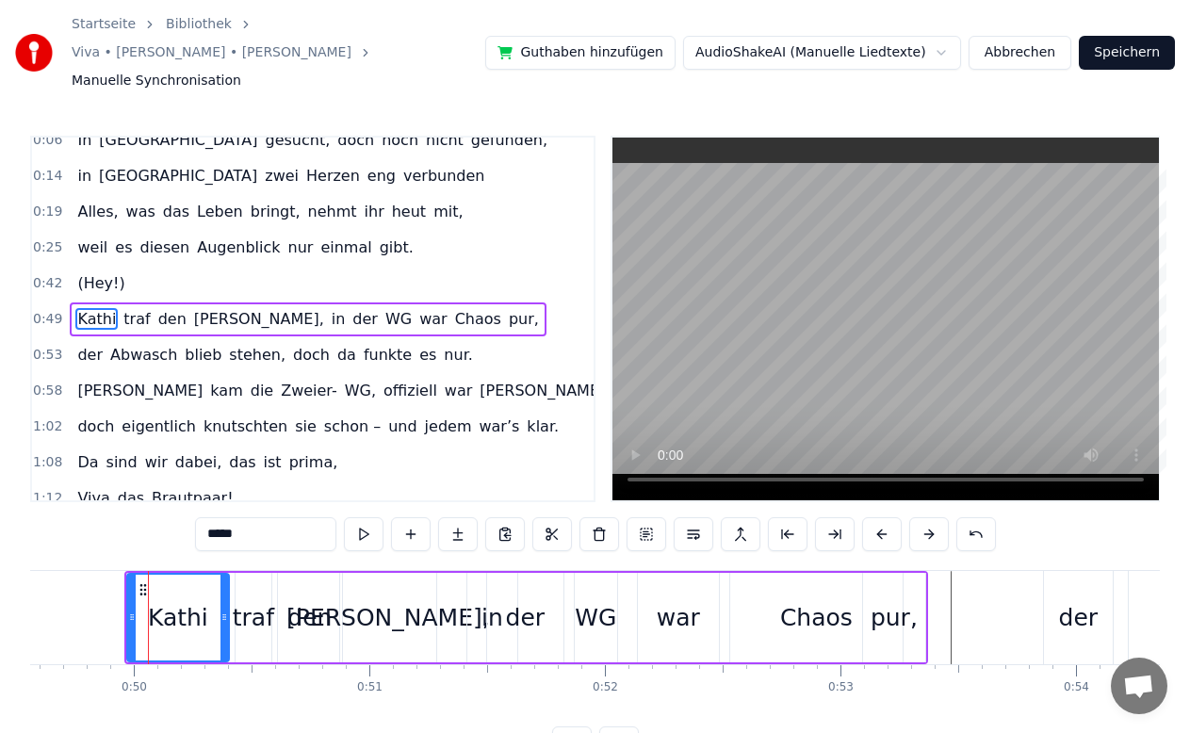
click at [70, 304] on div "[PERSON_NAME] traf den [PERSON_NAME], in der WG war Chaos pur," at bounding box center [308, 319] width 476 height 34
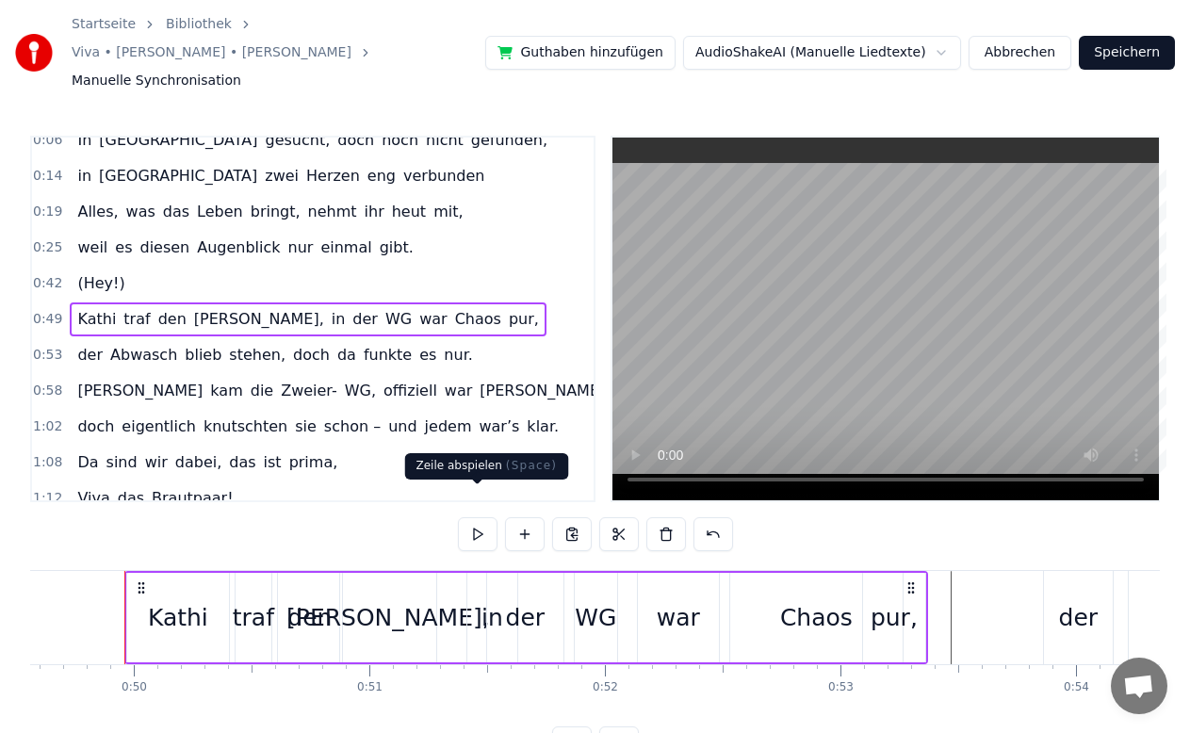
click at [473, 517] on button at bounding box center [478, 534] width 40 height 34
click at [924, 606] on div at bounding box center [924, 617] width 1 height 93
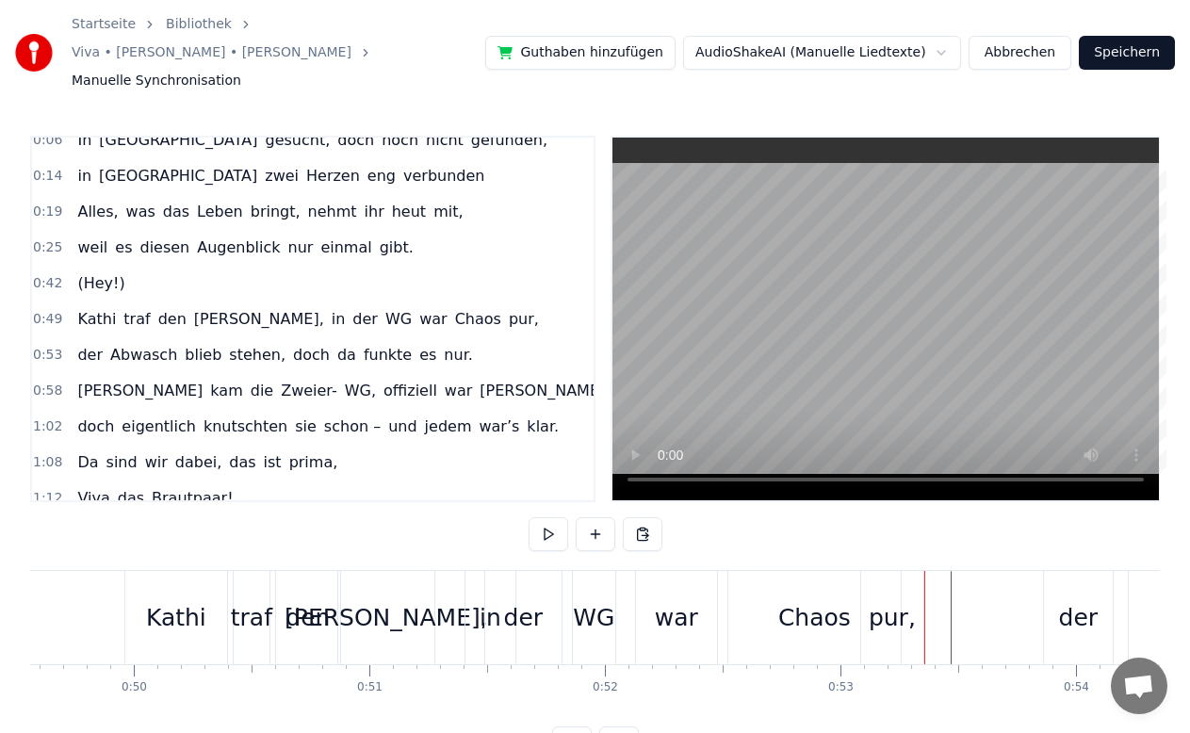
click at [925, 596] on div "[PERSON_NAME] traf den [PERSON_NAME], in der WG war Chaos pur," at bounding box center [525, 617] width 803 height 93
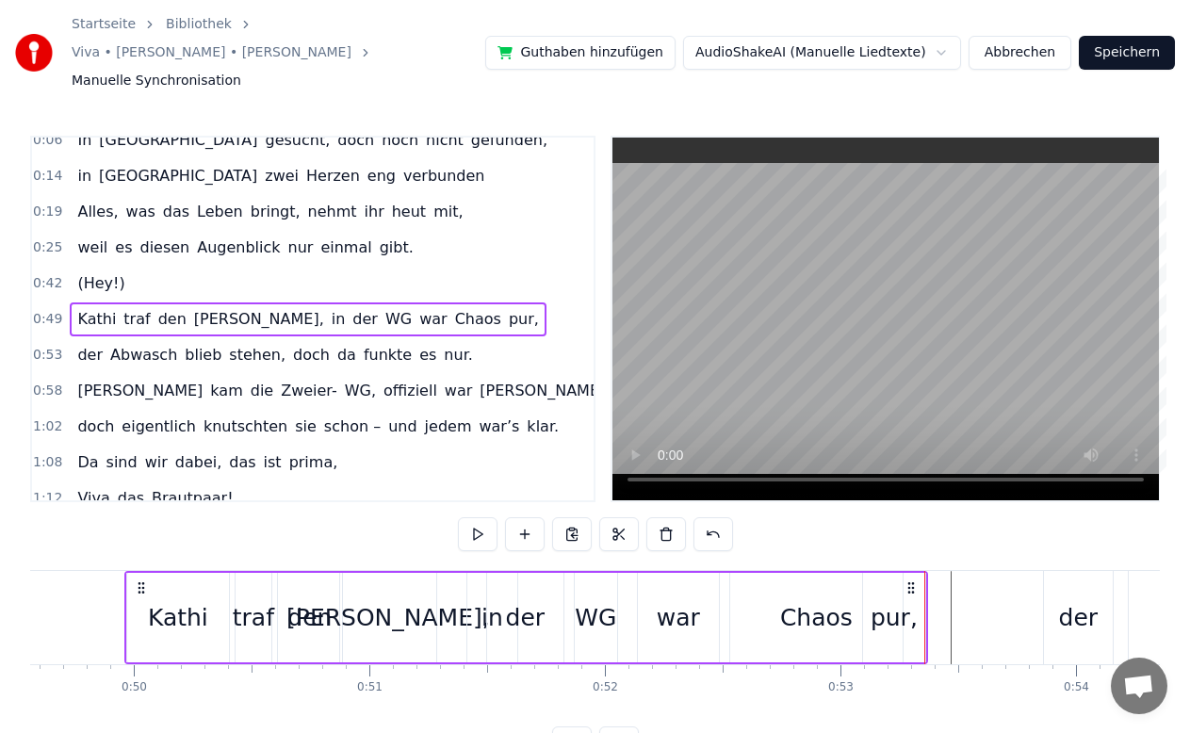
click at [924, 592] on div at bounding box center [924, 617] width 1 height 93
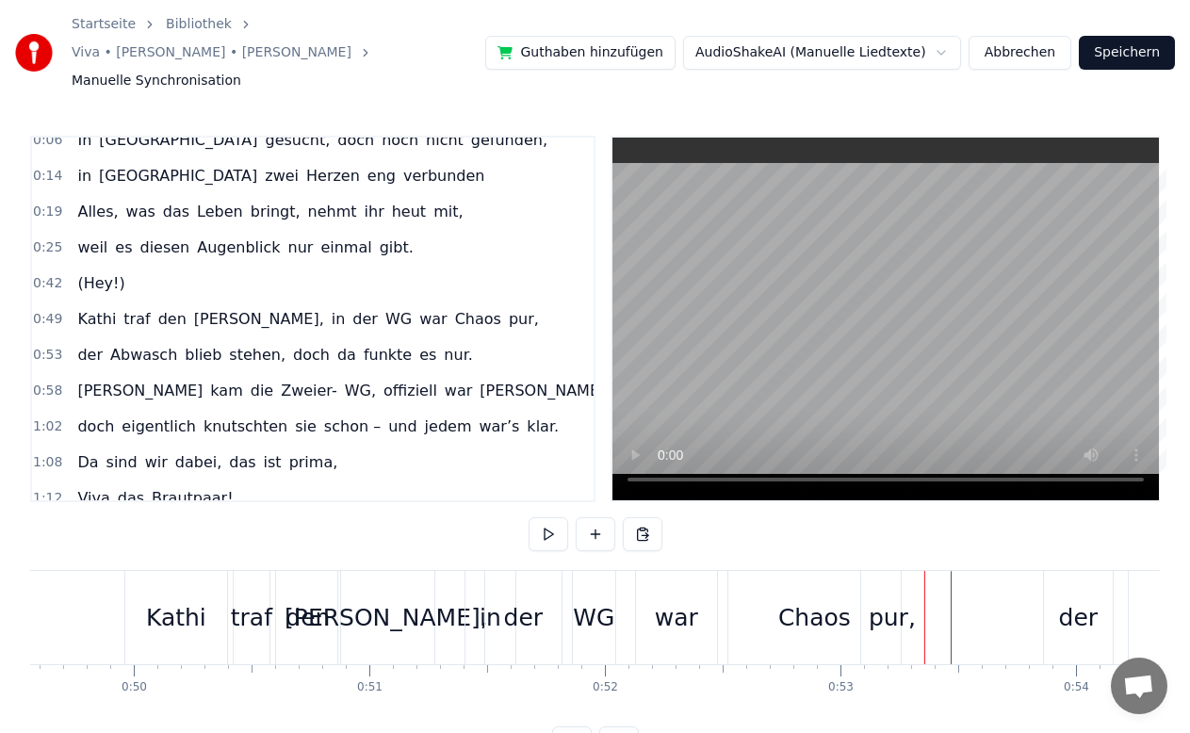
click at [910, 600] on div "pur," at bounding box center [891, 618] width 47 height 36
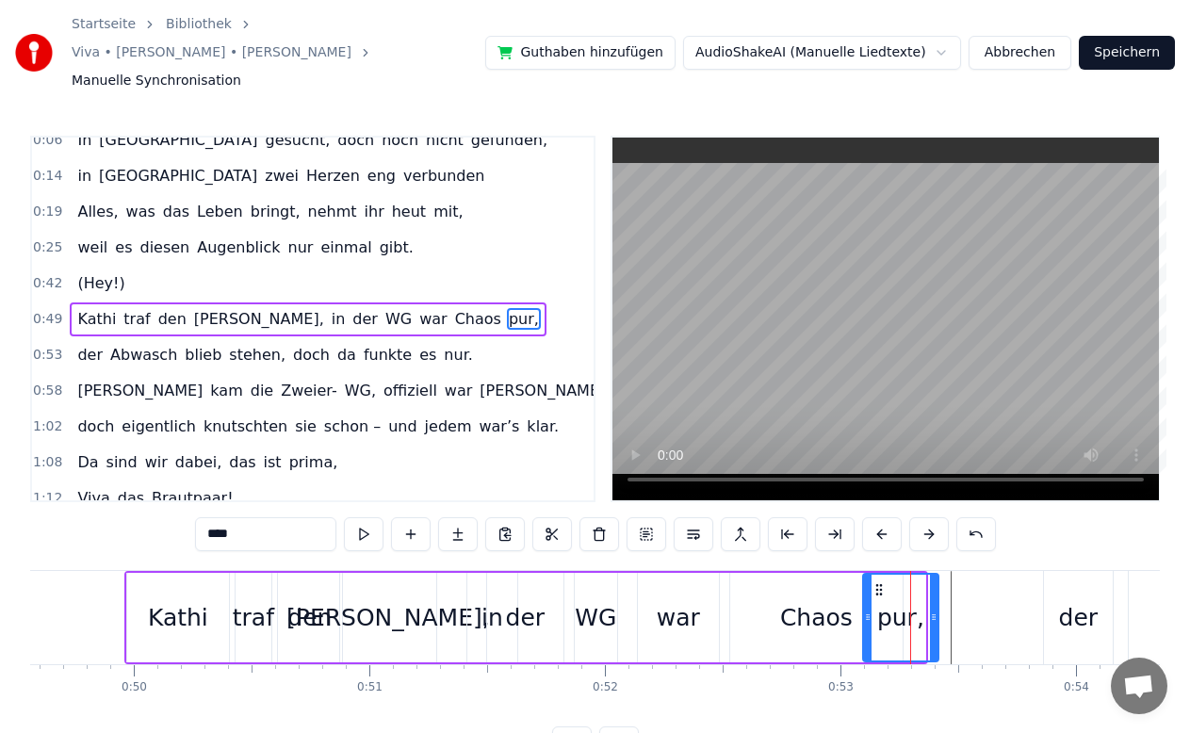
drag, startPoint x: 921, startPoint y: 591, endPoint x: 934, endPoint y: 591, distance: 13.2
click at [934, 609] on icon at bounding box center [934, 616] width 8 height 15
click at [1052, 501] on div "0:06 In [GEOGRAPHIC_DATA] gesucht, doch noch nicht gefunden, 0:14 in [GEOGRAPHI…" at bounding box center [594, 448] width 1129 height 624
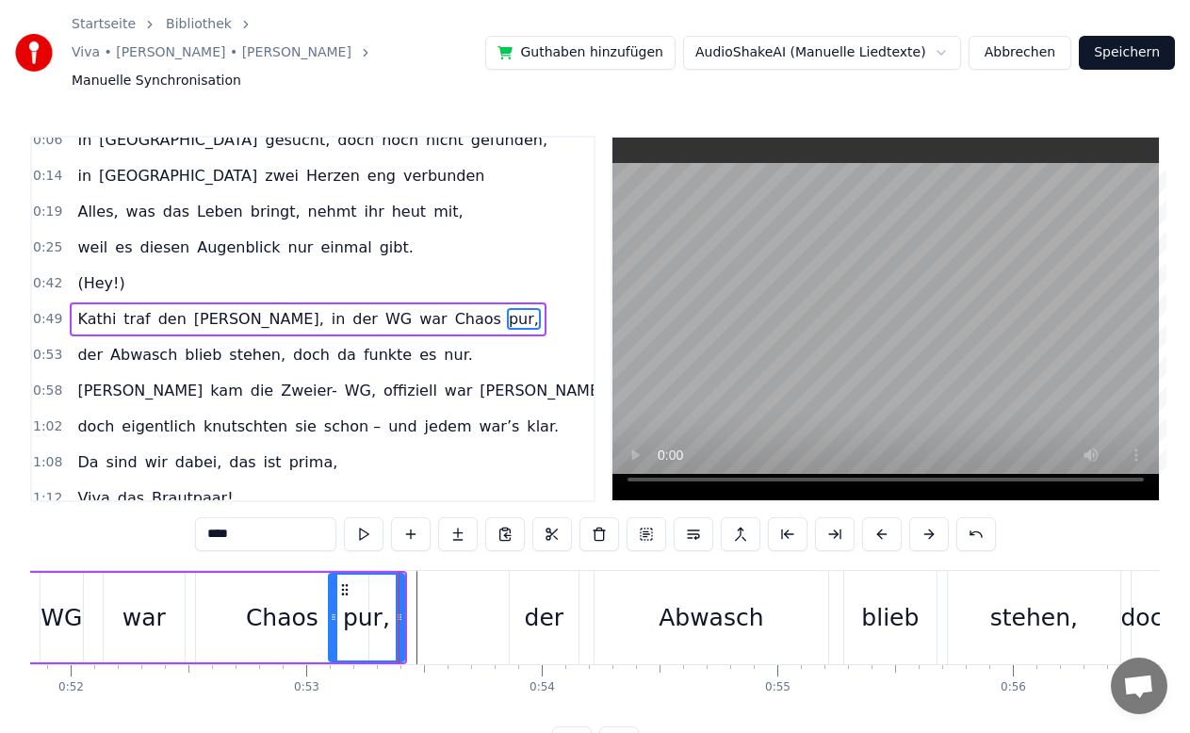
scroll to position [0, 12208]
click at [526, 600] on div "der" at bounding box center [541, 618] width 40 height 36
type input "***"
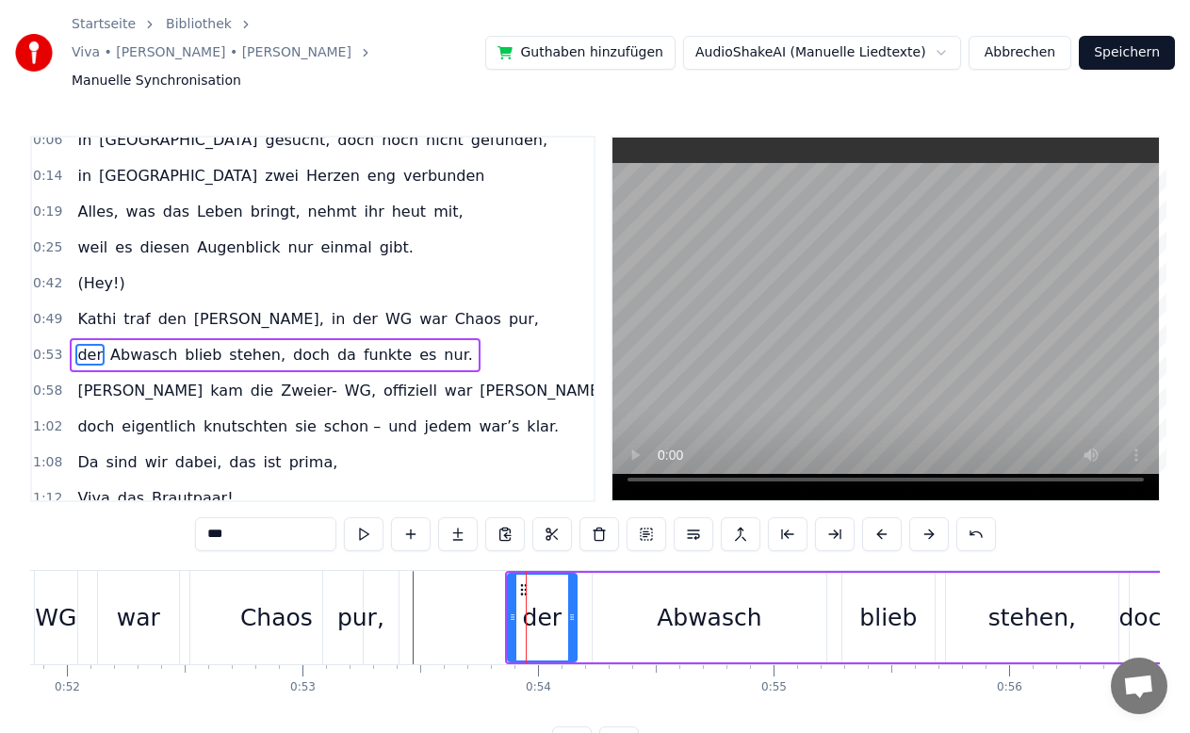
scroll to position [51, 0]
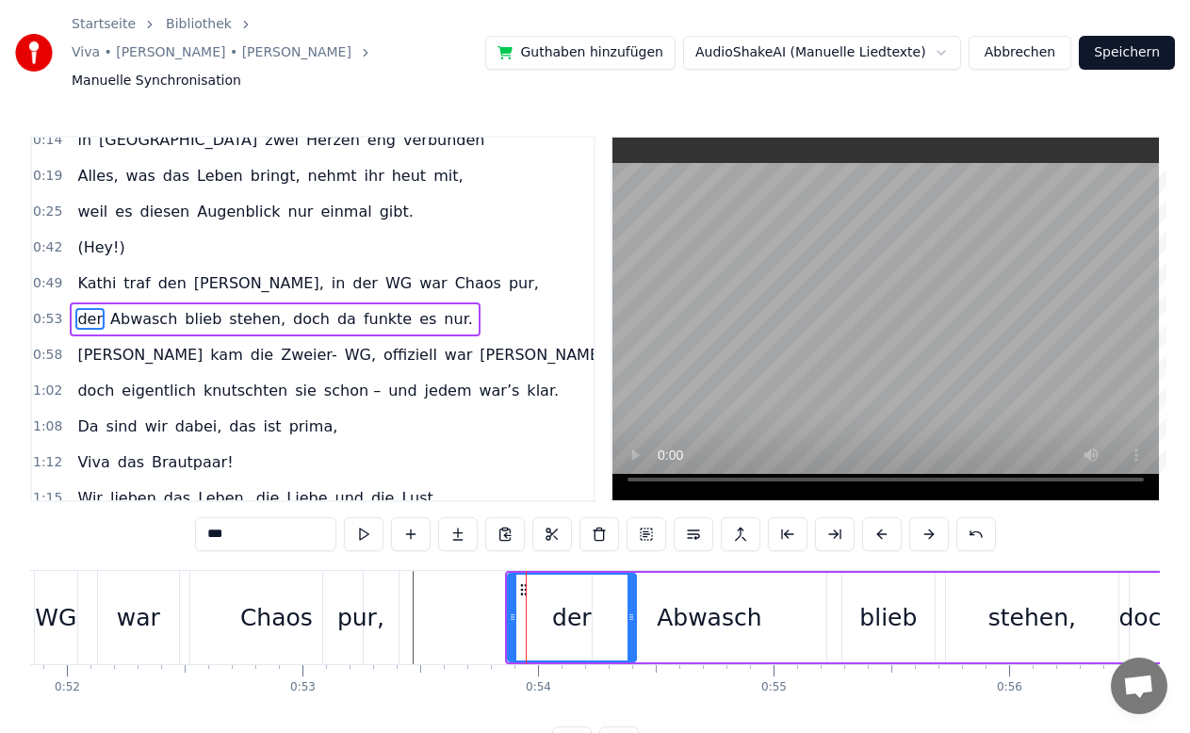
drag, startPoint x: 572, startPoint y: 589, endPoint x: 631, endPoint y: 587, distance: 59.4
click at [631, 609] on icon at bounding box center [631, 616] width 8 height 15
drag, startPoint x: 511, startPoint y: 588, endPoint x: 528, endPoint y: 590, distance: 18.0
click at [528, 609] on icon at bounding box center [531, 616] width 8 height 15
click at [361, 517] on button at bounding box center [364, 534] width 40 height 34
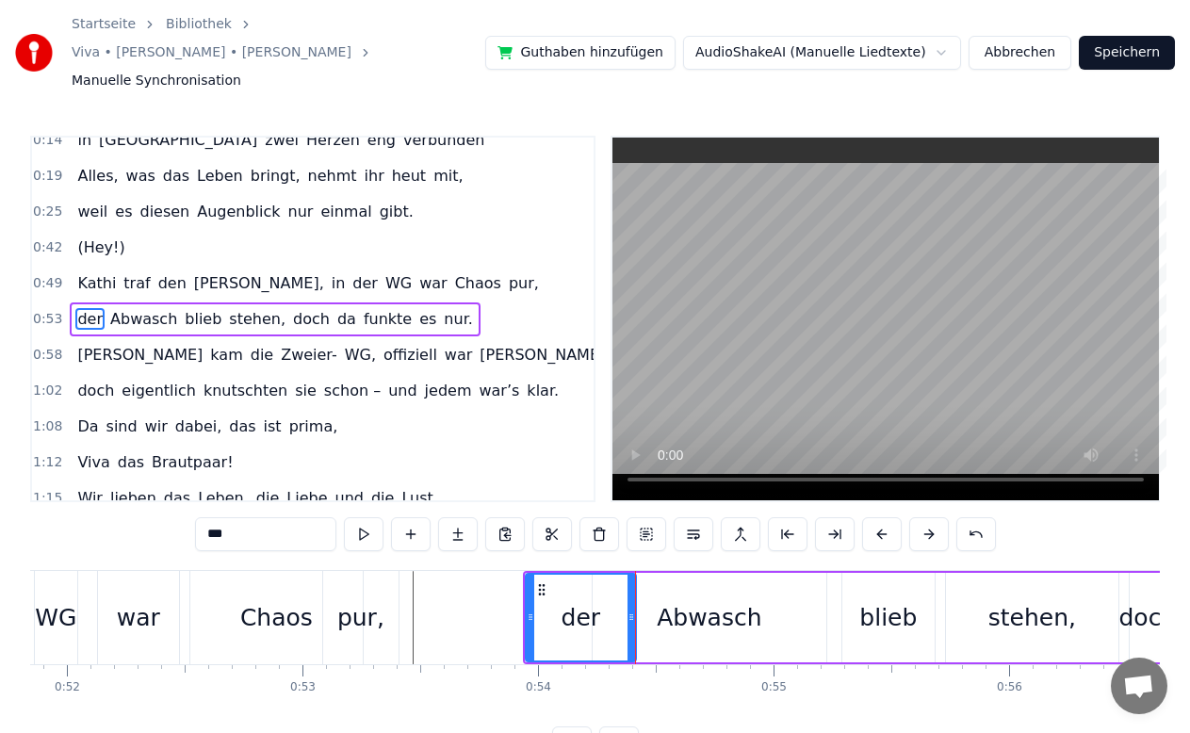
click at [95, 304] on div "der Abwasch blieb stehen, doch da funkte es nur." at bounding box center [275, 319] width 410 height 34
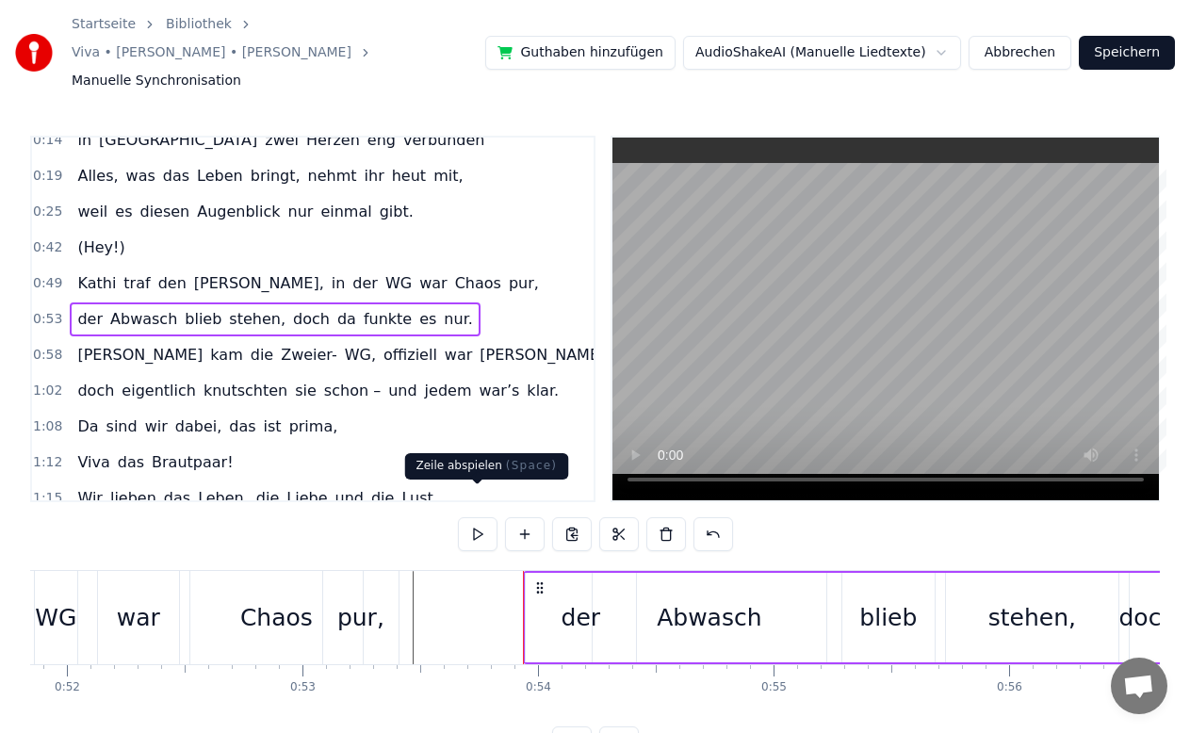
click at [476, 517] on button at bounding box center [478, 534] width 40 height 34
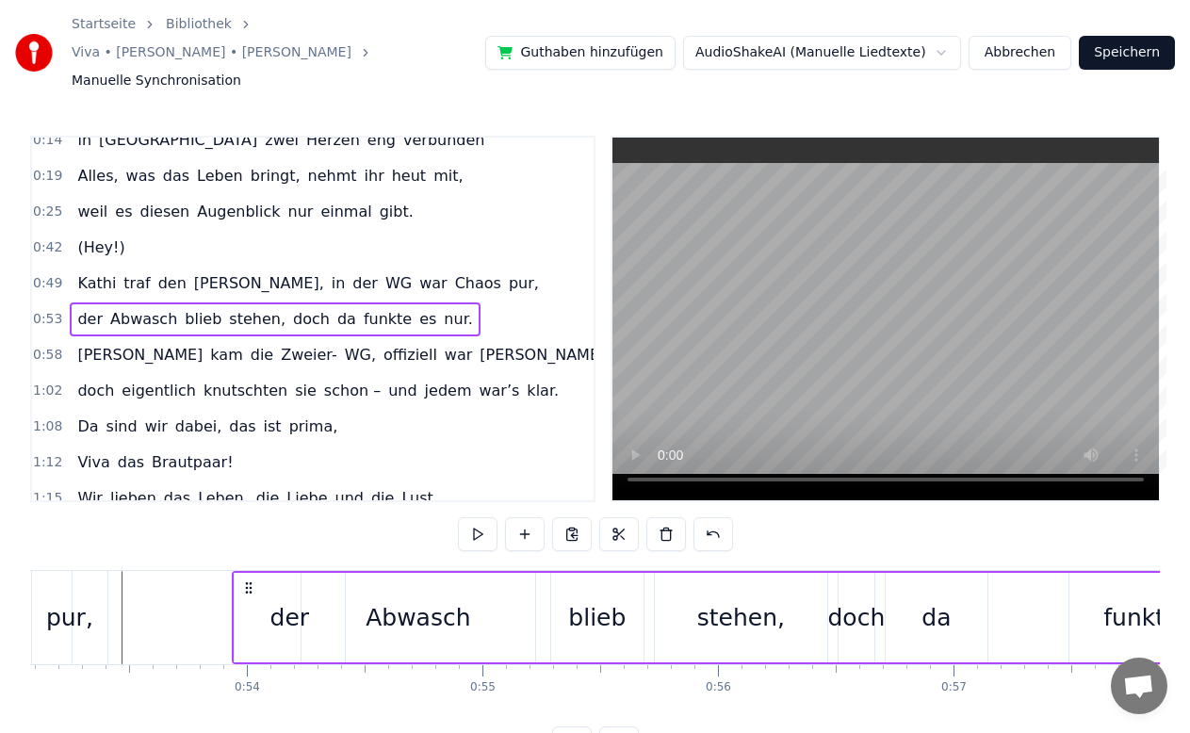
scroll to position [0, 12487]
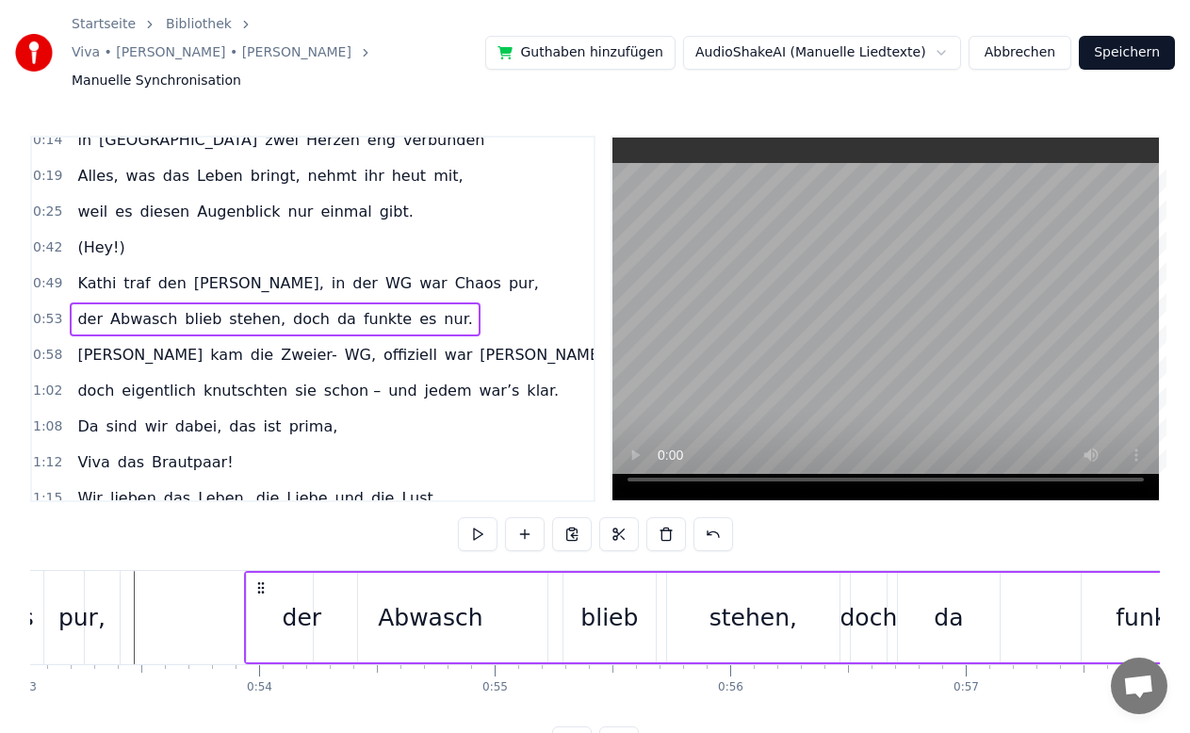
click at [592, 602] on div "blieb" at bounding box center [608, 618] width 57 height 36
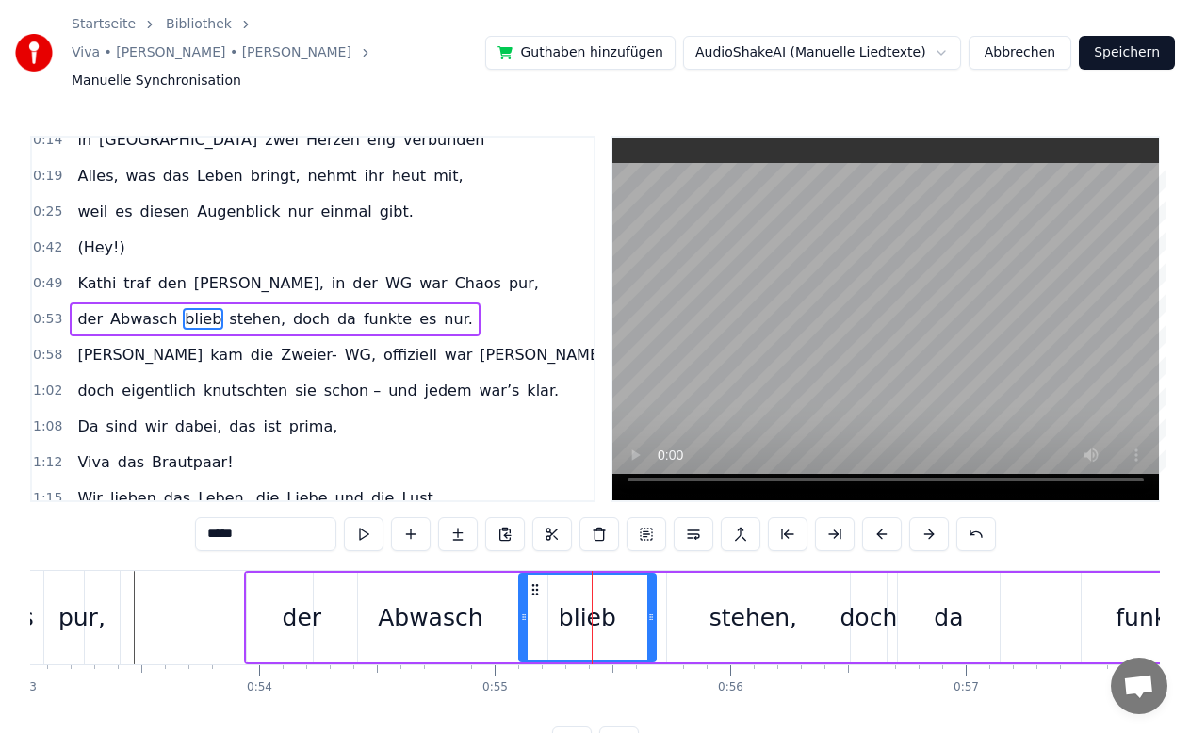
drag, startPoint x: 564, startPoint y: 593, endPoint x: 520, endPoint y: 593, distance: 44.3
click at [520, 609] on icon at bounding box center [524, 616] width 8 height 15
drag, startPoint x: 650, startPoint y: 594, endPoint x: 626, endPoint y: 594, distance: 23.5
click at [626, 609] on icon at bounding box center [628, 616] width 8 height 15
click at [749, 600] on div "stehen," at bounding box center [753, 618] width 88 height 36
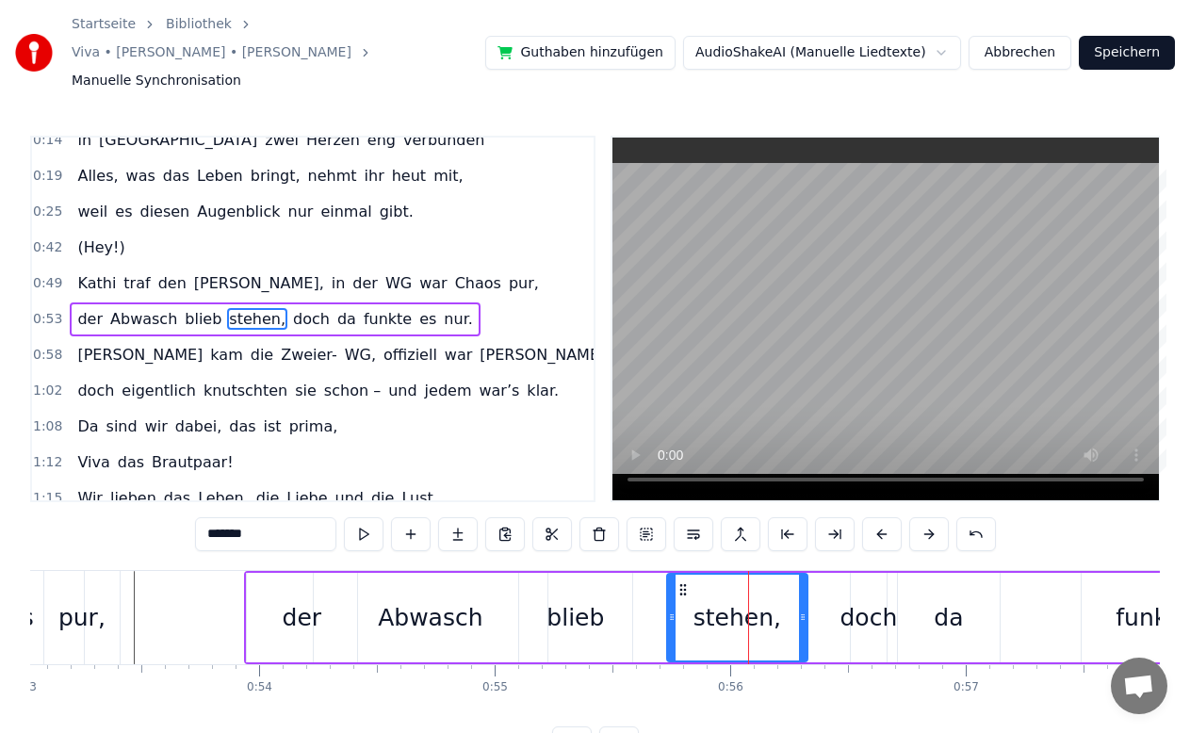
drag, startPoint x: 830, startPoint y: 589, endPoint x: 798, endPoint y: 598, distance: 33.4
click at [799, 598] on div at bounding box center [803, 618] width 8 height 86
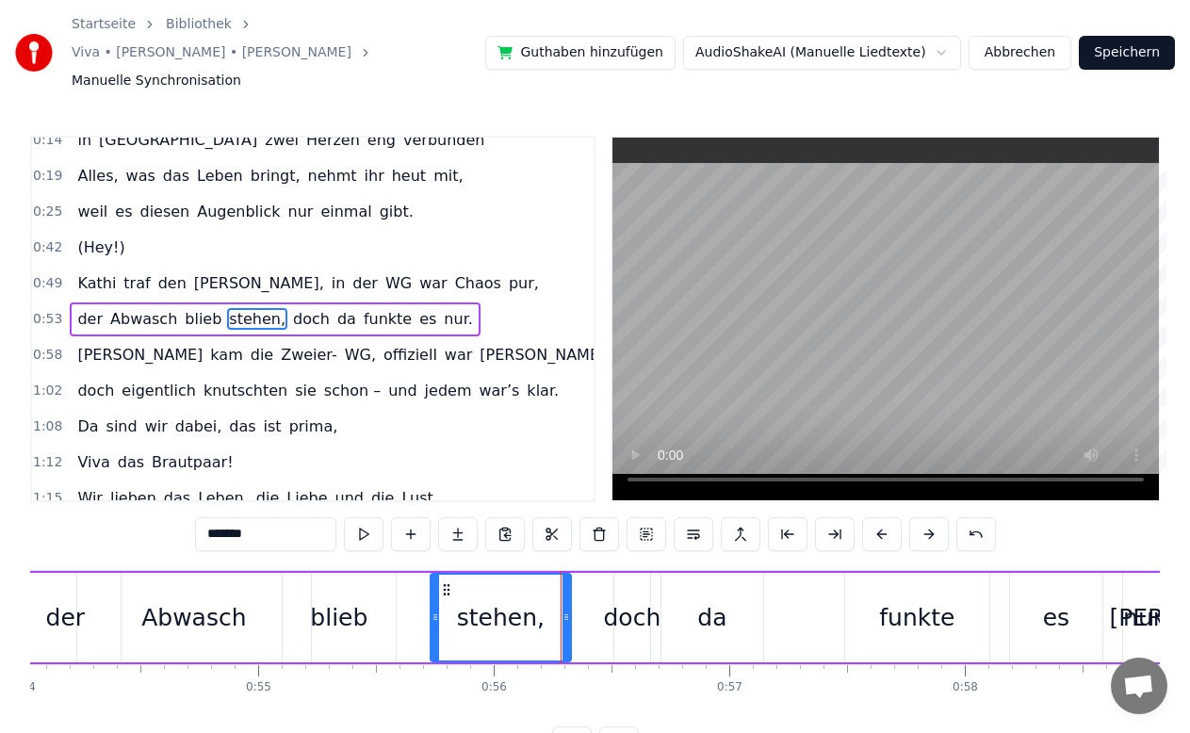
scroll to position [0, 12724]
click at [949, 591] on div "funkte" at bounding box center [916, 617] width 144 height 89
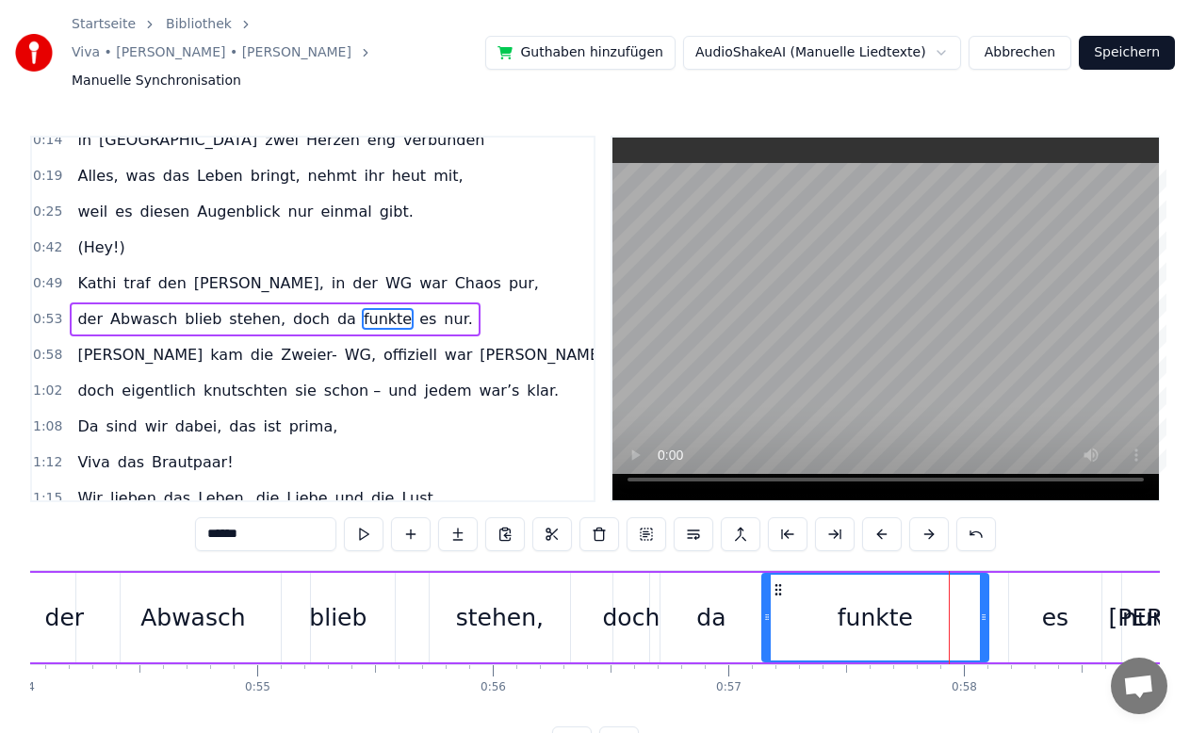
drag, startPoint x: 847, startPoint y: 598, endPoint x: 765, endPoint y: 609, distance: 82.7
click at [765, 609] on div at bounding box center [767, 618] width 8 height 86
drag, startPoint x: 988, startPoint y: 587, endPoint x: 883, endPoint y: 609, distance: 107.9
click at [860, 614] on div "funkte" at bounding box center [875, 617] width 228 height 89
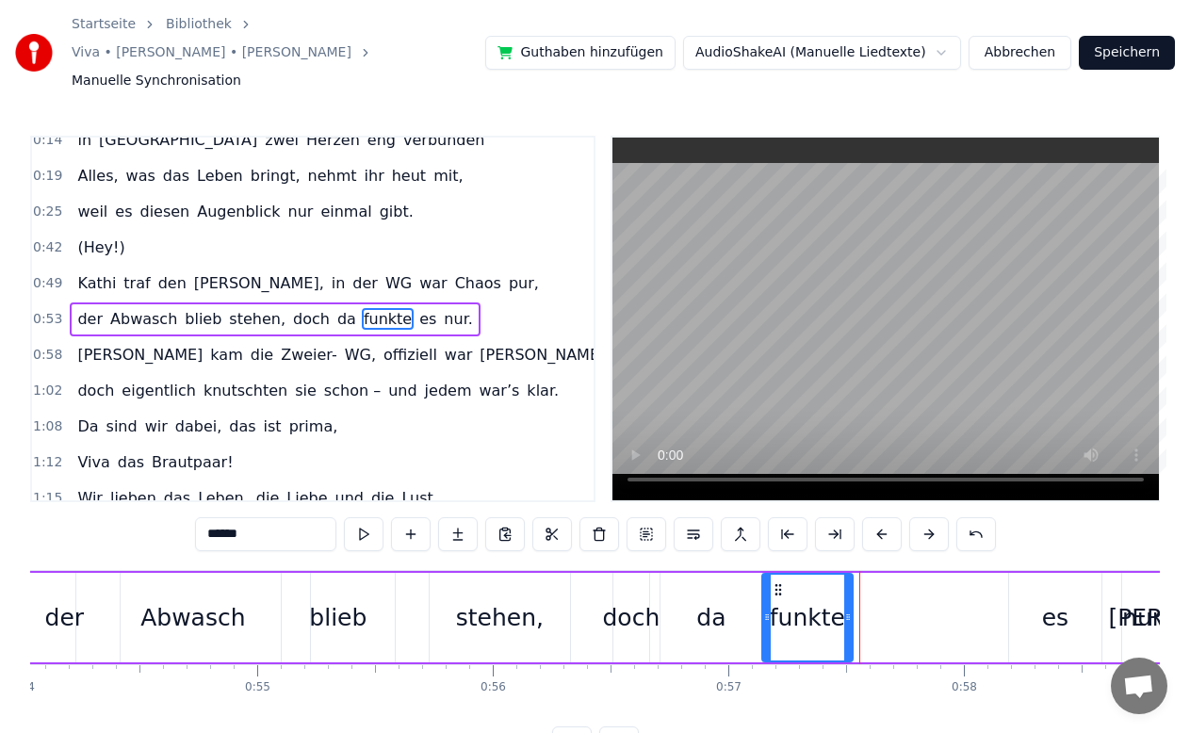
drag, startPoint x: 985, startPoint y: 597, endPoint x: 852, endPoint y: 595, distance: 132.8
click at [851, 595] on div at bounding box center [848, 618] width 8 height 86
click at [735, 587] on div "da" at bounding box center [711, 617] width 102 height 89
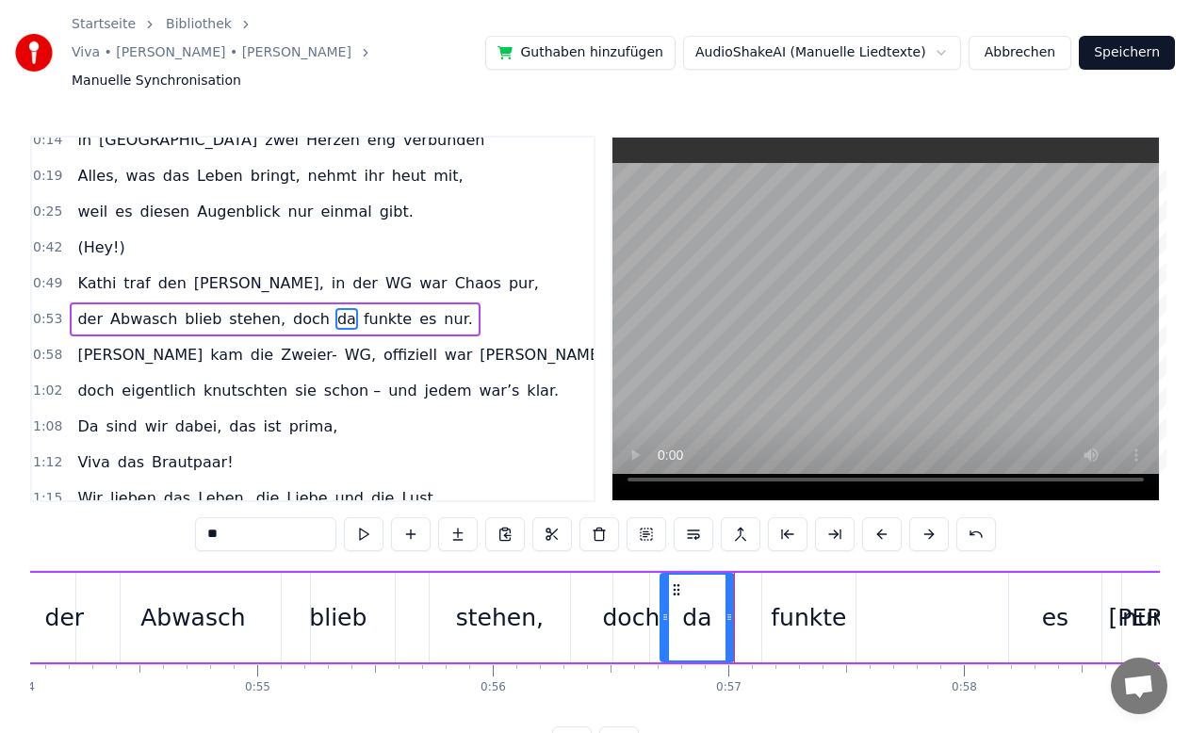
drag, startPoint x: 755, startPoint y: 585, endPoint x: 727, endPoint y: 589, distance: 28.5
click at [727, 609] on icon at bounding box center [729, 616] width 8 height 15
click at [797, 600] on div "funkte" at bounding box center [807, 618] width 75 height 36
type input "******"
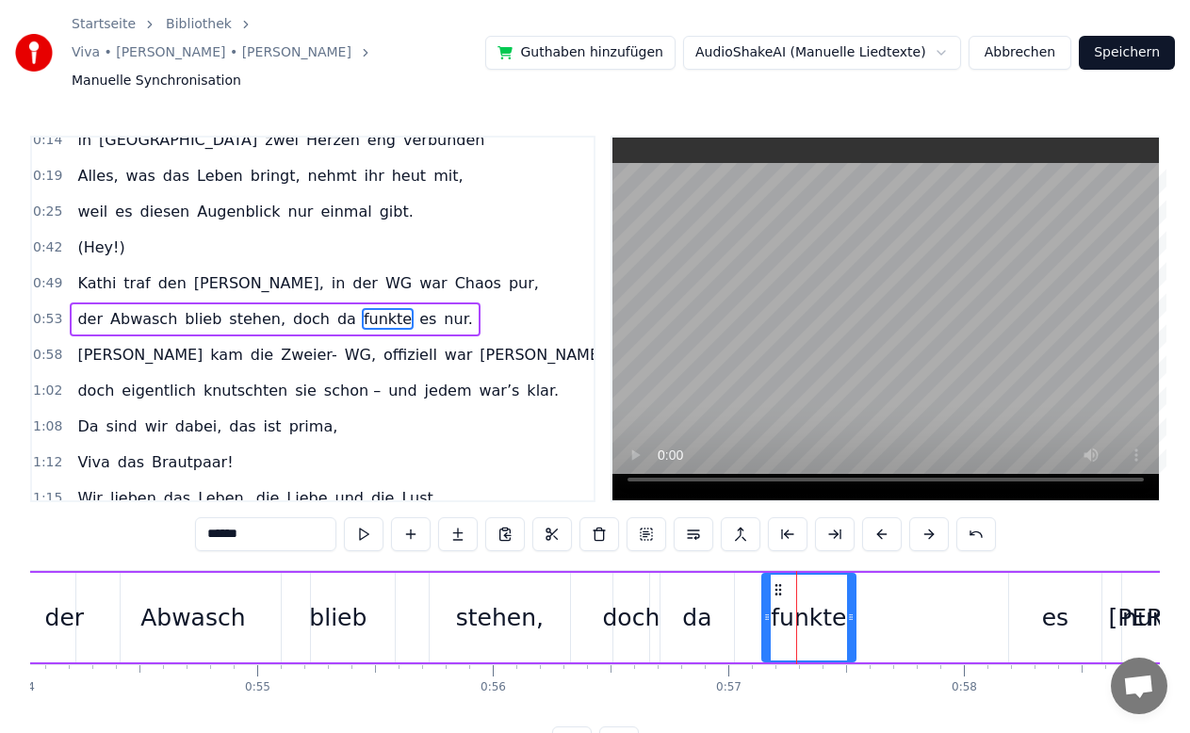
click at [1005, 599] on div "der Abwasch blieb stehen, doch da funkte es nur." at bounding box center [588, 617] width 1163 height 93
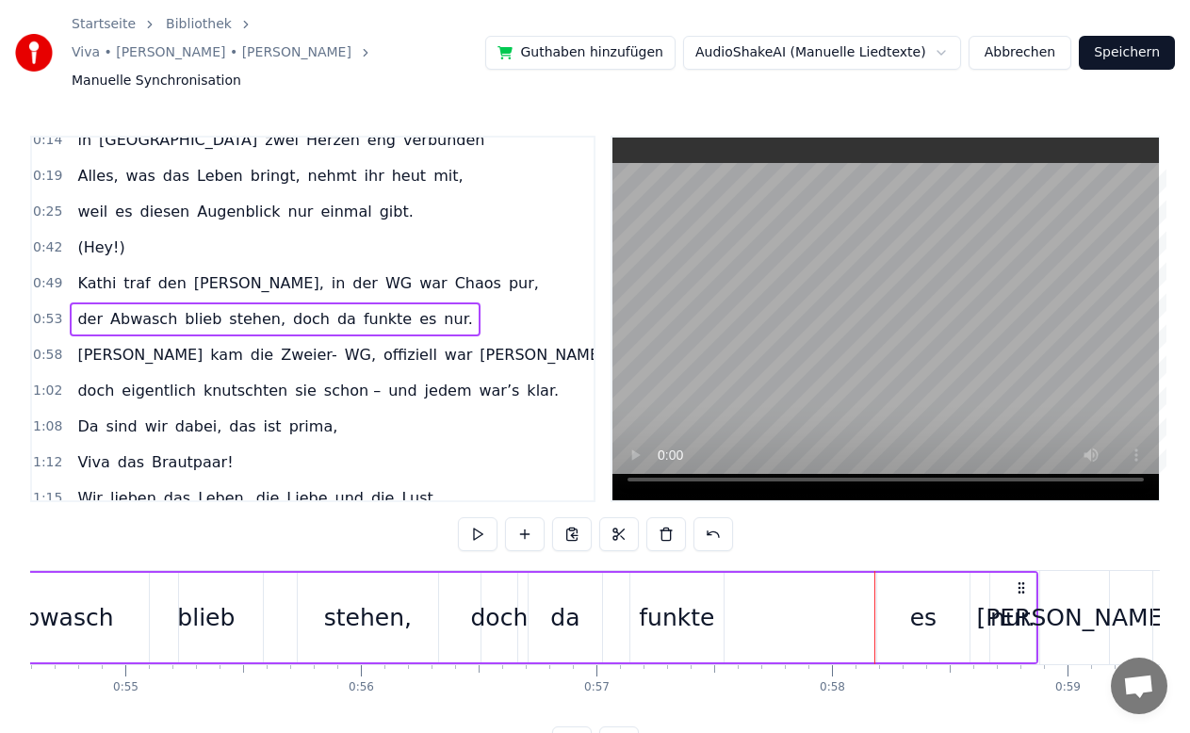
scroll to position [0, 12867]
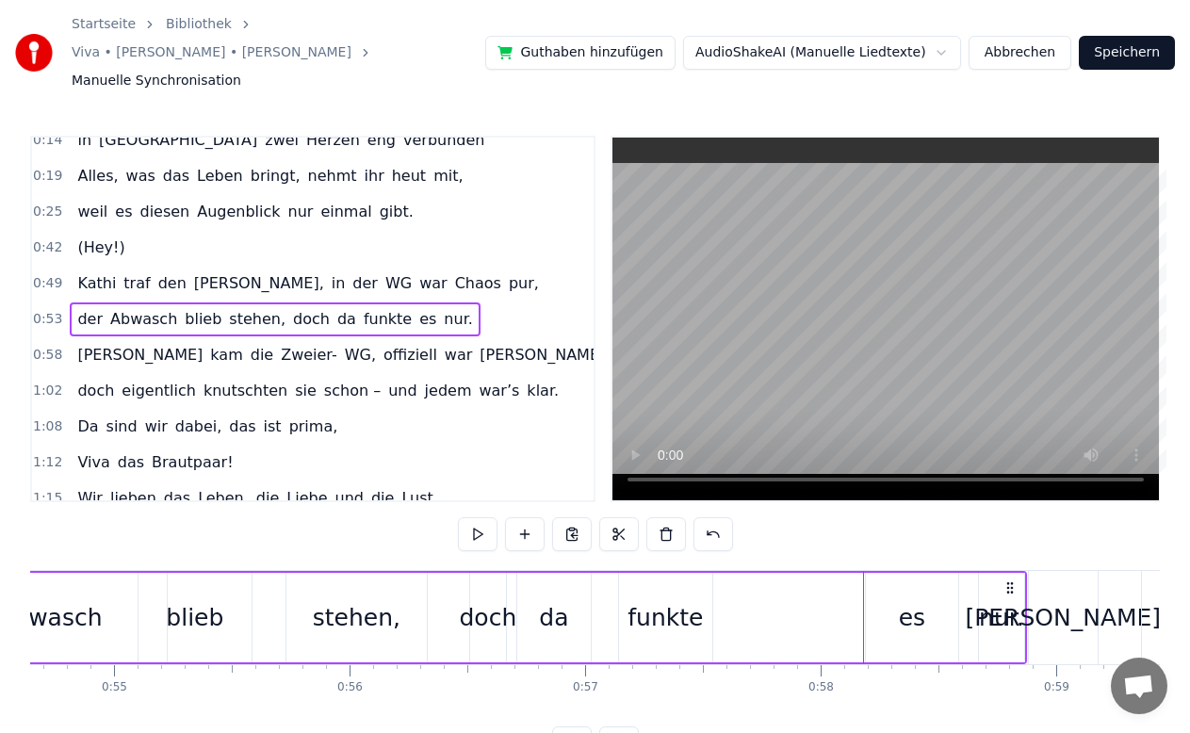
click at [922, 600] on div "es" at bounding box center [912, 618] width 26 height 36
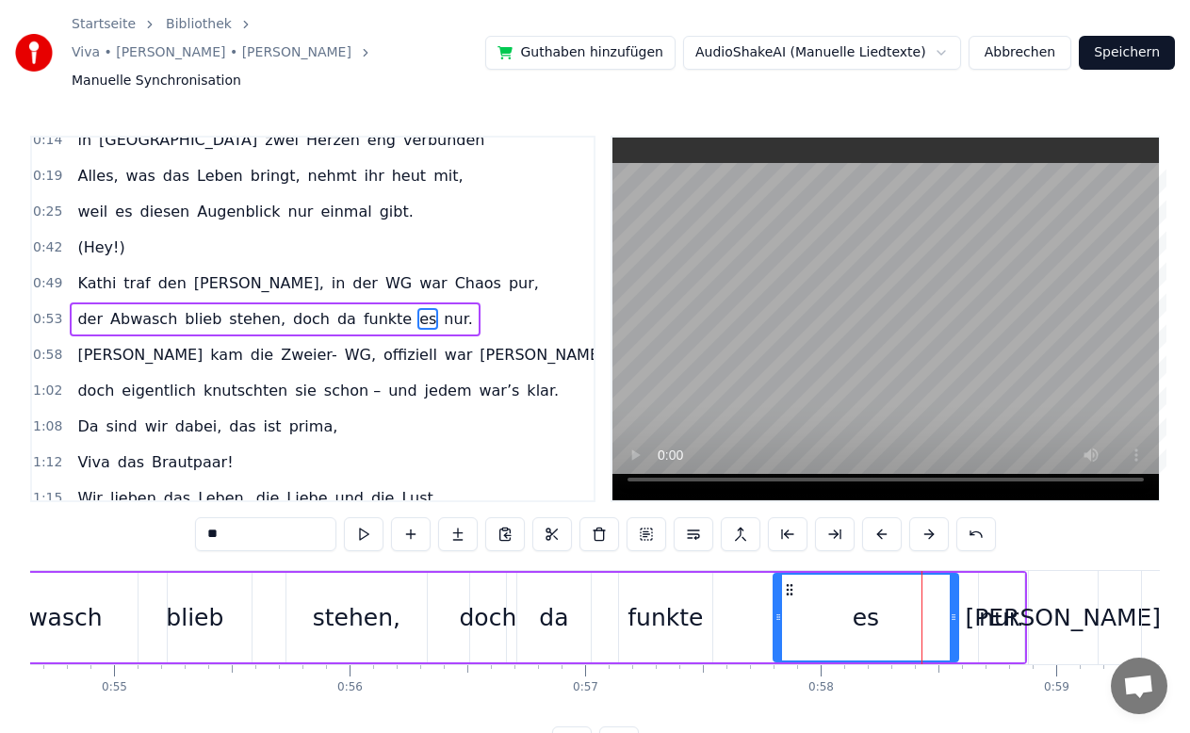
drag, startPoint x: 867, startPoint y: 590, endPoint x: 774, endPoint y: 600, distance: 93.8
click at [774, 600] on div at bounding box center [778, 618] width 8 height 86
drag, startPoint x: 952, startPoint y: 594, endPoint x: 847, endPoint y: 608, distance: 106.4
click at [847, 608] on div at bounding box center [850, 618] width 8 height 86
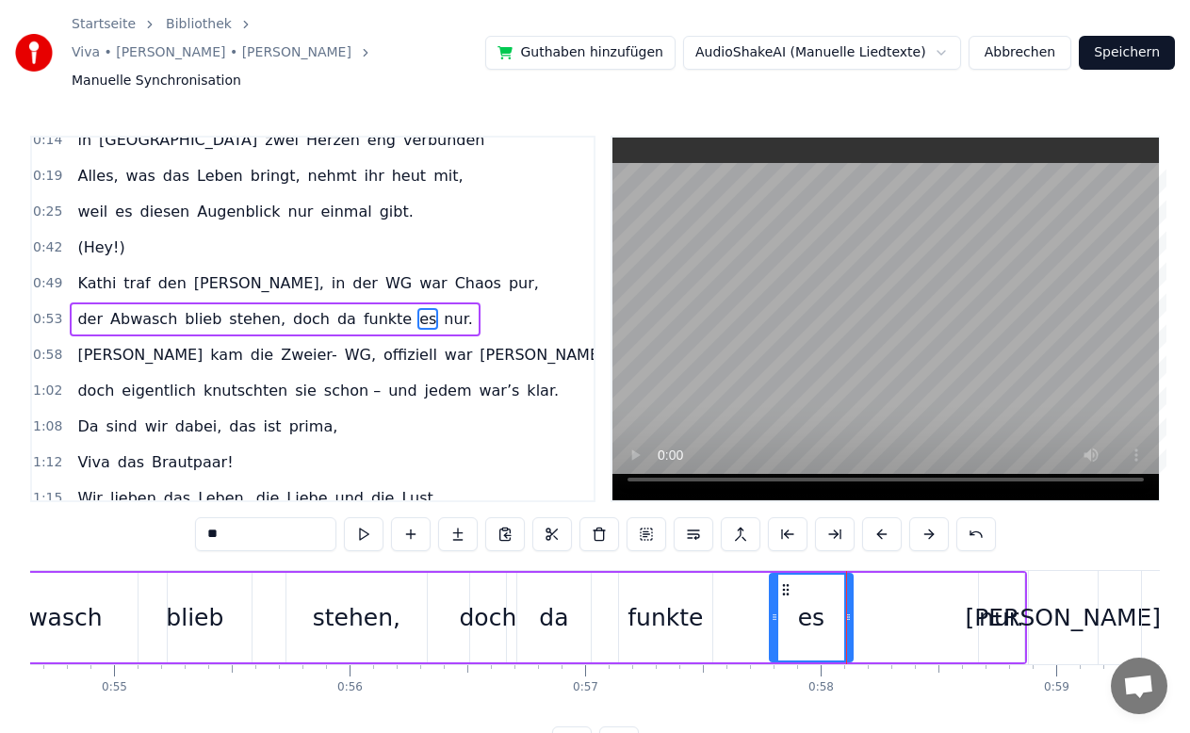
drag, startPoint x: 772, startPoint y: 596, endPoint x: 760, endPoint y: 597, distance: 12.3
click at [770, 597] on div at bounding box center [774, 618] width 8 height 86
click at [965, 571] on div "der Abwasch blieb stehen, doch da funkte es nur." at bounding box center [444, 617] width 1163 height 93
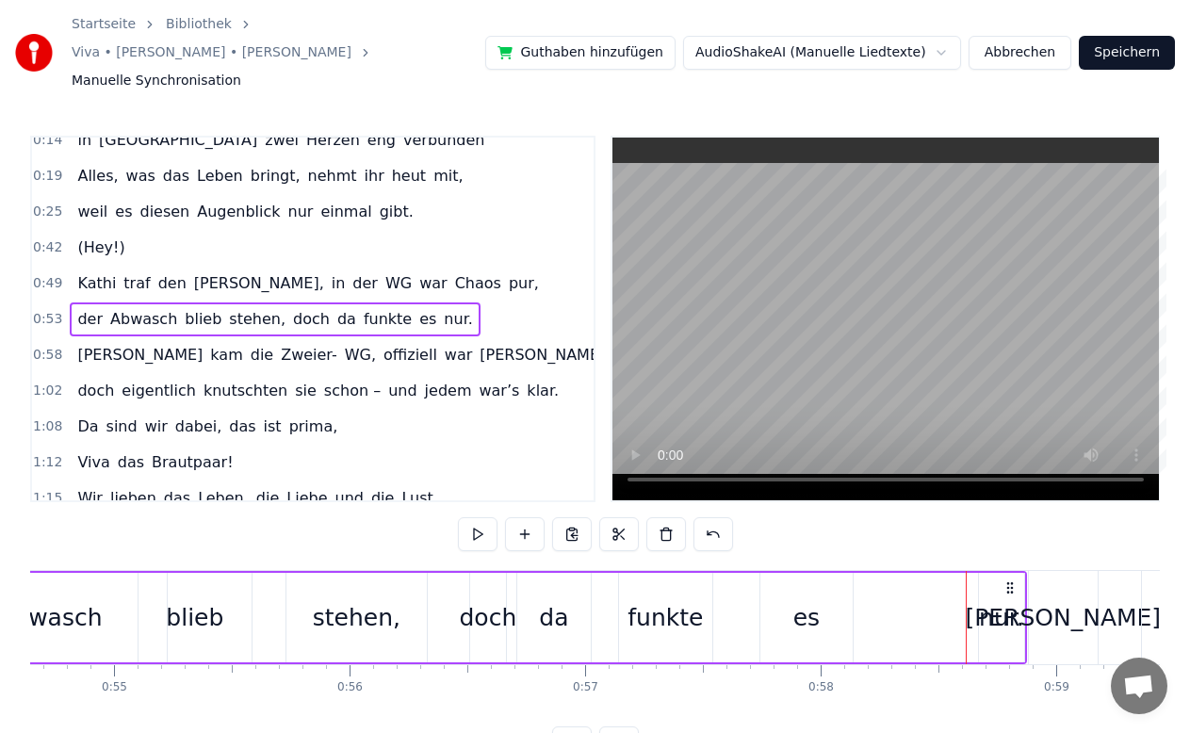
click at [986, 600] on div "nur." at bounding box center [1001, 618] width 45 height 36
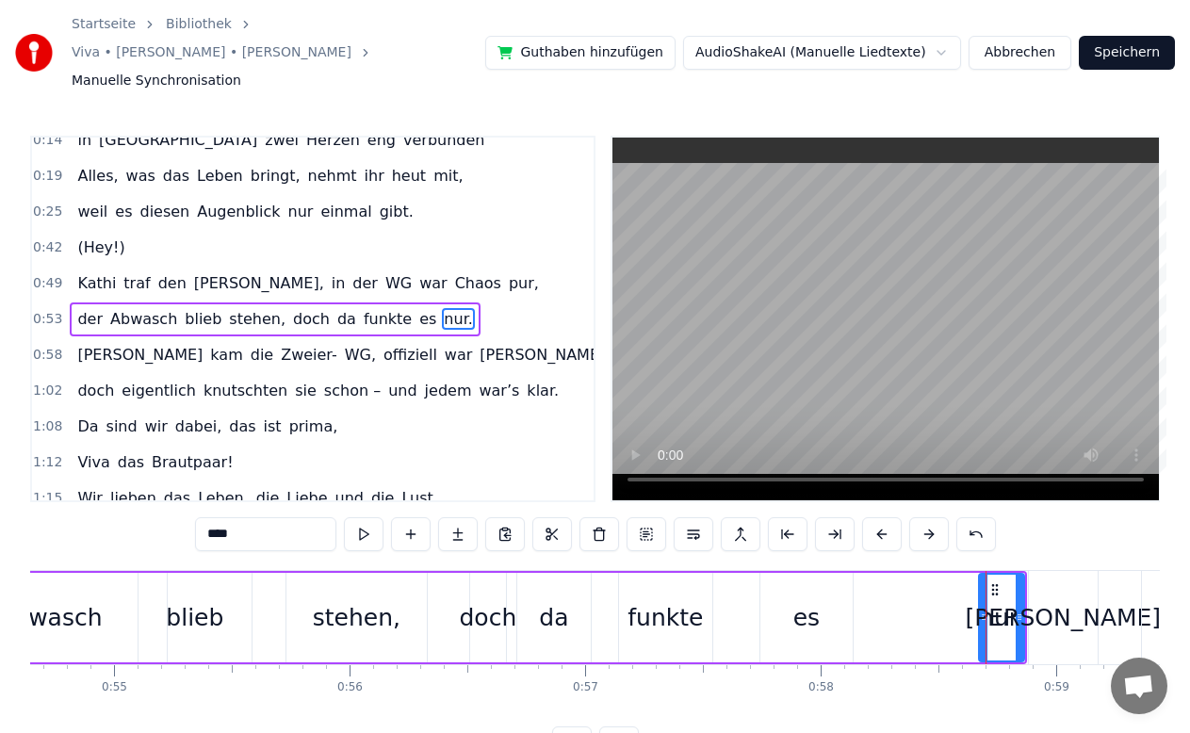
drag, startPoint x: 984, startPoint y: 583, endPoint x: 924, endPoint y: 588, distance: 60.5
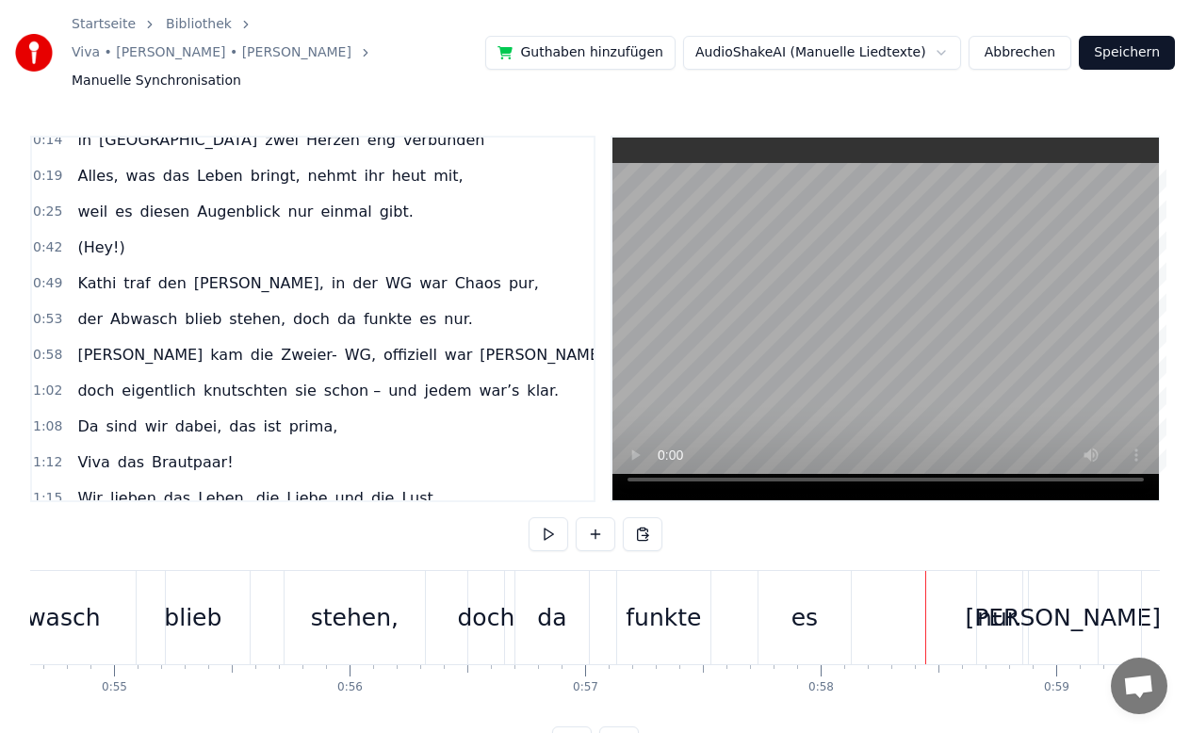
click at [995, 600] on div "nur." at bounding box center [999, 618] width 45 height 36
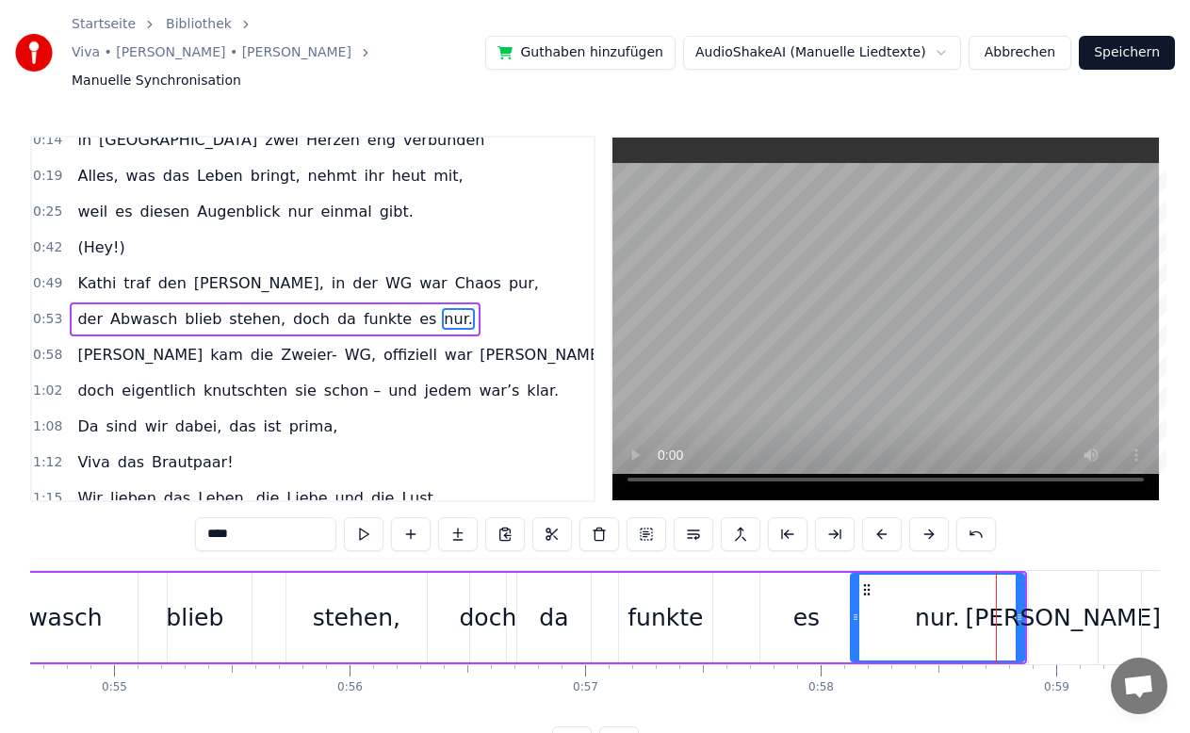
drag, startPoint x: 984, startPoint y: 589, endPoint x: 856, endPoint y: 608, distance: 129.6
click at [856, 608] on div at bounding box center [855, 618] width 8 height 86
drag, startPoint x: 1021, startPoint y: 604, endPoint x: 957, endPoint y: 613, distance: 64.7
click at [957, 613] on div at bounding box center [955, 618] width 8 height 86
click at [70, 302] on div "der Abwasch blieb stehen, doch da funkte es nur." at bounding box center [275, 319] width 410 height 34
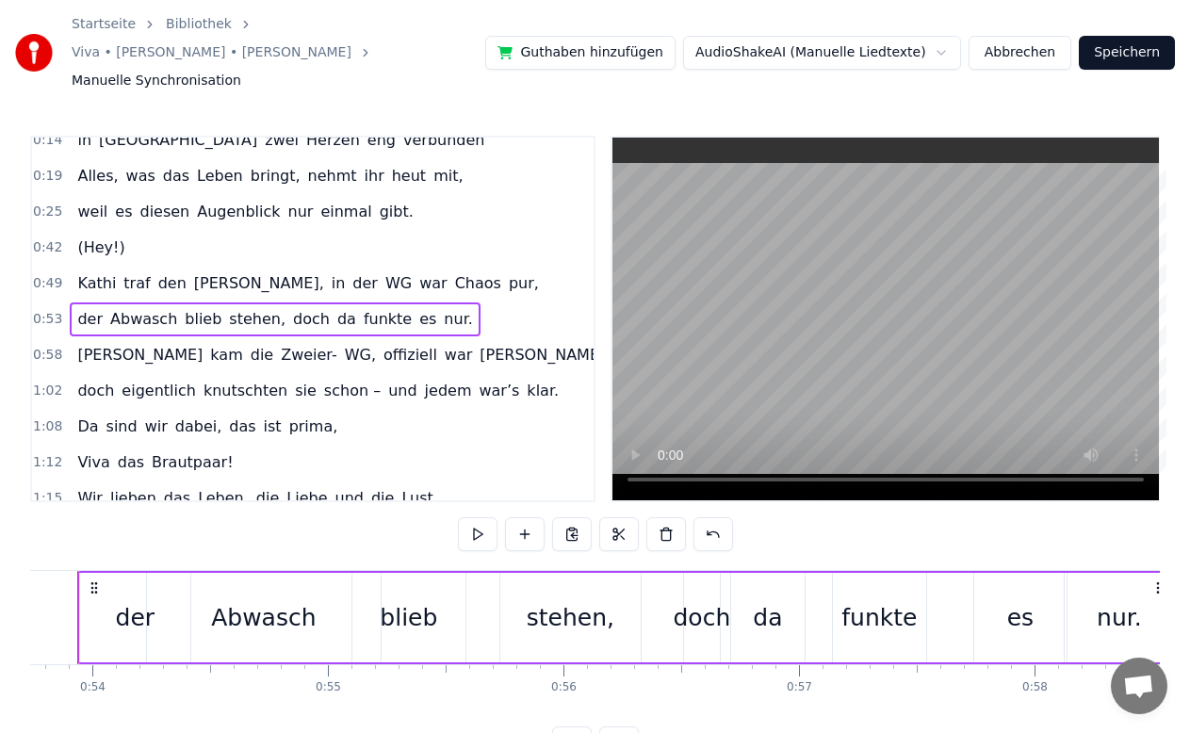
scroll to position [0, 12606]
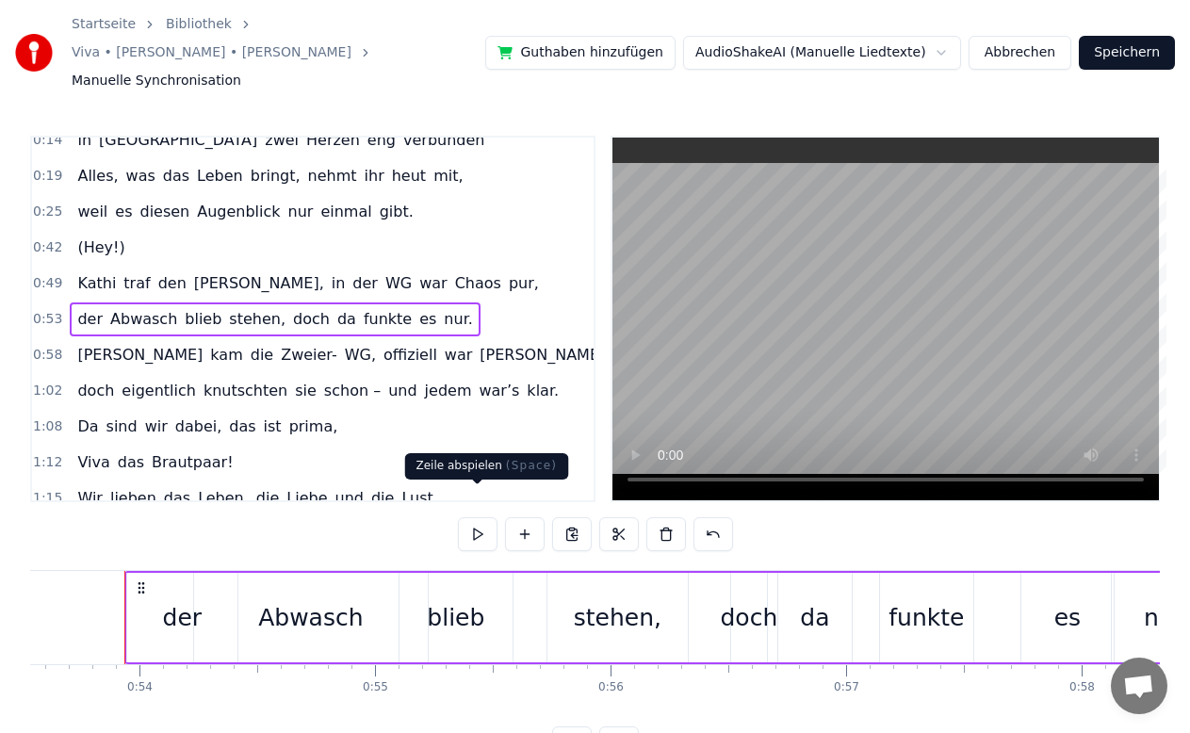
click at [476, 517] on button at bounding box center [478, 534] width 40 height 34
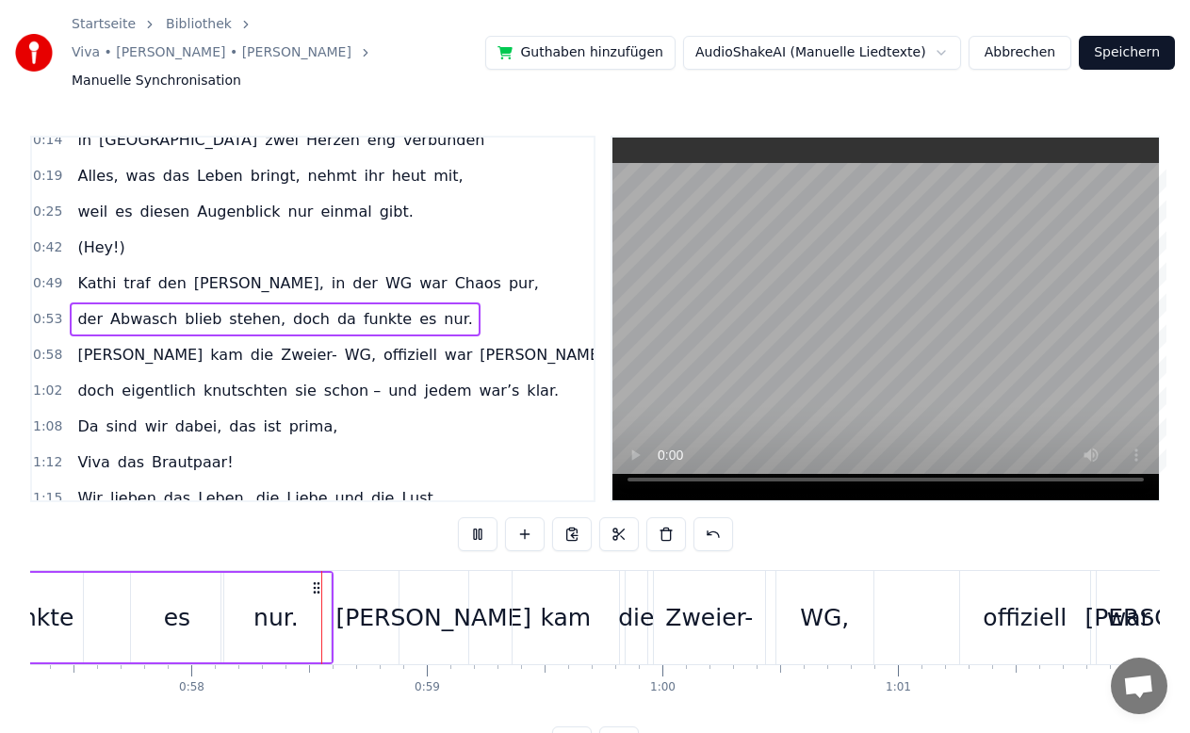
scroll to position [0, 13548]
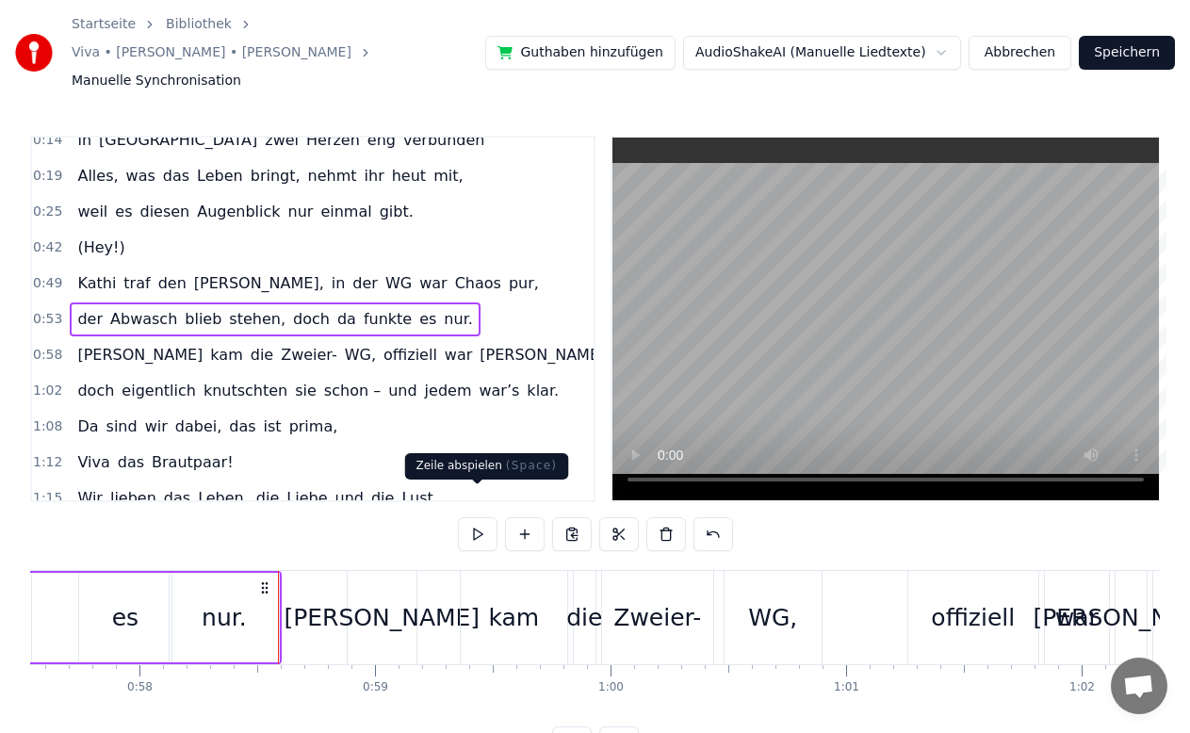
click at [1137, 36] on button "Speichern" at bounding box center [1126, 53] width 96 height 34
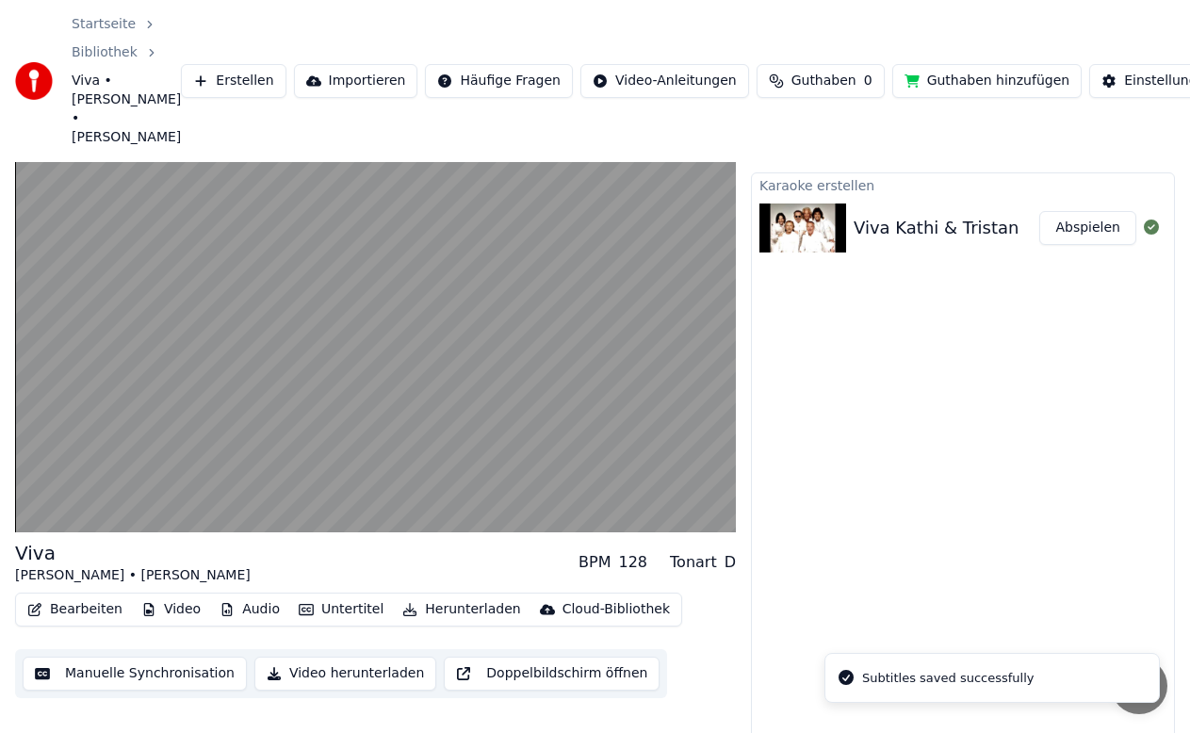
scroll to position [38, 0]
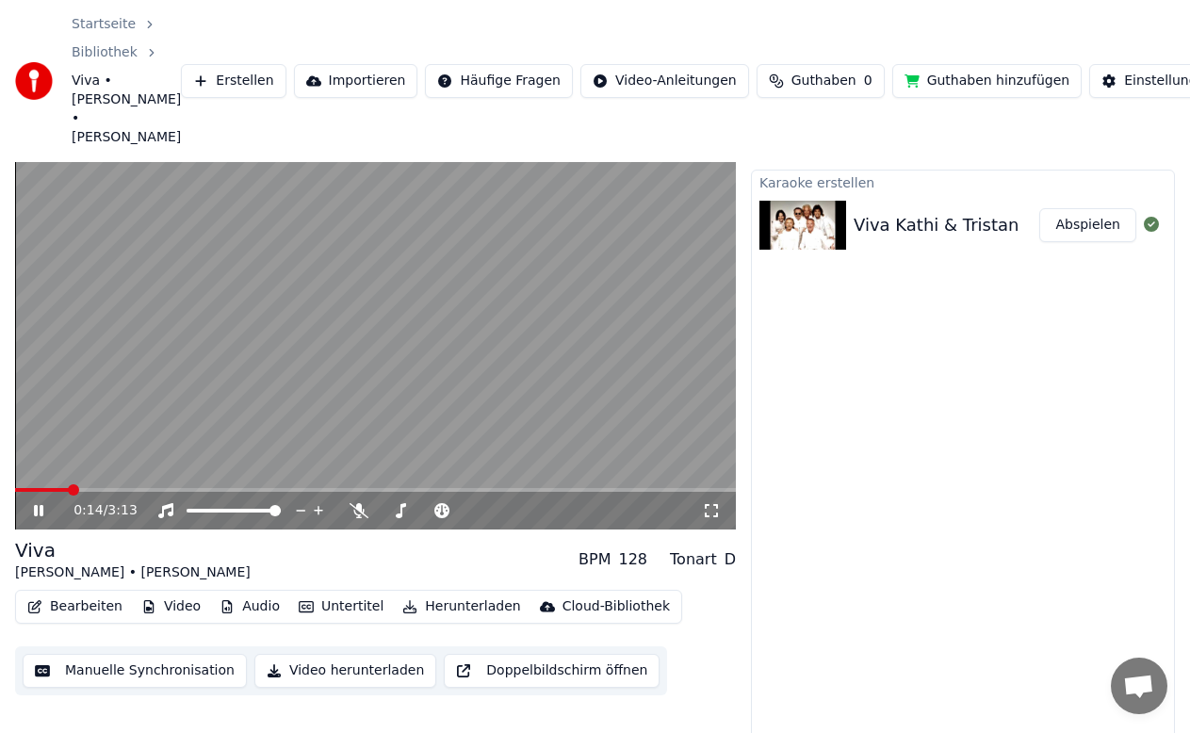
click at [430, 324] on video at bounding box center [375, 326] width 721 height 405
